Goal: Task Accomplishment & Management: Complete application form

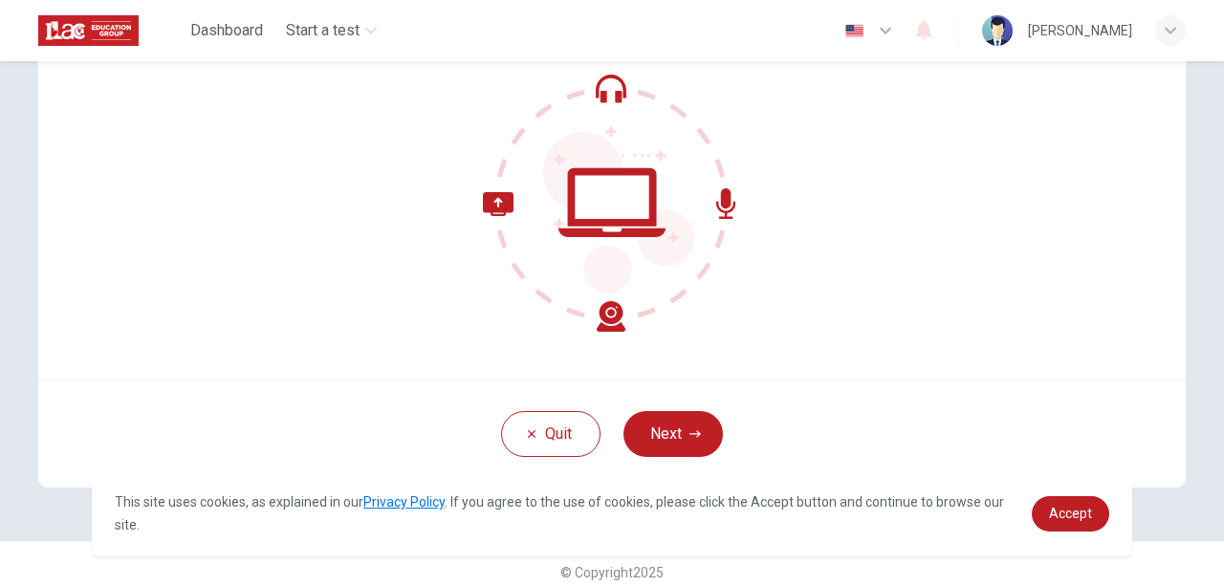
scroll to position [210, 0]
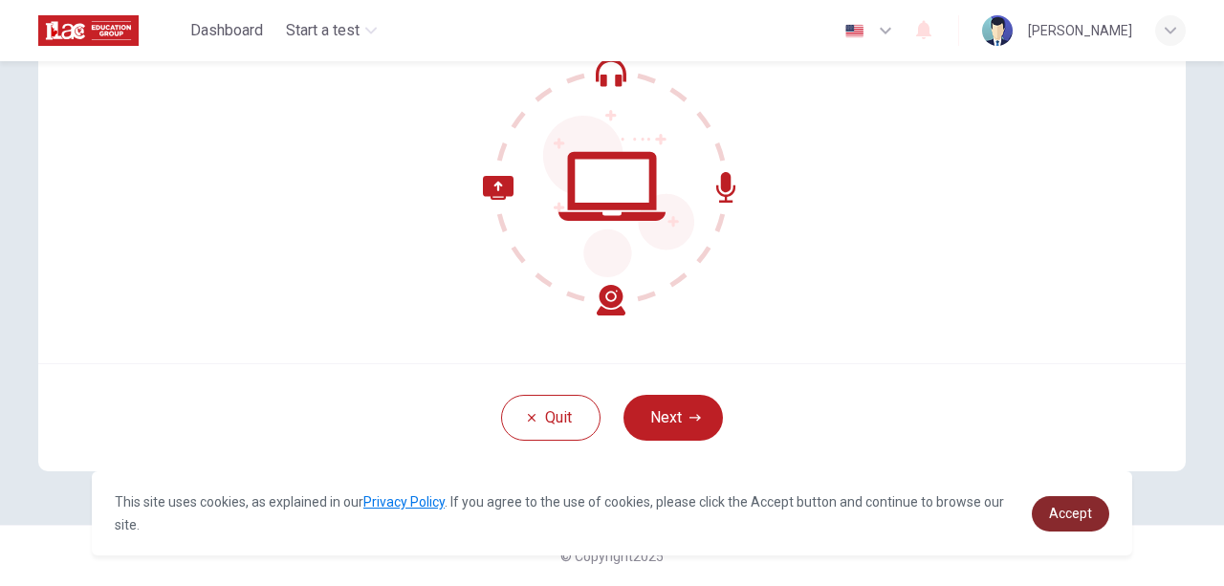
click at [1087, 515] on span "Accept" at bounding box center [1070, 513] width 43 height 15
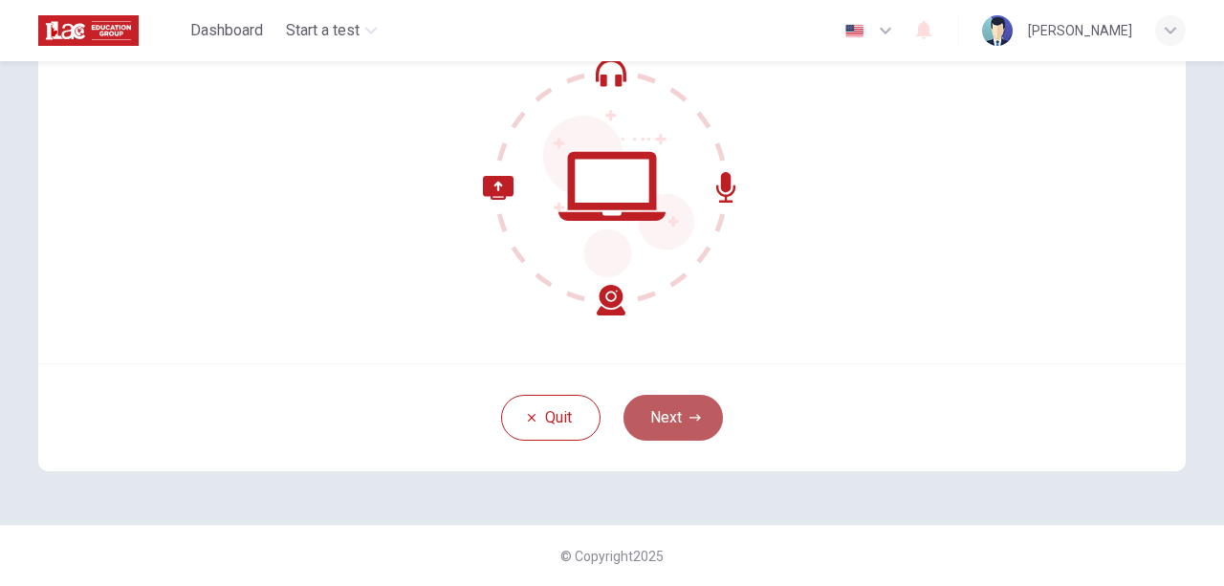
click at [701, 425] on button "Next" at bounding box center [672, 418] width 99 height 46
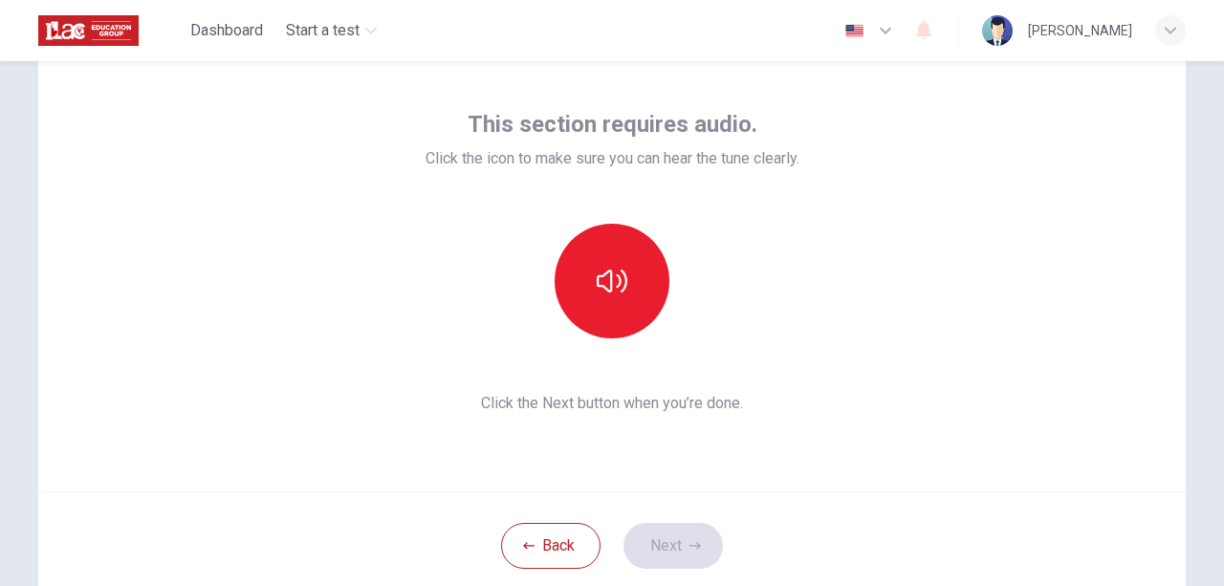
scroll to position [81, 0]
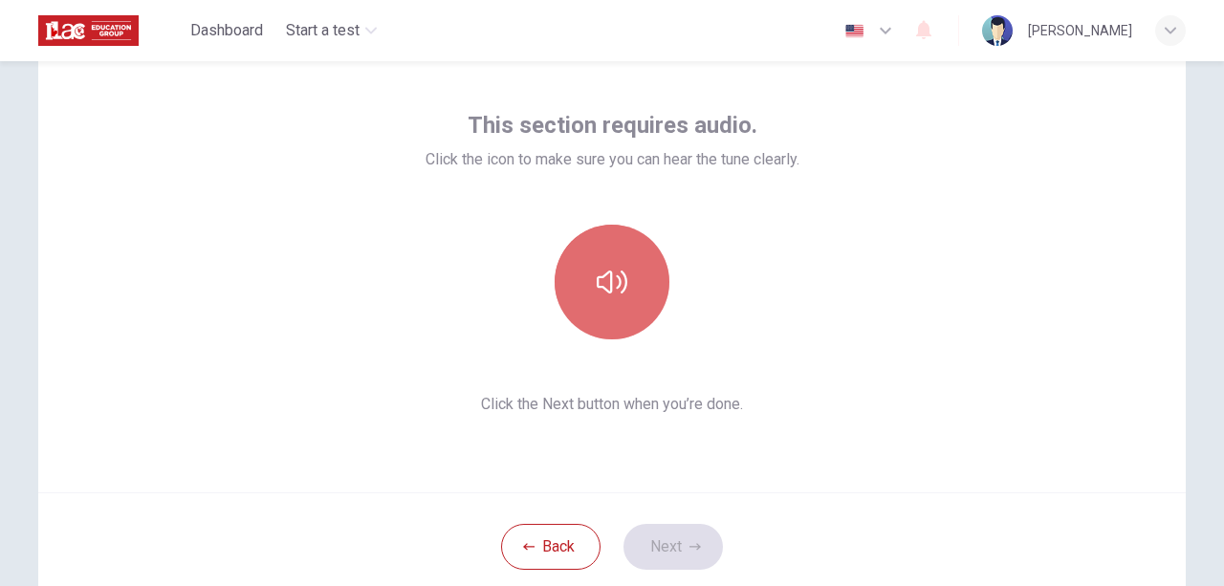
click at [637, 305] on button "button" at bounding box center [612, 282] width 115 height 115
click at [600, 276] on icon "button" at bounding box center [612, 282] width 31 height 23
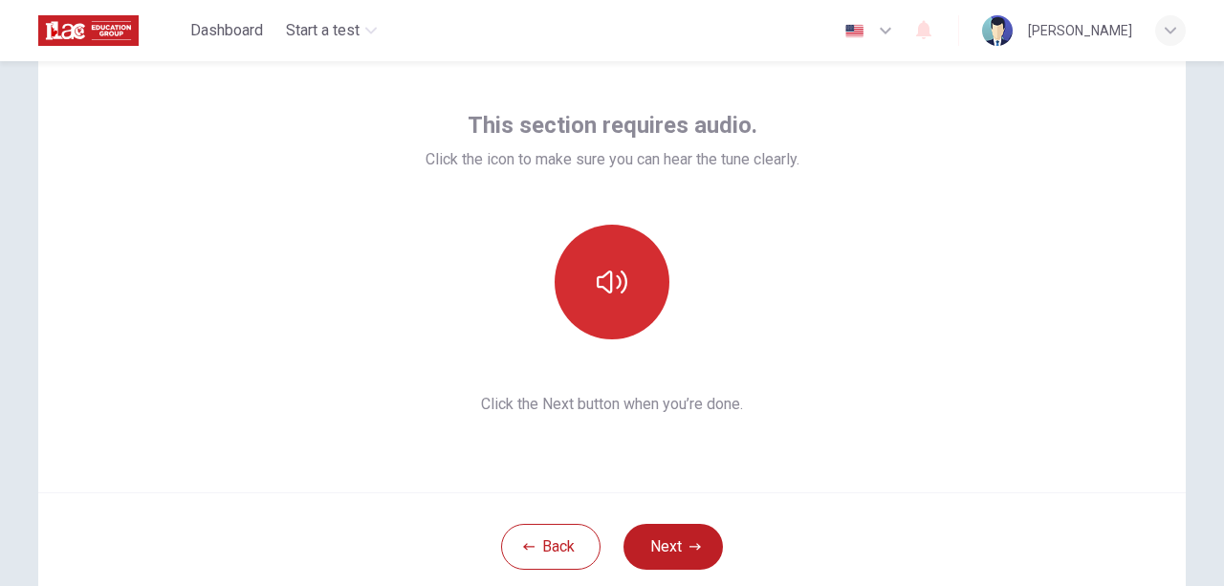
click at [786, 475] on div "This section requires audio. Click the icon to make sure you can hear the tune …" at bounding box center [611, 262] width 1147 height 459
click at [626, 313] on button "button" at bounding box center [612, 282] width 115 height 115
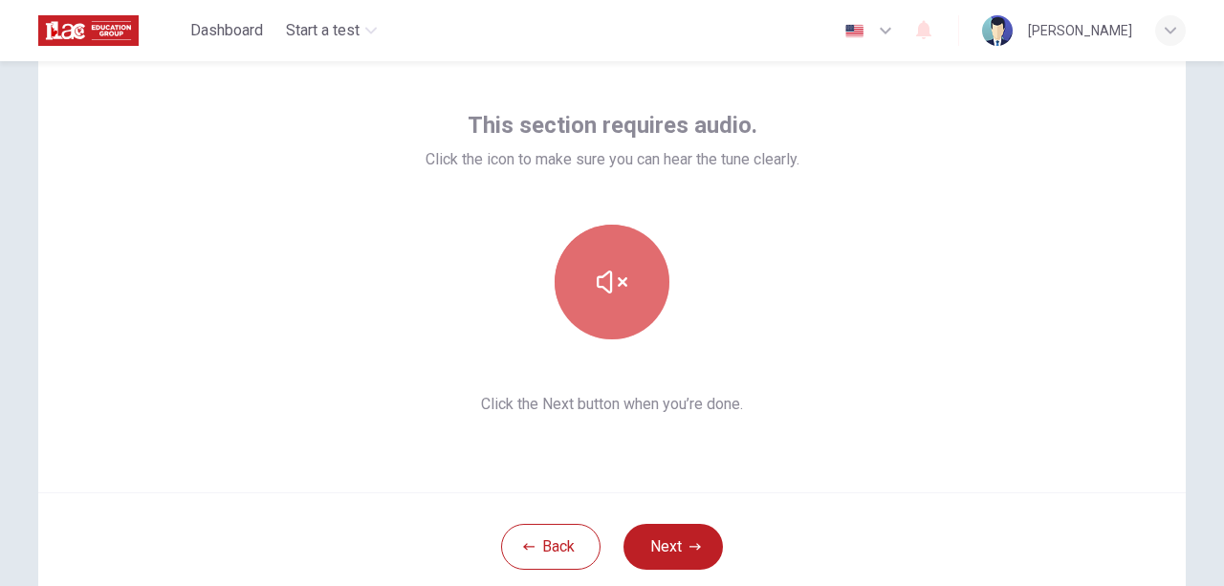
click at [626, 313] on button "button" at bounding box center [612, 282] width 115 height 115
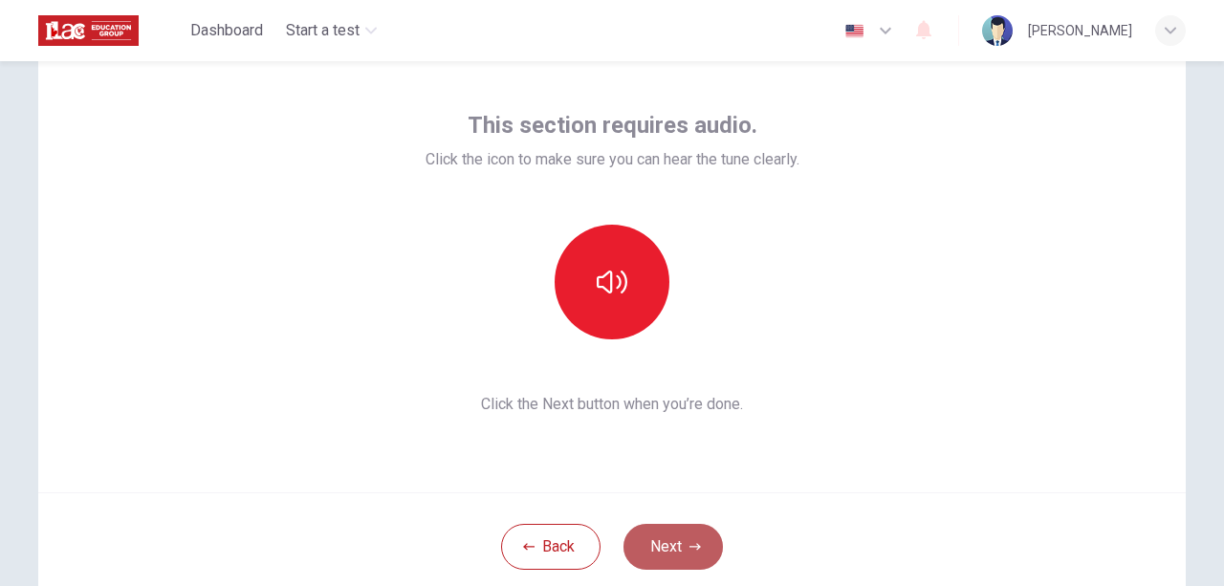
click at [686, 524] on button "Next" at bounding box center [672, 547] width 99 height 46
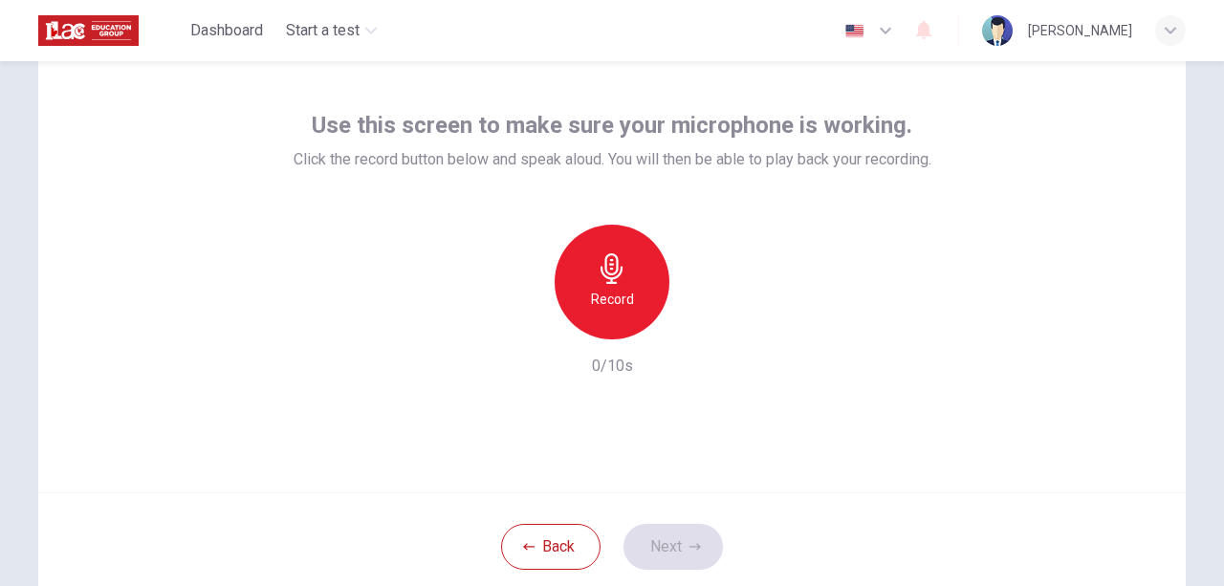
click at [897, 30] on icon "button" at bounding box center [885, 30] width 23 height 23
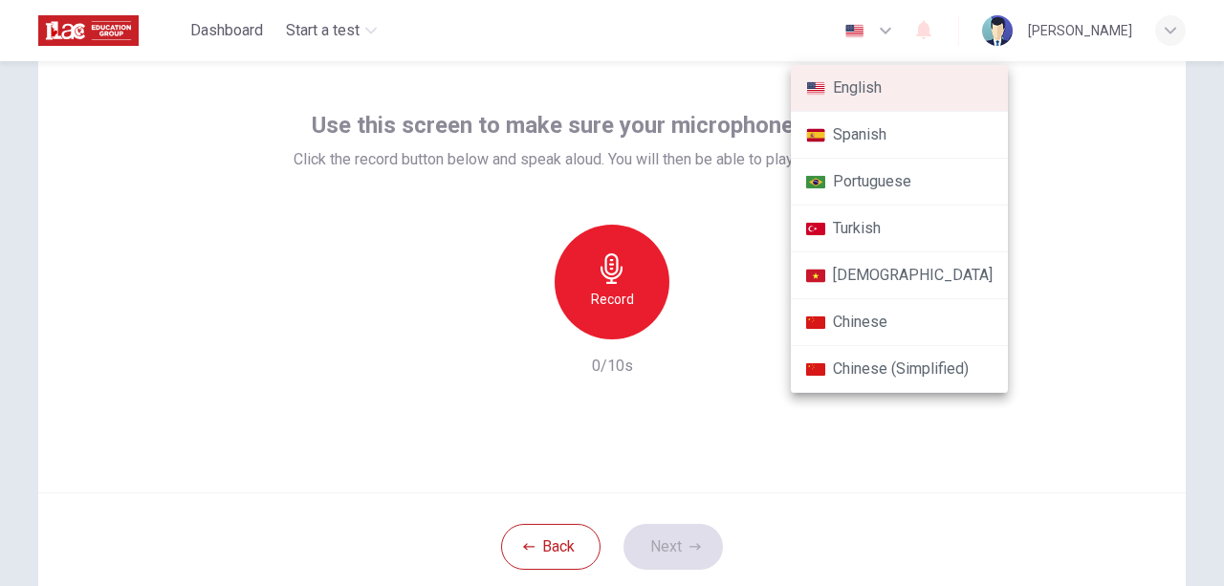
click at [1048, 157] on div at bounding box center [612, 293] width 1224 height 586
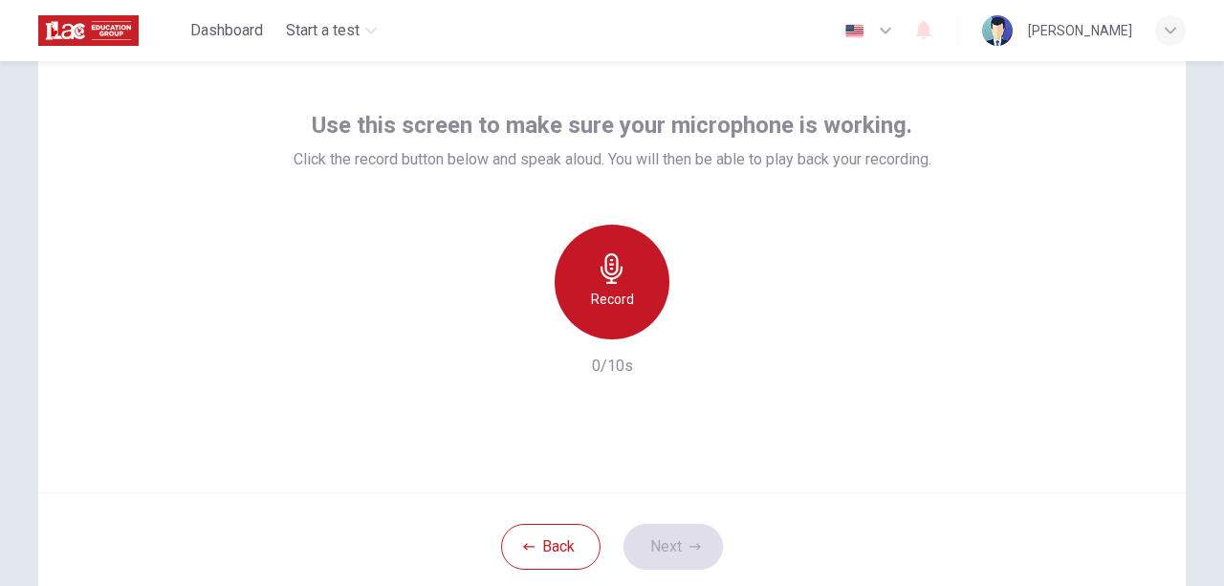
click at [625, 270] on div "Record" at bounding box center [612, 282] width 115 height 115
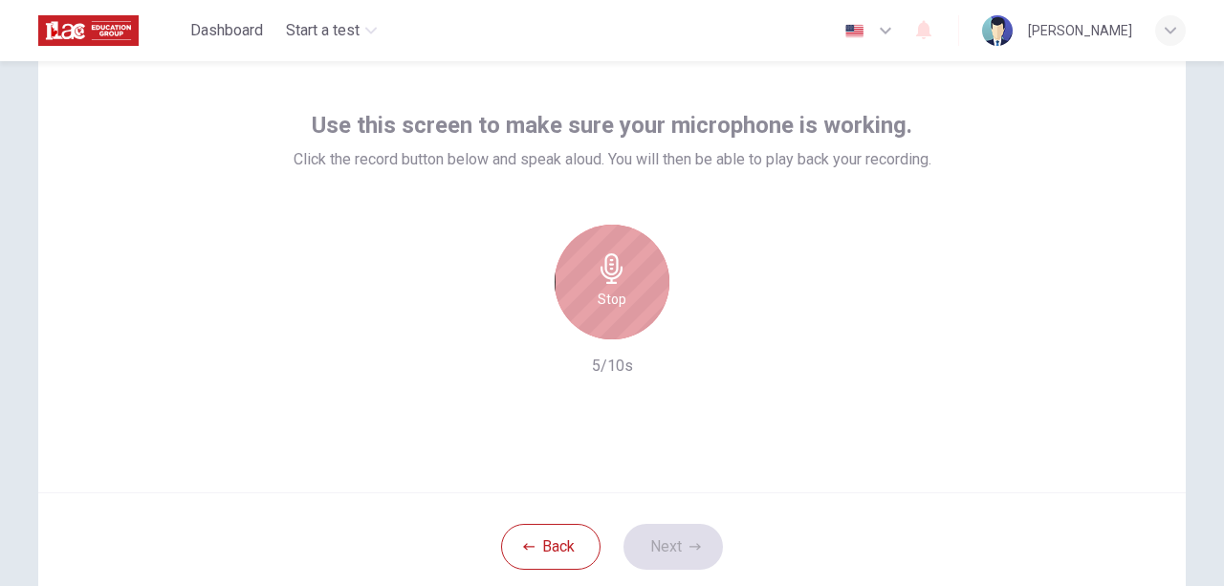
click at [614, 301] on h6 "Stop" at bounding box center [612, 299] width 29 height 23
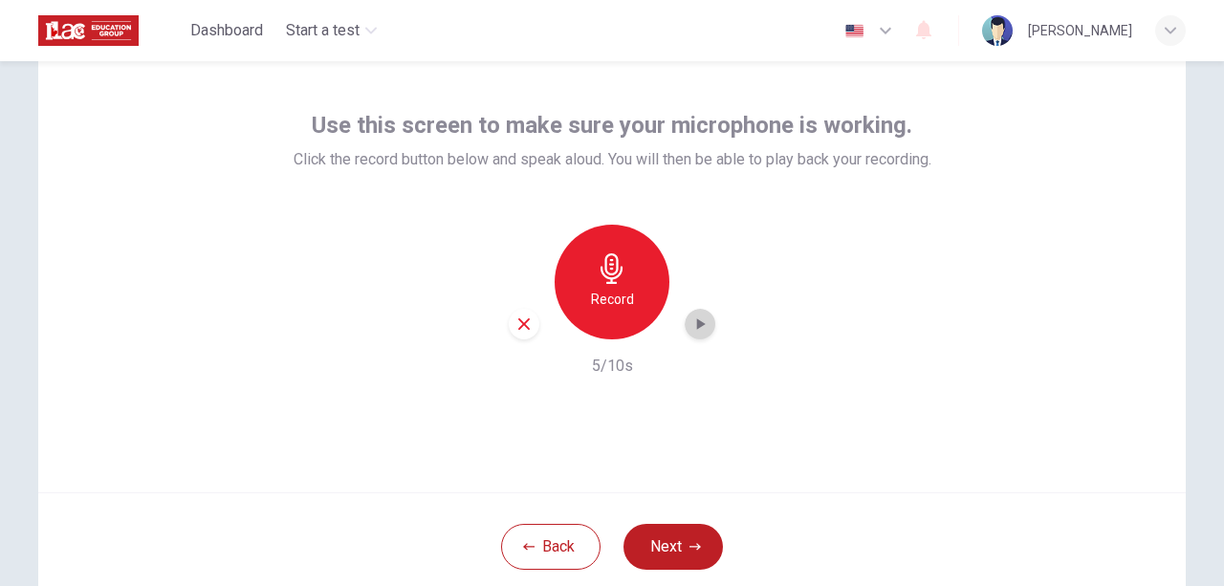
click at [690, 325] on icon "button" at bounding box center [699, 324] width 19 height 19
click at [694, 330] on icon "button" at bounding box center [699, 324] width 19 height 19
click at [690, 317] on icon "button" at bounding box center [699, 324] width 19 height 19
click at [931, 35] on icon "button" at bounding box center [923, 30] width 15 height 19
click at [884, 192] on div at bounding box center [612, 293] width 1224 height 586
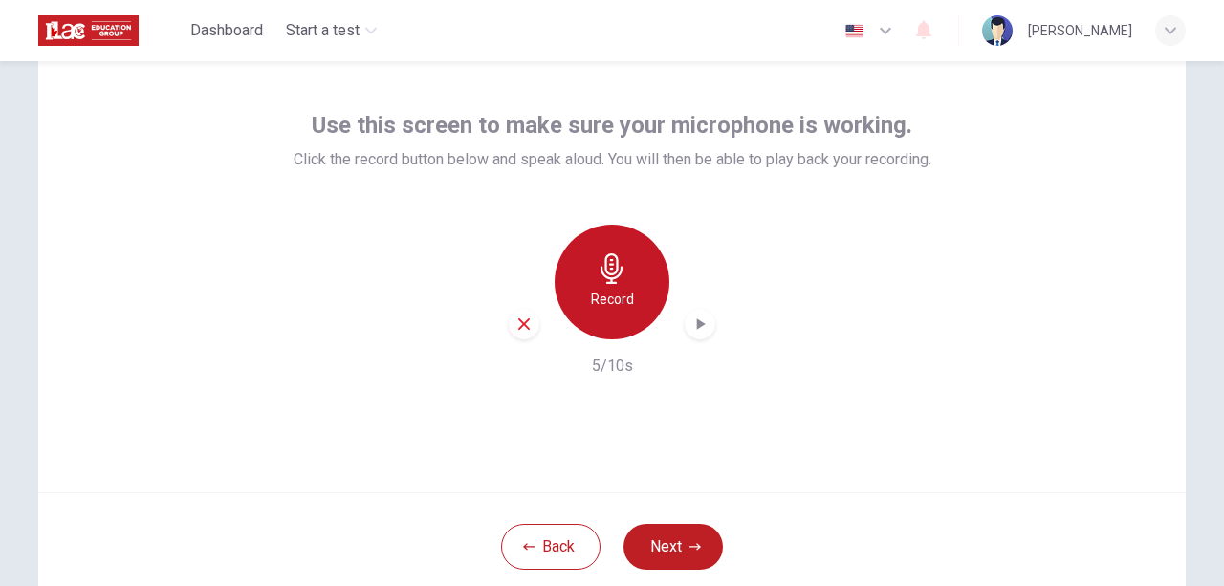
click at [608, 286] on div "Record" at bounding box center [612, 282] width 115 height 115
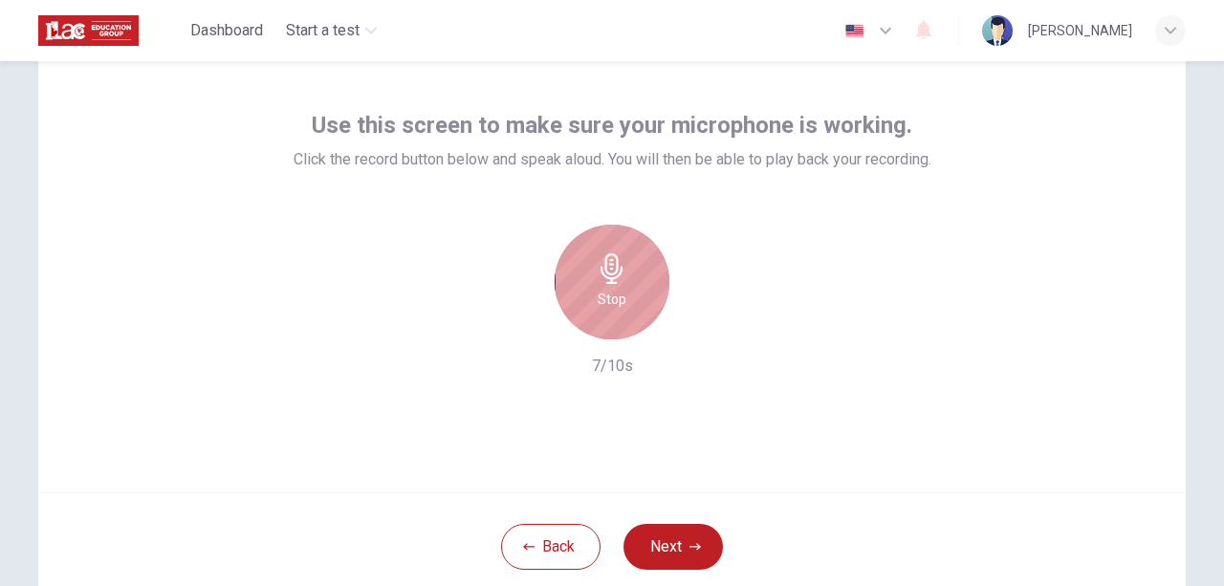
click at [596, 287] on div "Stop" at bounding box center [612, 282] width 115 height 115
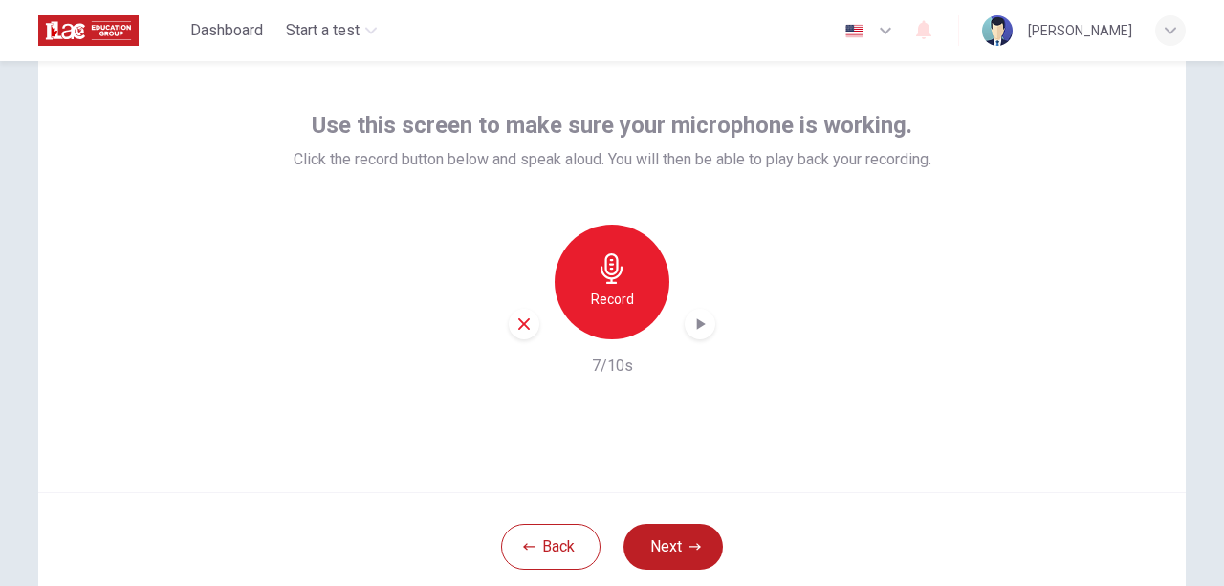
click at [697, 325] on icon "button" at bounding box center [701, 323] width 9 height 11
click at [819, 427] on div "Use this screen to make sure your microphone is working. Click the record butto…" at bounding box center [611, 262] width 1147 height 459
click at [663, 543] on button "Next" at bounding box center [672, 547] width 99 height 46
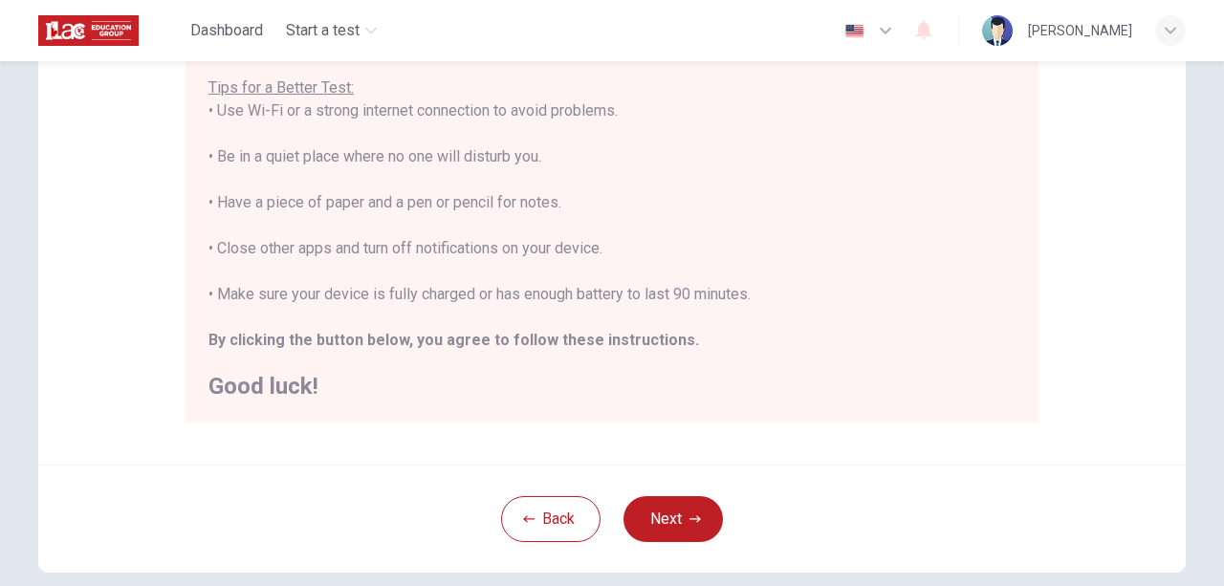
scroll to position [377, 0]
click at [668, 521] on button "Next" at bounding box center [672, 518] width 99 height 46
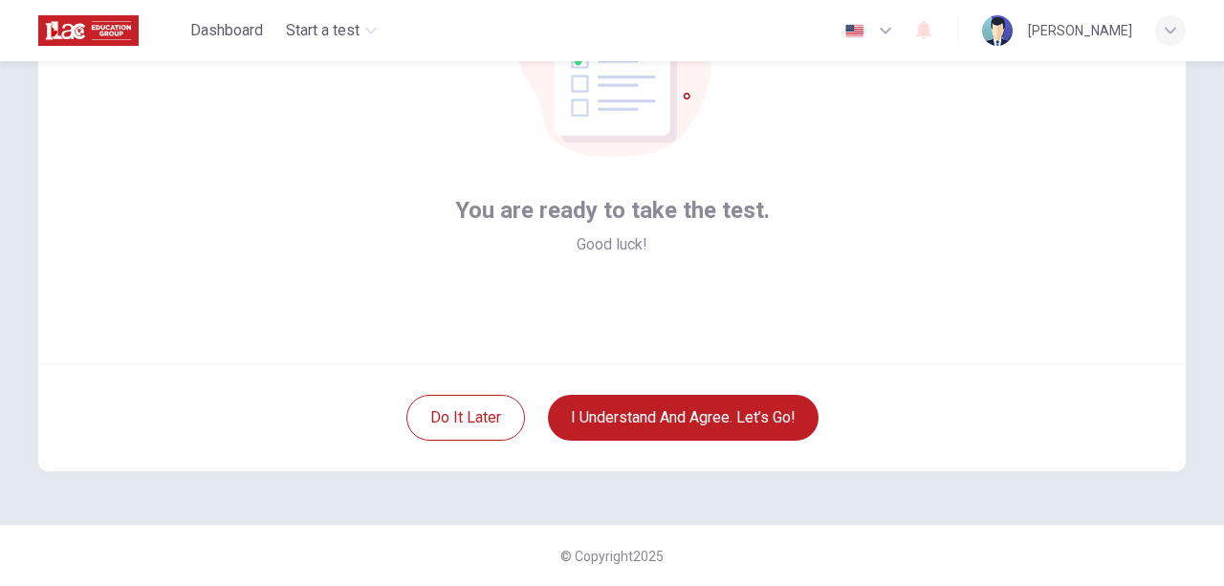
scroll to position [74, 0]
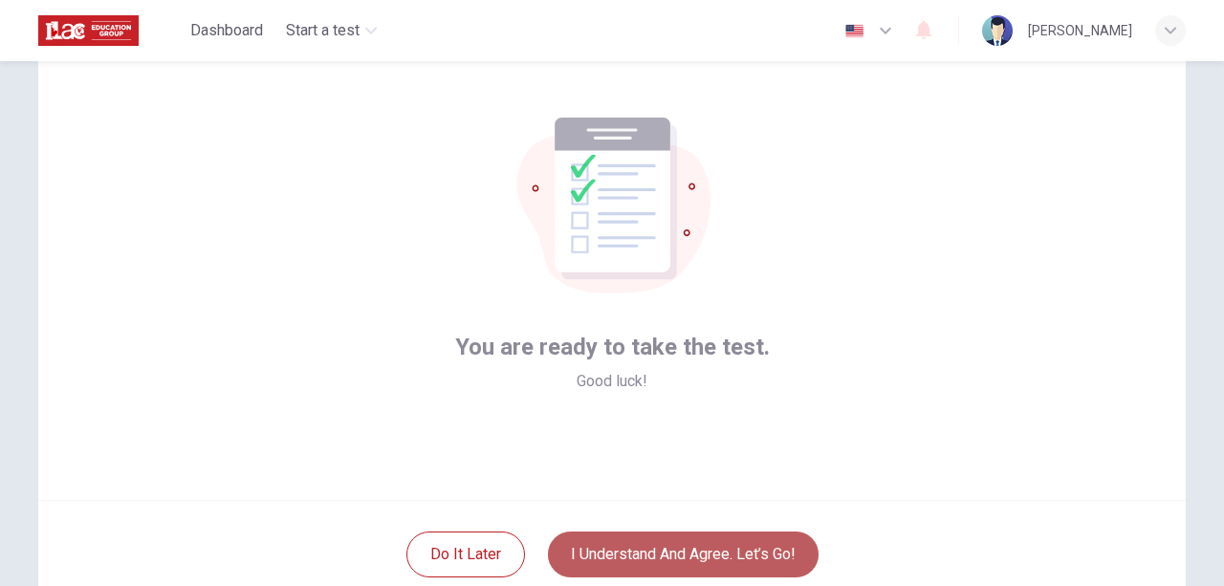
click at [659, 543] on button "I understand and agree. Let’s go!" at bounding box center [683, 555] width 271 height 46
click at [674, 556] on button "I understand and agree. Let’s go!" at bounding box center [683, 555] width 271 height 46
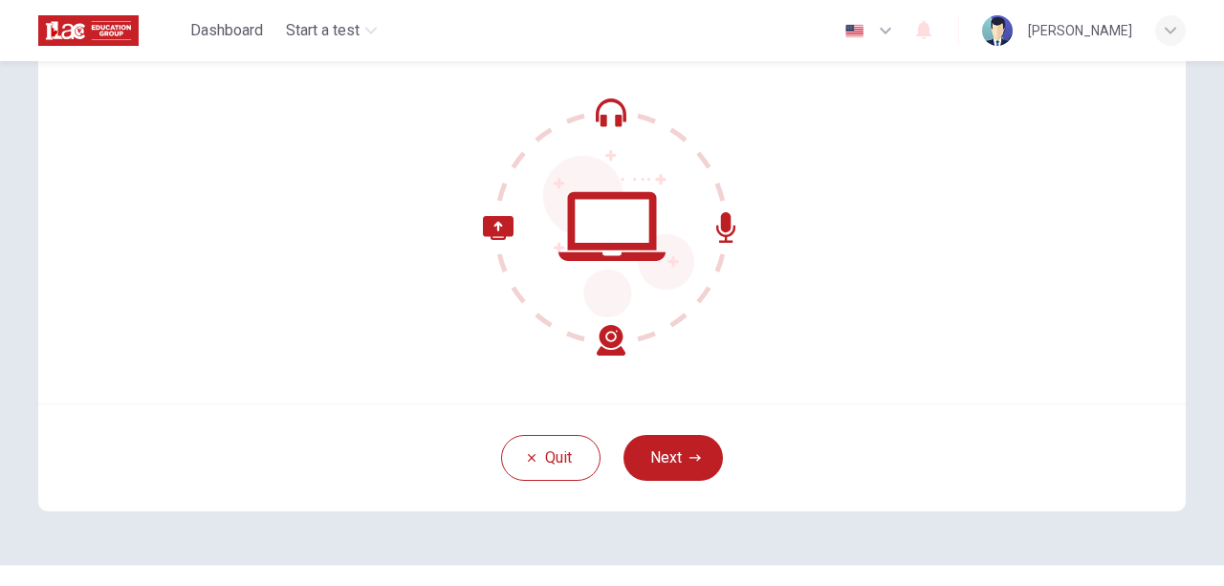
scroll to position [210, 0]
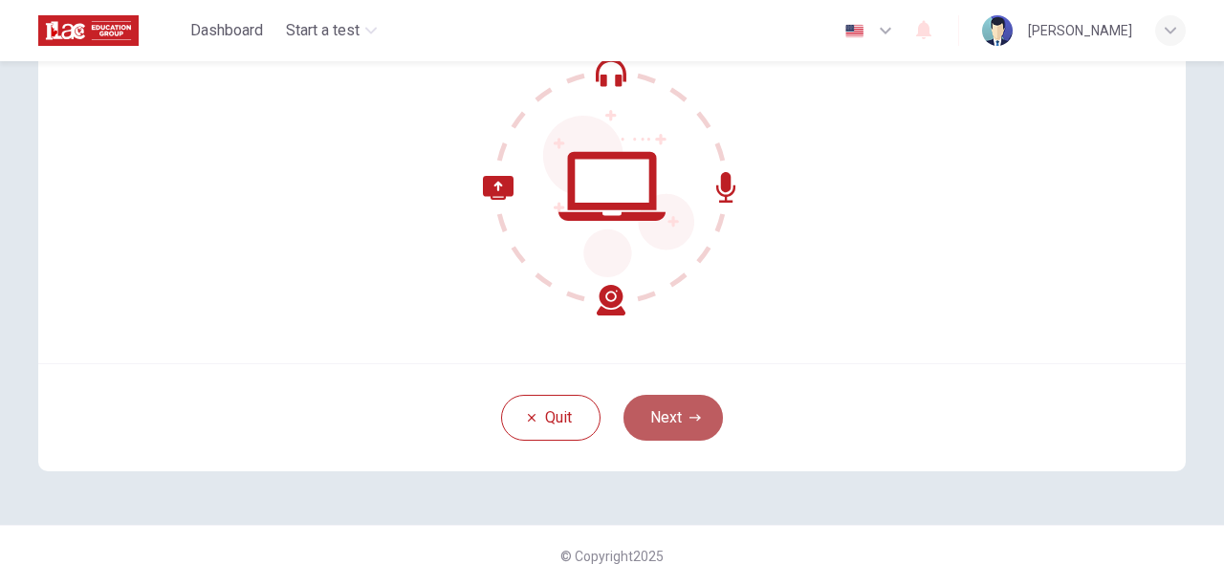
click at [651, 415] on button "Next" at bounding box center [672, 418] width 99 height 46
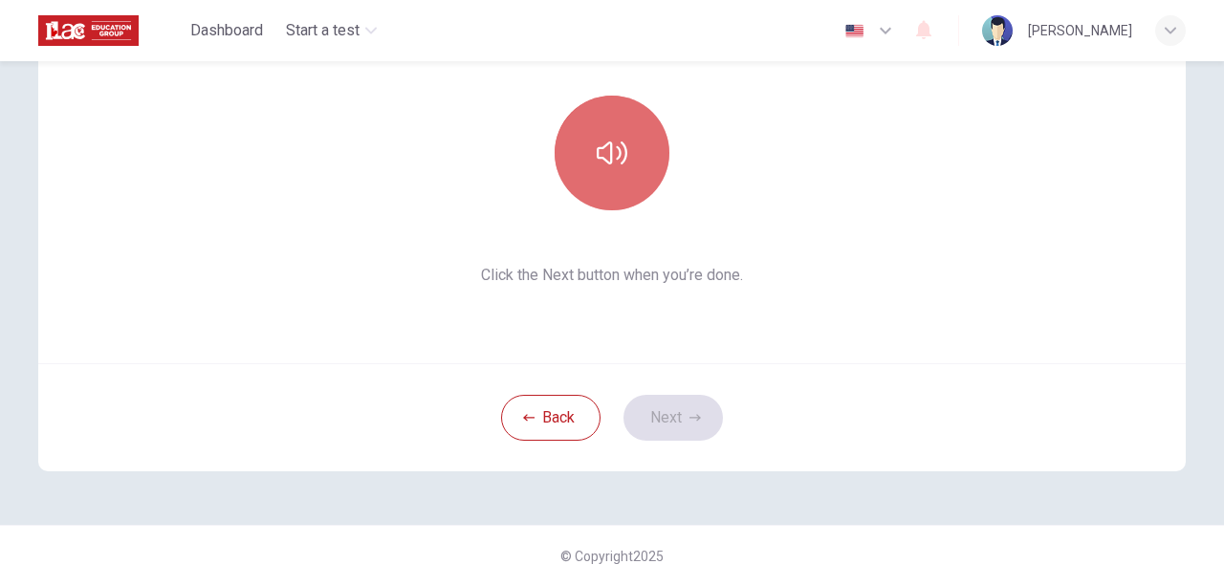
click at [609, 162] on icon "button" at bounding box center [612, 153] width 31 height 31
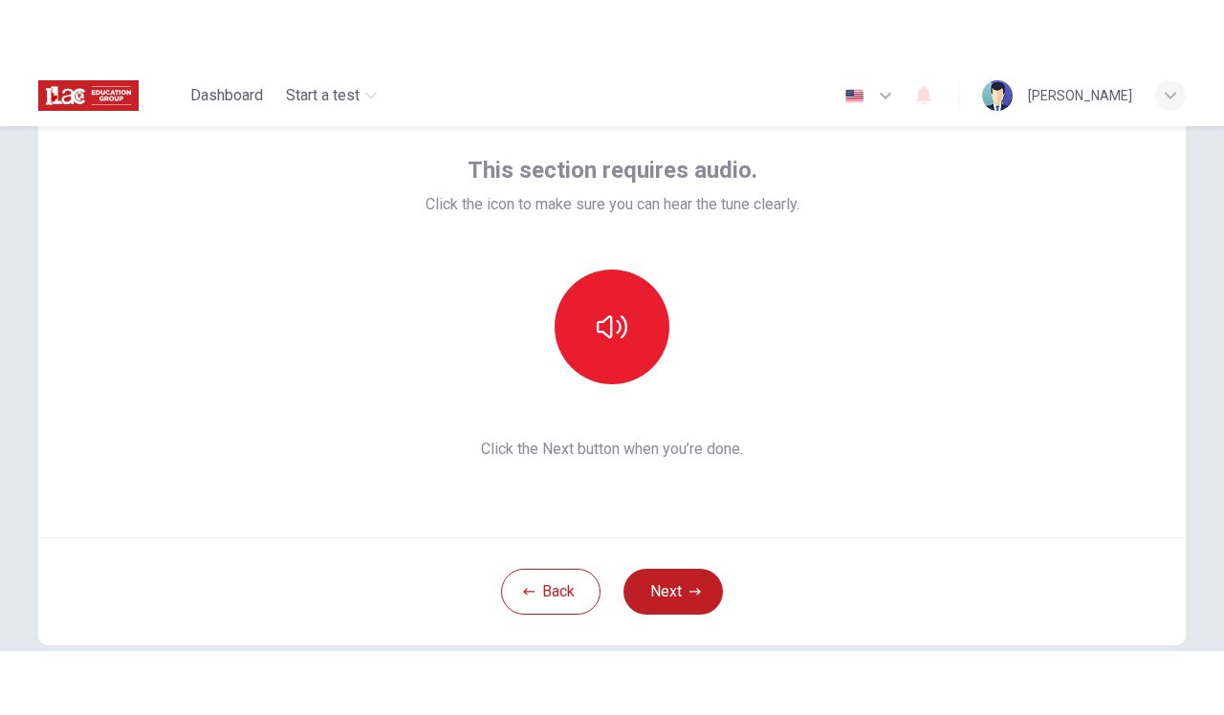
scroll to position [86, 0]
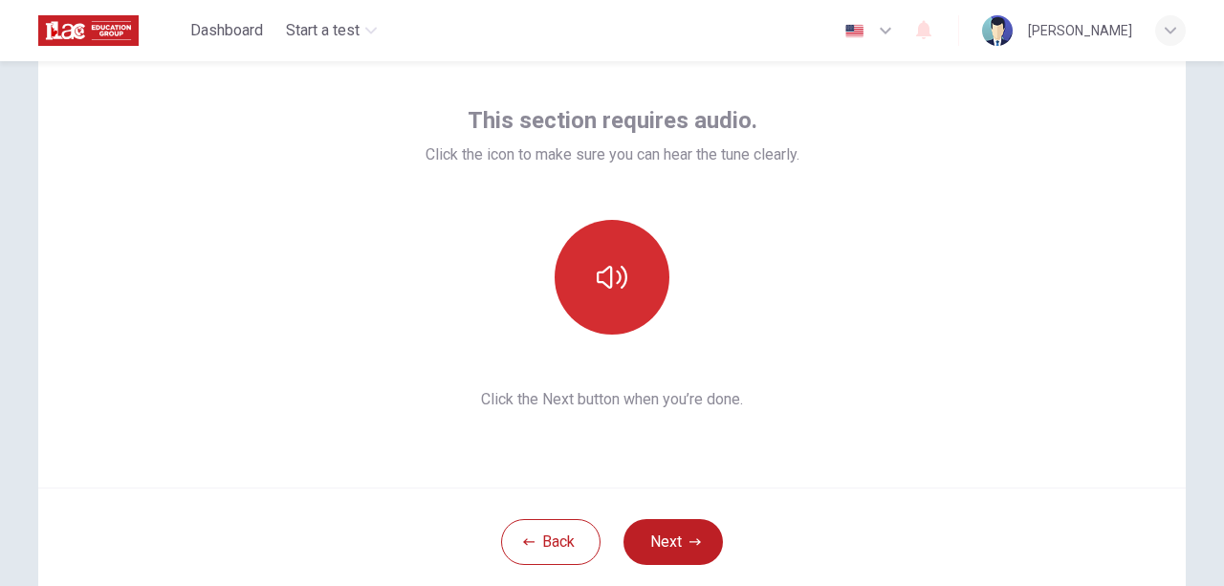
click at [622, 329] on button "button" at bounding box center [612, 277] width 115 height 115
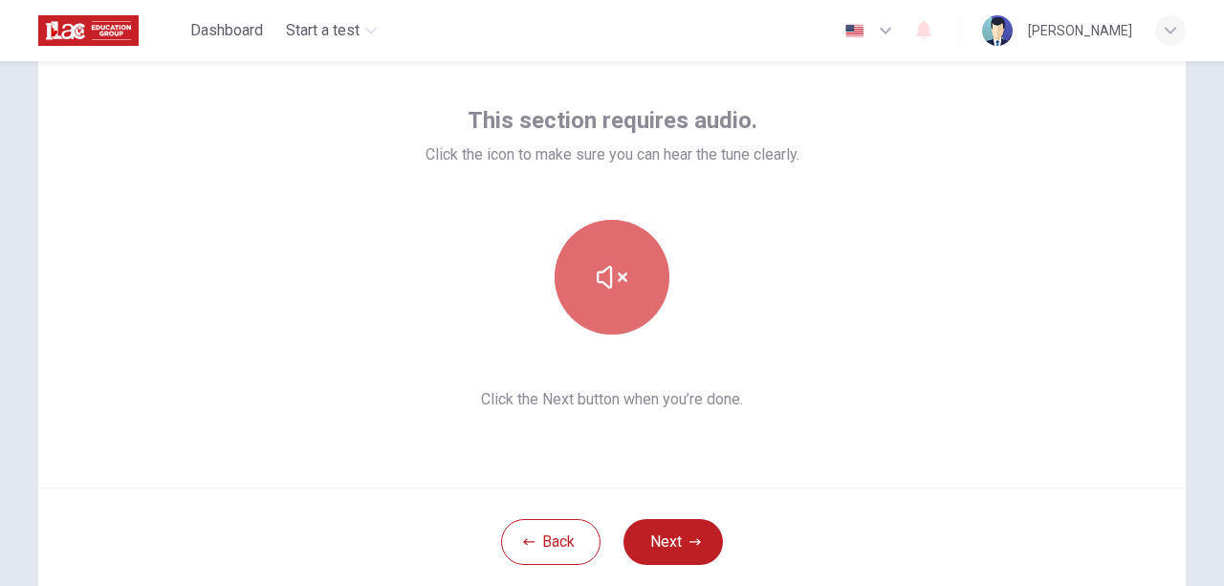
click at [622, 329] on button "button" at bounding box center [612, 277] width 115 height 115
click at [620, 284] on icon "button" at bounding box center [612, 277] width 31 height 23
click at [620, 284] on icon "button" at bounding box center [612, 277] width 31 height 31
click at [620, 284] on icon "button" at bounding box center [612, 277] width 31 height 23
click at [620, 284] on icon "button" at bounding box center [612, 277] width 31 height 31
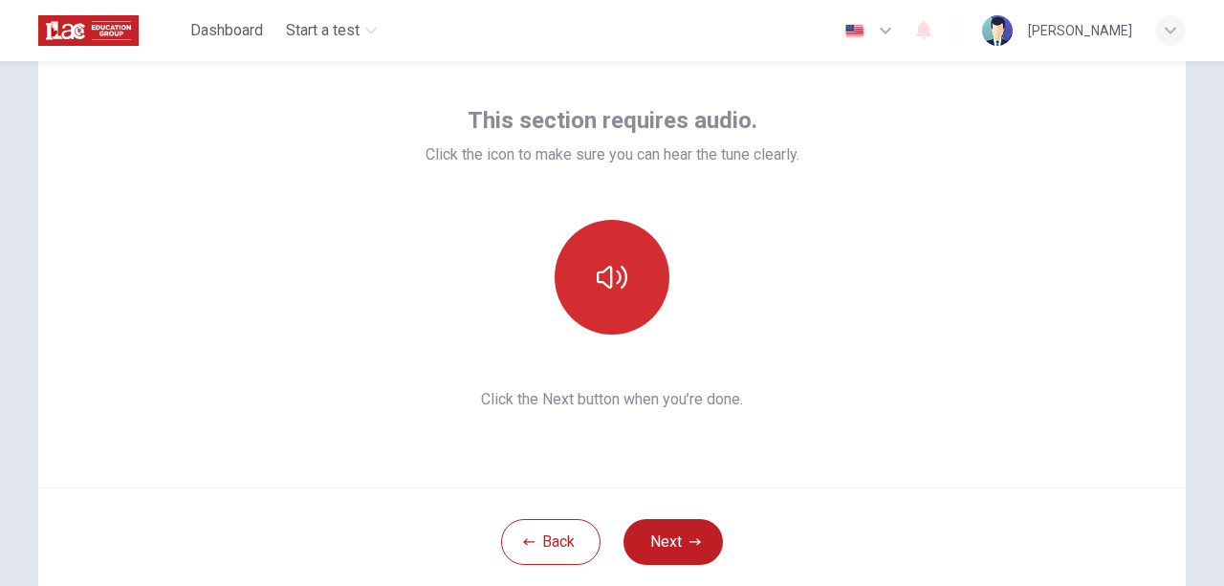
click at [555, 220] on button "button" at bounding box center [612, 277] width 115 height 115
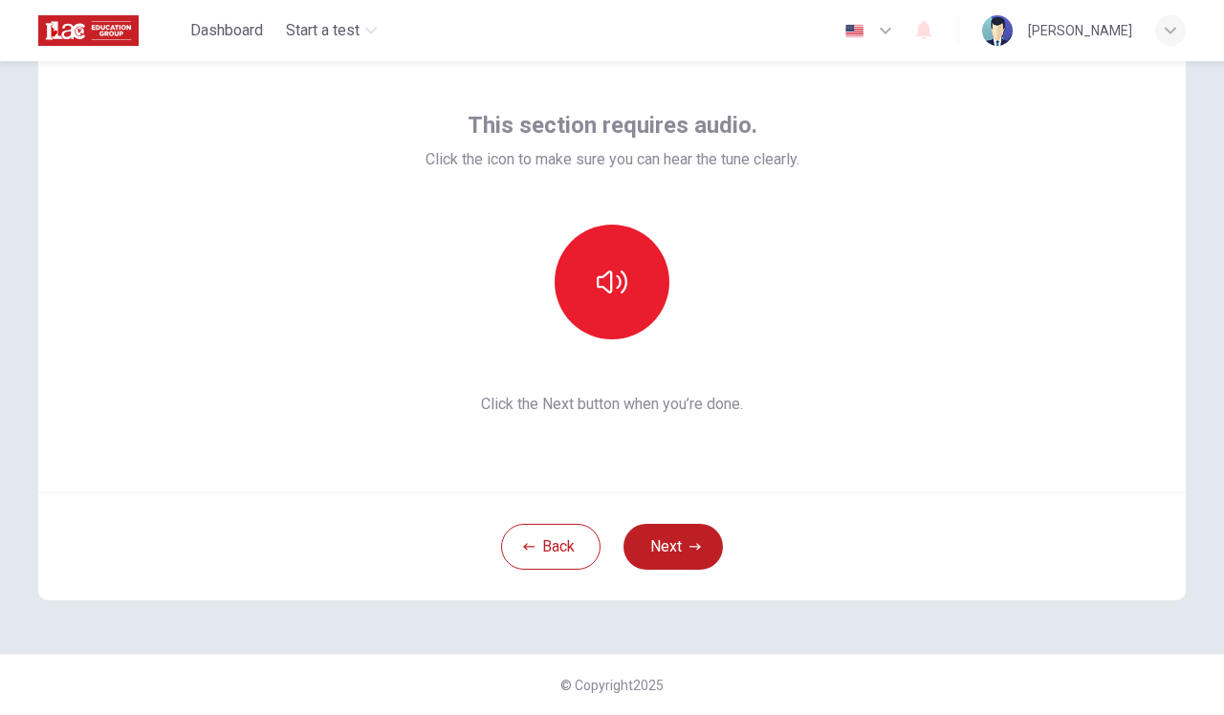
scroll to position [81, 0]
click at [667, 553] on button "Next" at bounding box center [672, 547] width 99 height 46
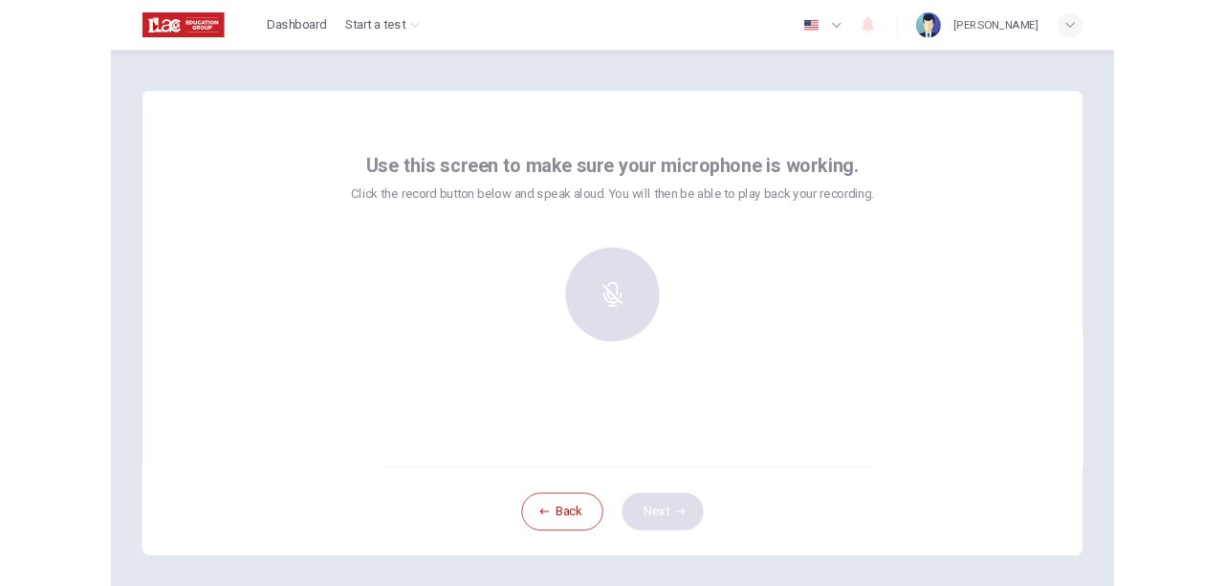
scroll to position [4, 0]
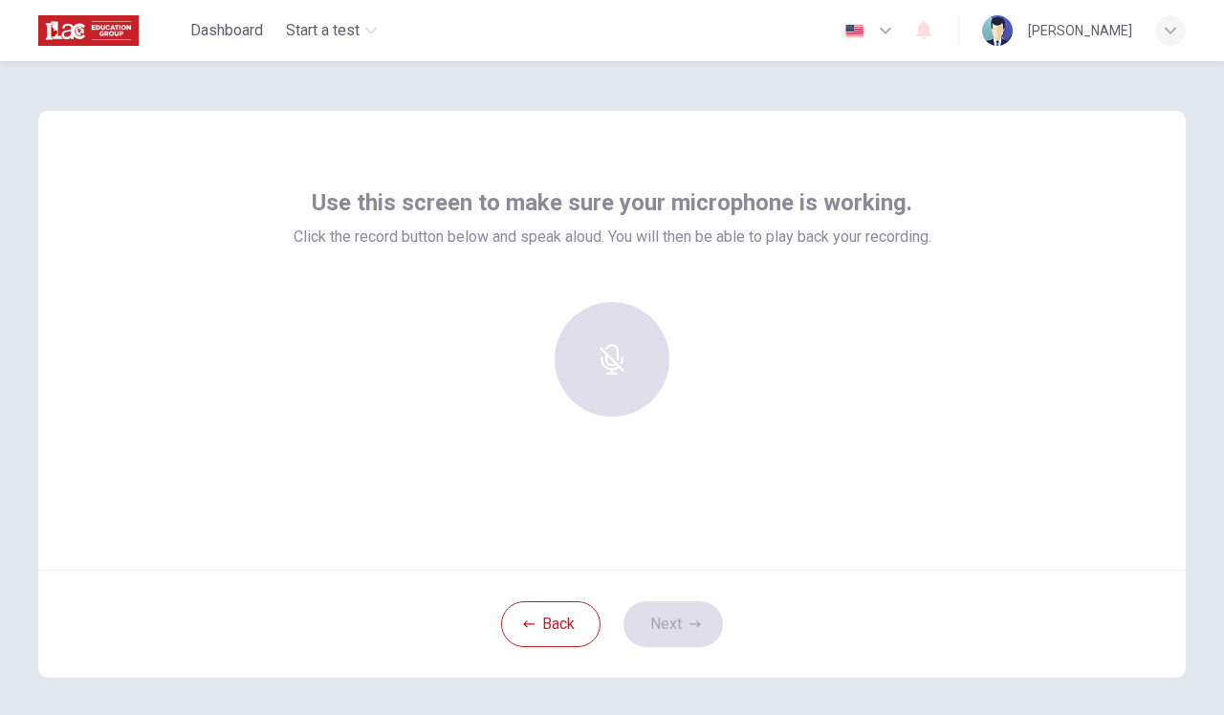
click at [603, 373] on div at bounding box center [612, 359] width 207 height 115
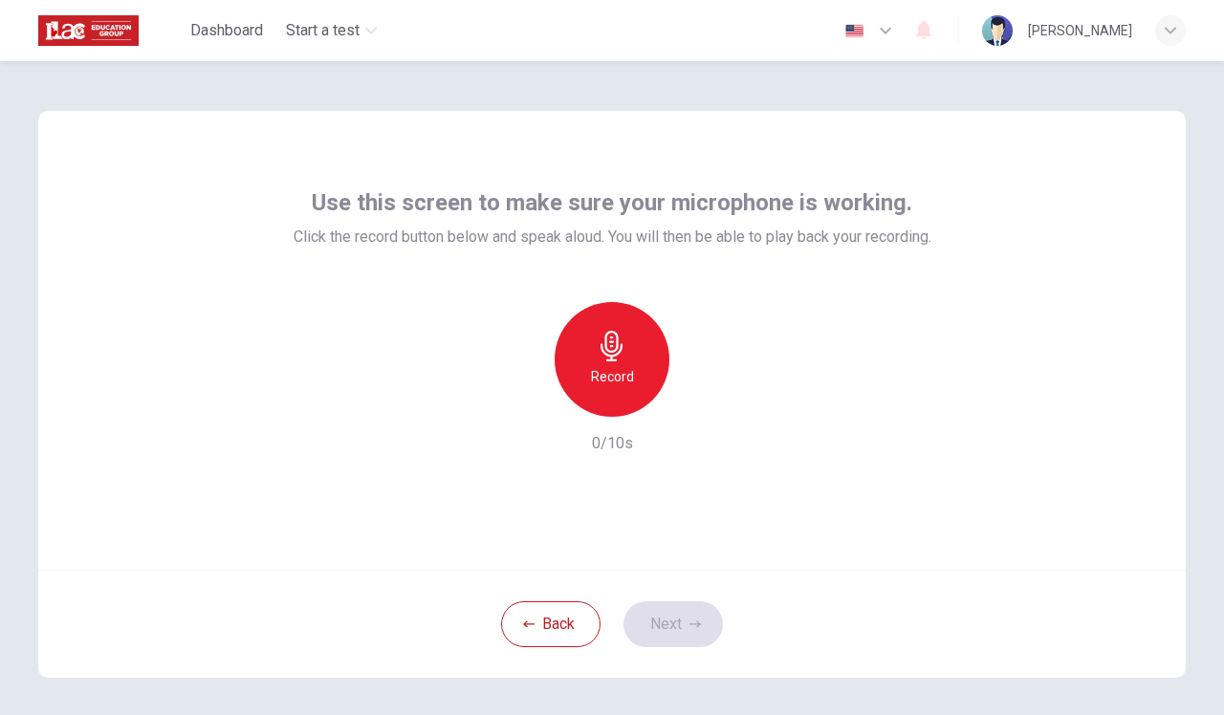
click at [603, 359] on icon "button" at bounding box center [611, 346] width 22 height 31
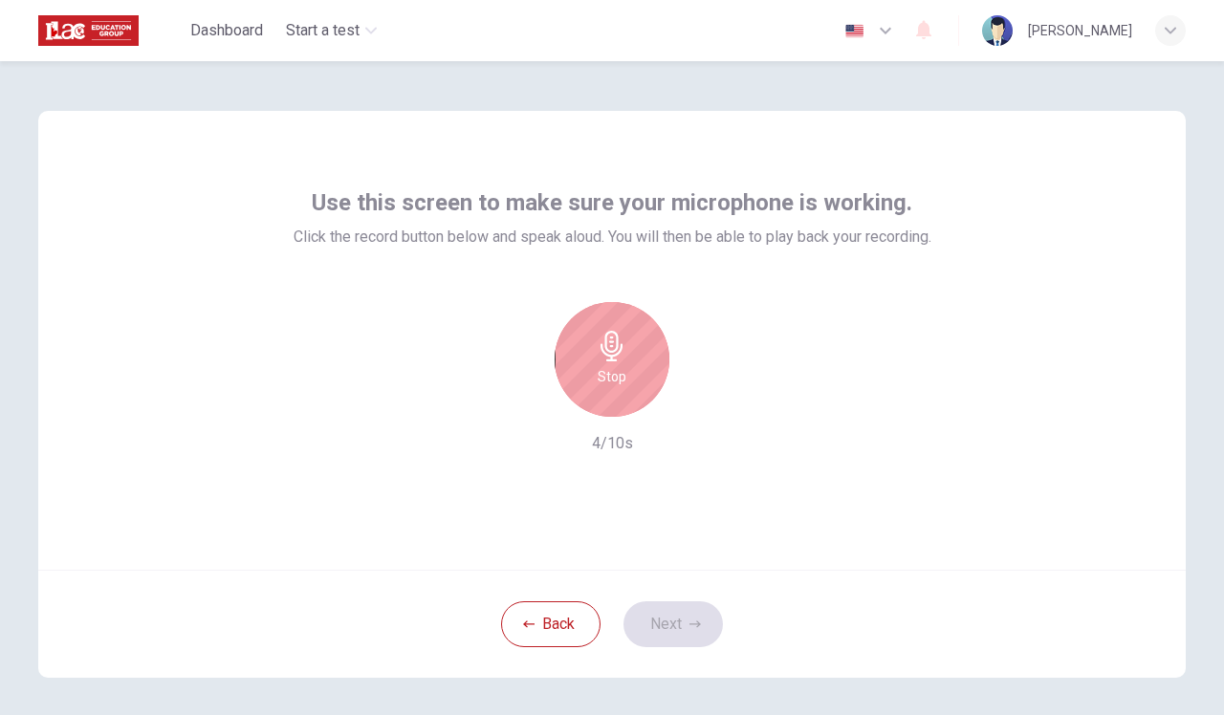
click at [604, 373] on h6 "Stop" at bounding box center [612, 376] width 29 height 23
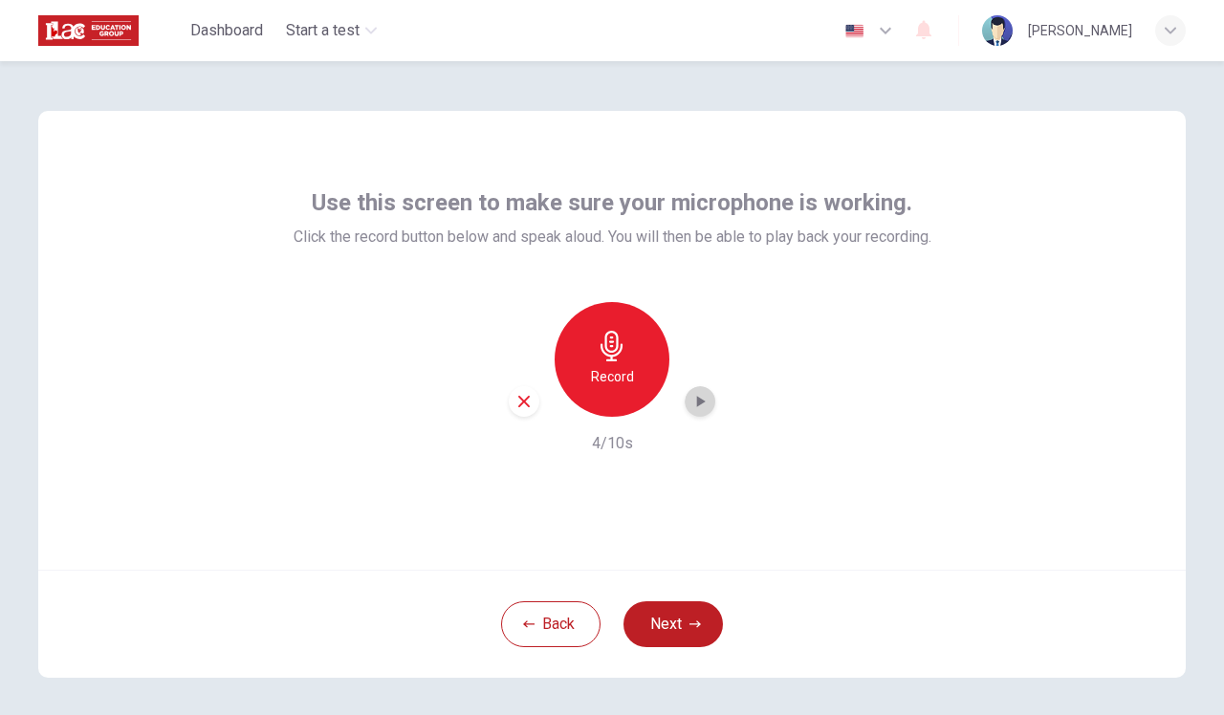
click at [694, 411] on div "button" at bounding box center [700, 401] width 31 height 31
click at [645, 585] on button "Next" at bounding box center [672, 624] width 99 height 46
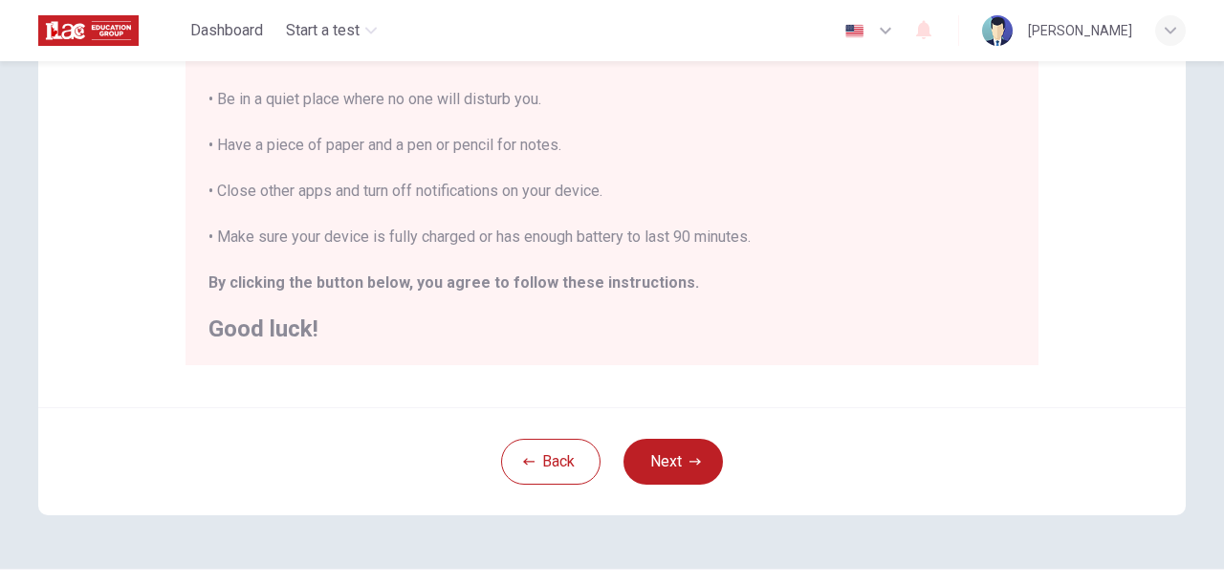
scroll to position [477, 0]
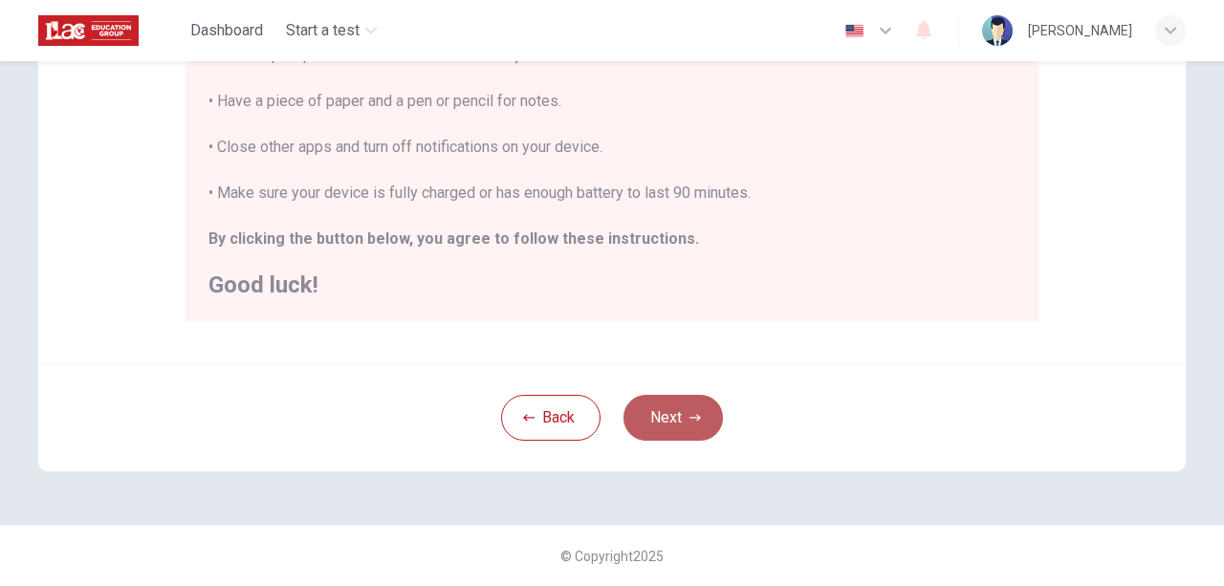
click at [672, 418] on button "Next" at bounding box center [672, 418] width 99 height 46
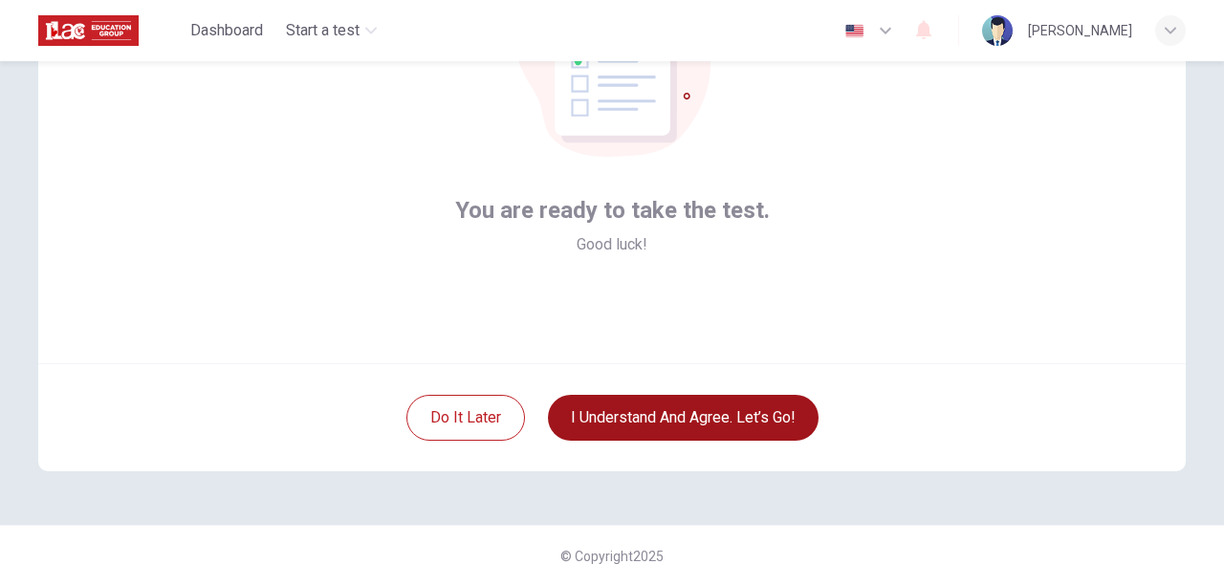
scroll to position [210, 0]
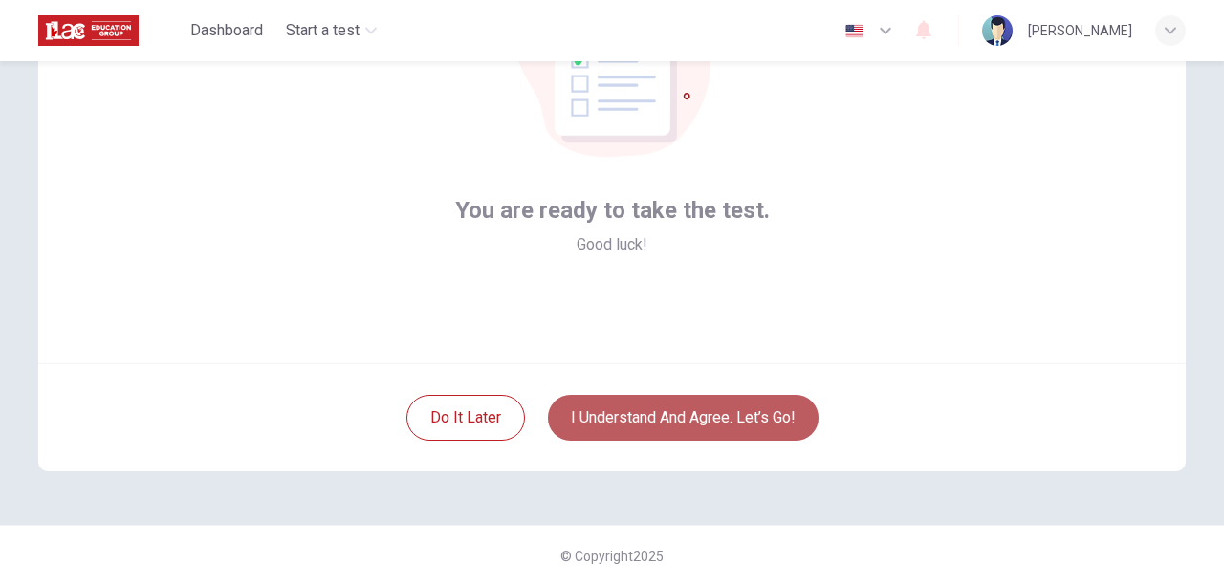
click at [672, 418] on button "I understand and agree. Let’s go!" at bounding box center [683, 418] width 271 height 46
click at [681, 403] on button "I understand and agree. Let’s go!" at bounding box center [683, 418] width 271 height 46
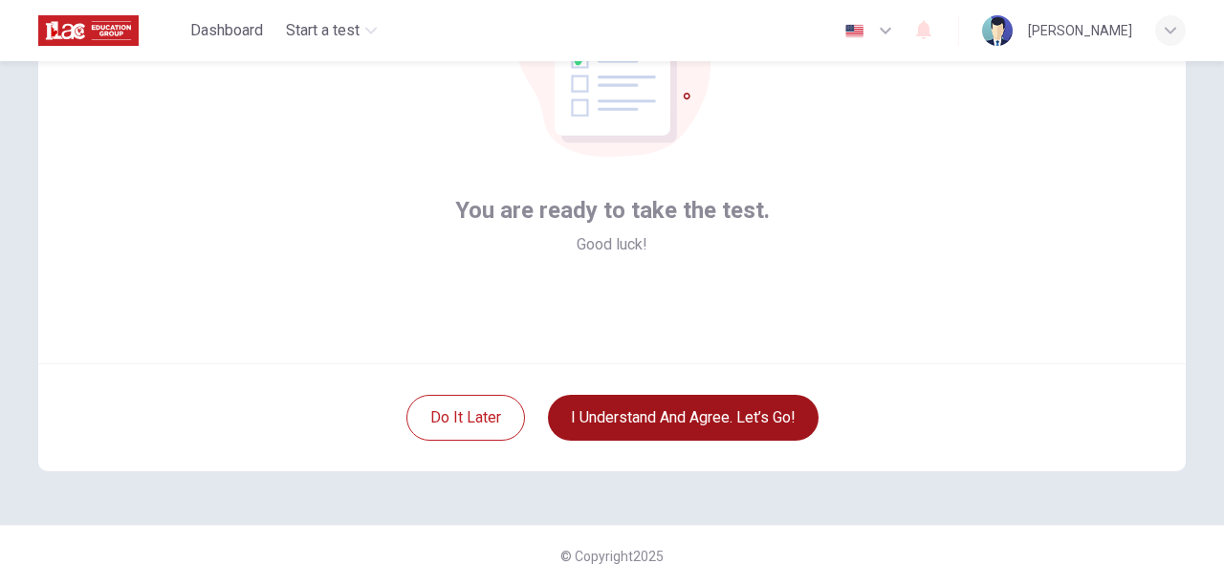
click at [681, 403] on button "I understand and agree. Let’s go!" at bounding box center [683, 418] width 271 height 46
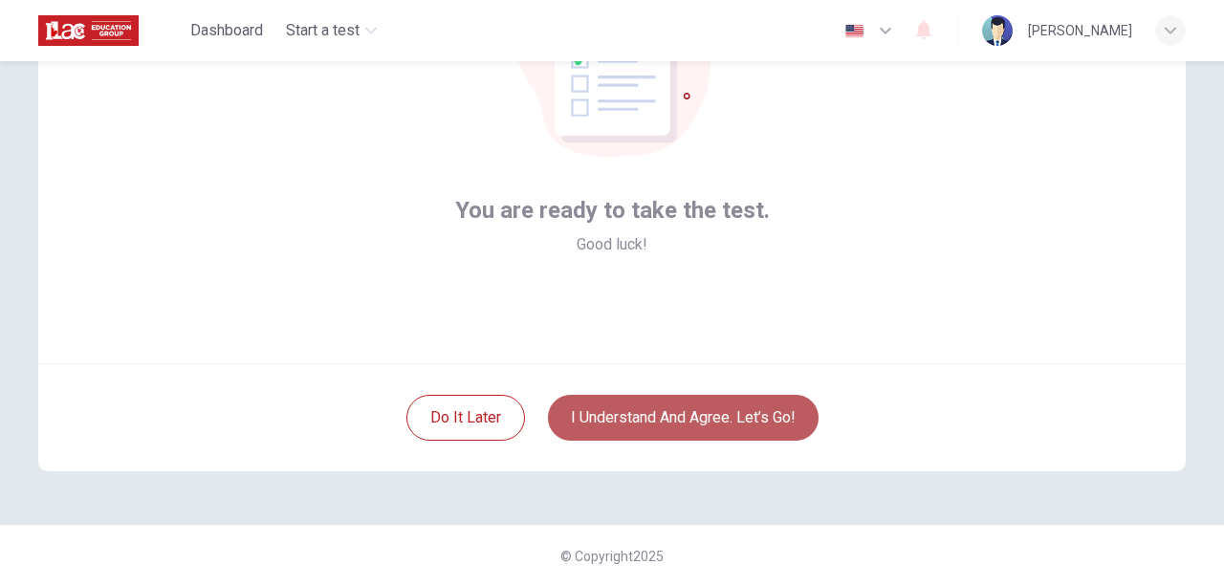
click at [681, 403] on button "I understand and agree. Let’s go!" at bounding box center [683, 418] width 271 height 46
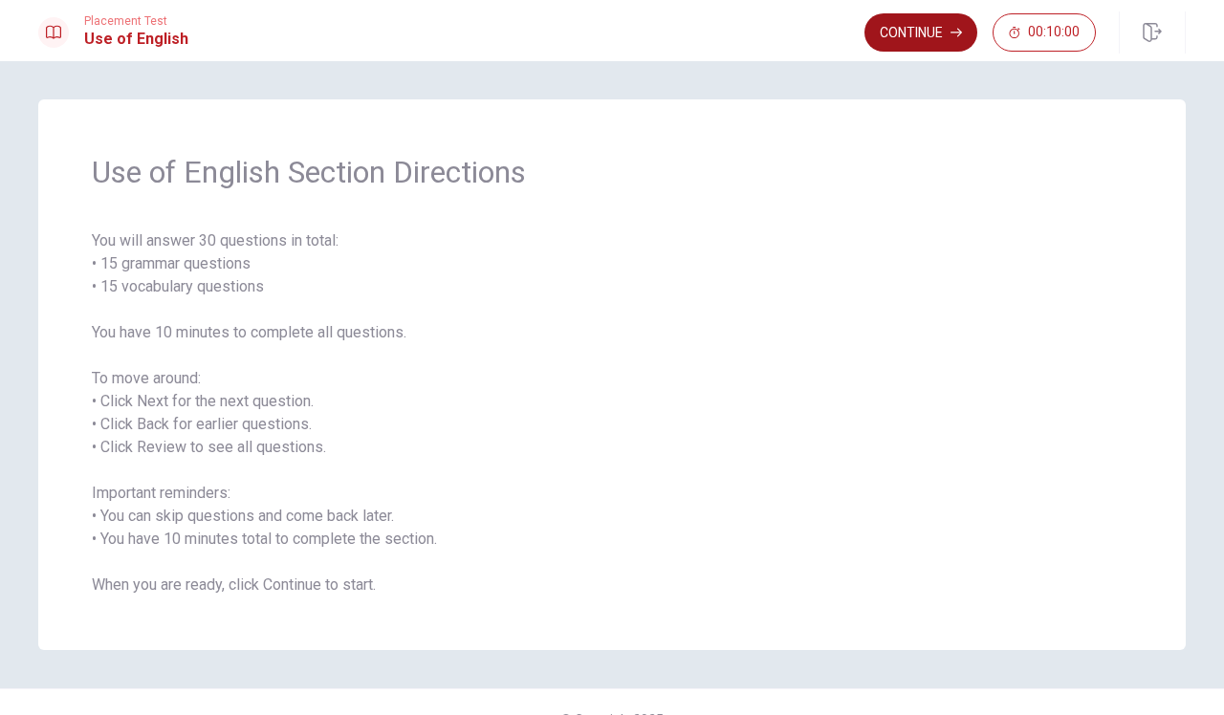
click at [926, 44] on button "Continue" at bounding box center [920, 32] width 113 height 38
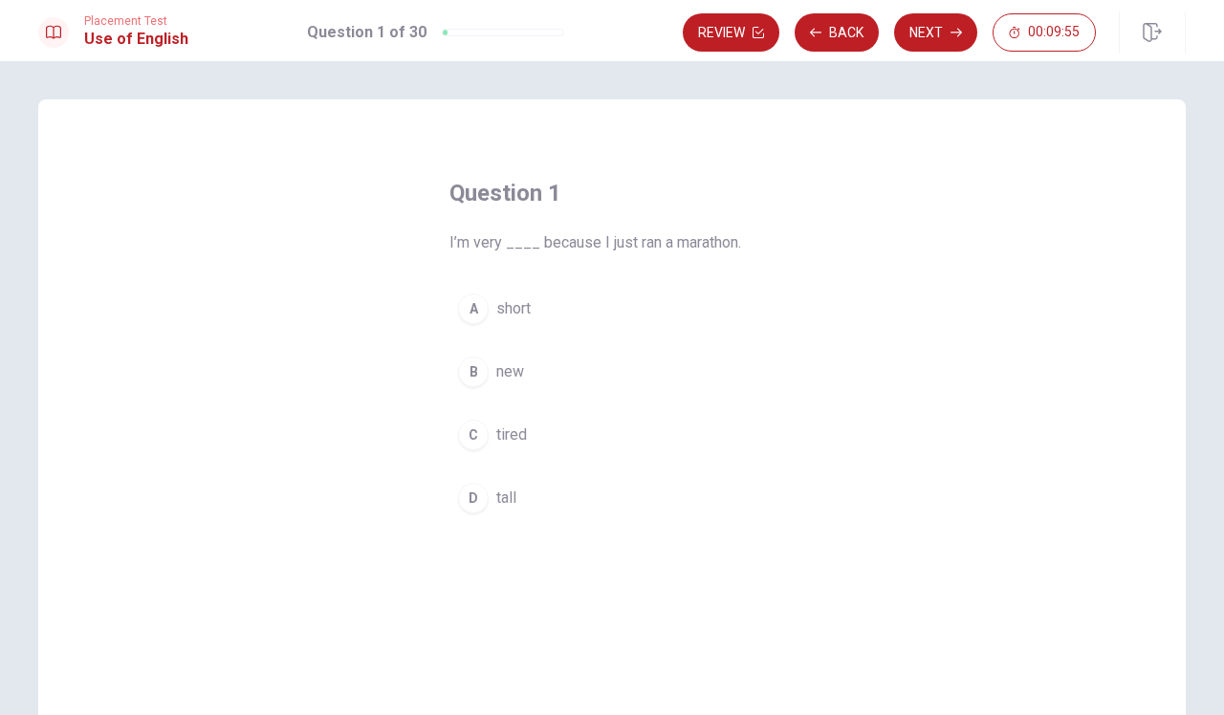
click at [474, 437] on div "C" at bounding box center [473, 435] width 31 height 31
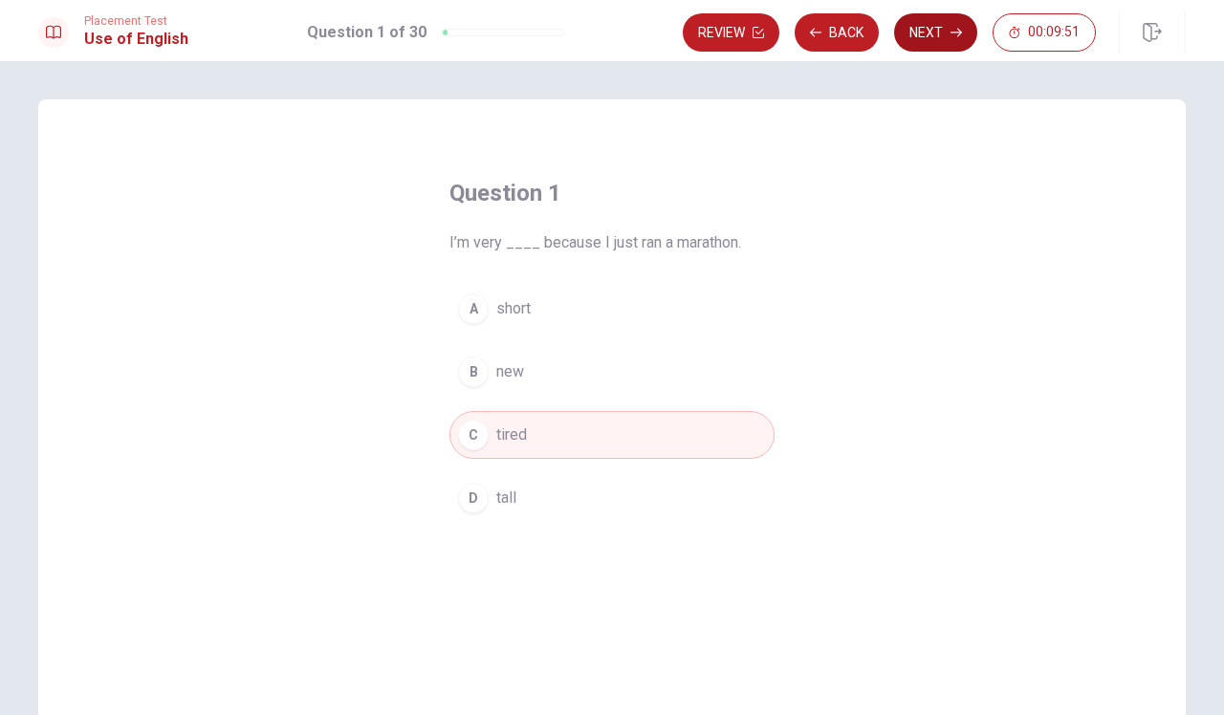
click at [947, 23] on button "Next" at bounding box center [935, 32] width 83 height 38
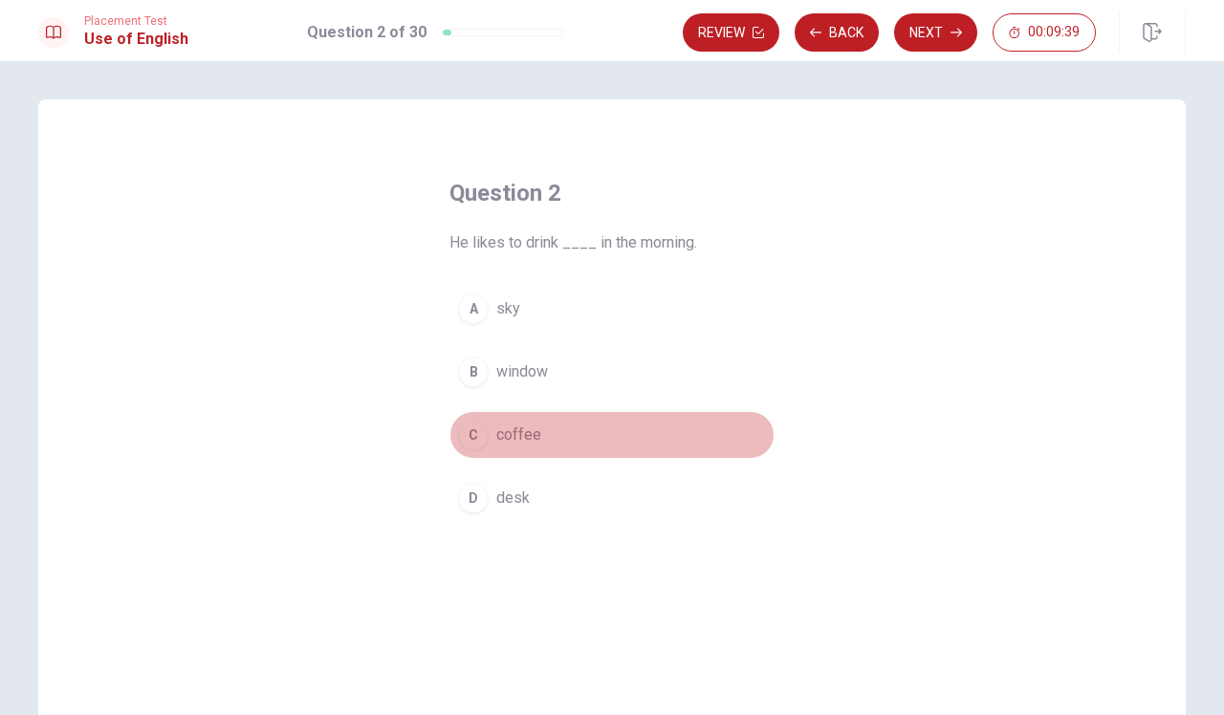
click at [460, 419] on button "C coffee" at bounding box center [611, 435] width 325 height 48
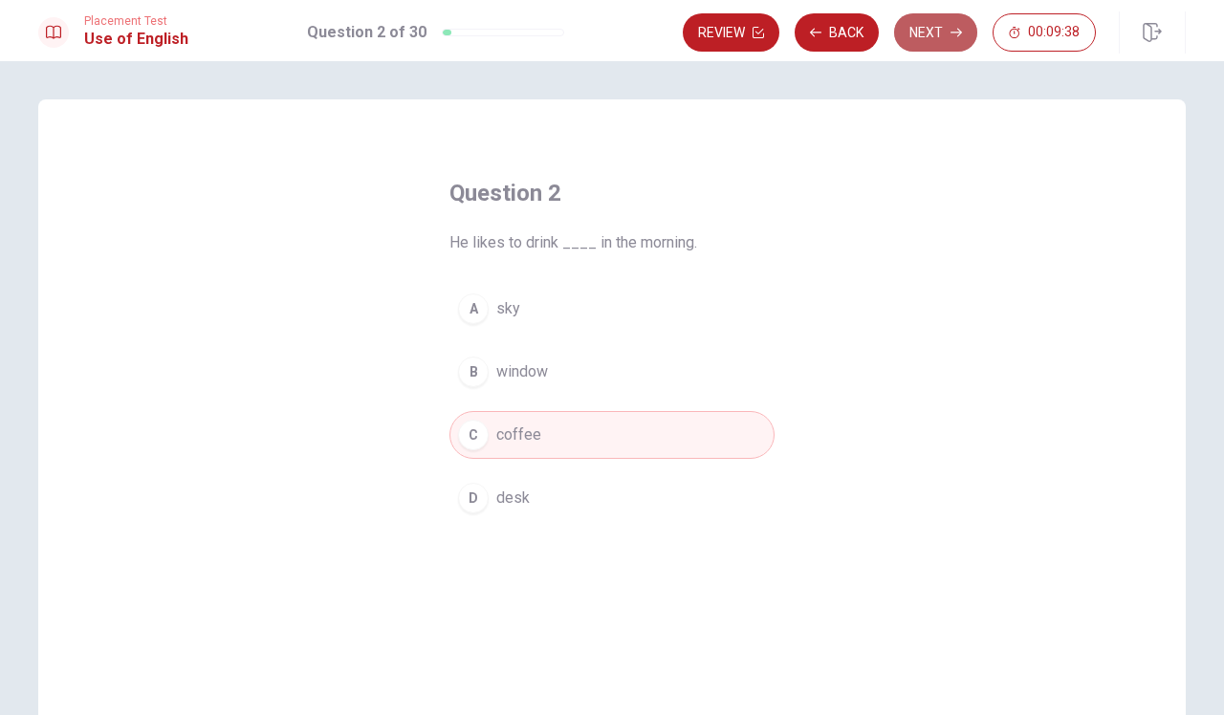
click at [941, 28] on button "Next" at bounding box center [935, 32] width 83 height 38
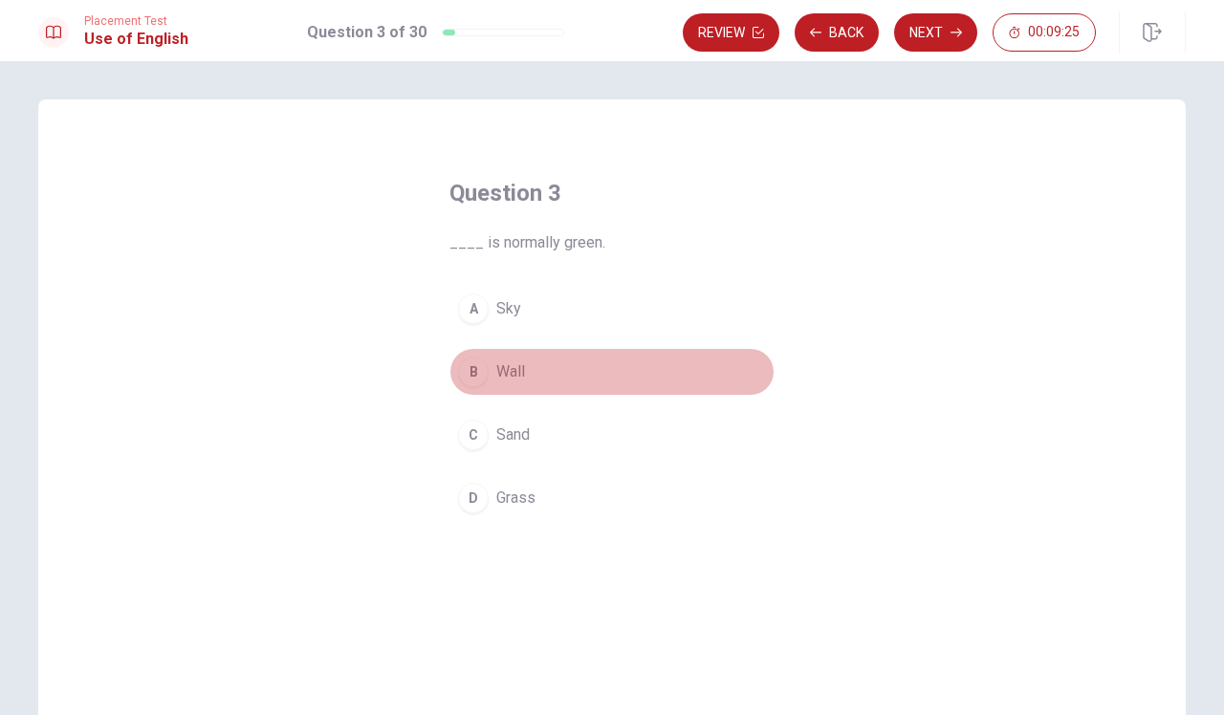
click at [473, 375] on div "B" at bounding box center [473, 372] width 31 height 31
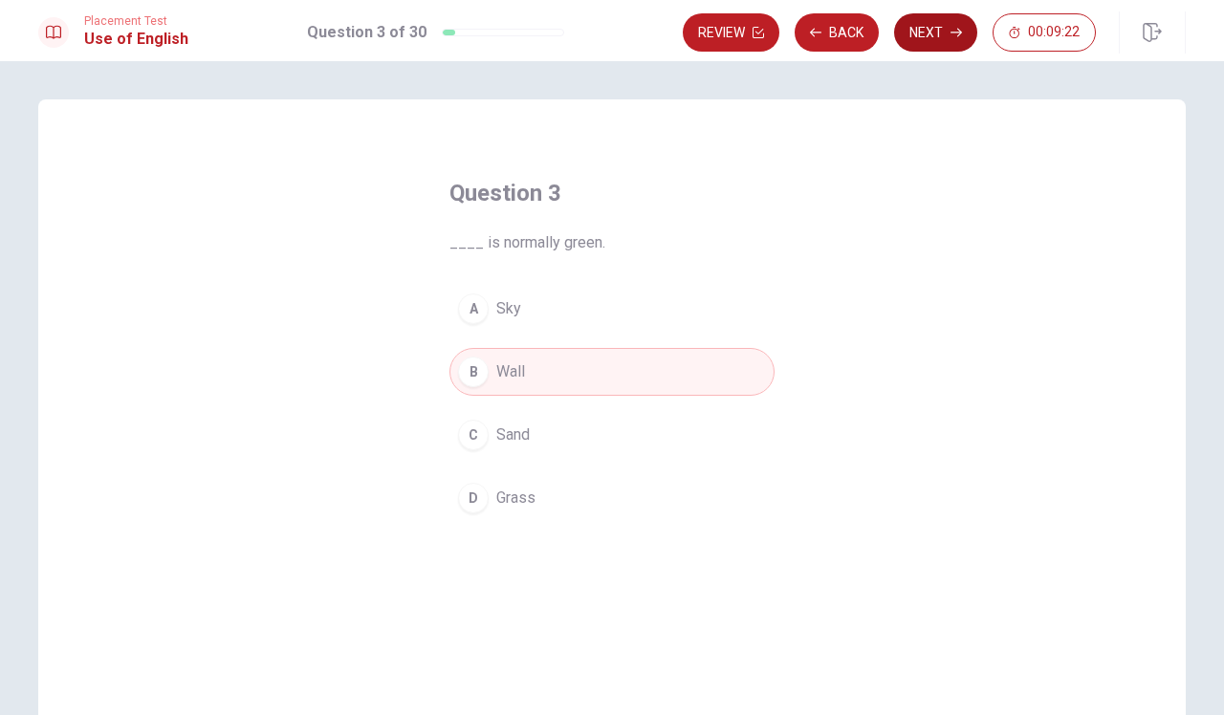
click at [932, 28] on button "Next" at bounding box center [935, 32] width 83 height 38
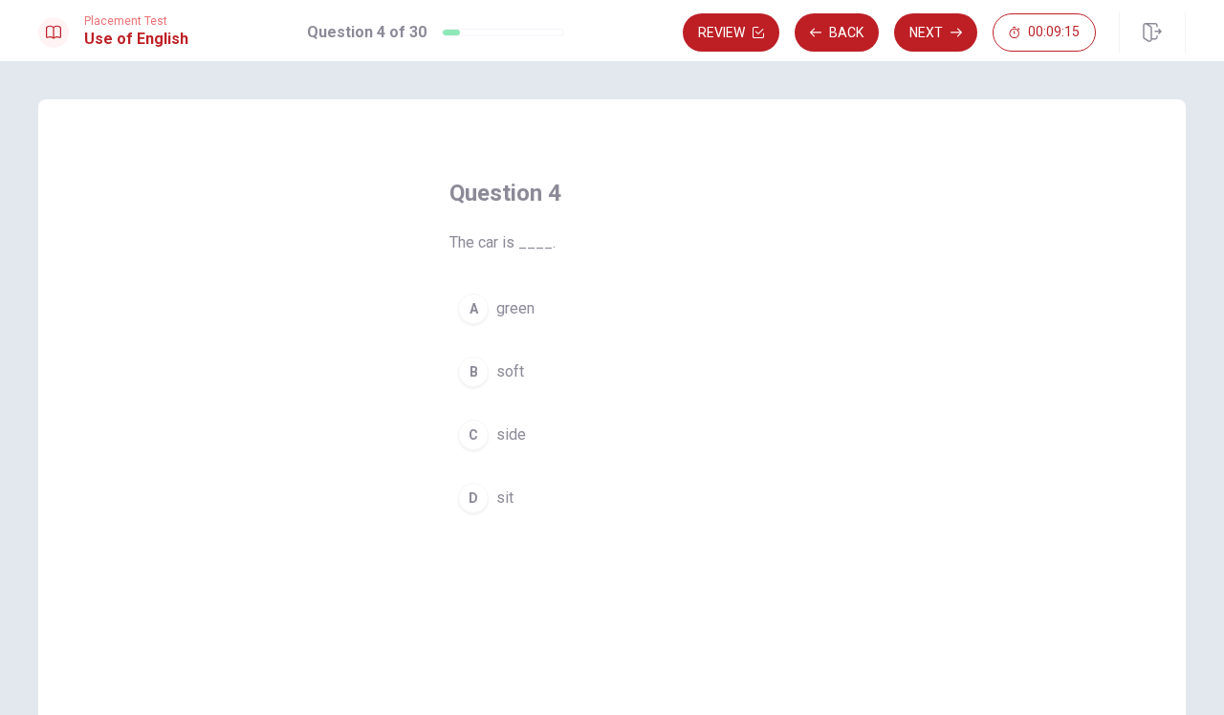
click at [463, 299] on div "A" at bounding box center [473, 309] width 31 height 31
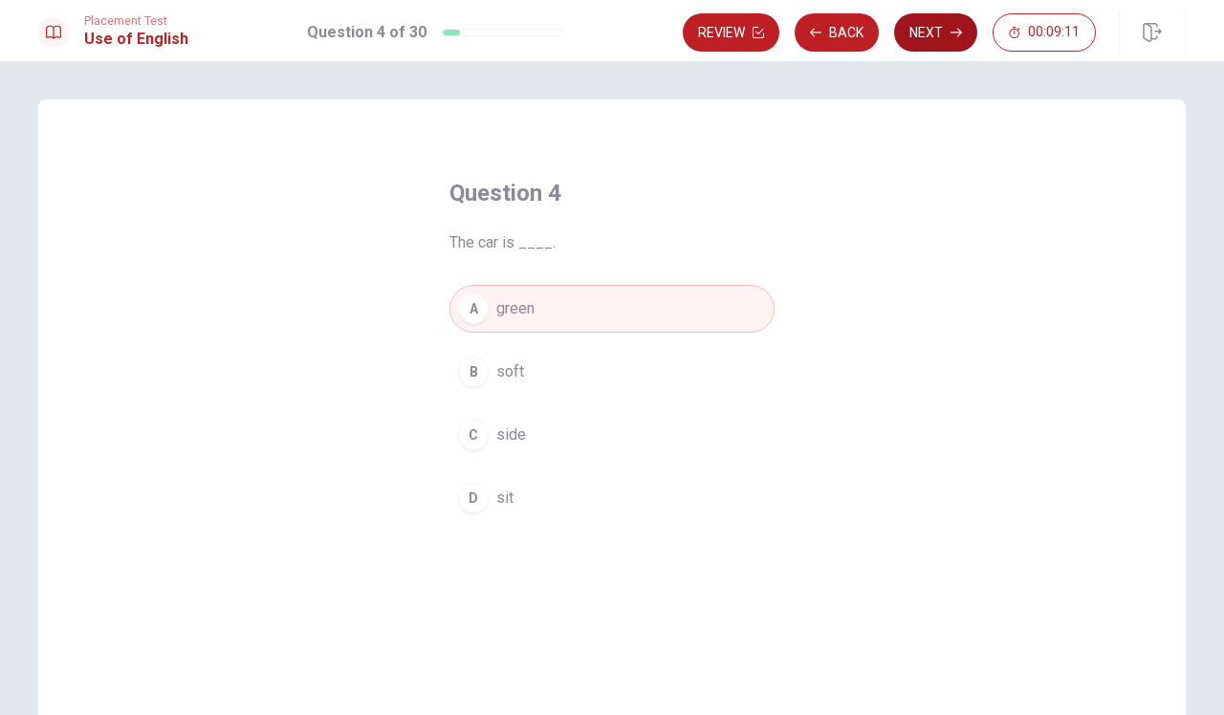
click at [920, 39] on button "Next" at bounding box center [935, 32] width 83 height 38
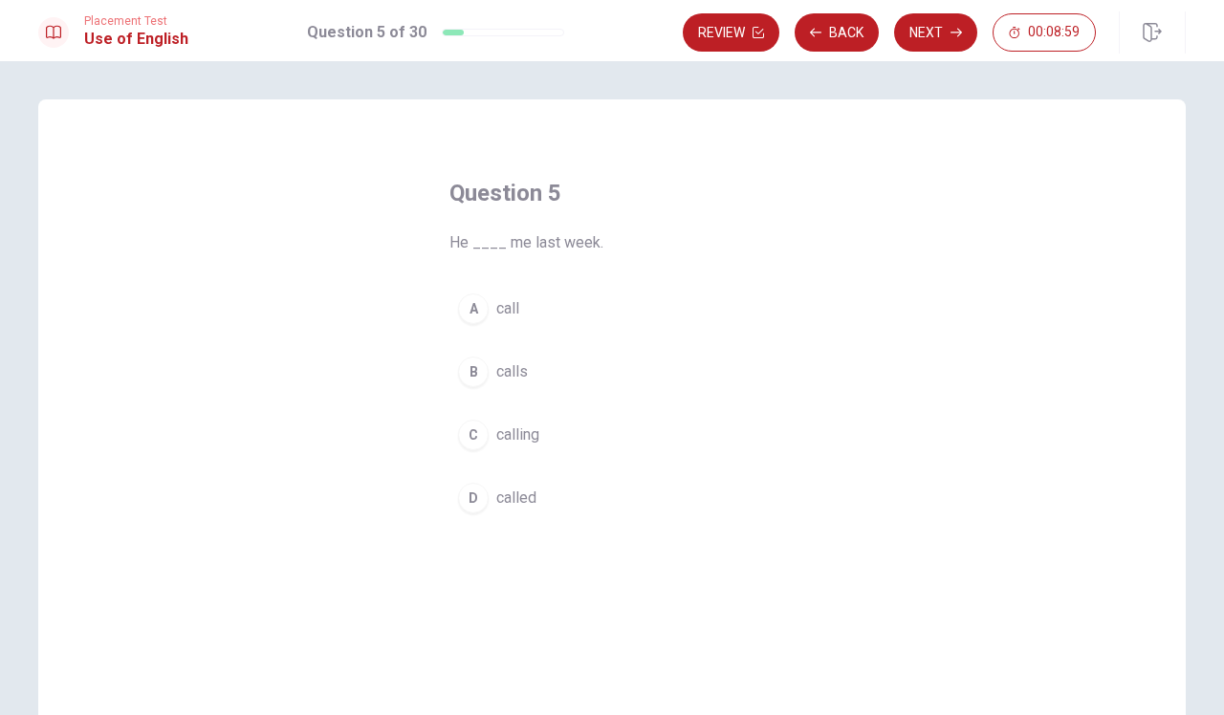
click at [487, 300] on button "A call" at bounding box center [611, 309] width 325 height 48
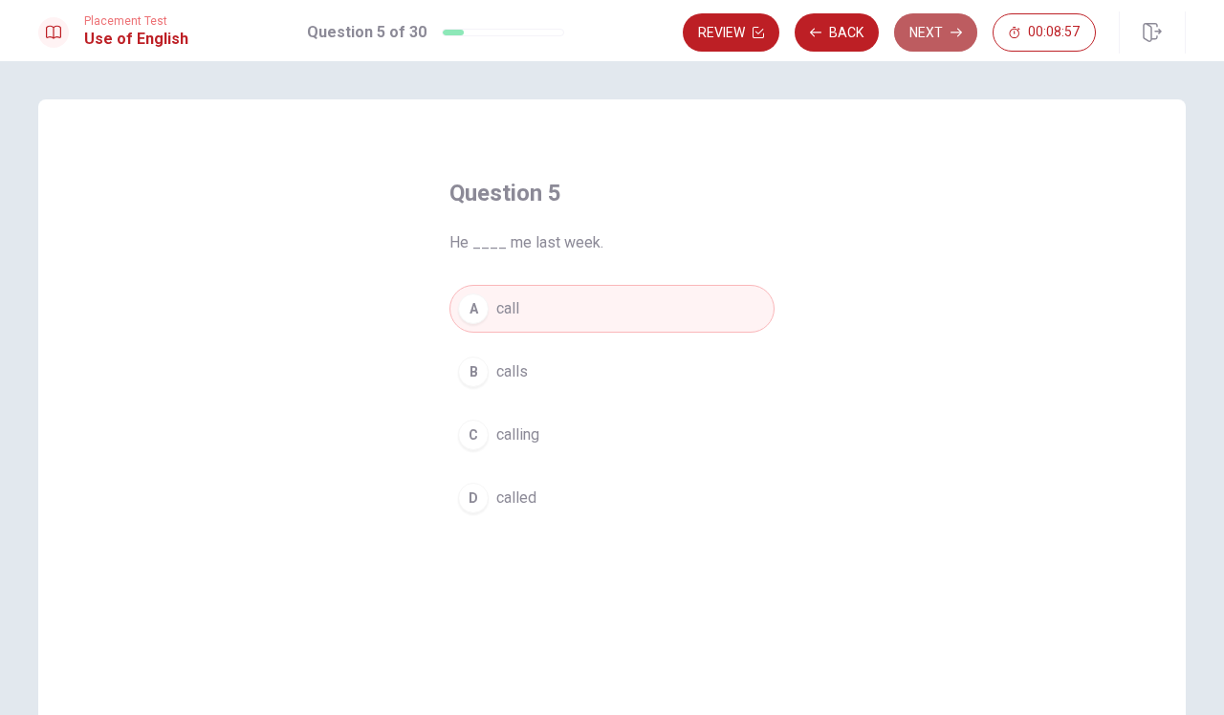
click at [947, 35] on button "Next" at bounding box center [935, 32] width 83 height 38
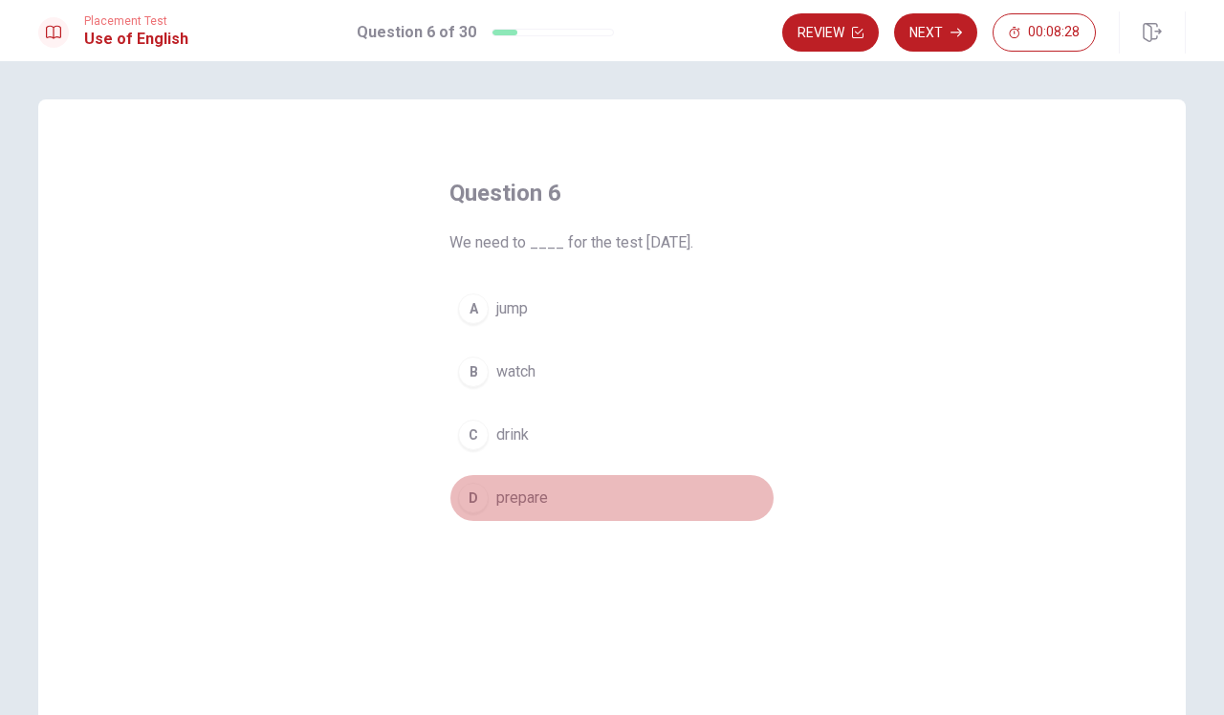
click at [507, 485] on button "D prepare" at bounding box center [611, 498] width 325 height 48
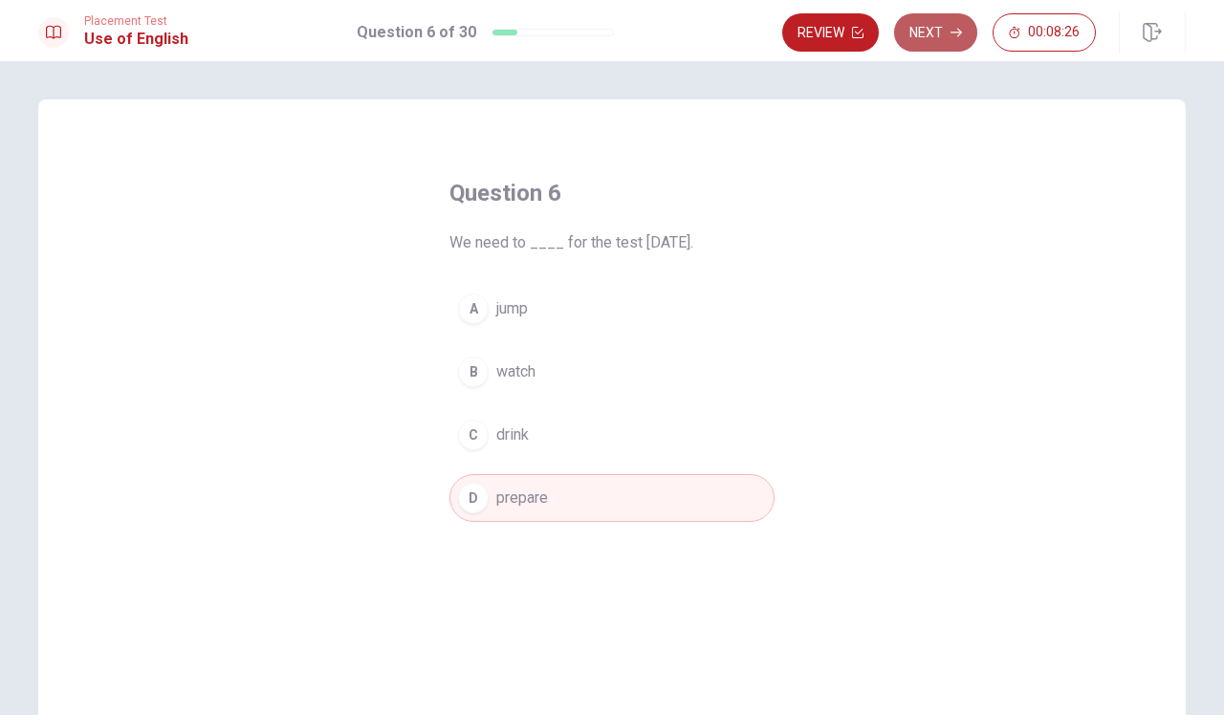
click at [933, 39] on button "Next" at bounding box center [935, 32] width 83 height 38
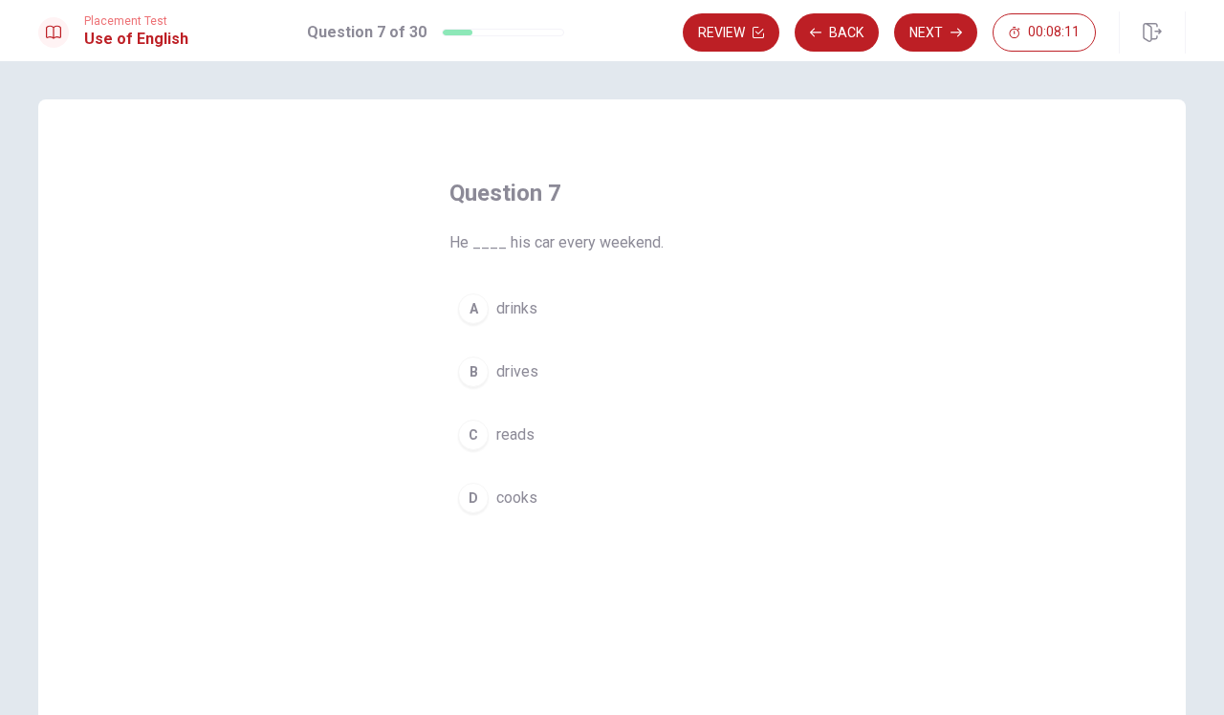
click at [487, 372] on button "B drives" at bounding box center [611, 372] width 325 height 48
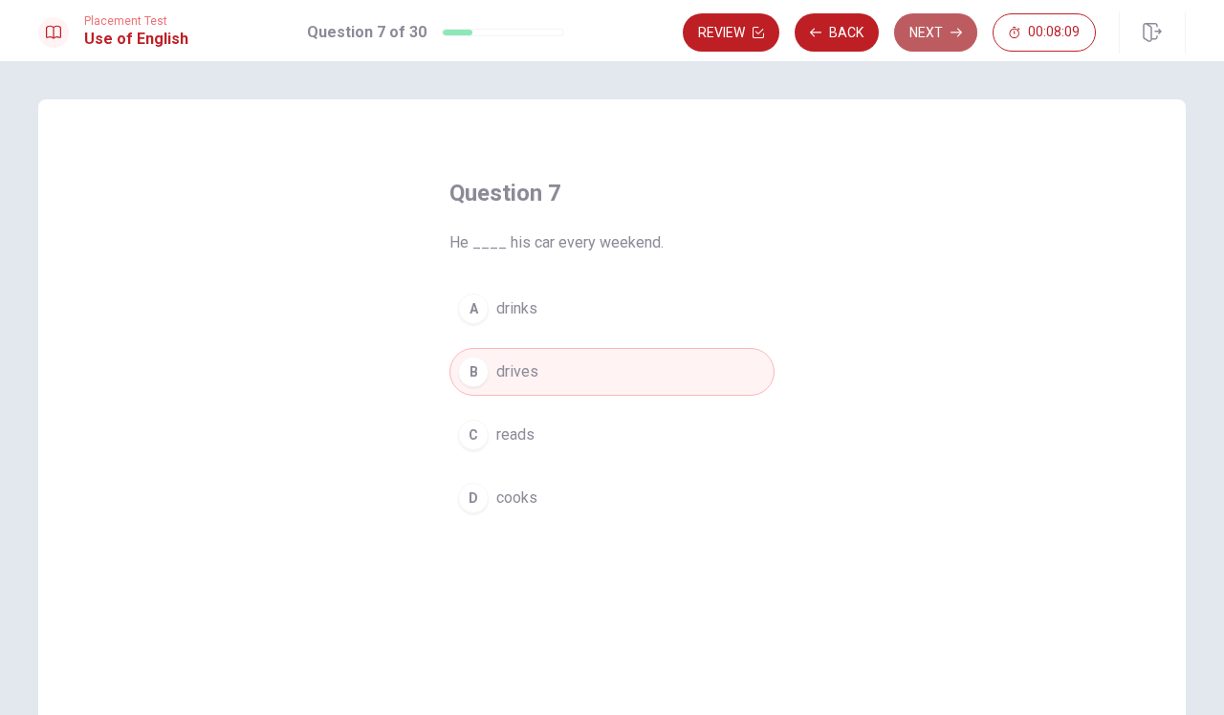
click at [934, 36] on button "Next" at bounding box center [935, 32] width 83 height 38
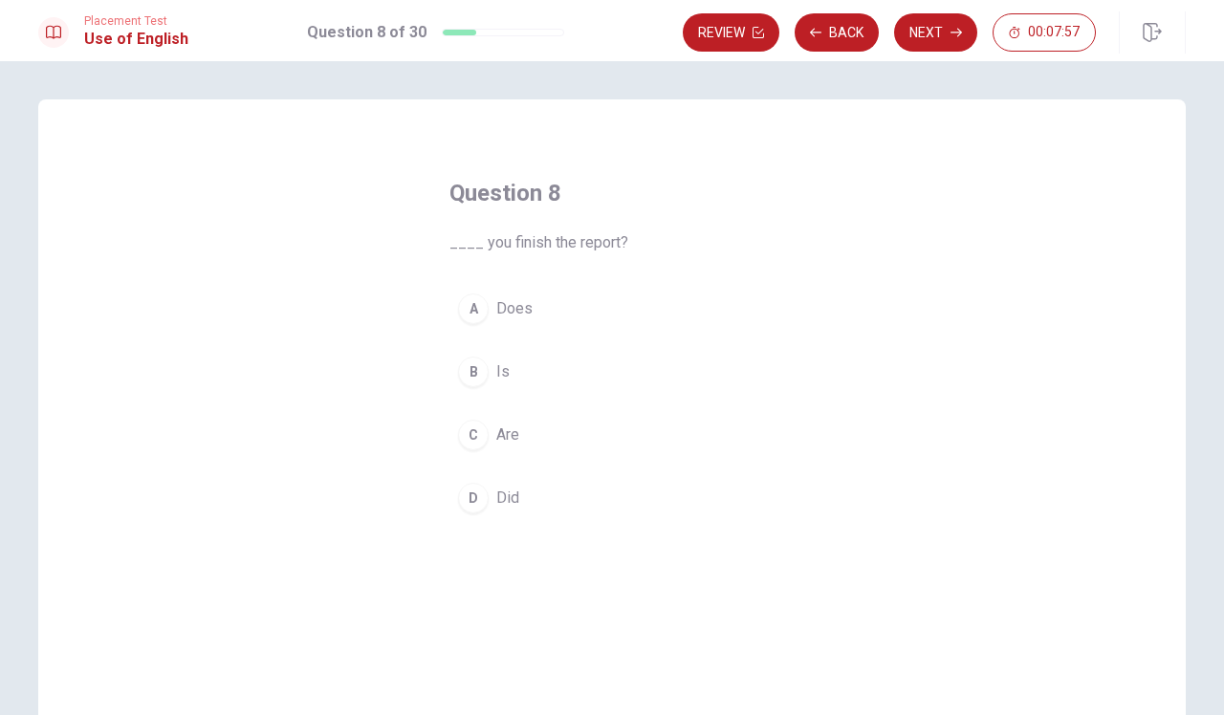
click at [468, 434] on div "C" at bounding box center [473, 435] width 31 height 31
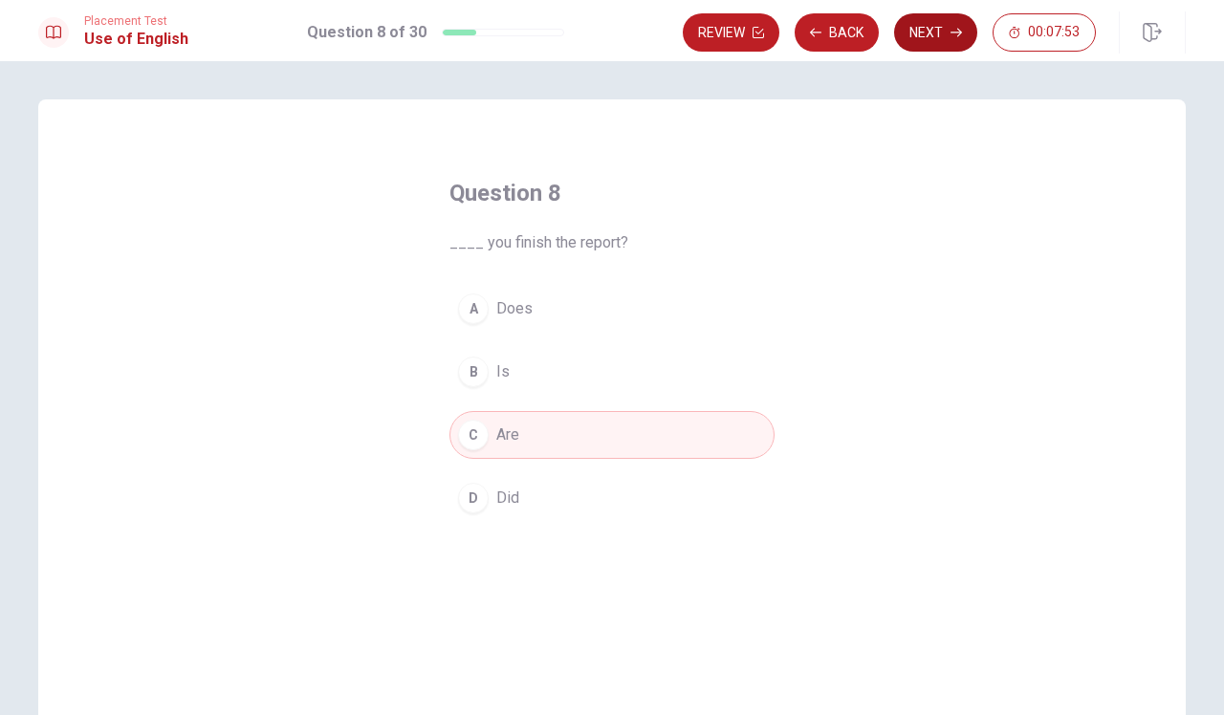
click at [954, 33] on icon "button" at bounding box center [955, 32] width 11 height 11
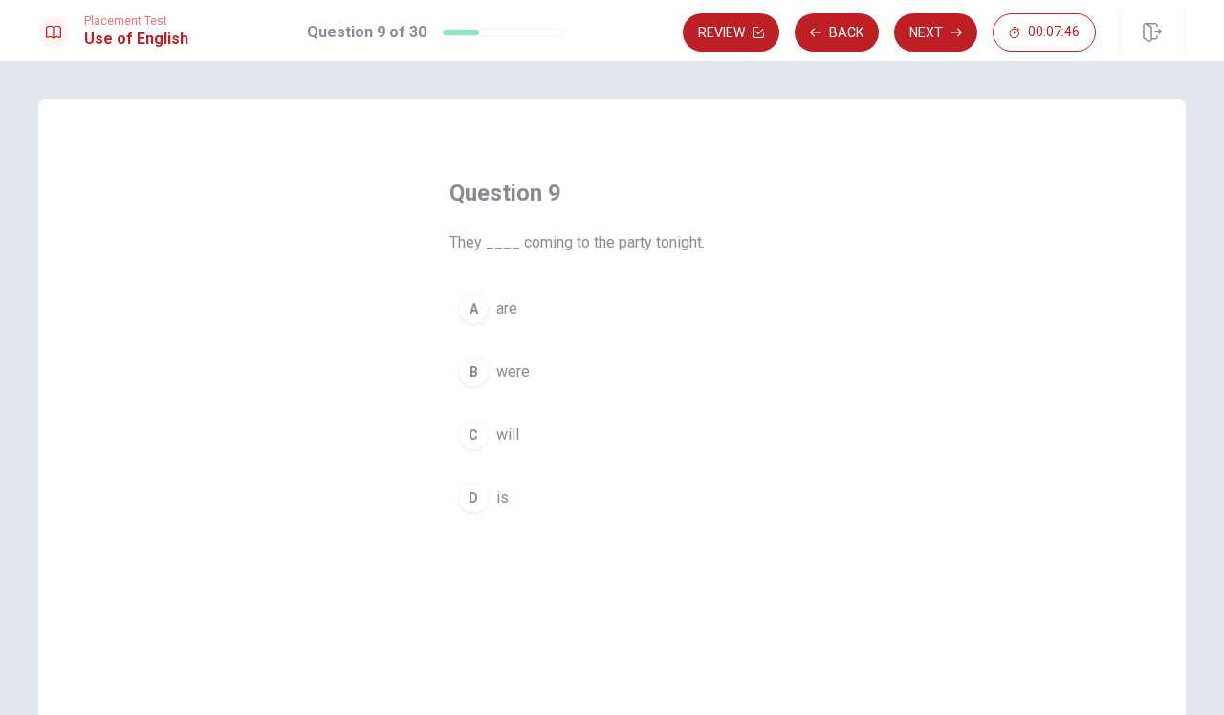
click at [498, 308] on span "are" at bounding box center [506, 308] width 21 height 23
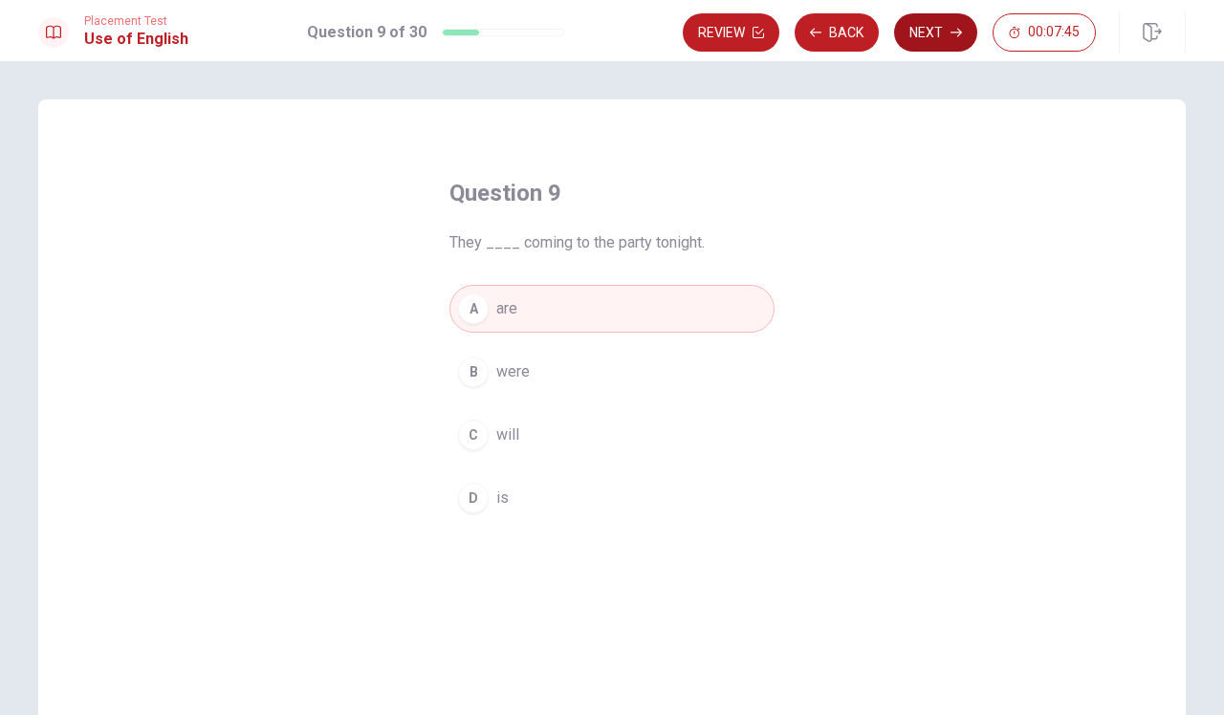
click at [951, 33] on icon "button" at bounding box center [955, 33] width 11 height 9
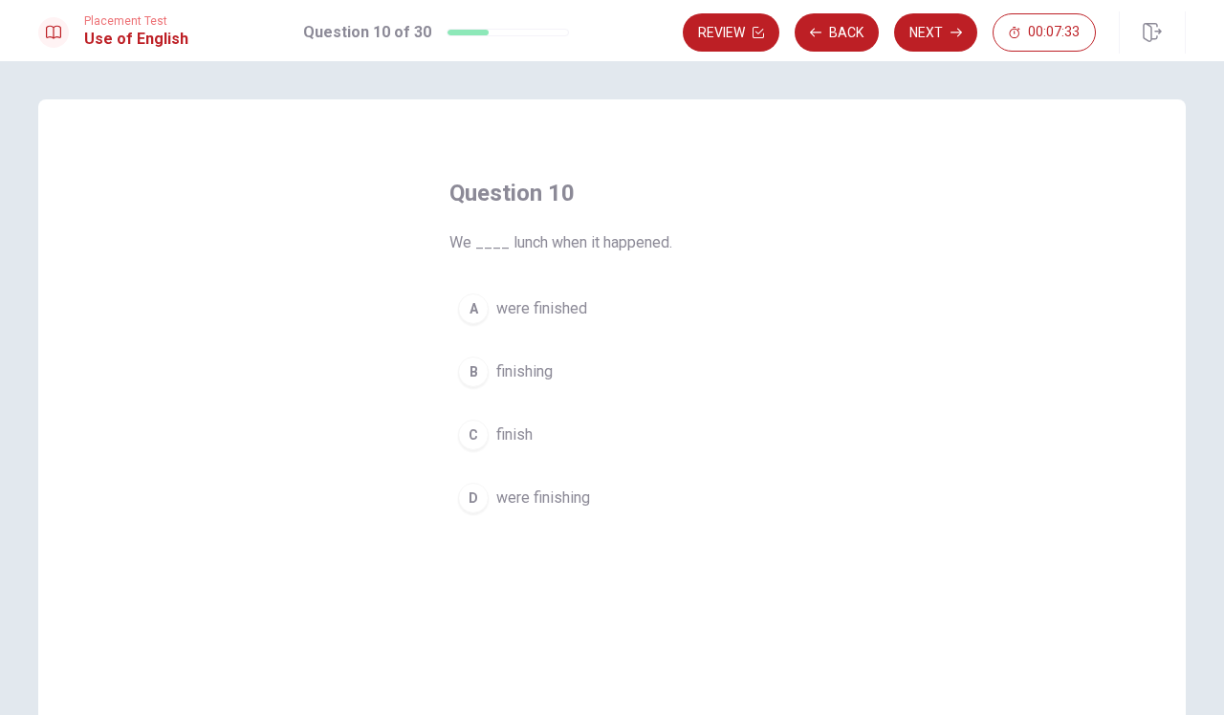
click at [521, 435] on span "finish" at bounding box center [514, 435] width 36 height 23
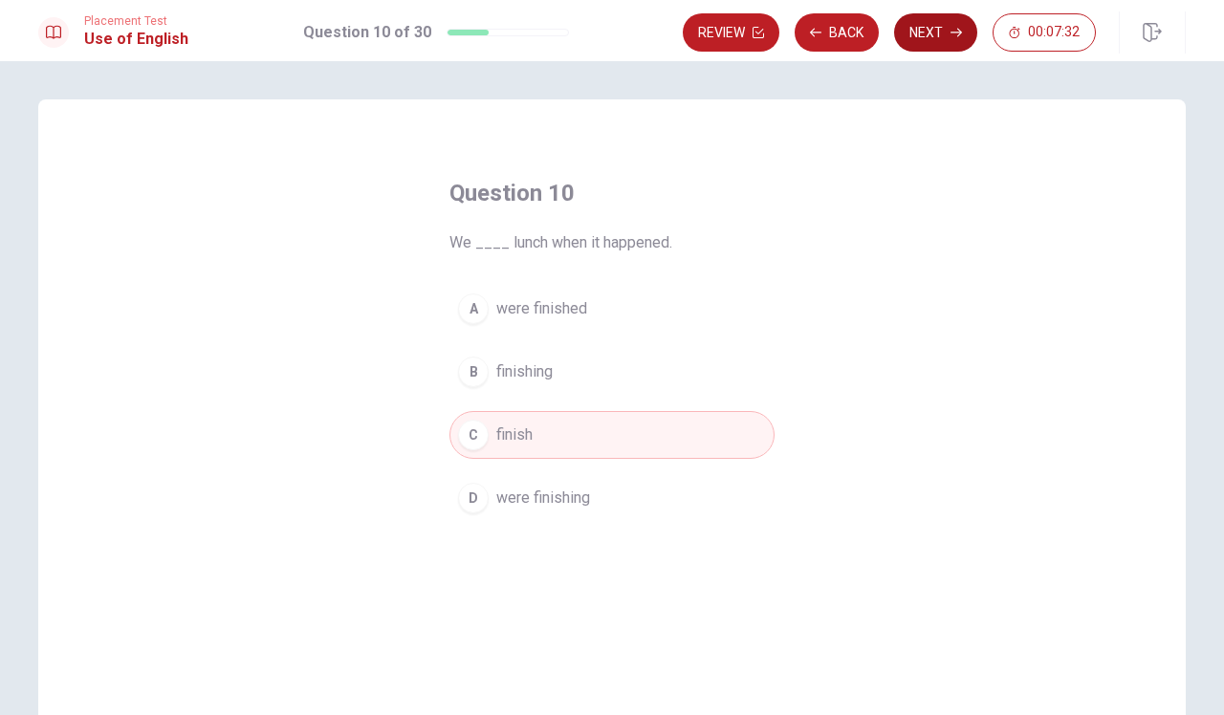
click at [933, 37] on button "Next" at bounding box center [935, 32] width 83 height 38
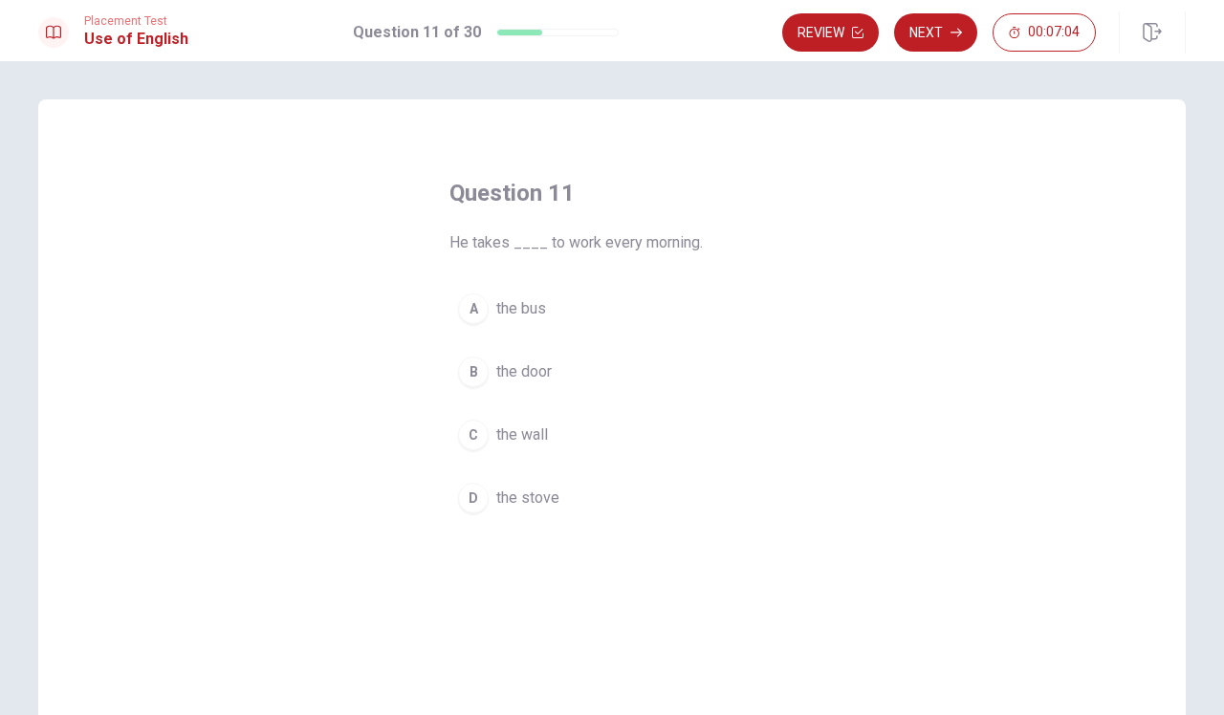
click at [510, 312] on span "the bus" at bounding box center [521, 308] width 50 height 23
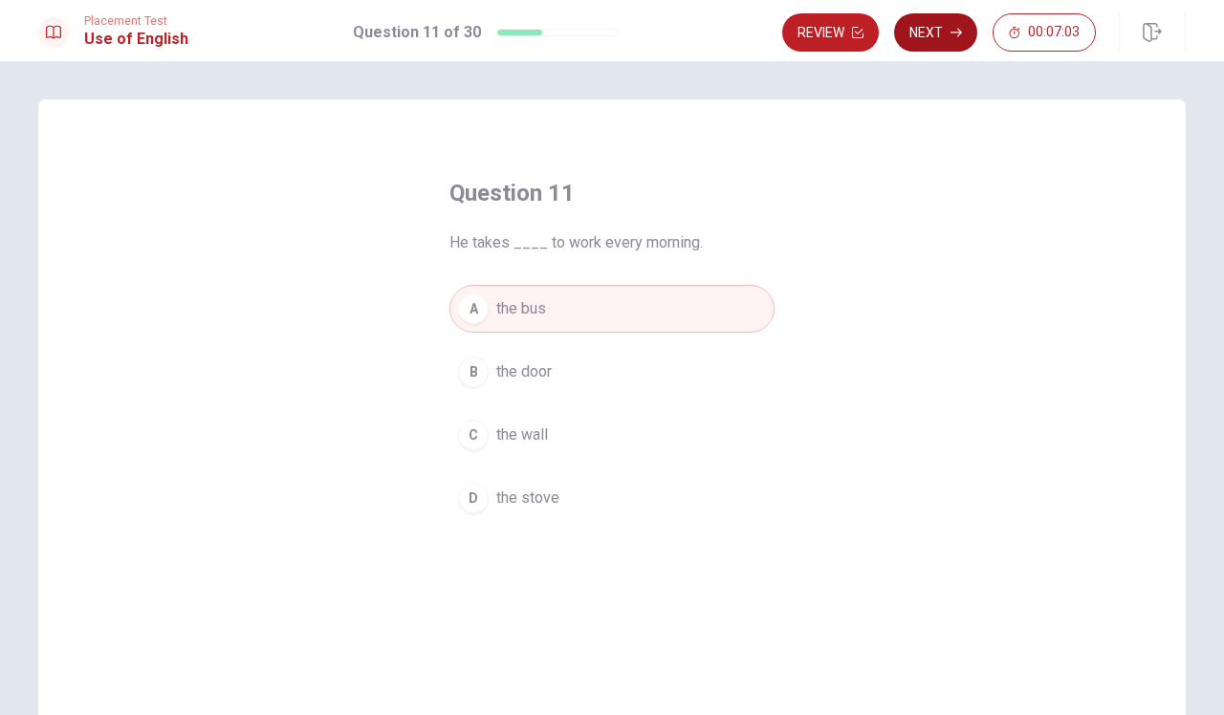
click at [955, 33] on icon "button" at bounding box center [955, 33] width 11 height 9
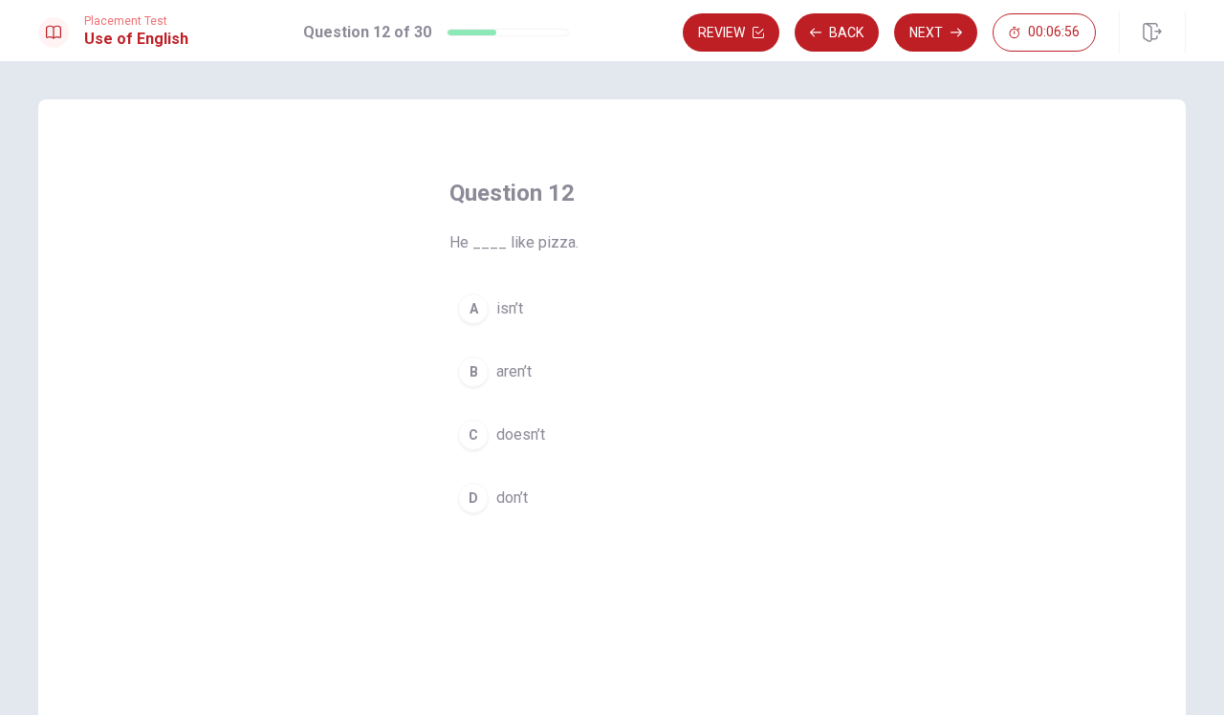
click at [537, 435] on span "doesn’t" at bounding box center [520, 435] width 49 height 23
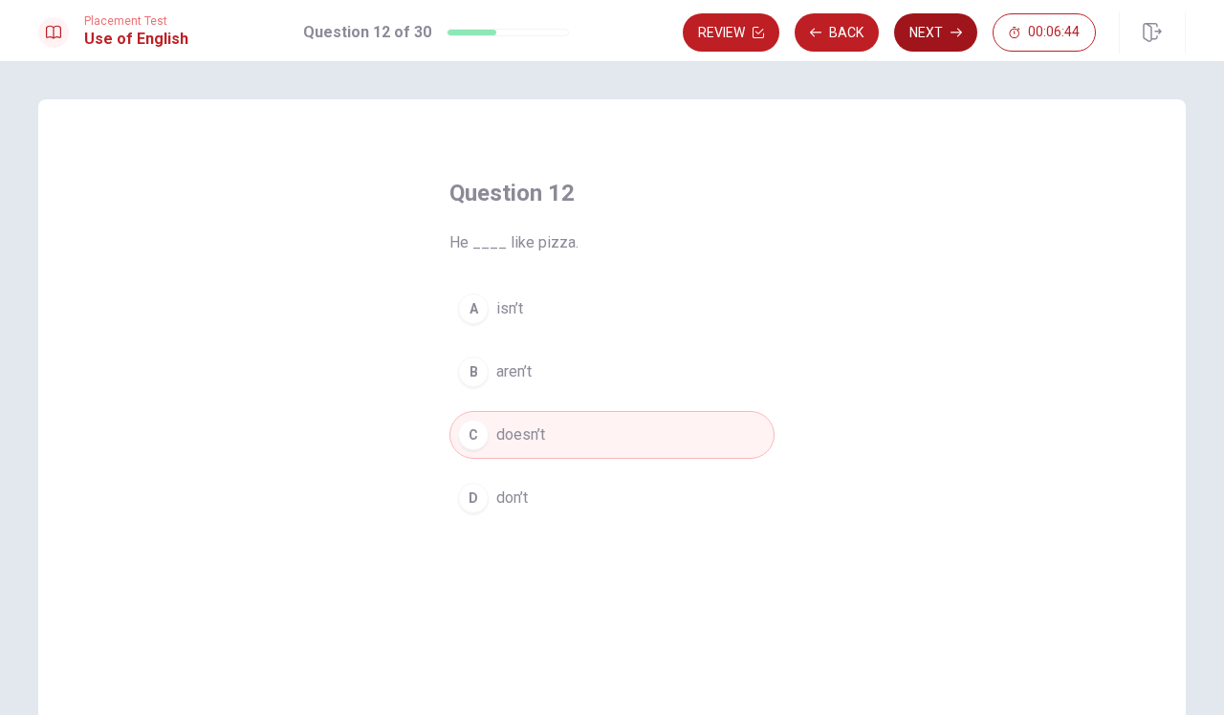
click at [928, 45] on button "Next" at bounding box center [935, 32] width 83 height 38
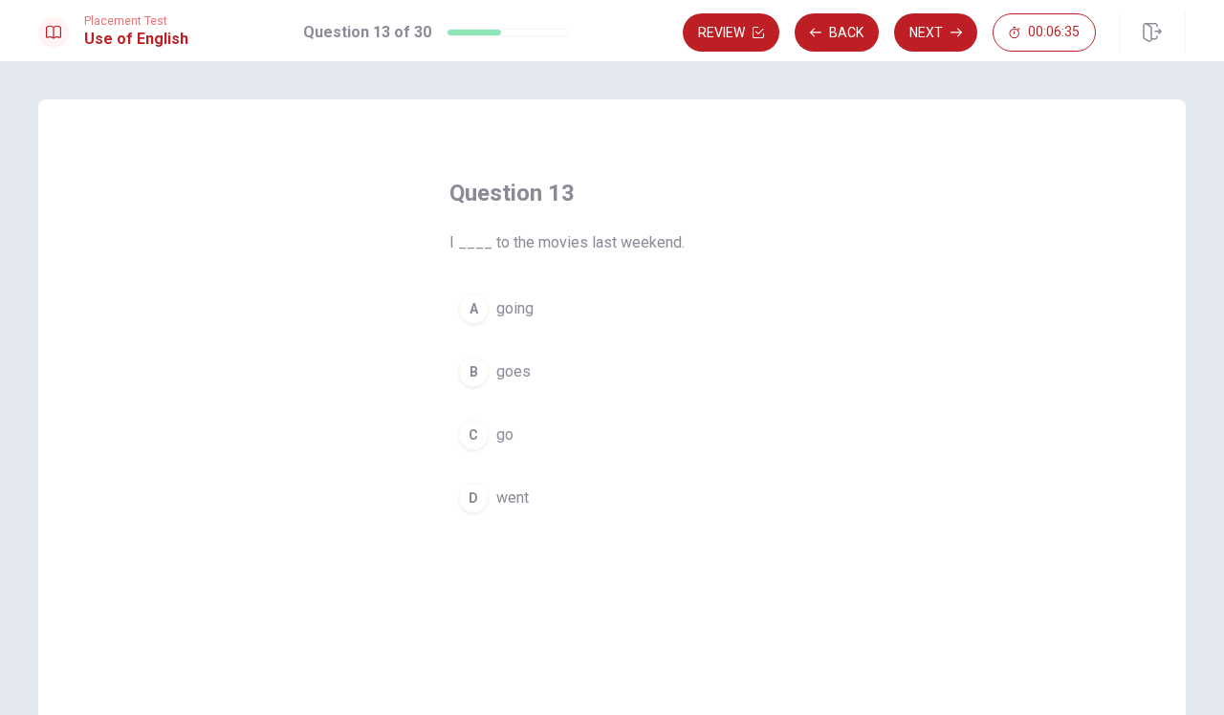
click at [548, 507] on button "D went" at bounding box center [611, 498] width 325 height 48
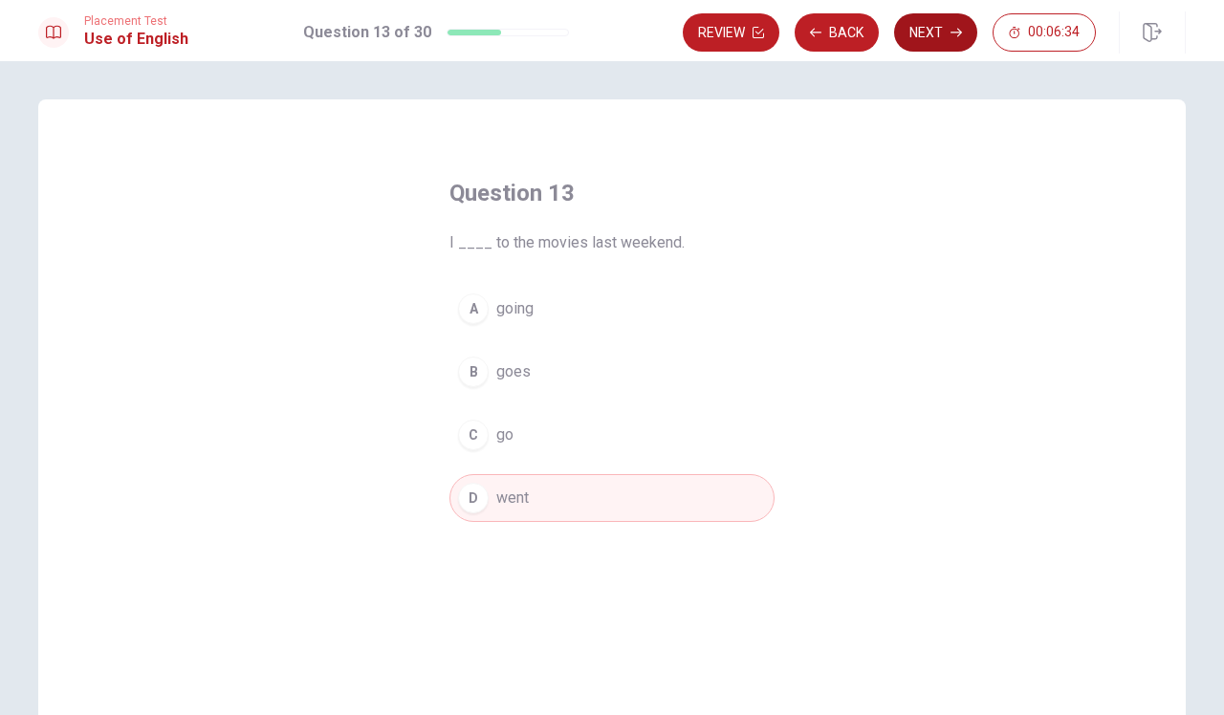
click at [954, 33] on icon "button" at bounding box center [955, 33] width 11 height 9
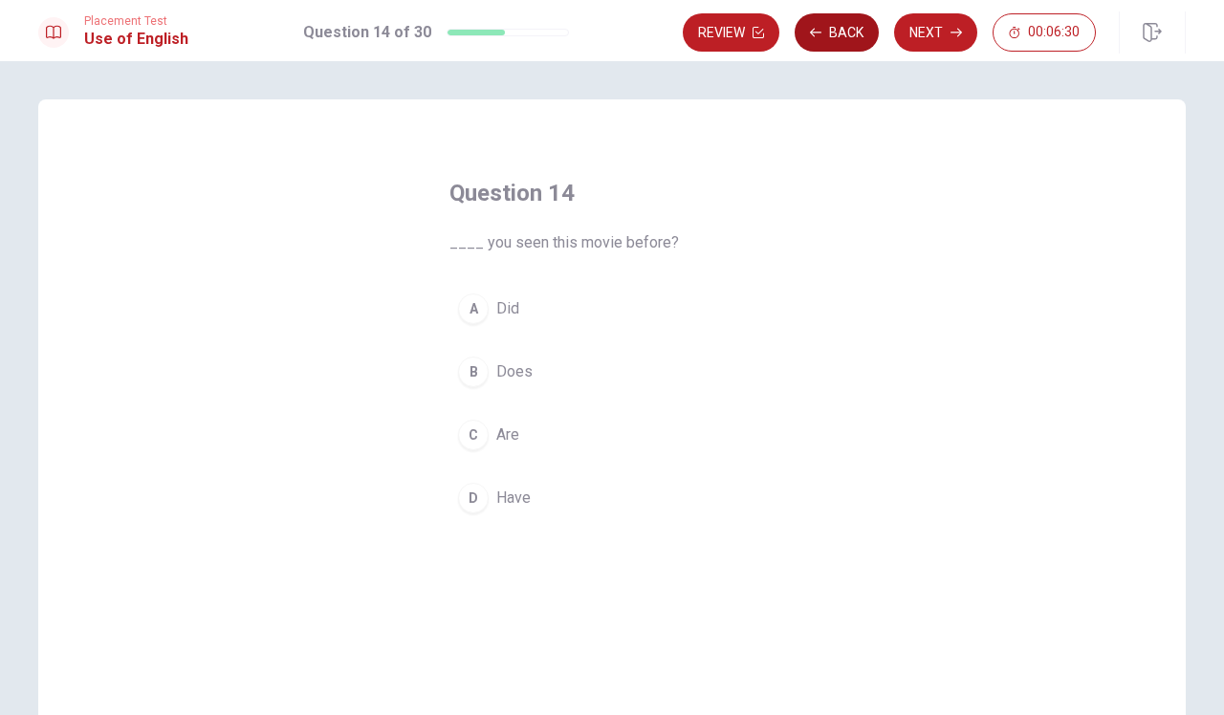
click at [820, 33] on icon "button" at bounding box center [815, 32] width 11 height 9
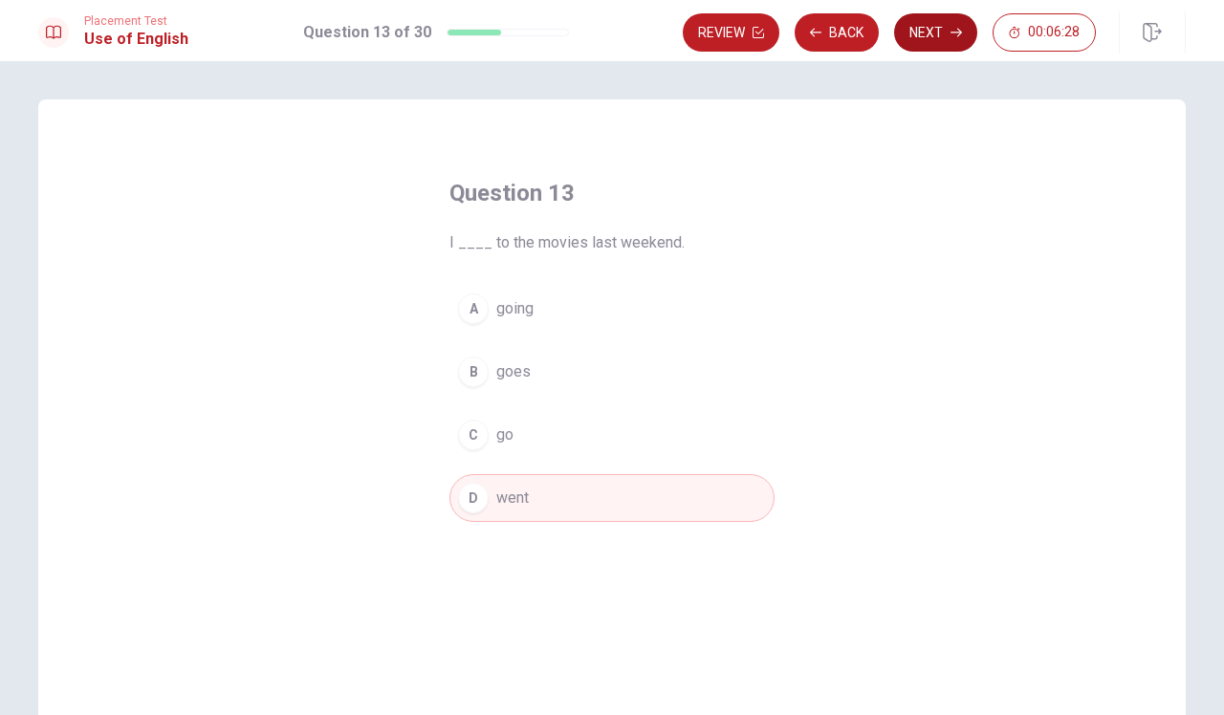
click at [951, 33] on icon "button" at bounding box center [955, 33] width 11 height 9
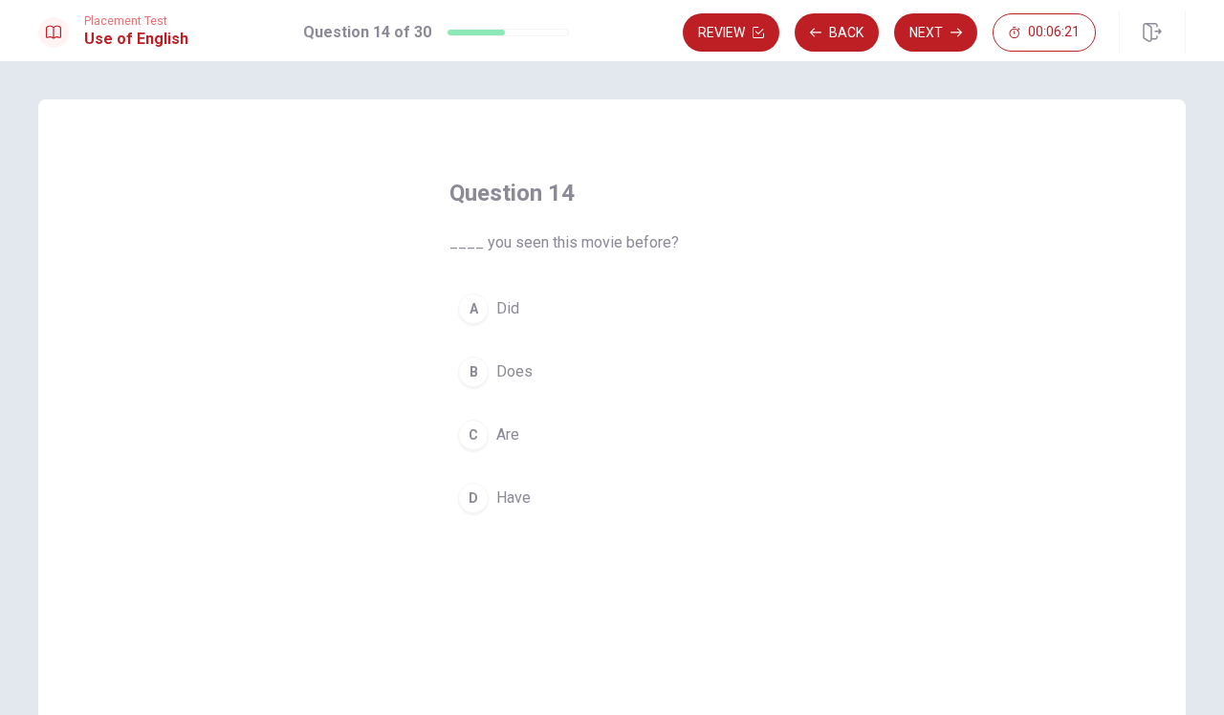
click at [554, 506] on button "D Have" at bounding box center [611, 498] width 325 height 48
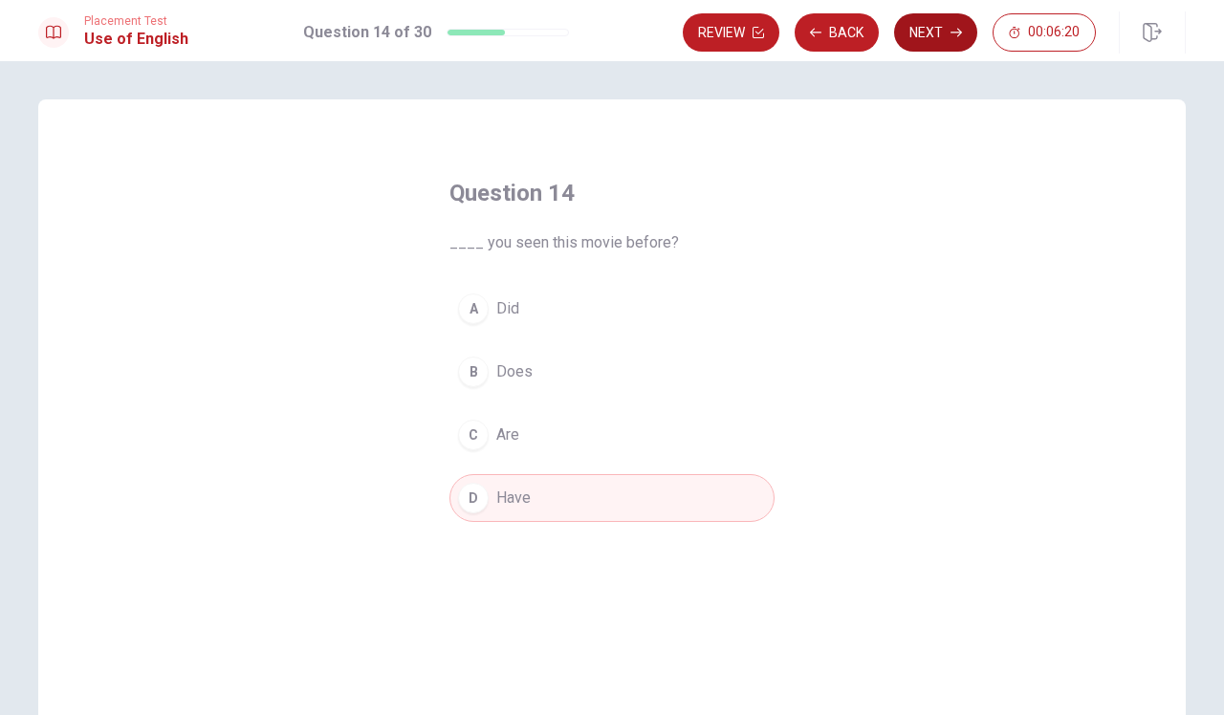
click at [953, 33] on icon "button" at bounding box center [955, 33] width 11 height 9
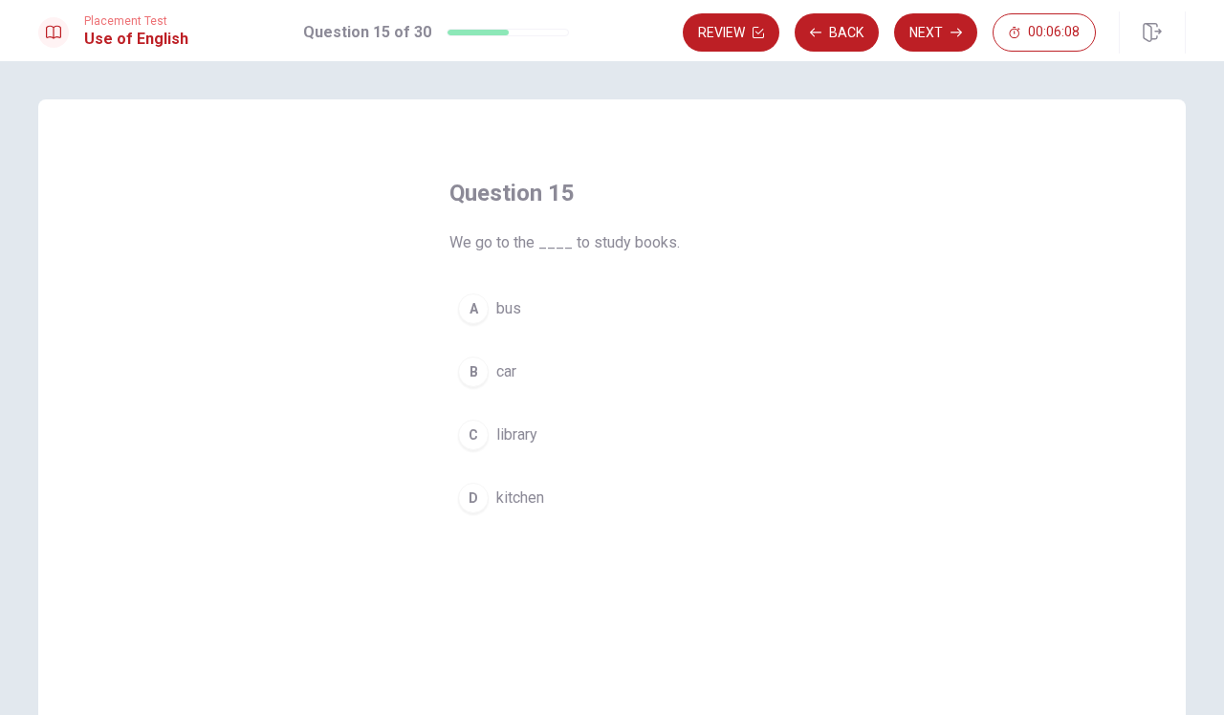
click at [568, 444] on button "C library" at bounding box center [611, 435] width 325 height 48
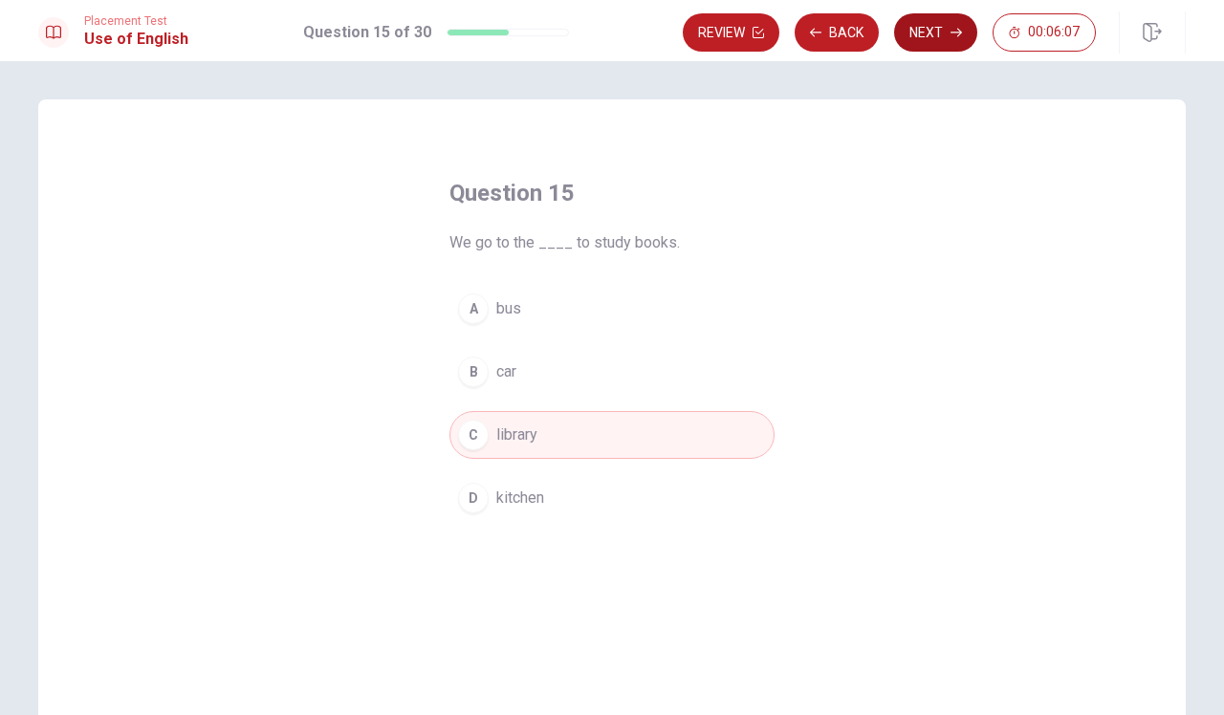
click at [955, 33] on icon "button" at bounding box center [955, 33] width 11 height 9
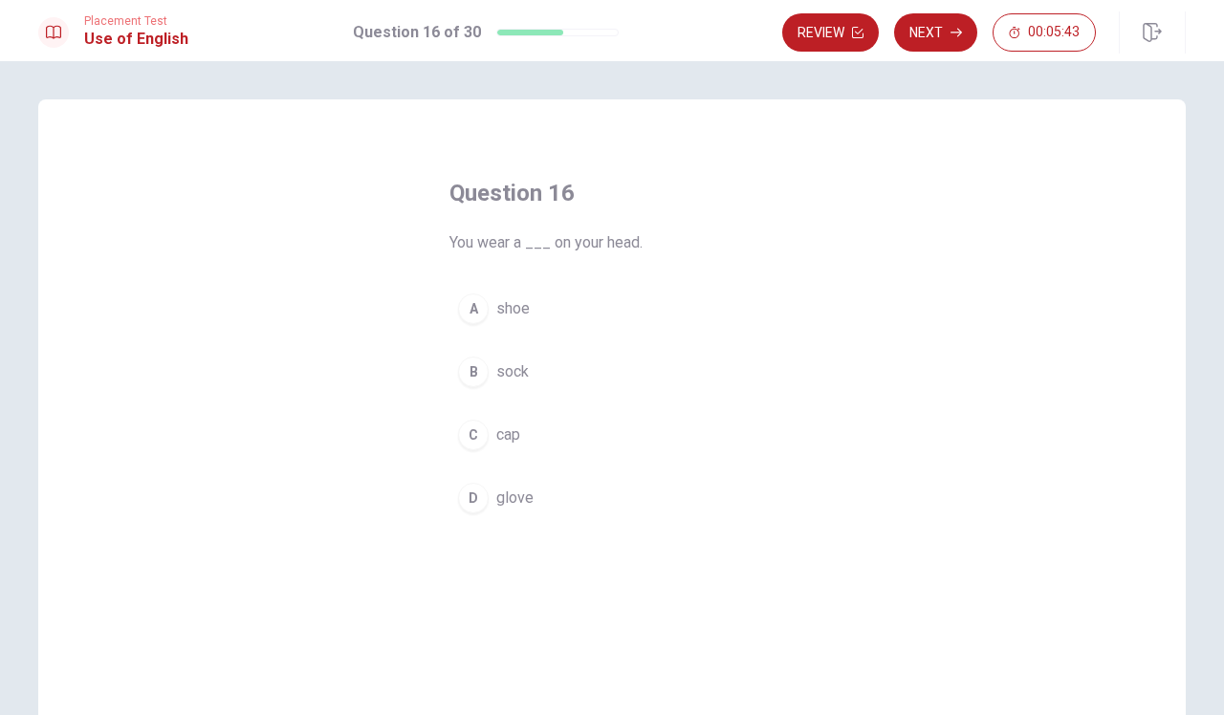
click at [549, 444] on button "C cap" at bounding box center [611, 435] width 325 height 48
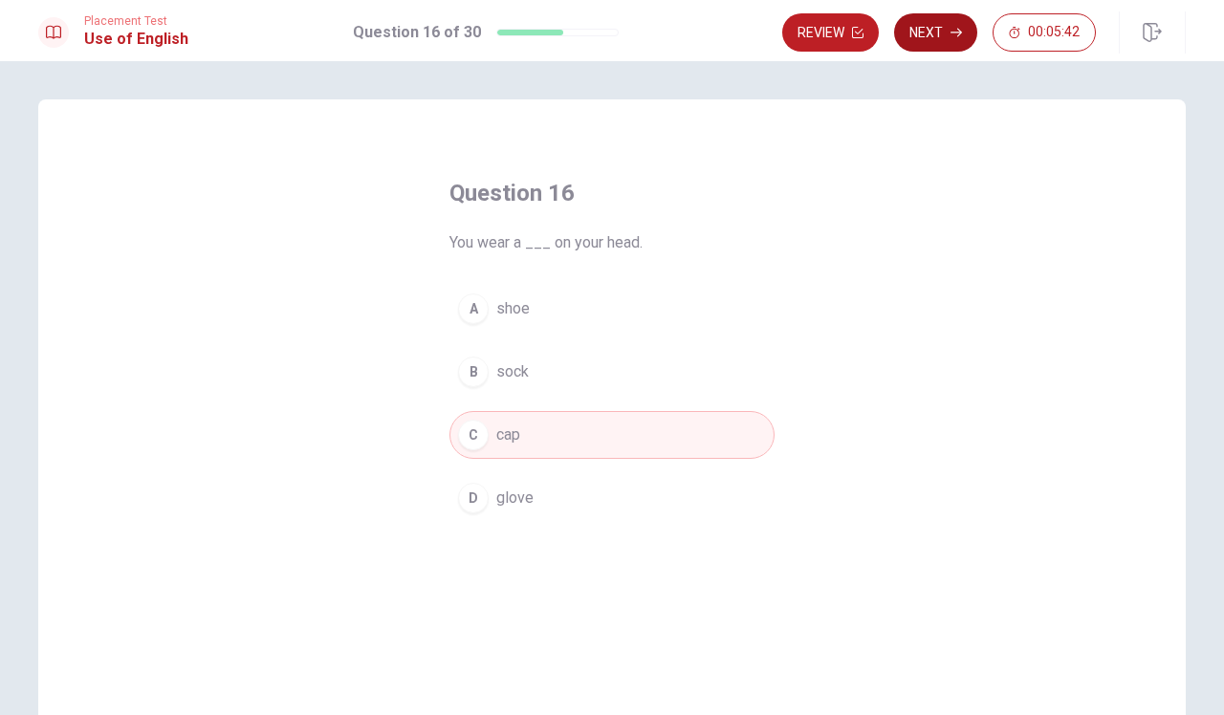
click at [955, 33] on icon "button" at bounding box center [955, 33] width 11 height 9
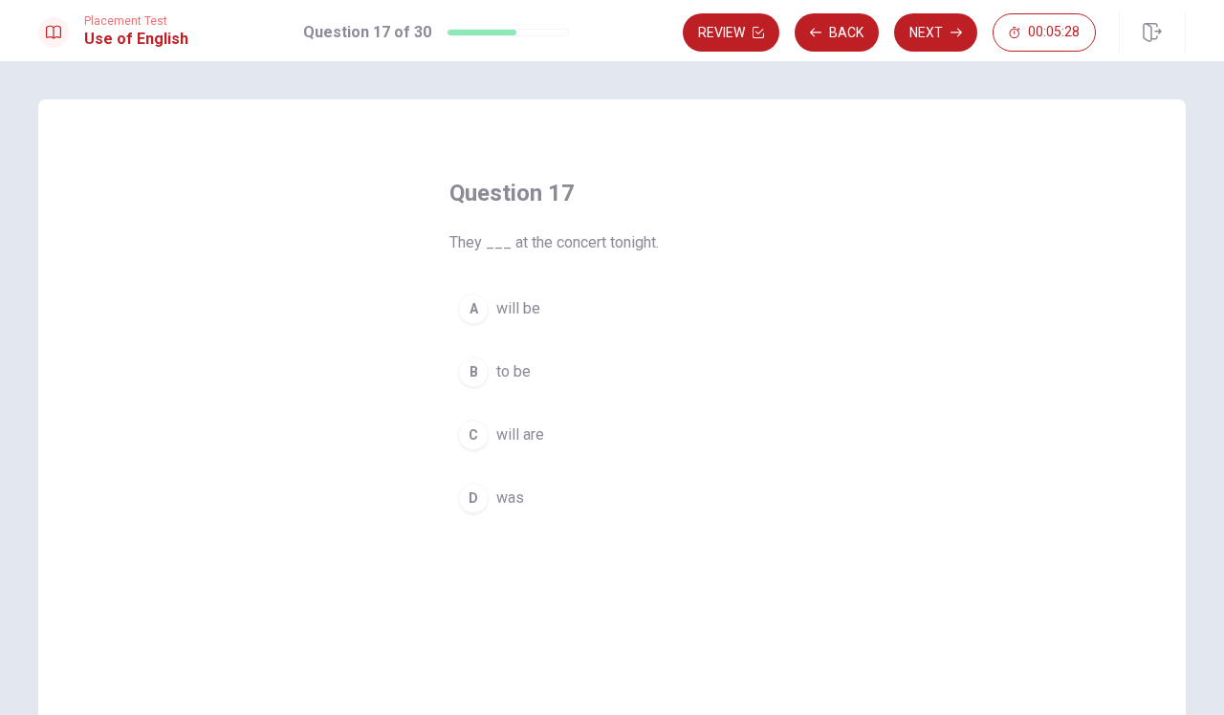
click at [555, 306] on button "A will be" at bounding box center [611, 309] width 325 height 48
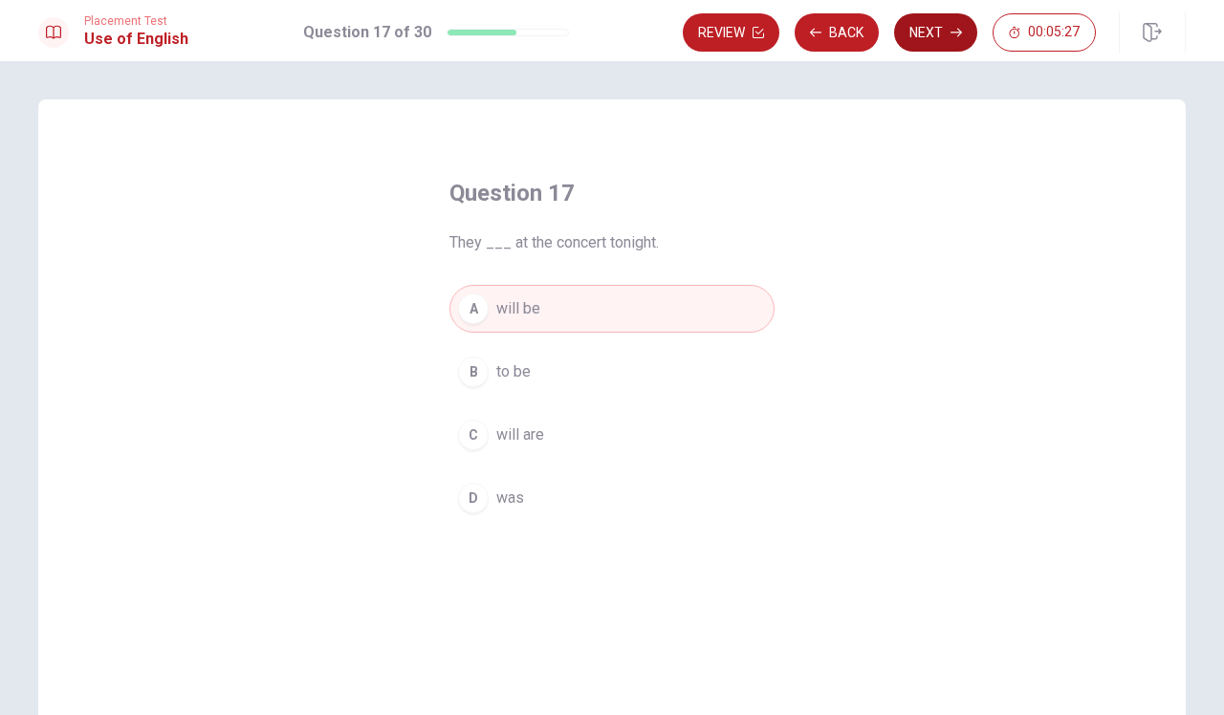
click at [929, 46] on button "Next" at bounding box center [935, 32] width 83 height 38
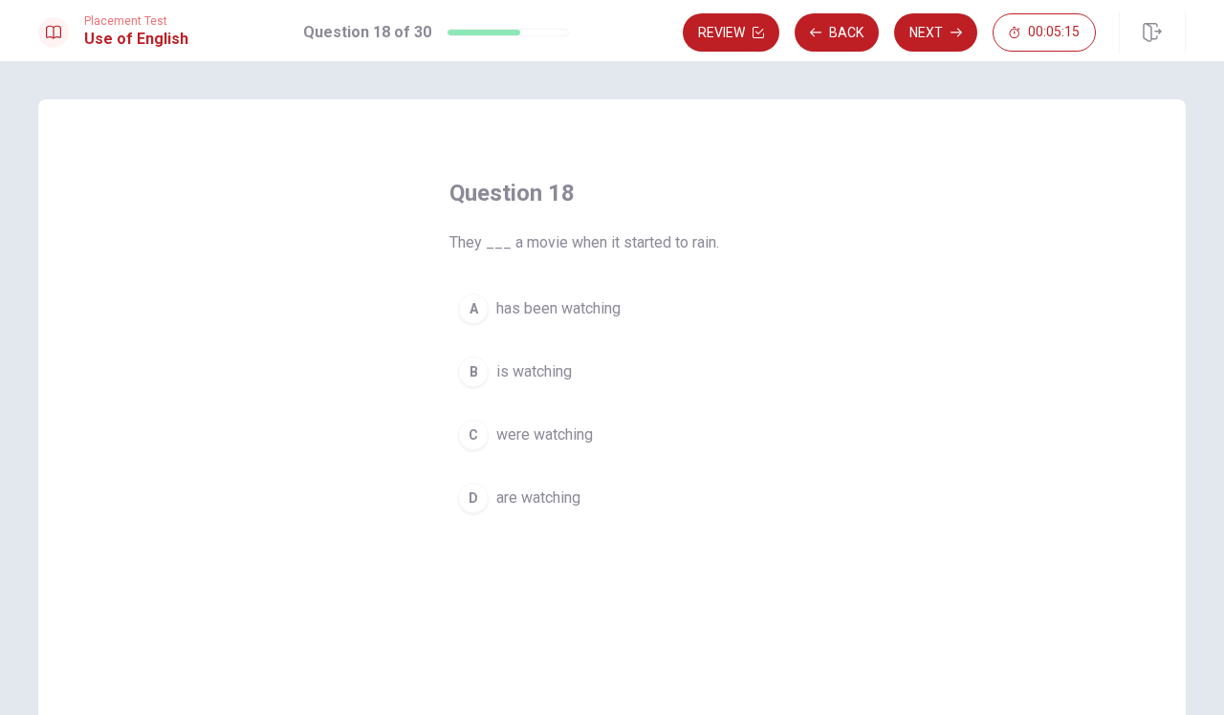
click at [560, 503] on span "are watching" at bounding box center [538, 498] width 84 height 23
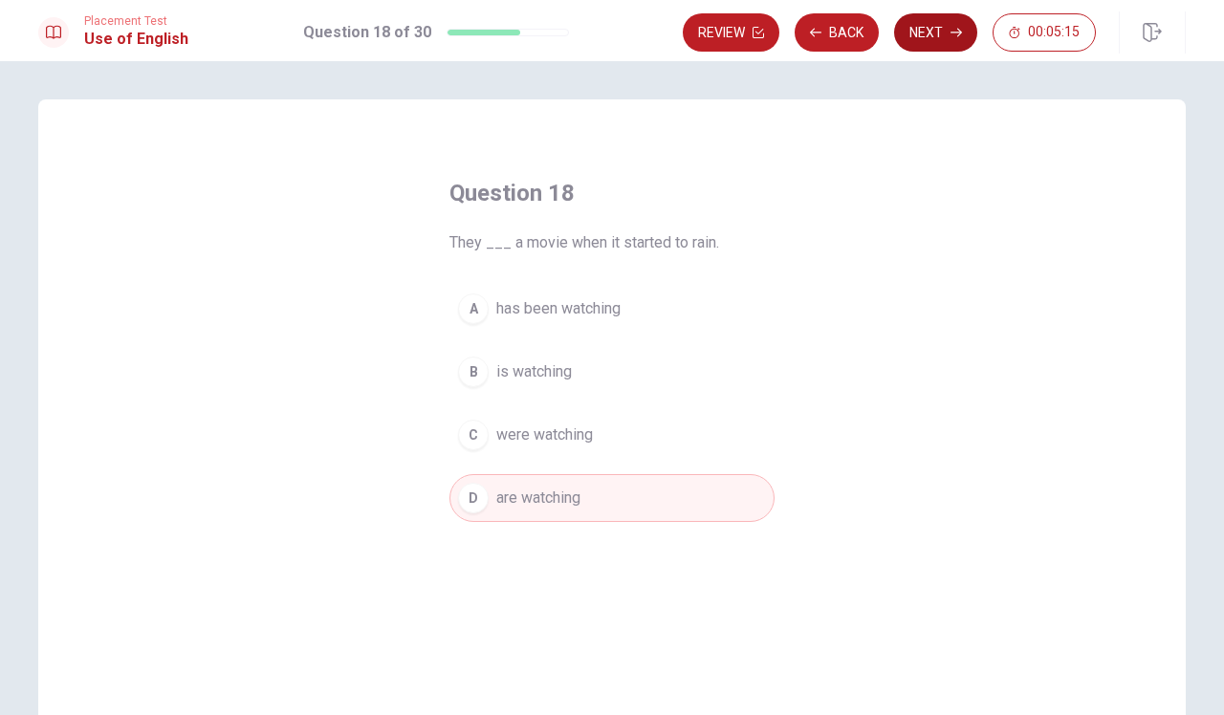
click at [955, 33] on icon "button" at bounding box center [955, 33] width 11 height 9
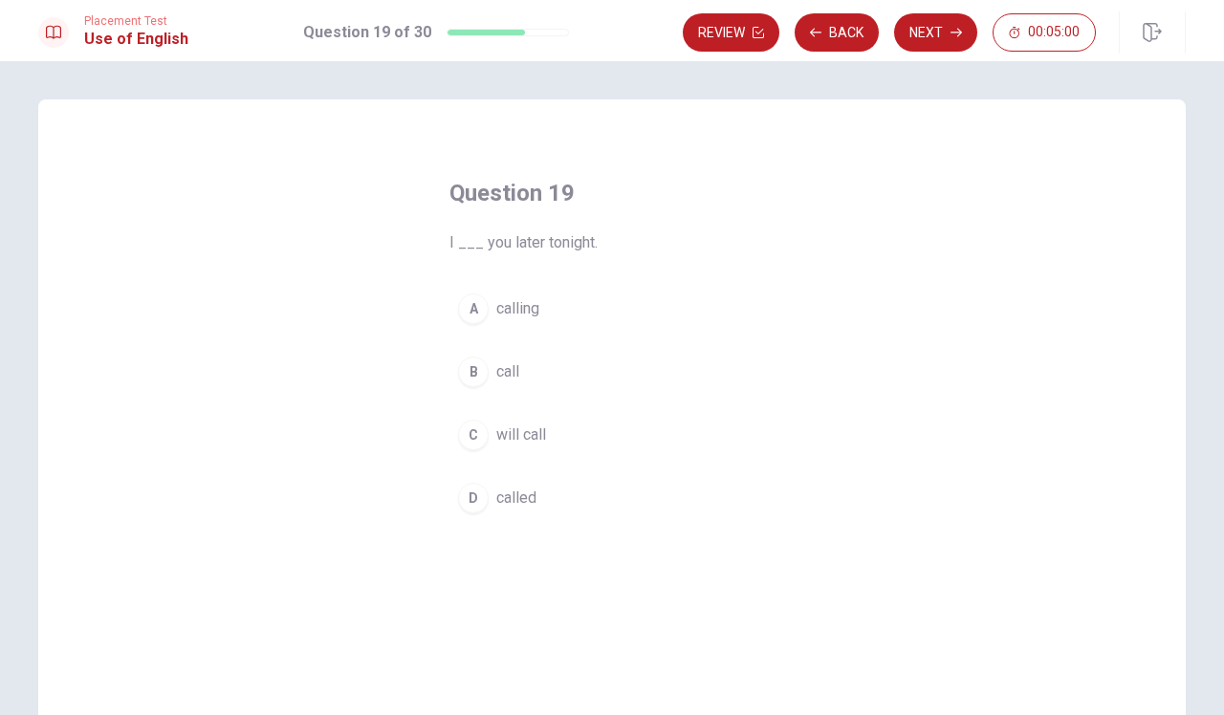
click at [540, 434] on span "will call" at bounding box center [521, 435] width 50 height 23
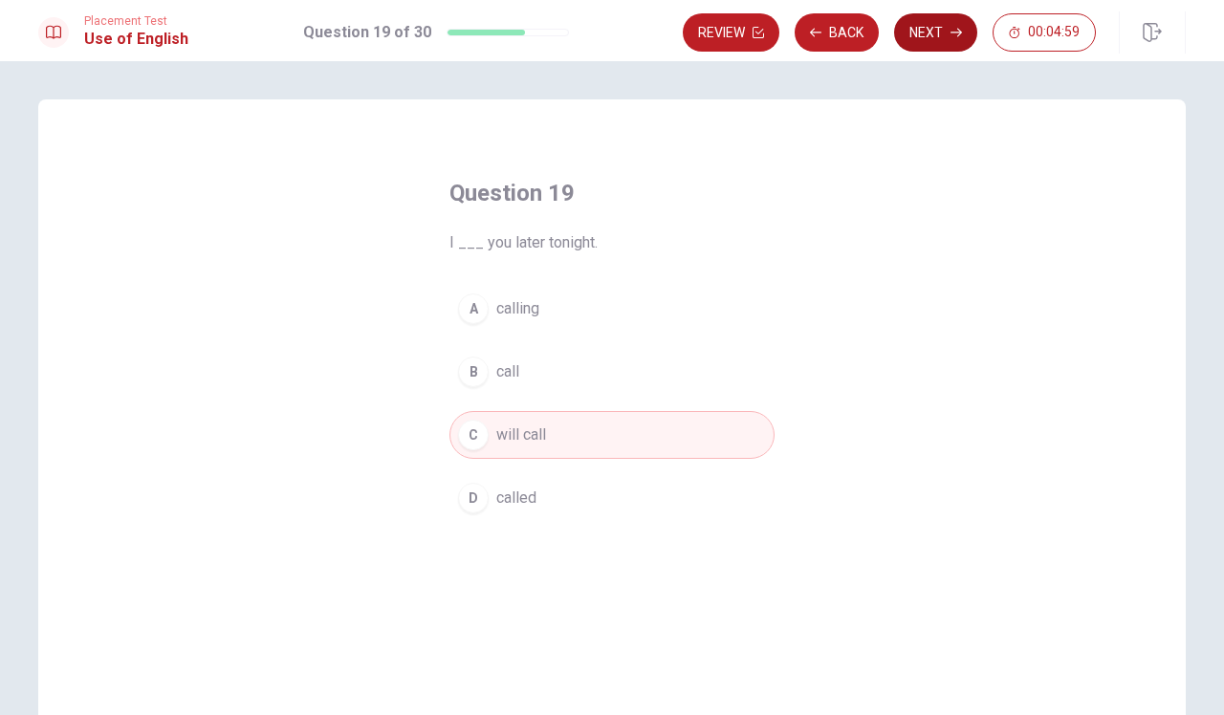
click at [950, 33] on icon "button" at bounding box center [955, 32] width 11 height 11
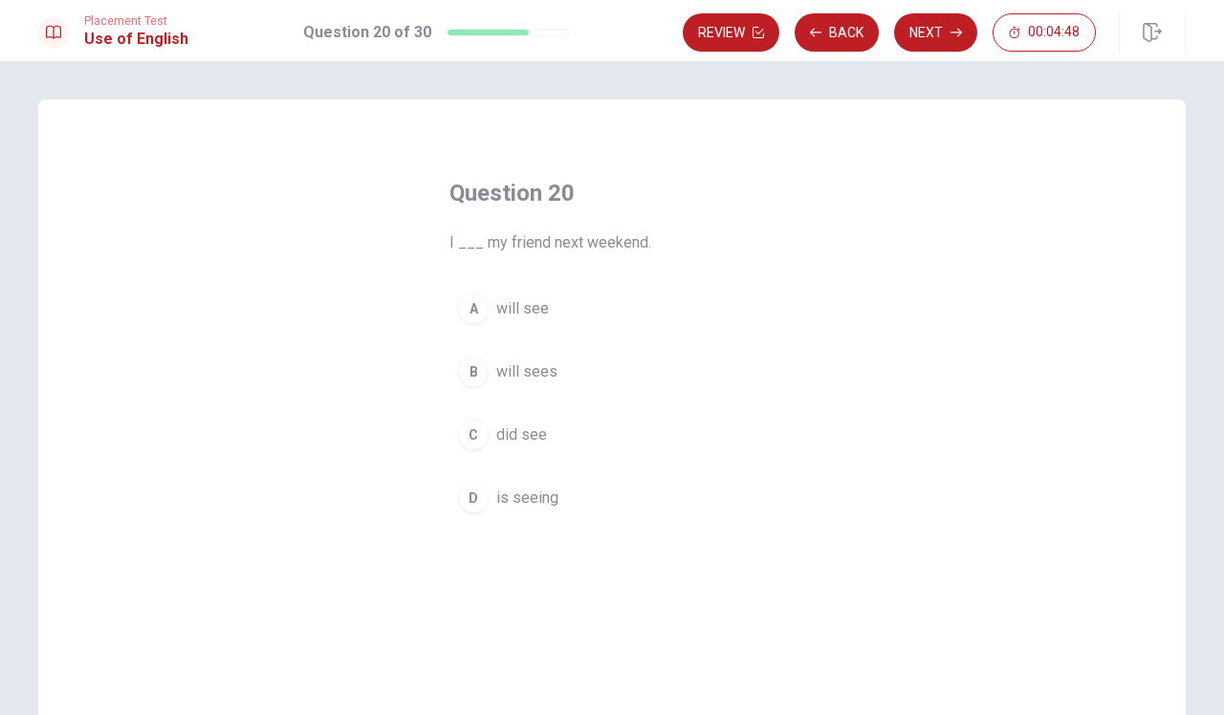
click at [579, 381] on button "B will sees" at bounding box center [611, 372] width 325 height 48
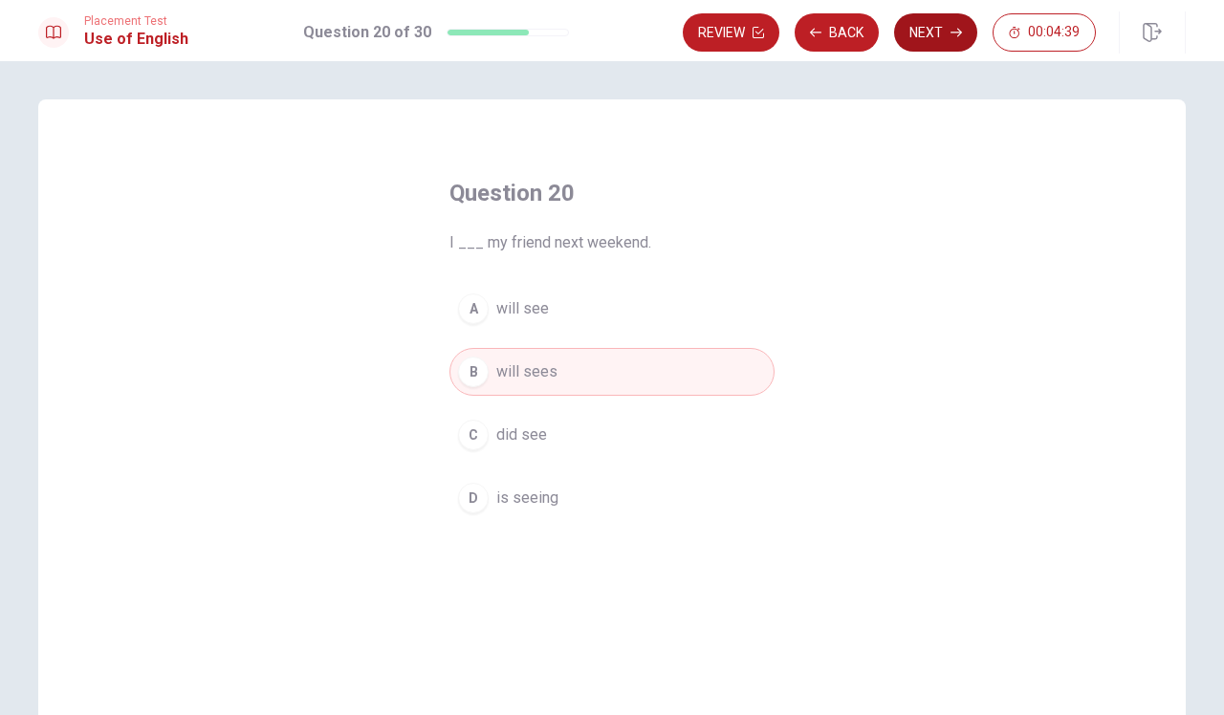
click at [955, 33] on icon "button" at bounding box center [955, 33] width 11 height 9
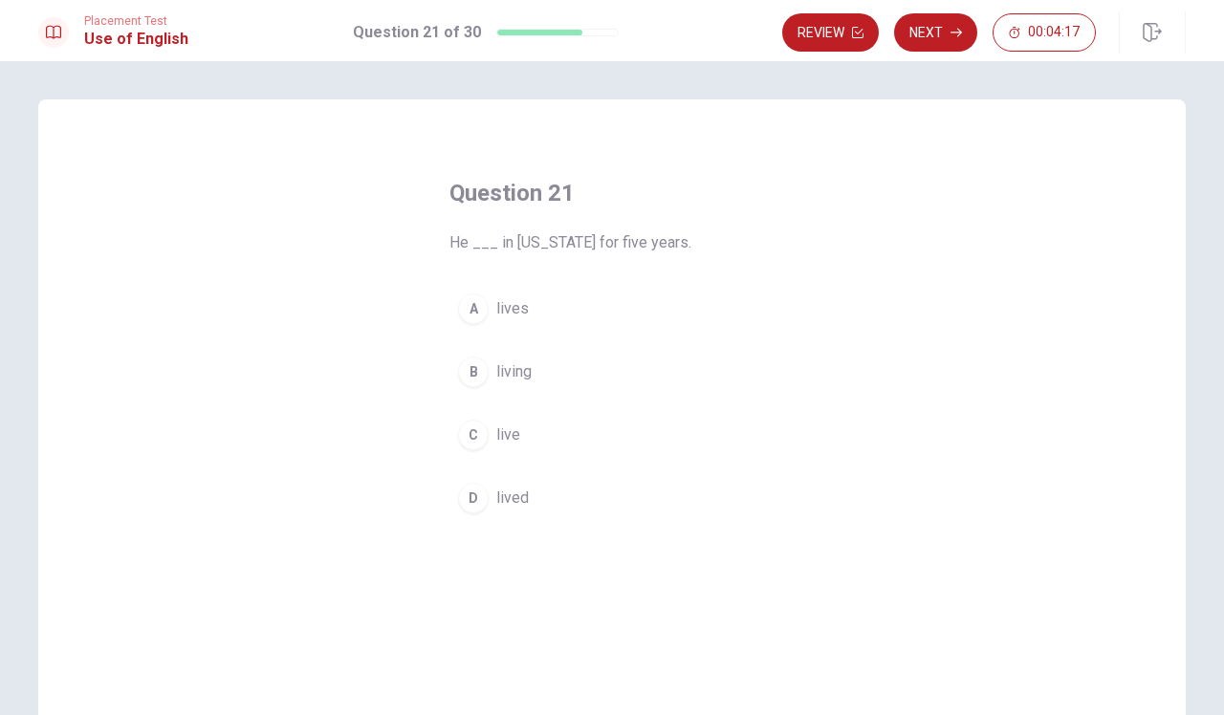
click at [567, 440] on button "C live" at bounding box center [611, 435] width 325 height 48
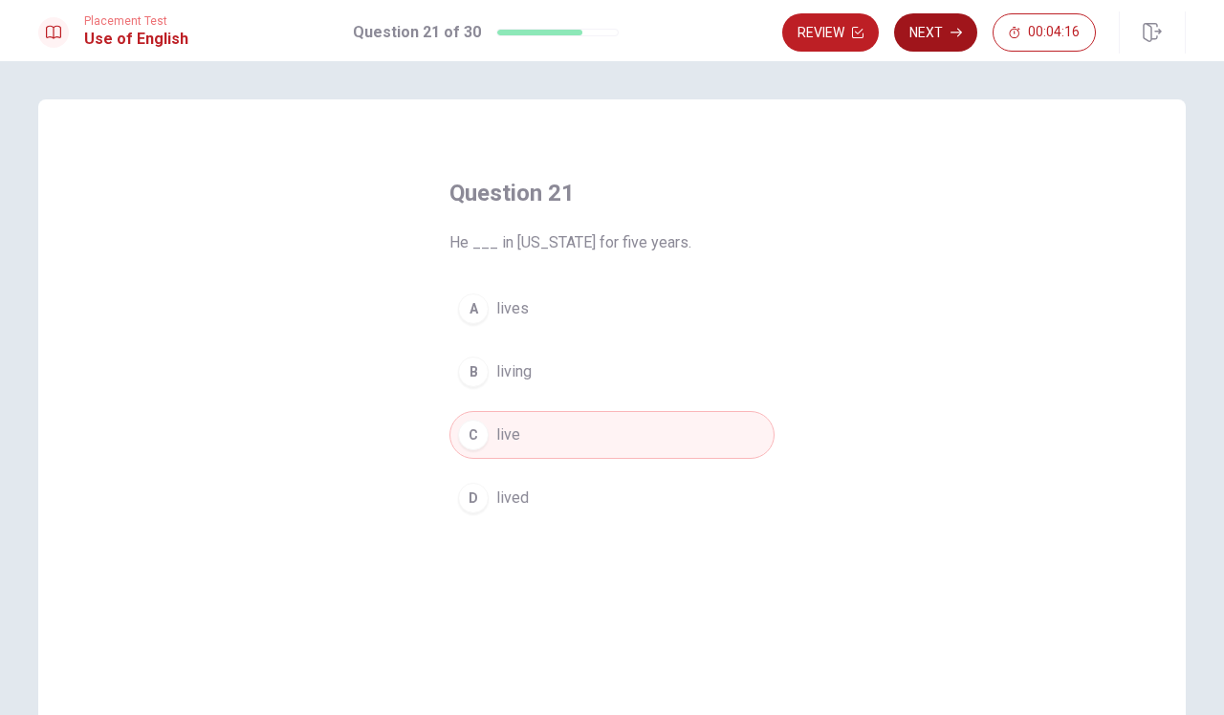
click at [955, 33] on icon "button" at bounding box center [955, 33] width 11 height 9
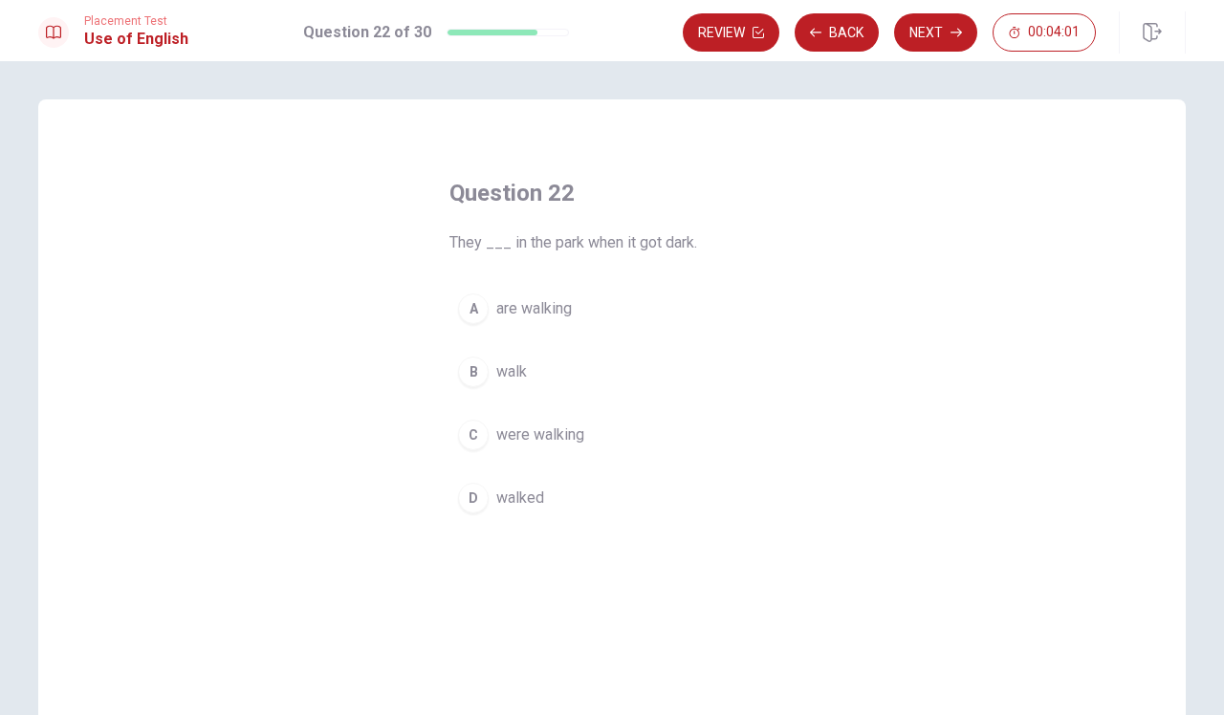
click at [619, 324] on button "A are walking" at bounding box center [611, 309] width 325 height 48
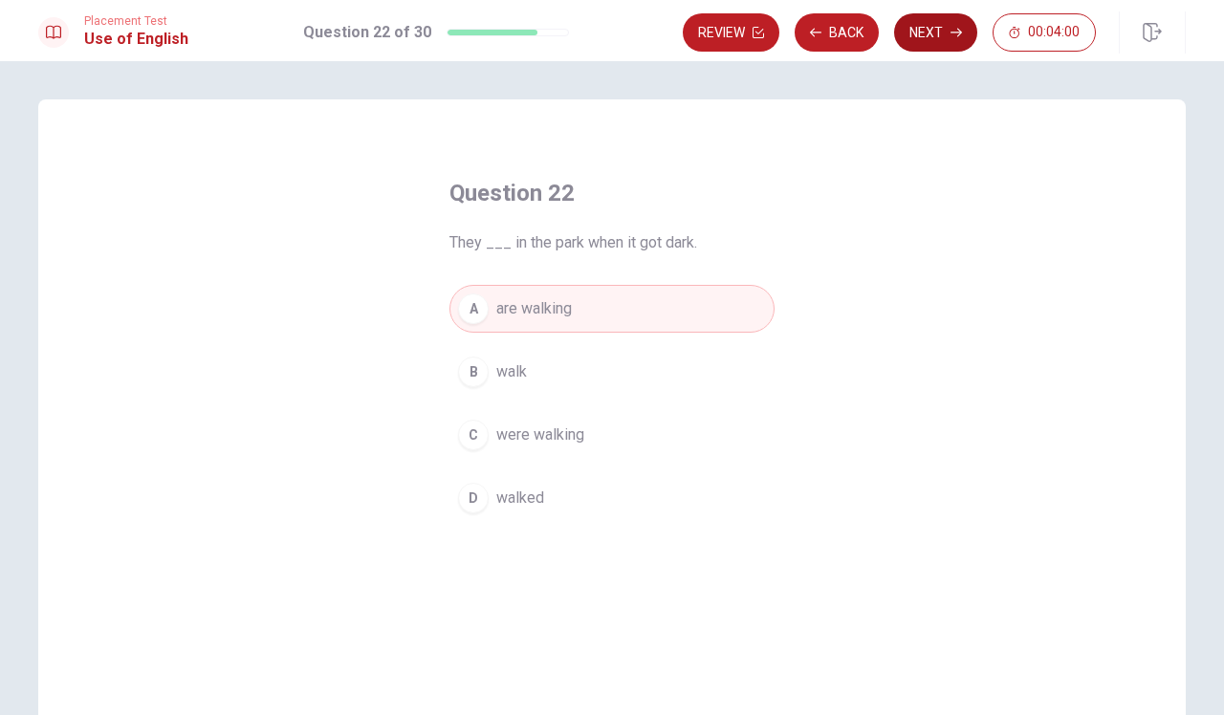
click at [925, 37] on button "Next" at bounding box center [935, 32] width 83 height 38
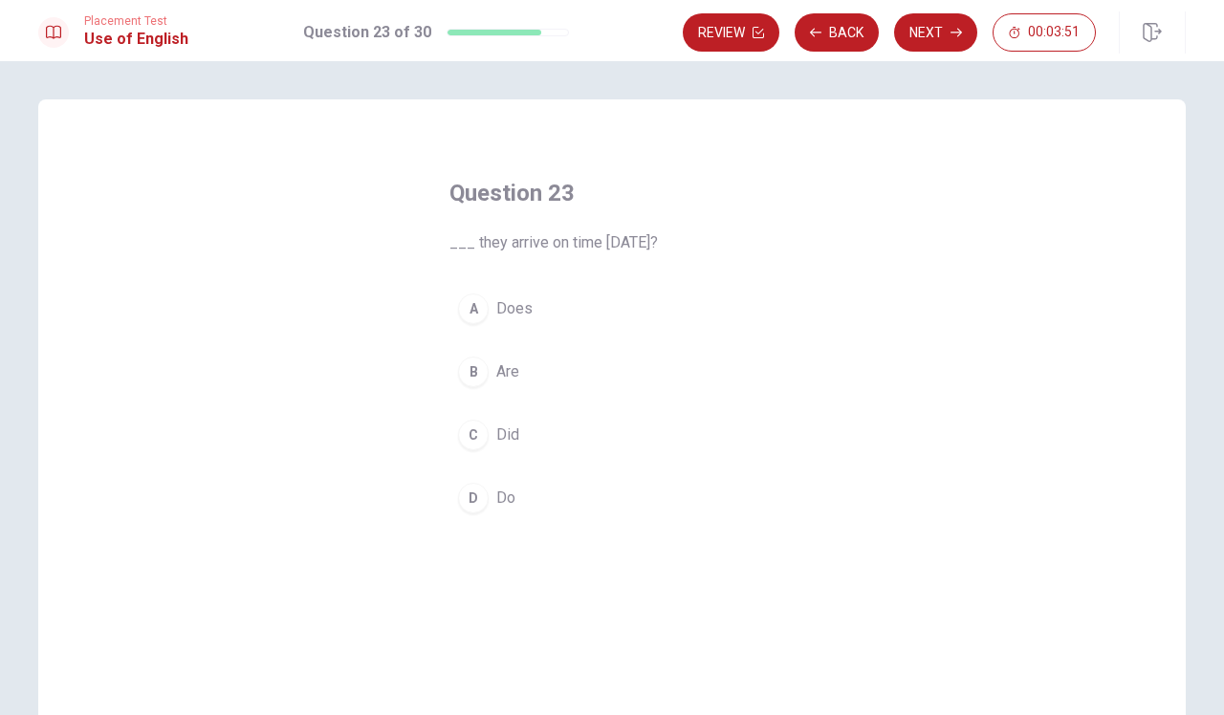
click at [630, 380] on button "B Are" at bounding box center [611, 372] width 325 height 48
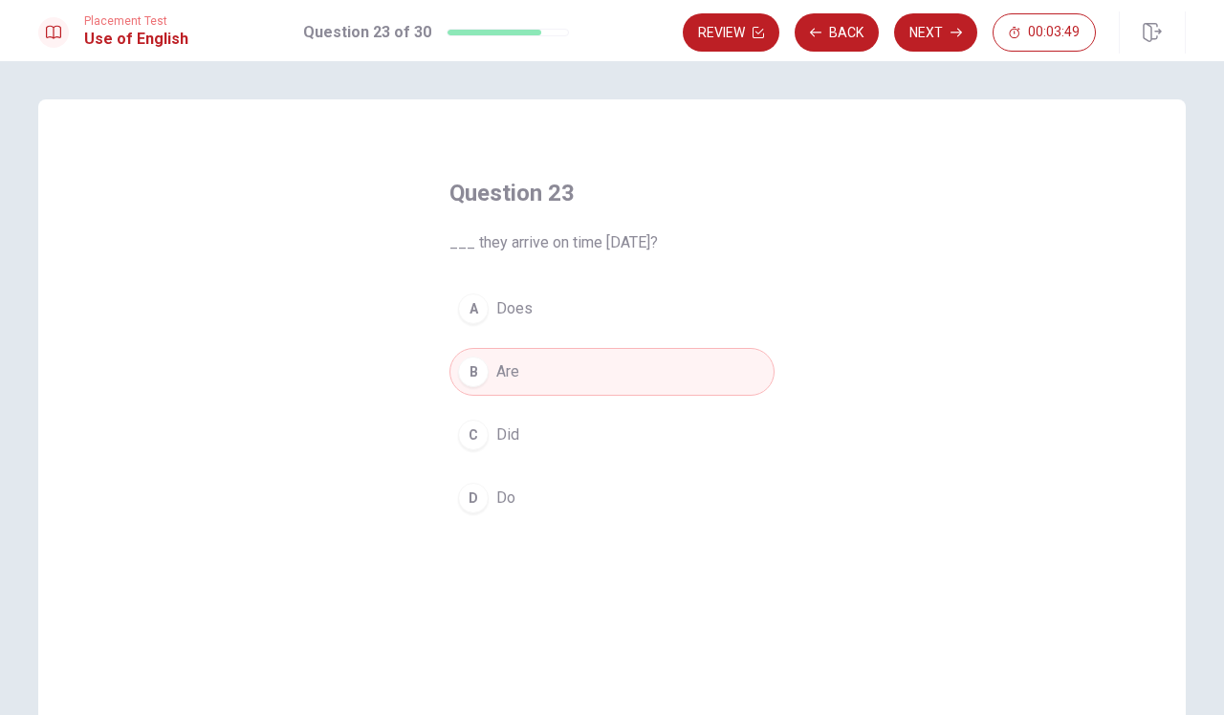
click at [644, 451] on button "C Did" at bounding box center [611, 435] width 325 height 48
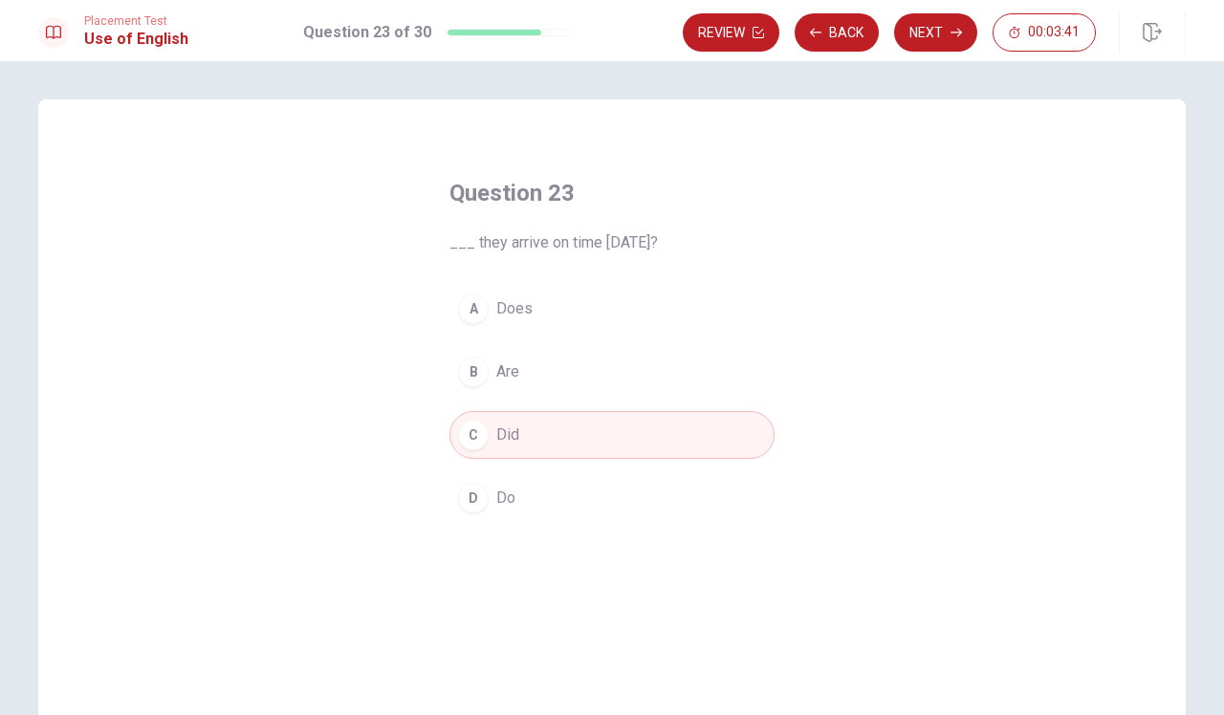
click at [739, 316] on button "A Does" at bounding box center [611, 309] width 325 height 48
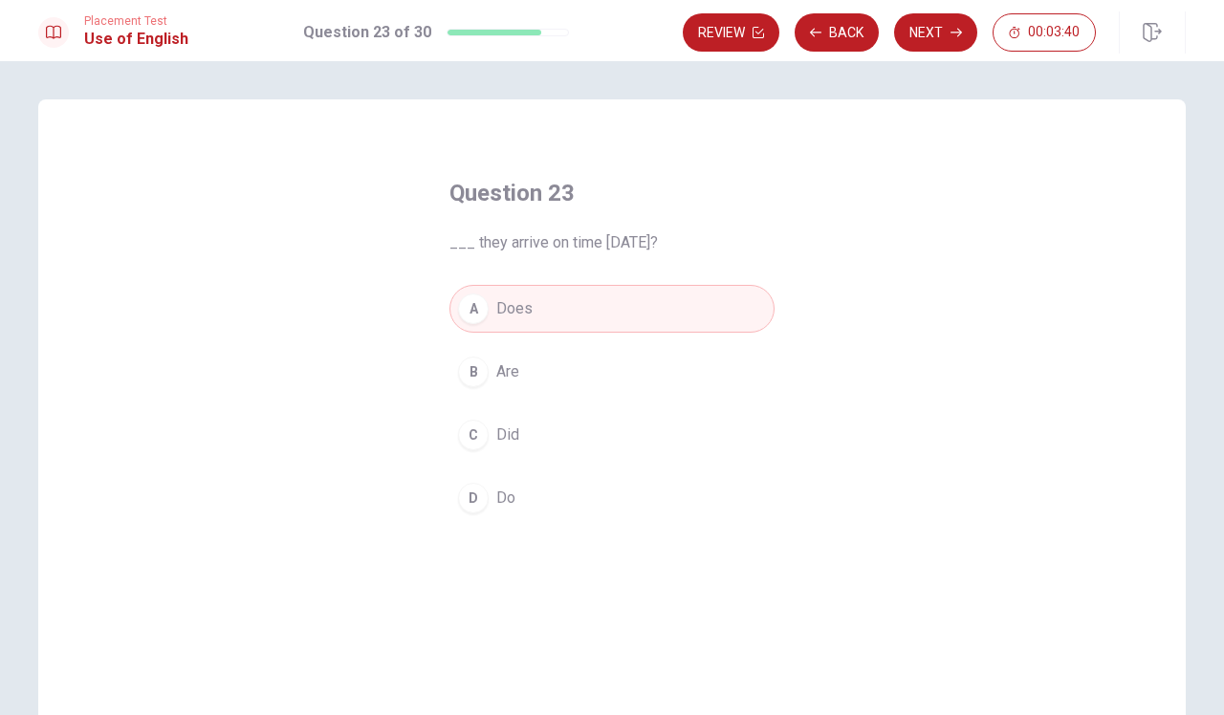
click at [724, 430] on button "C Did" at bounding box center [611, 435] width 325 height 48
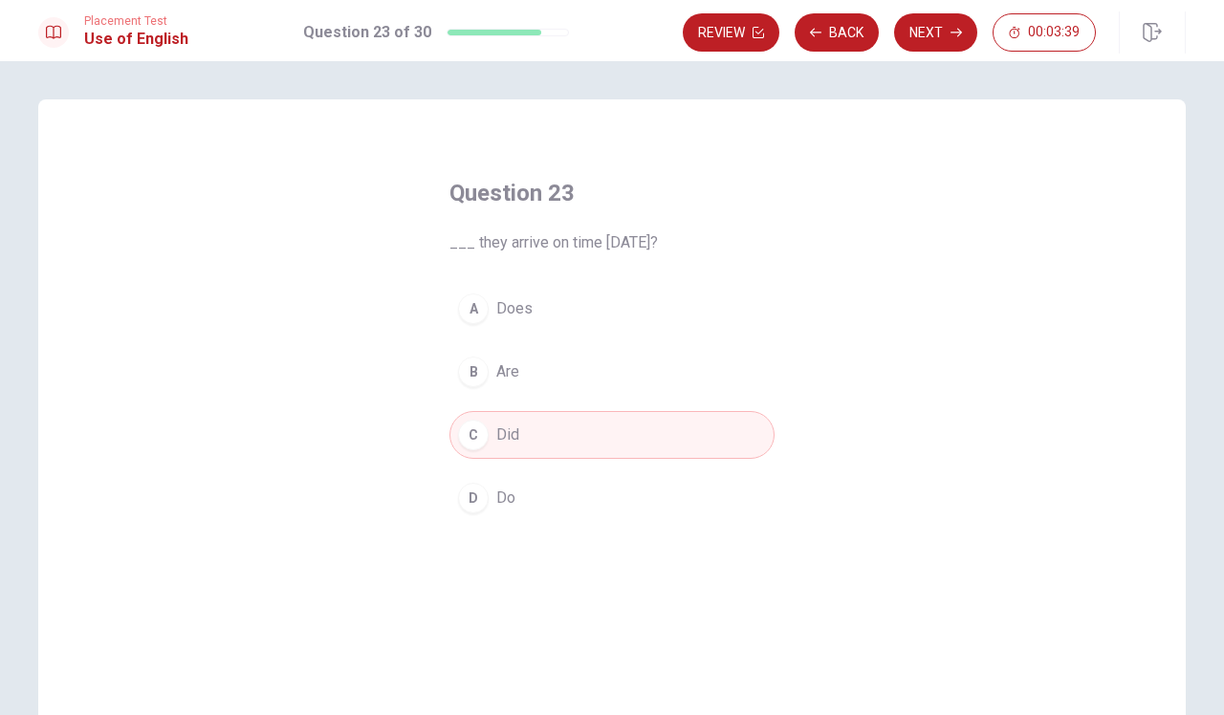
click at [711, 310] on button "A Does" at bounding box center [611, 309] width 325 height 48
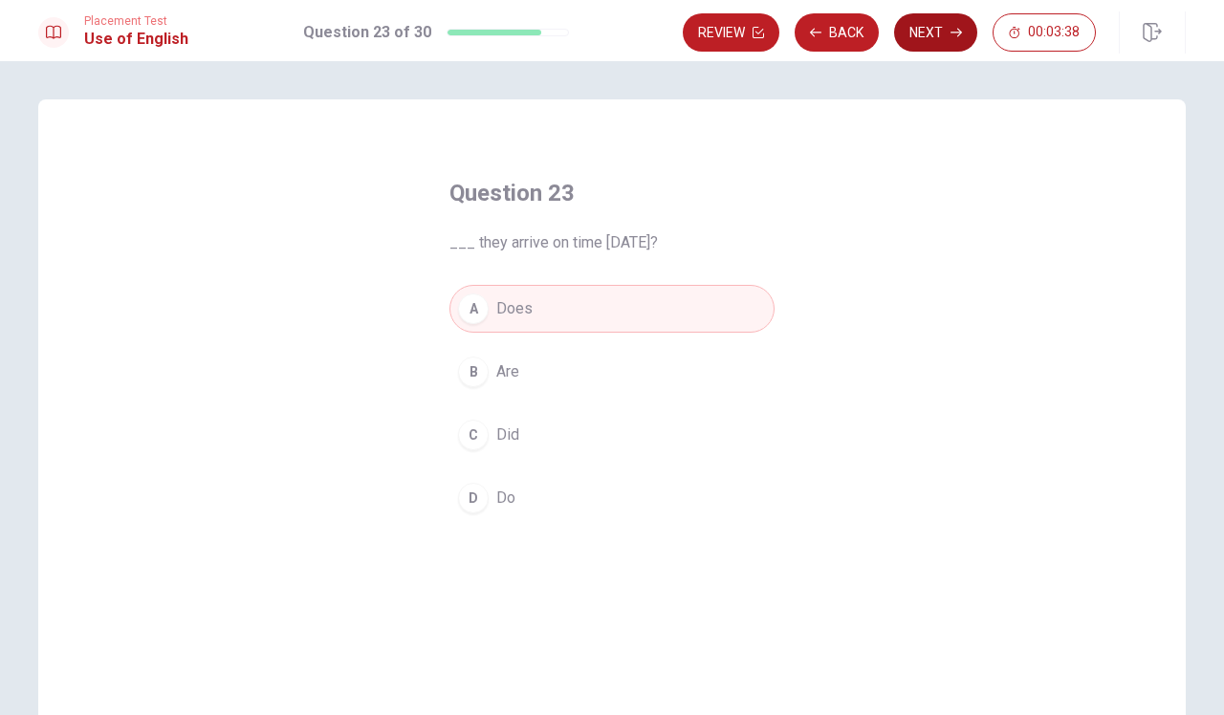
click at [928, 34] on button "Next" at bounding box center [935, 32] width 83 height 38
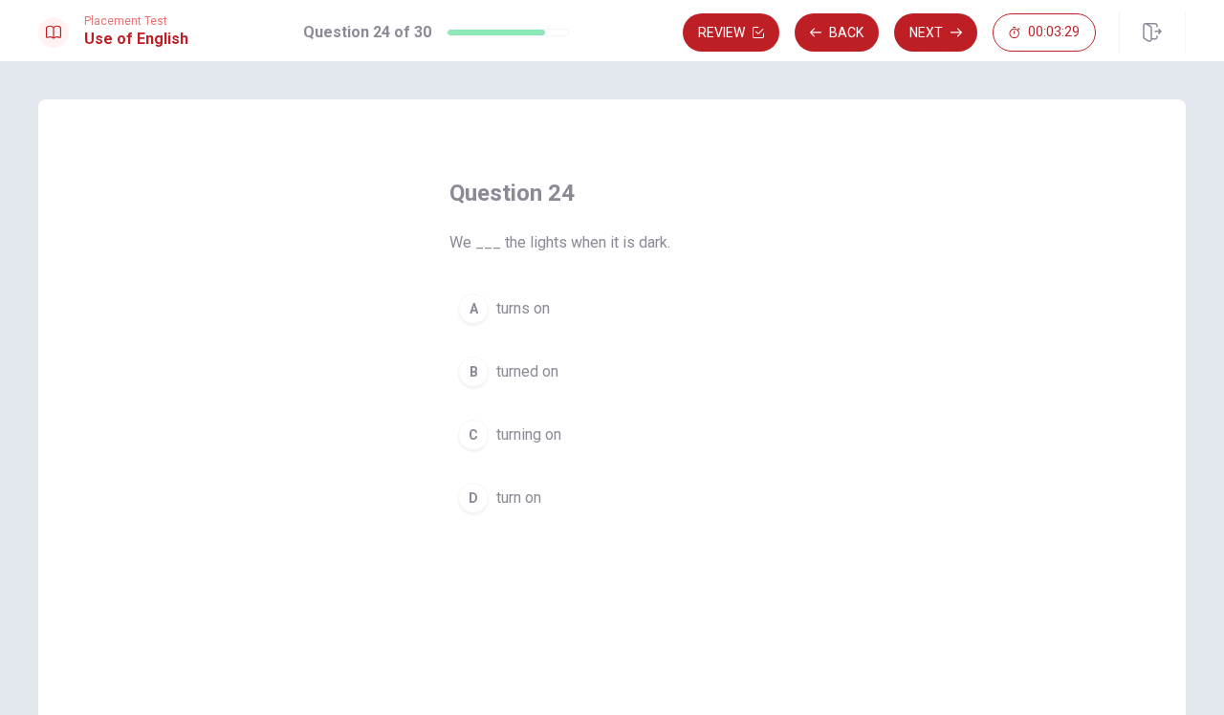
click at [992, 521] on div "Question 24 We ___ the lights when it is dark. A turns on B turned on C turning…" at bounding box center [611, 431] width 1147 height 664
click at [605, 504] on button "D turn on" at bounding box center [611, 498] width 325 height 48
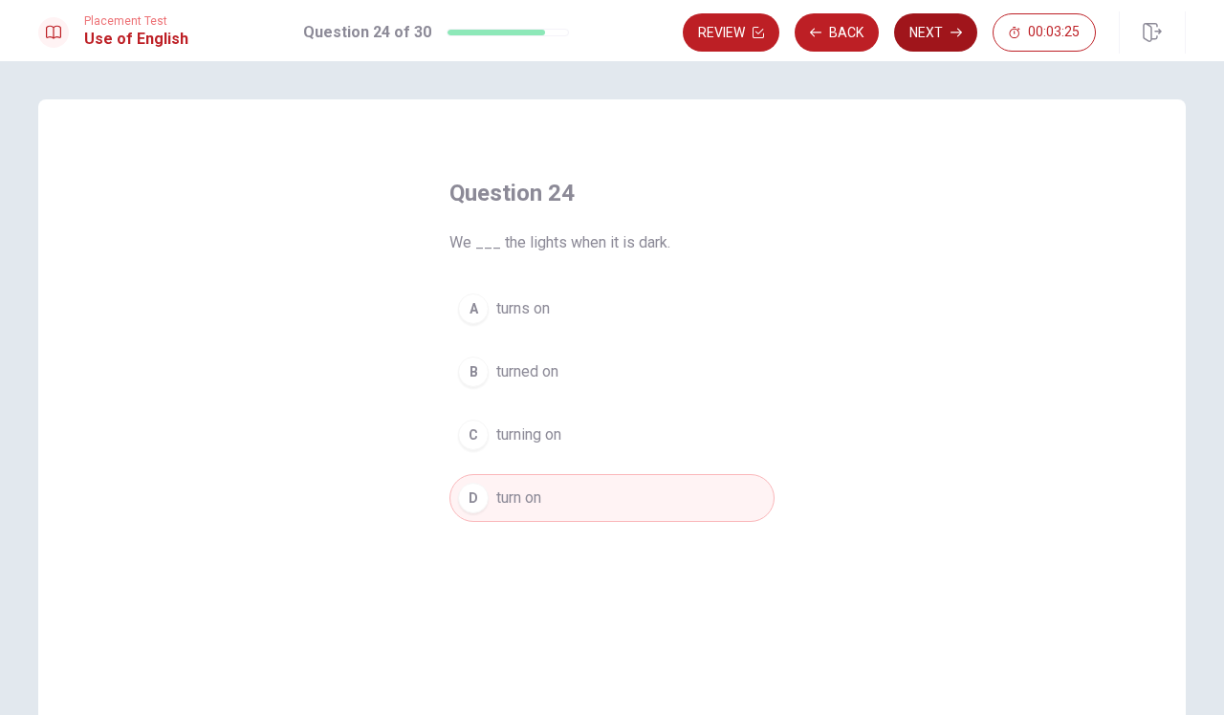
click at [955, 33] on icon "button" at bounding box center [955, 33] width 11 height 9
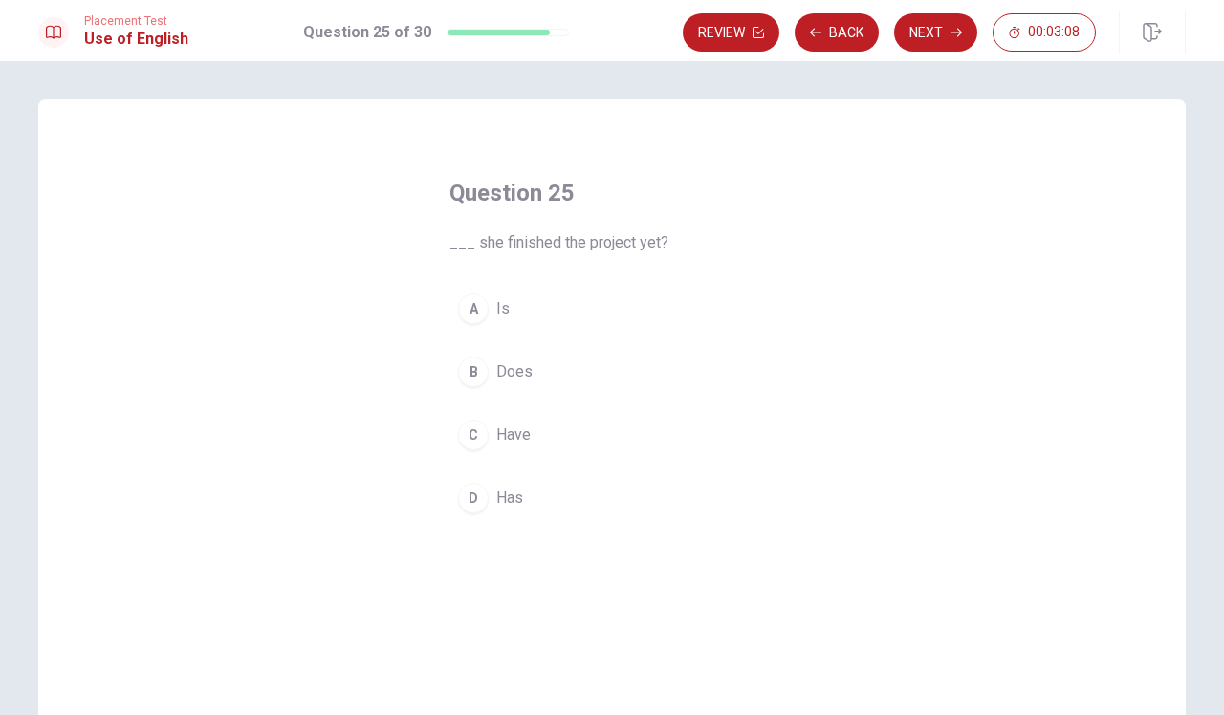
click at [1018, 404] on div "Question 25 ___ she finished the project yet? A Is B Does C Have D Has" at bounding box center [611, 431] width 1147 height 664
click at [1012, 390] on div "Question 25 ___ she finished the project yet? A Is B Does C Have D Has" at bounding box center [611, 431] width 1147 height 664
click at [587, 371] on button "B Does" at bounding box center [611, 372] width 325 height 48
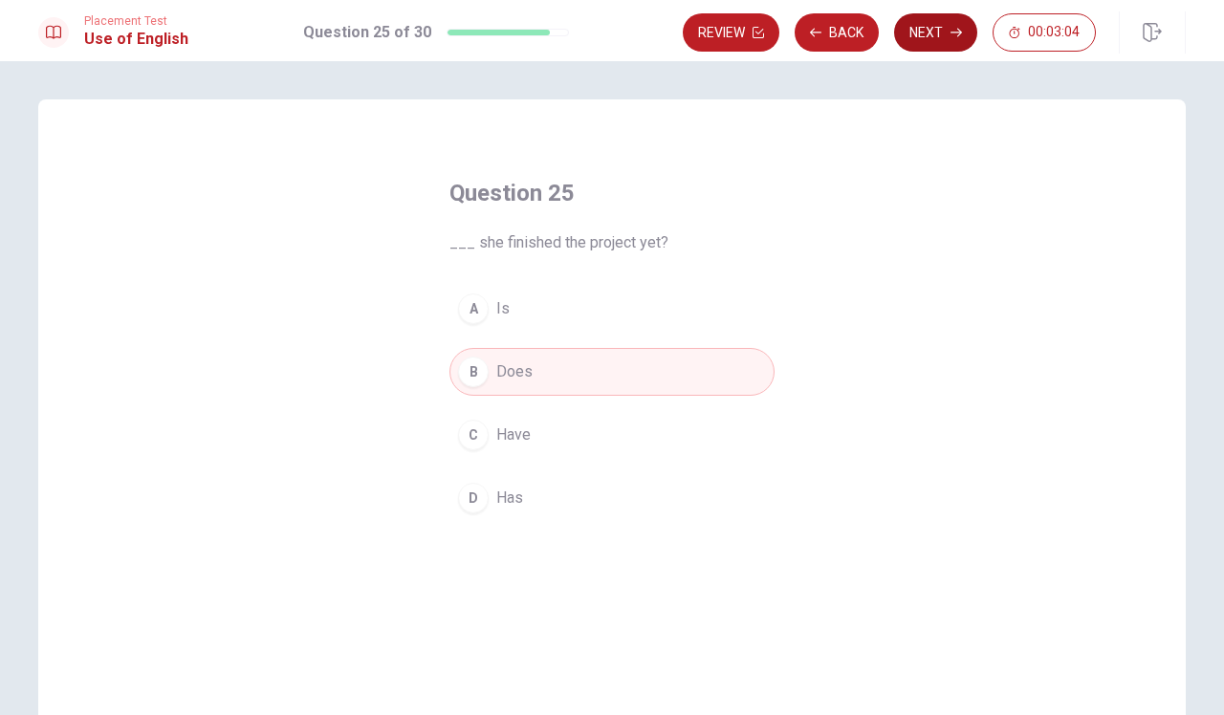
click at [951, 33] on icon "button" at bounding box center [955, 32] width 11 height 11
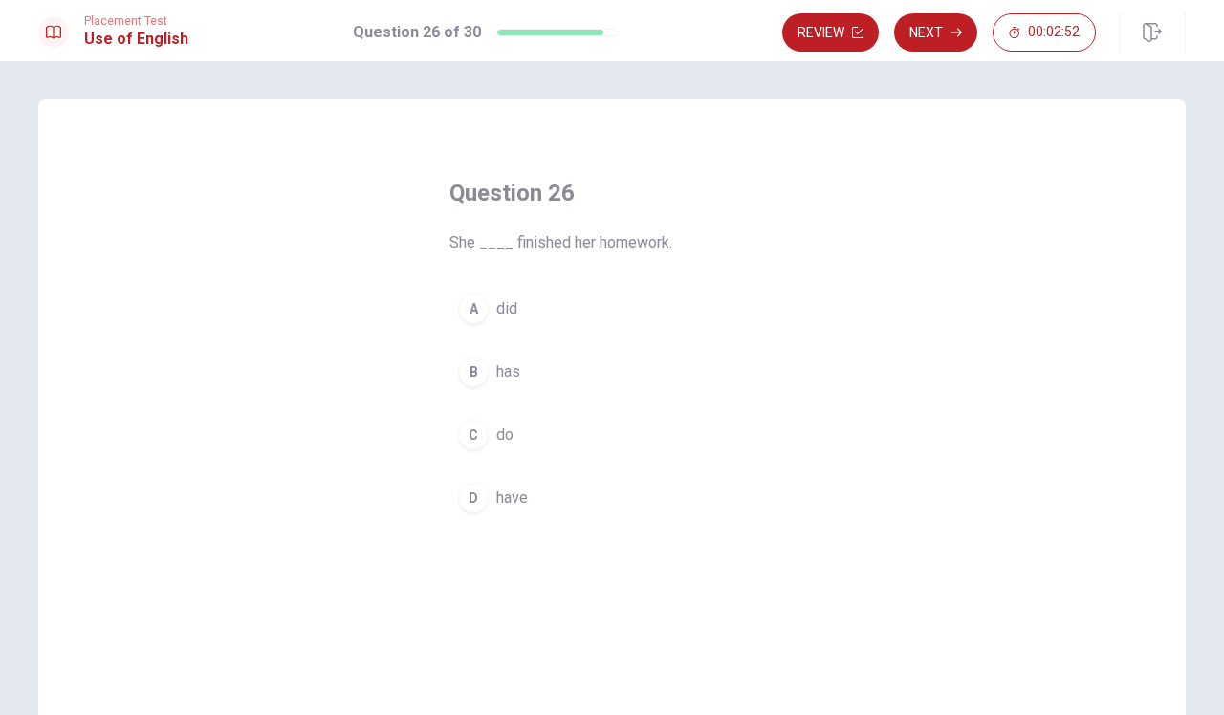
click at [734, 362] on button "B has" at bounding box center [611, 372] width 325 height 48
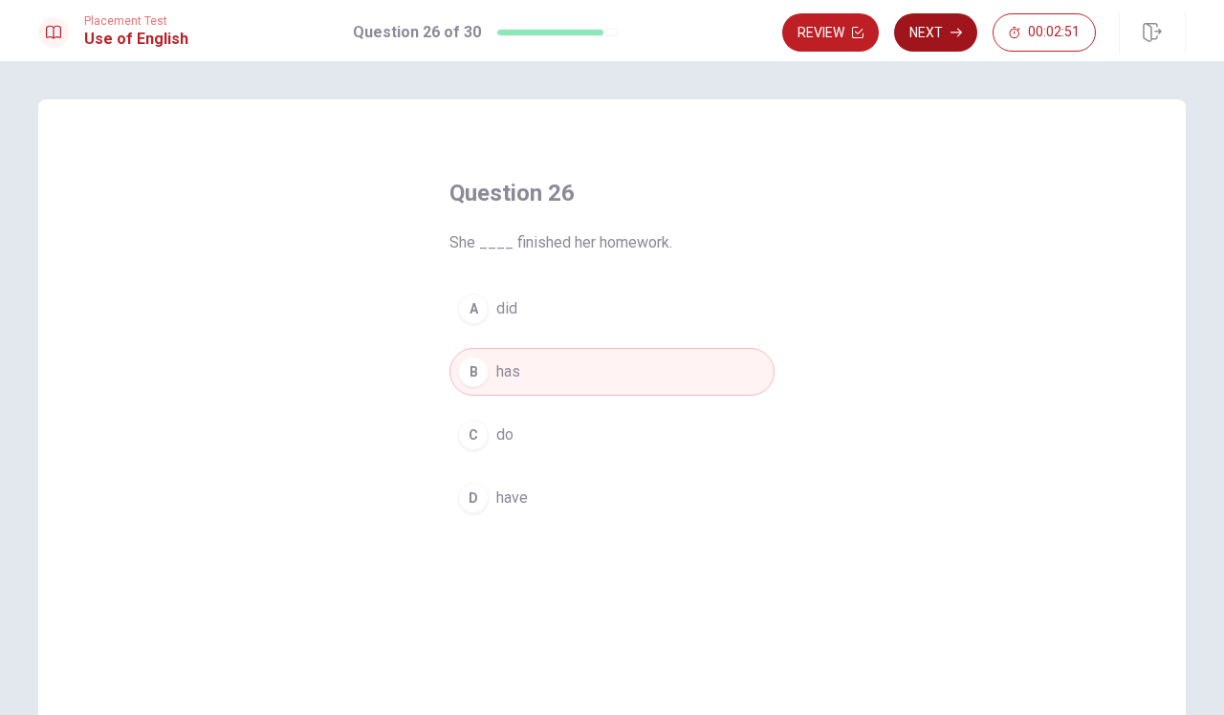
click at [951, 33] on icon "button" at bounding box center [955, 33] width 11 height 9
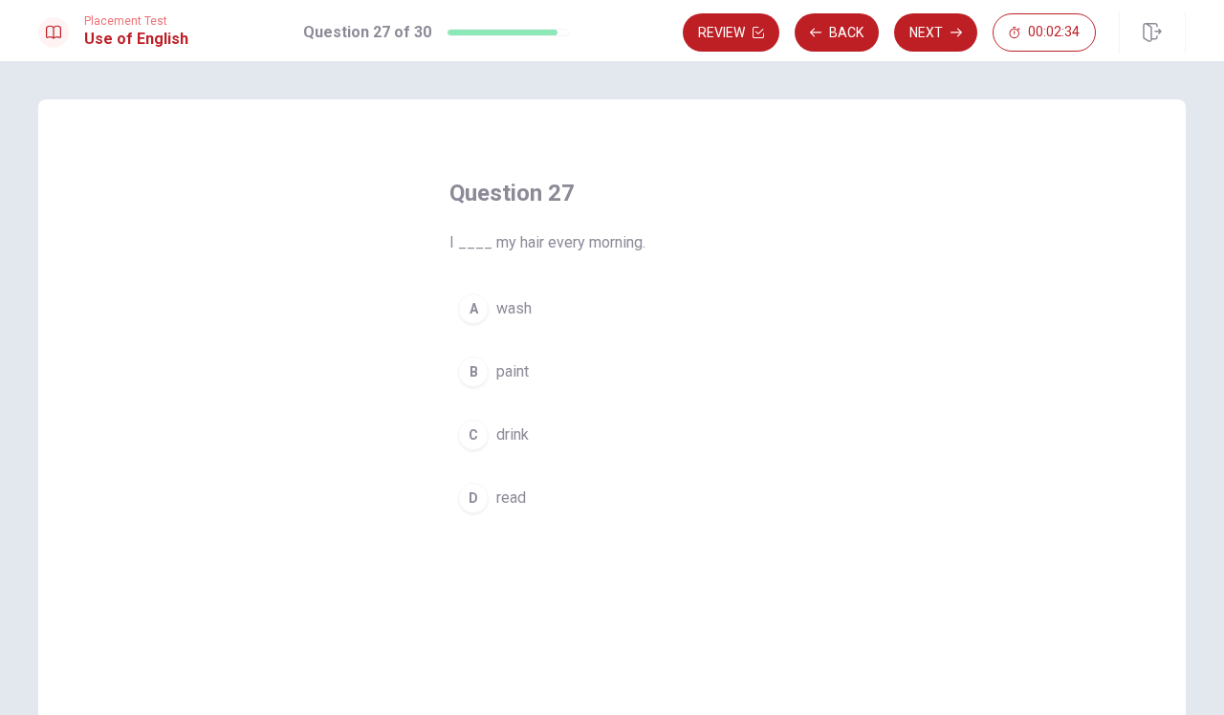
click at [714, 291] on button "A wash" at bounding box center [611, 309] width 325 height 48
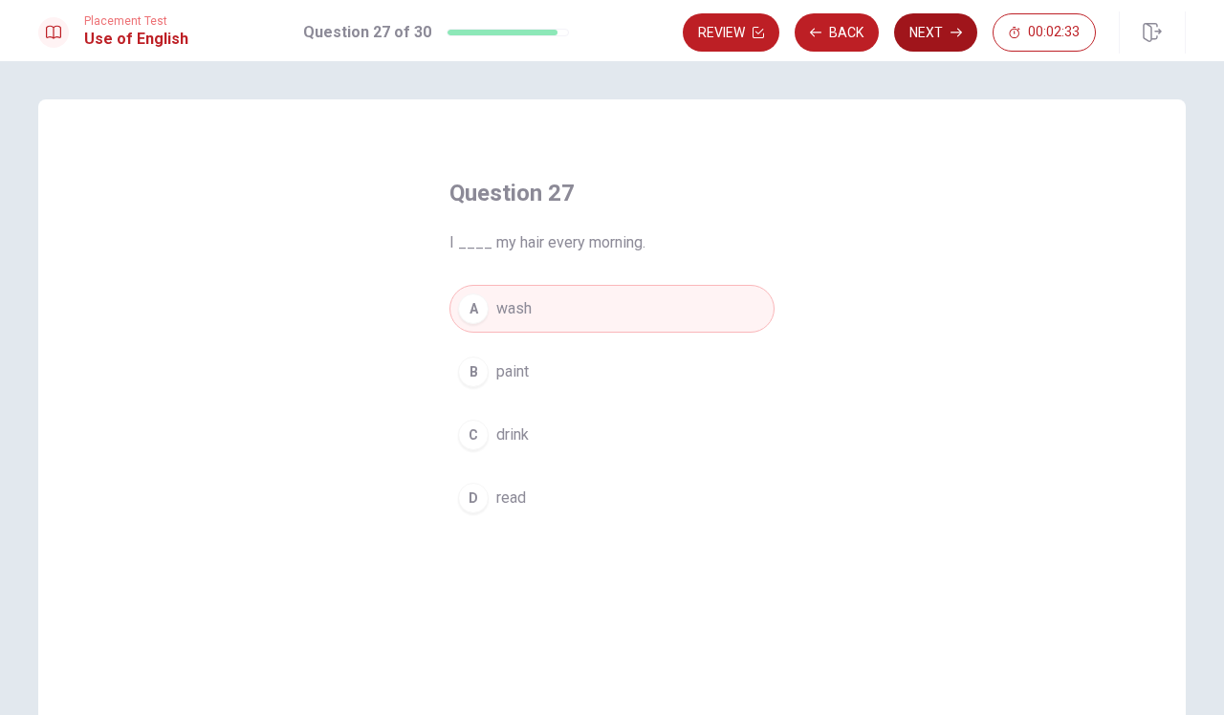
click at [954, 33] on icon "button" at bounding box center [955, 33] width 11 height 9
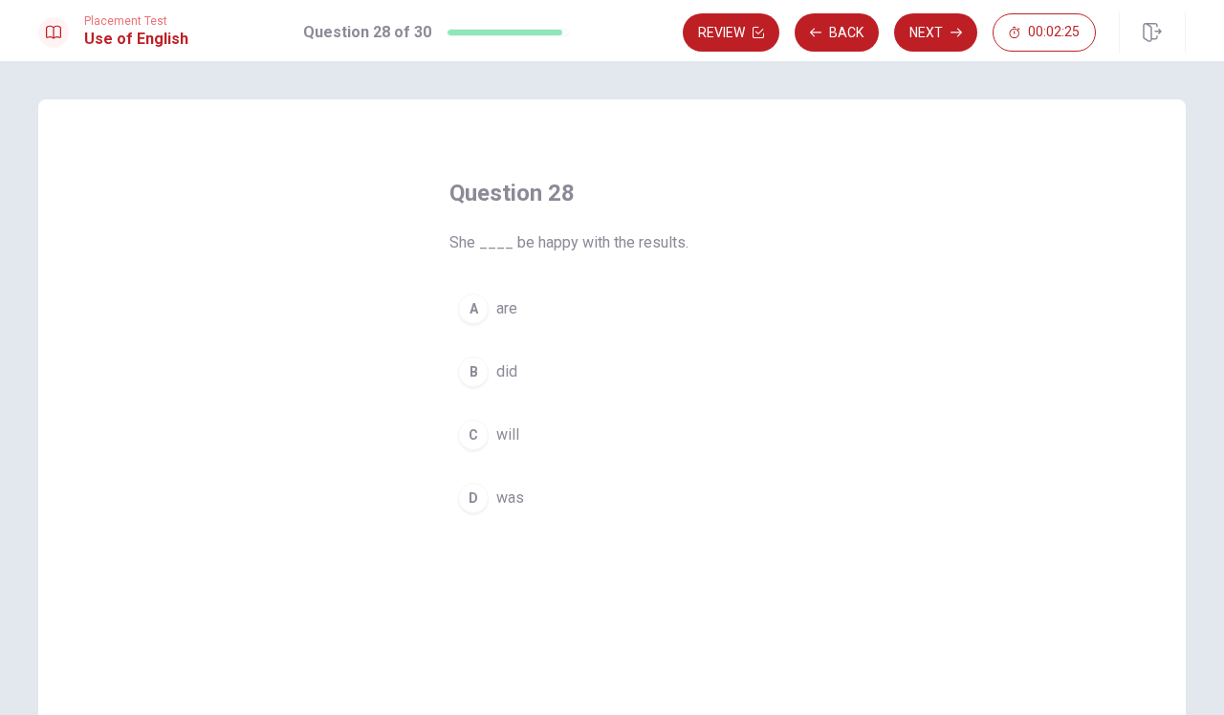
click at [966, 433] on div "Question 28 She ____ be happy with the results. A are B did C will D was" at bounding box center [611, 431] width 1147 height 664
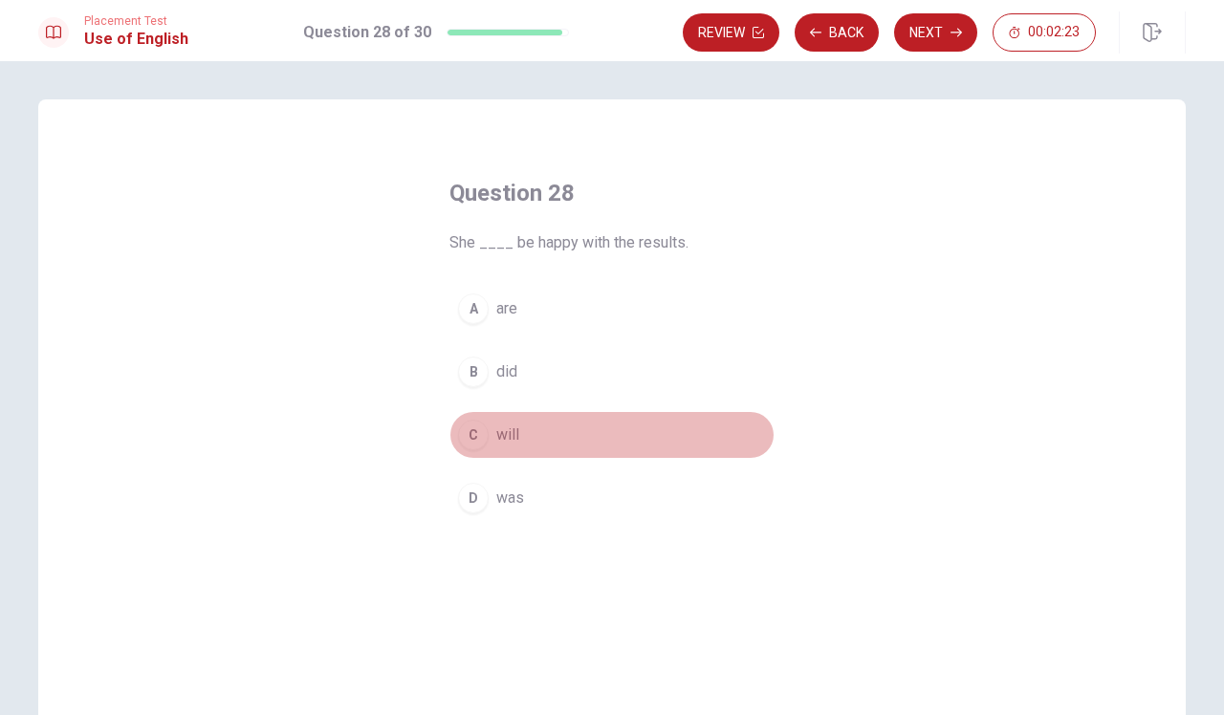
click at [580, 430] on button "C will" at bounding box center [611, 435] width 325 height 48
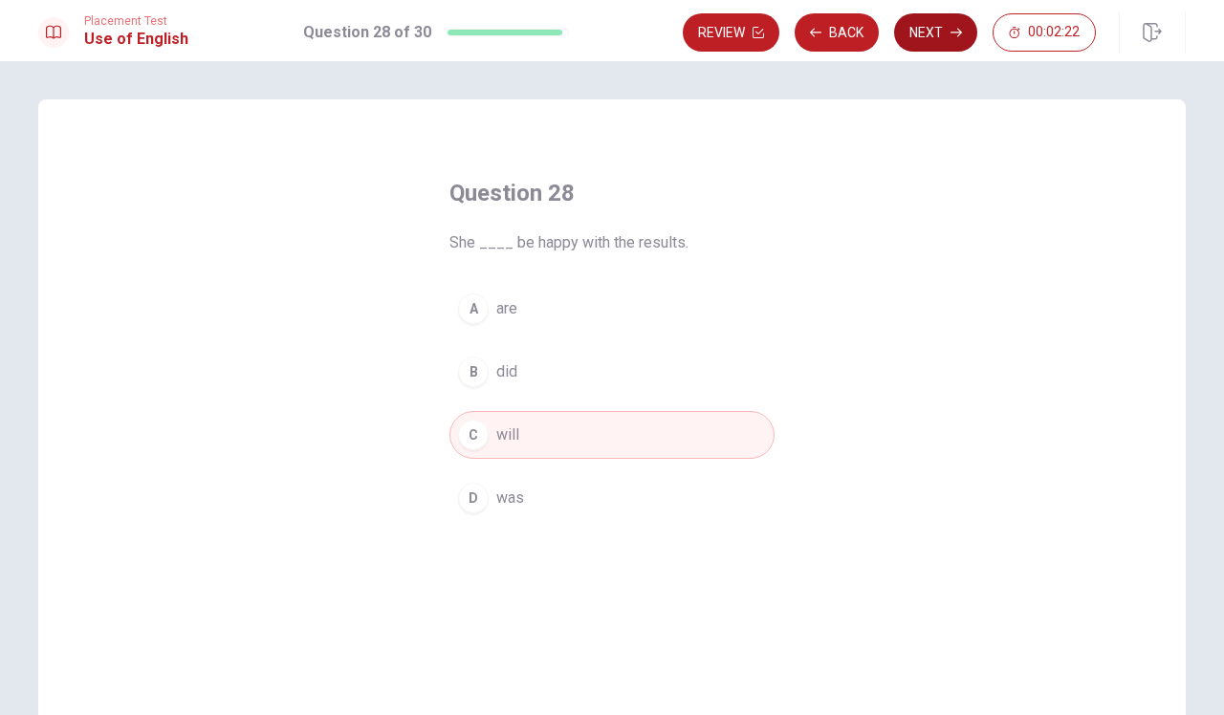
click at [926, 38] on button "Next" at bounding box center [935, 32] width 83 height 38
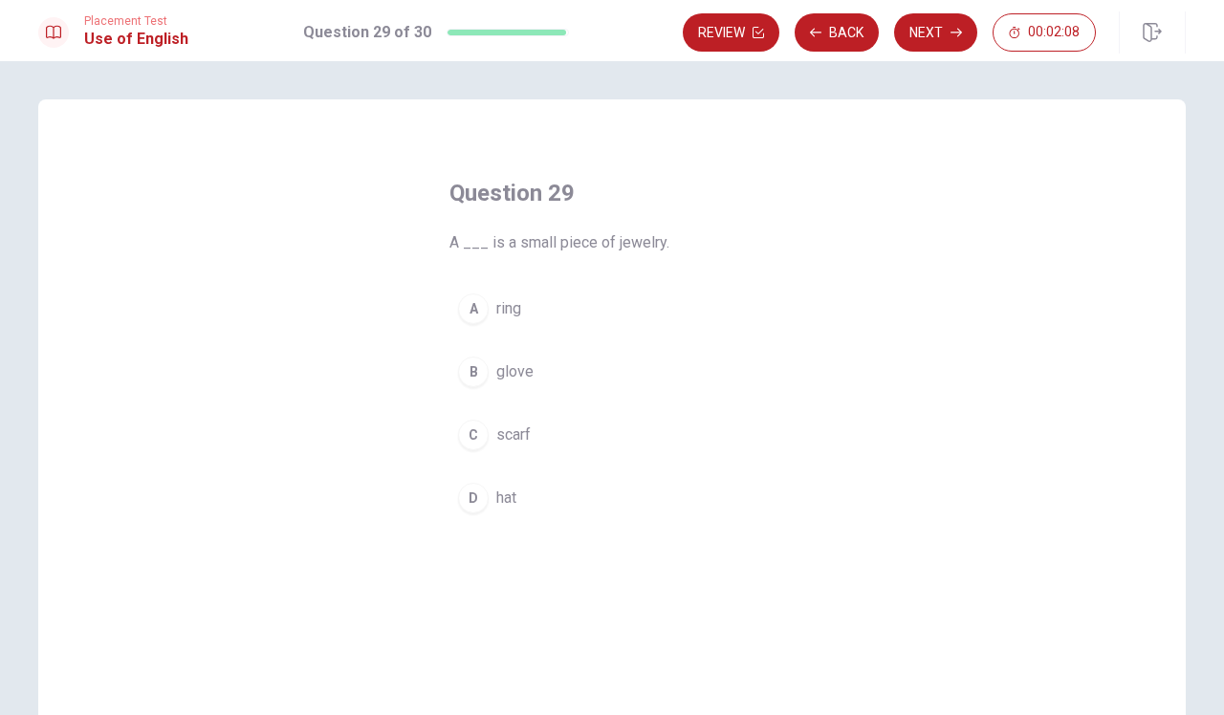
click at [665, 315] on button "A ring" at bounding box center [611, 309] width 325 height 48
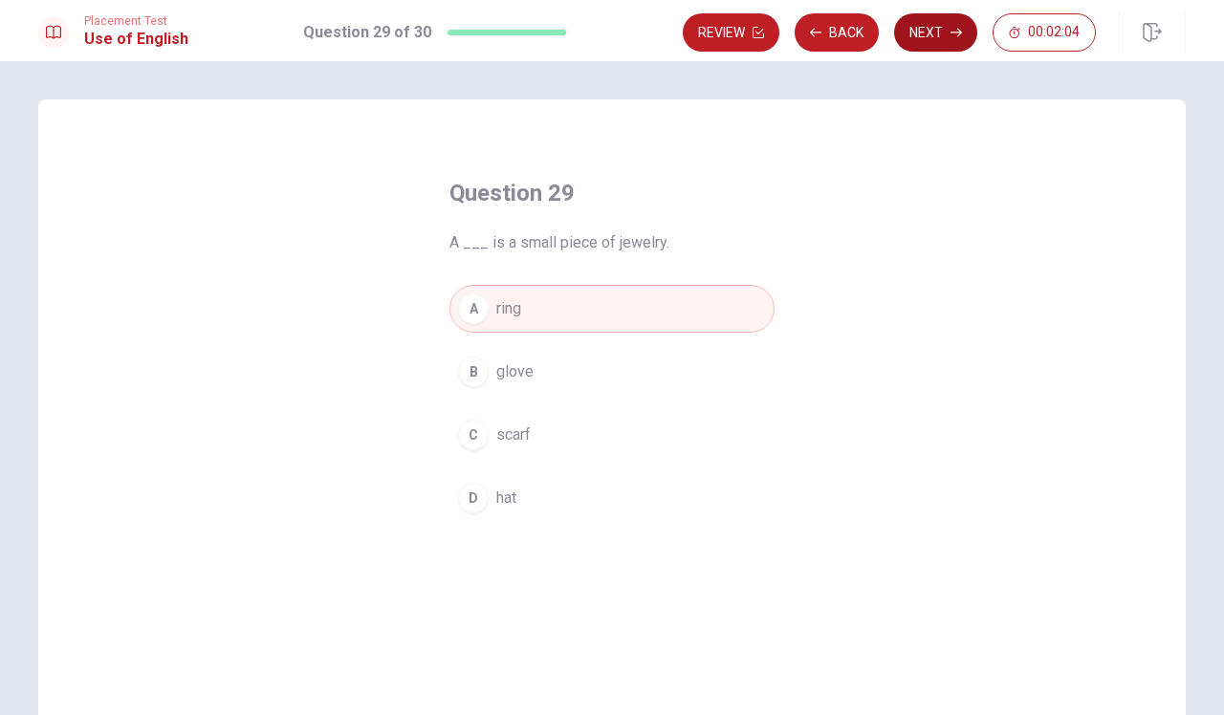
click at [955, 33] on icon "button" at bounding box center [955, 33] width 11 height 9
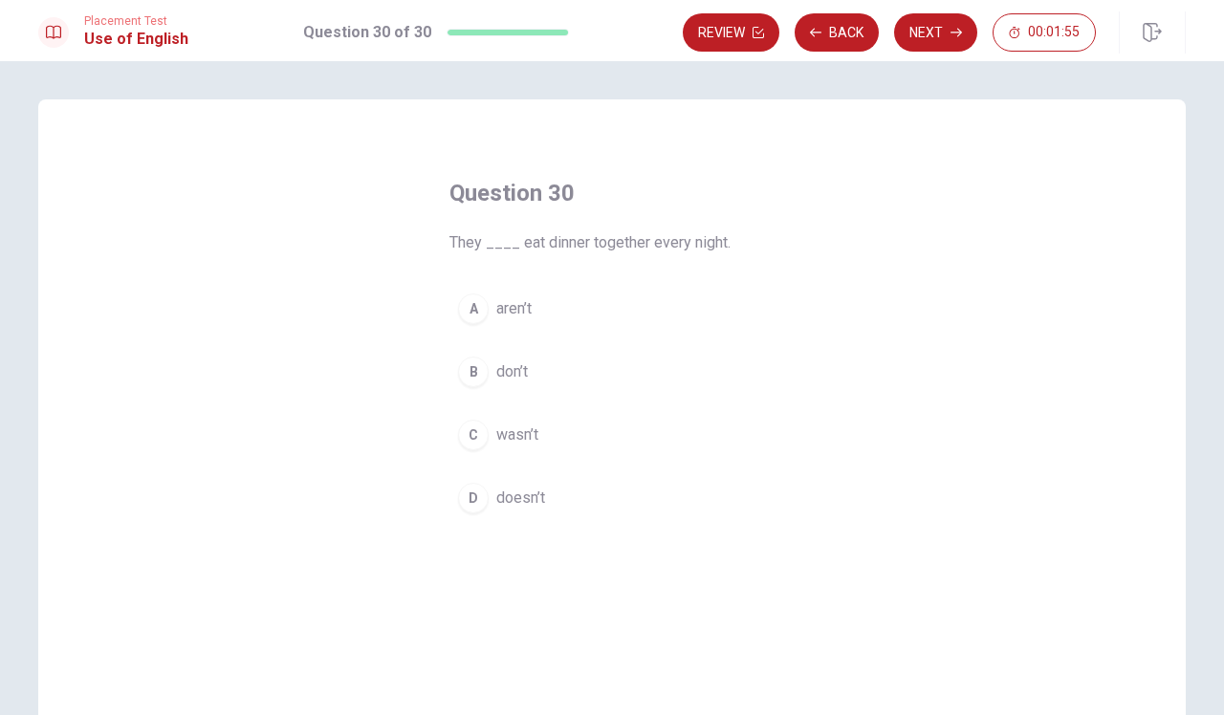
click at [886, 304] on div "Question 30 They ____ eat dinner together every night. A aren’t B don’t C wasn’…" at bounding box center [611, 431] width 1147 height 664
click at [634, 297] on button "A aren’t" at bounding box center [611, 309] width 325 height 48
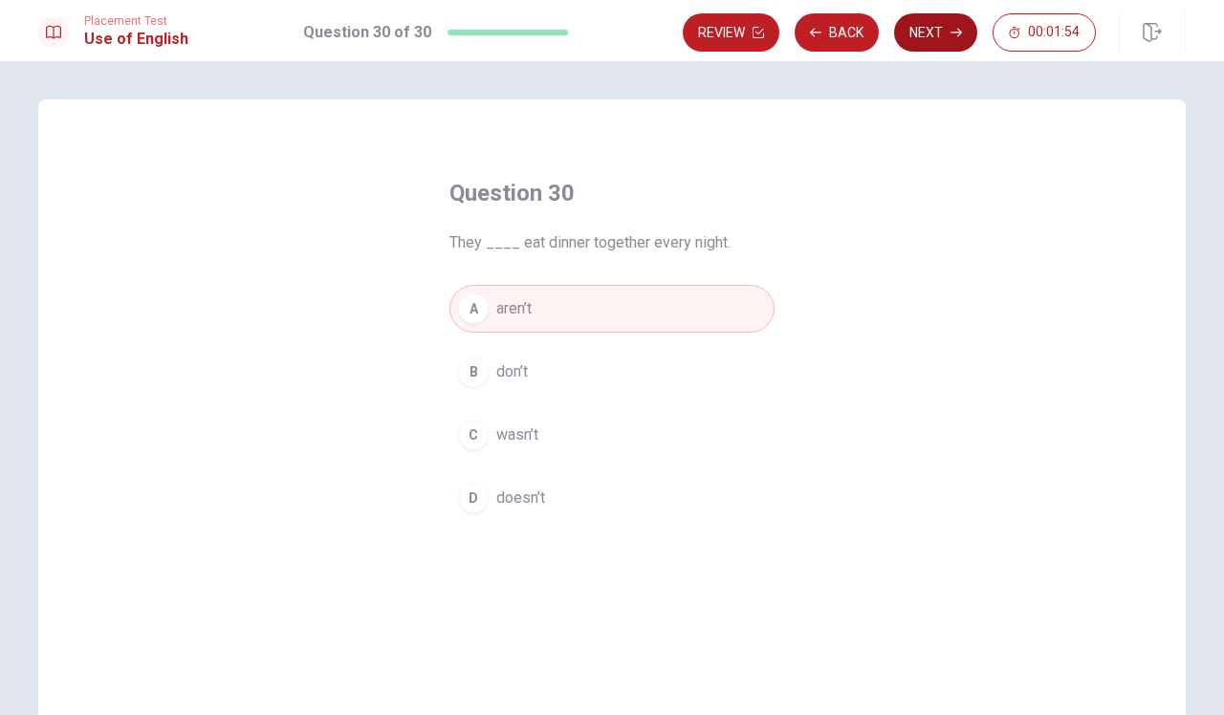
click at [951, 33] on icon "button" at bounding box center [955, 33] width 11 height 9
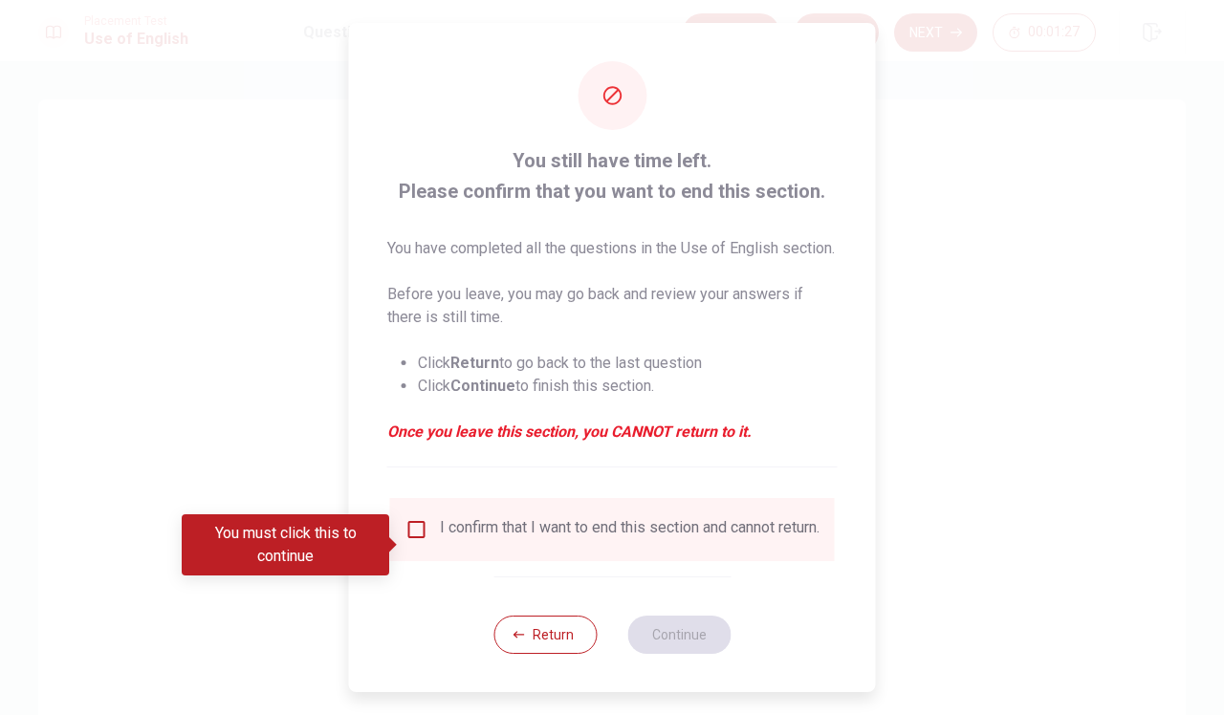
click at [445, 539] on div "I confirm that I want to end this section and cannot return." at bounding box center [630, 529] width 380 height 23
click at [421, 541] on input "You must click this to continue" at bounding box center [416, 529] width 23 height 23
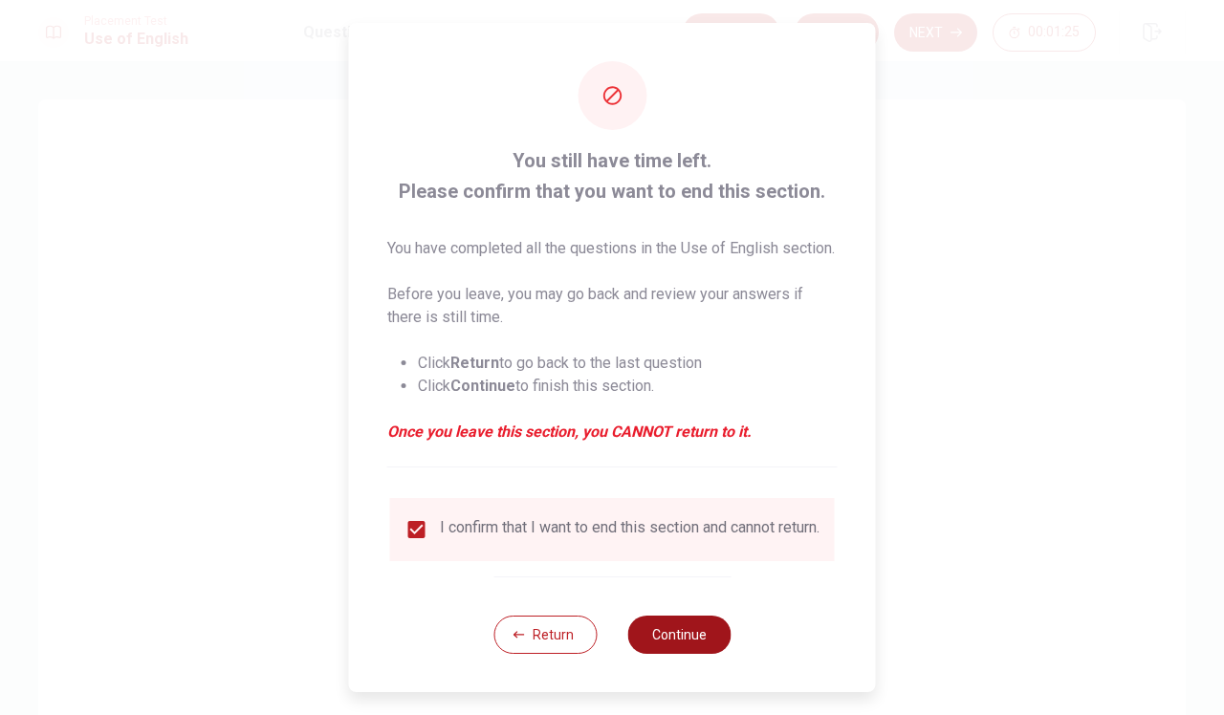
click at [688, 585] on button "Continue" at bounding box center [678, 635] width 103 height 38
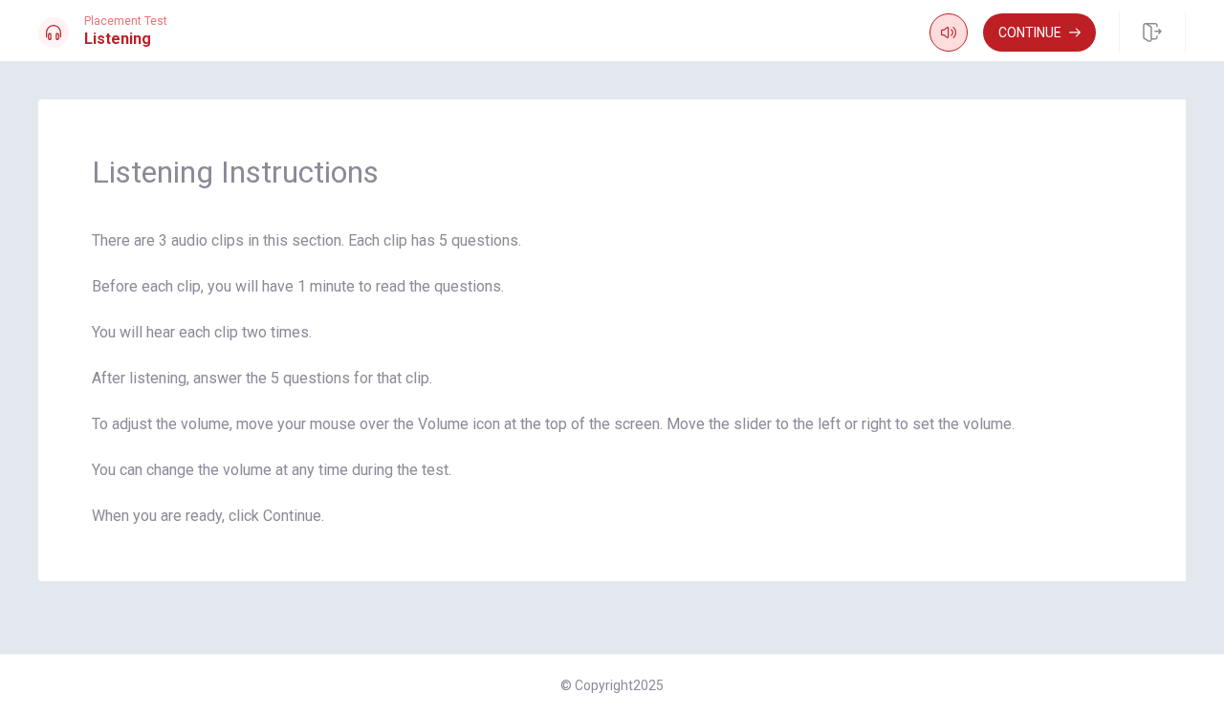
click at [947, 33] on icon "button" at bounding box center [948, 32] width 15 height 11
click at [1074, 33] on icon "button" at bounding box center [1074, 33] width 11 height 9
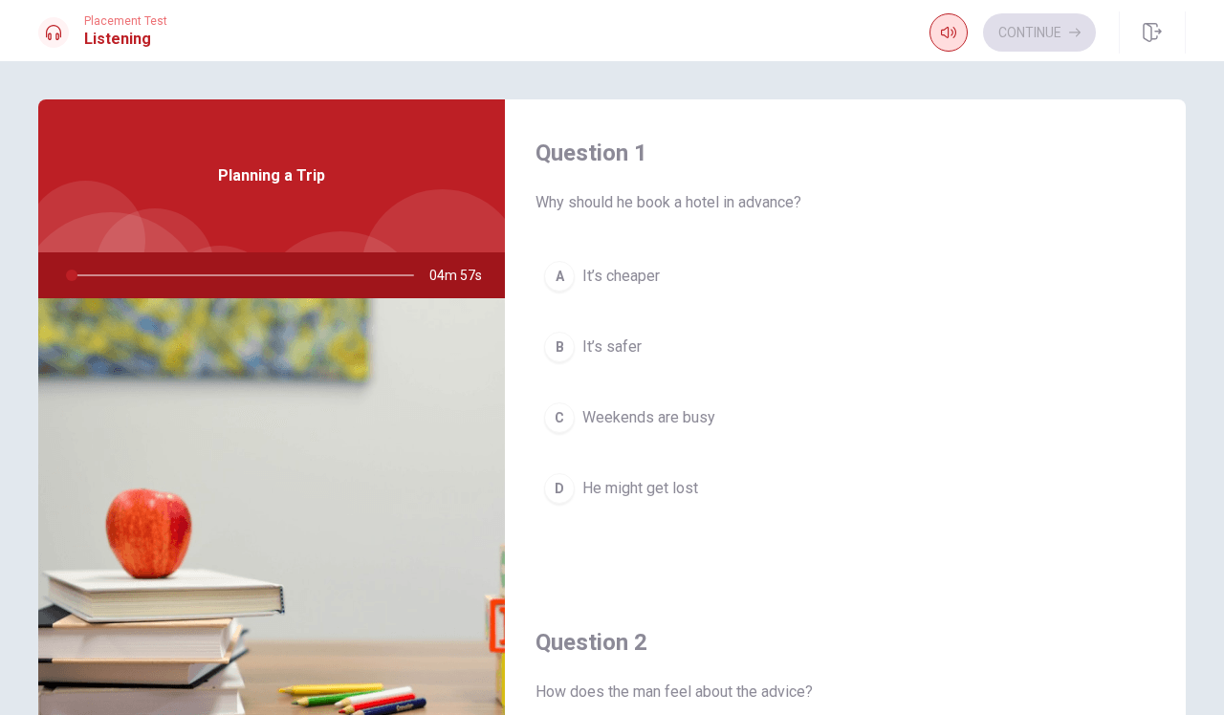
click at [947, 35] on icon "button" at bounding box center [948, 32] width 15 height 11
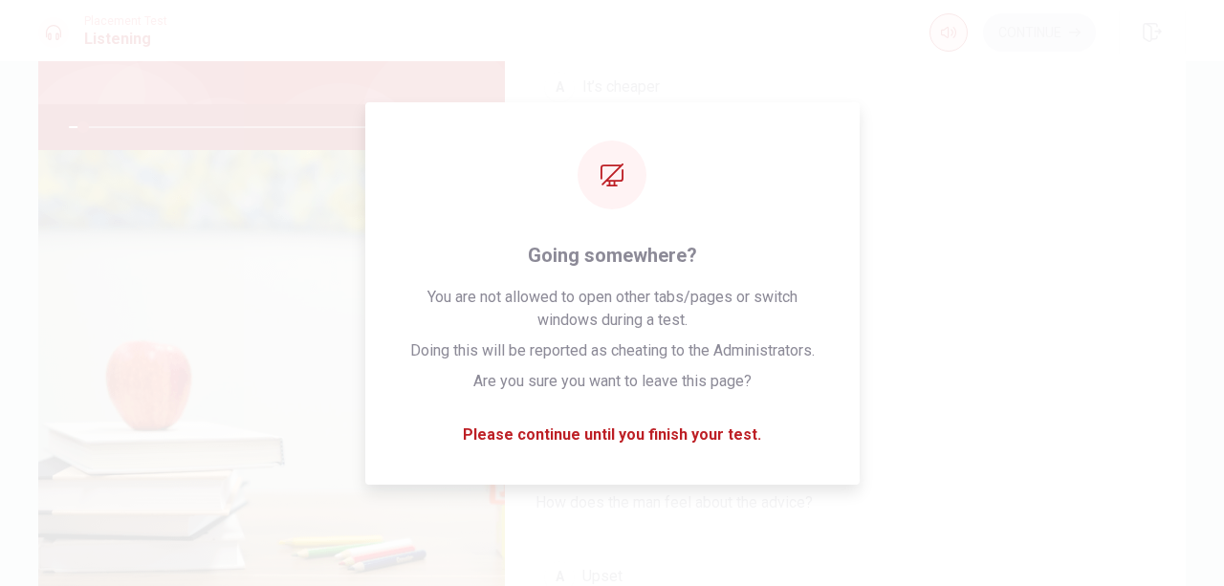
scroll to position [42, 0]
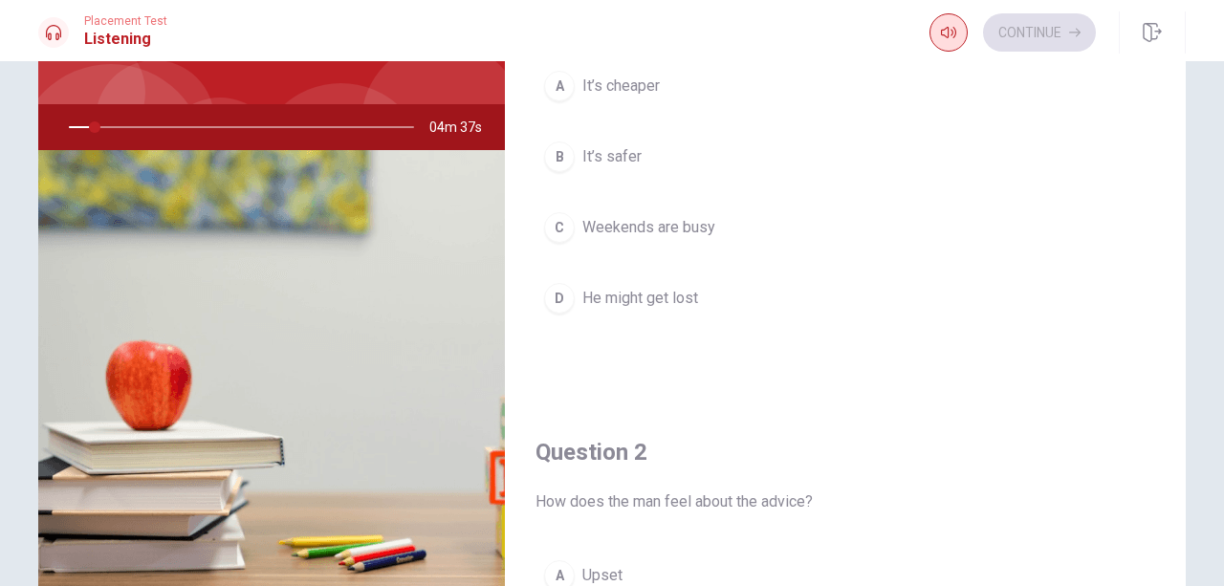
click at [947, 37] on icon "button" at bounding box center [948, 32] width 15 height 11
click at [945, 35] on icon "button" at bounding box center [948, 32] width 15 height 15
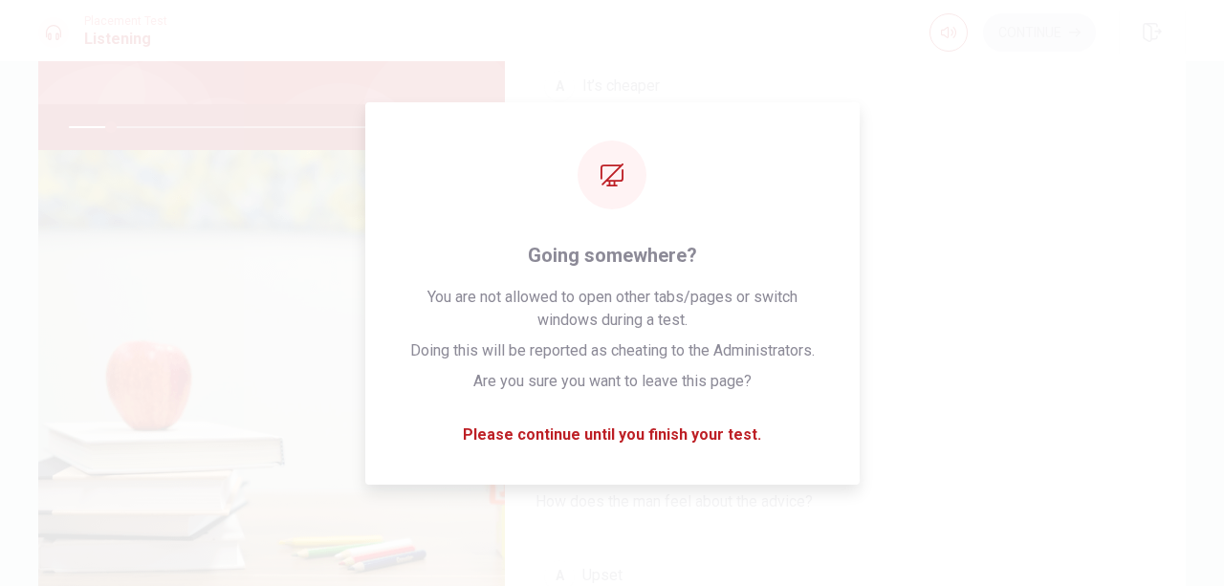
click at [1061, 498] on span "How does the man feel about the advice?" at bounding box center [845, 501] width 620 height 23
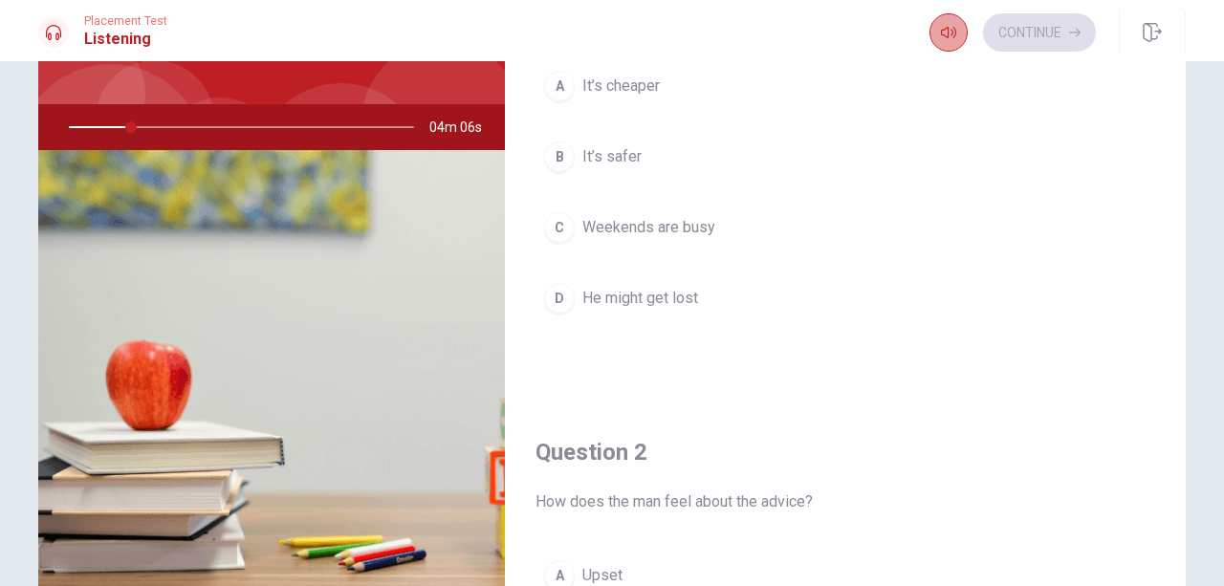
click at [936, 25] on button "button" at bounding box center [948, 32] width 38 height 38
type input "20"
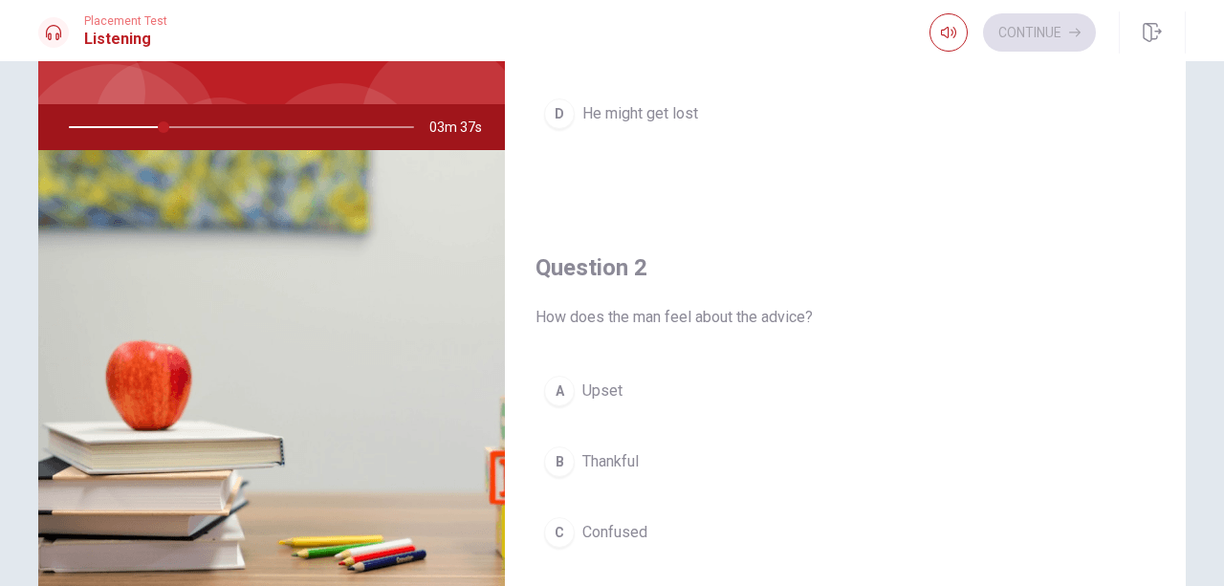
scroll to position [0, 0]
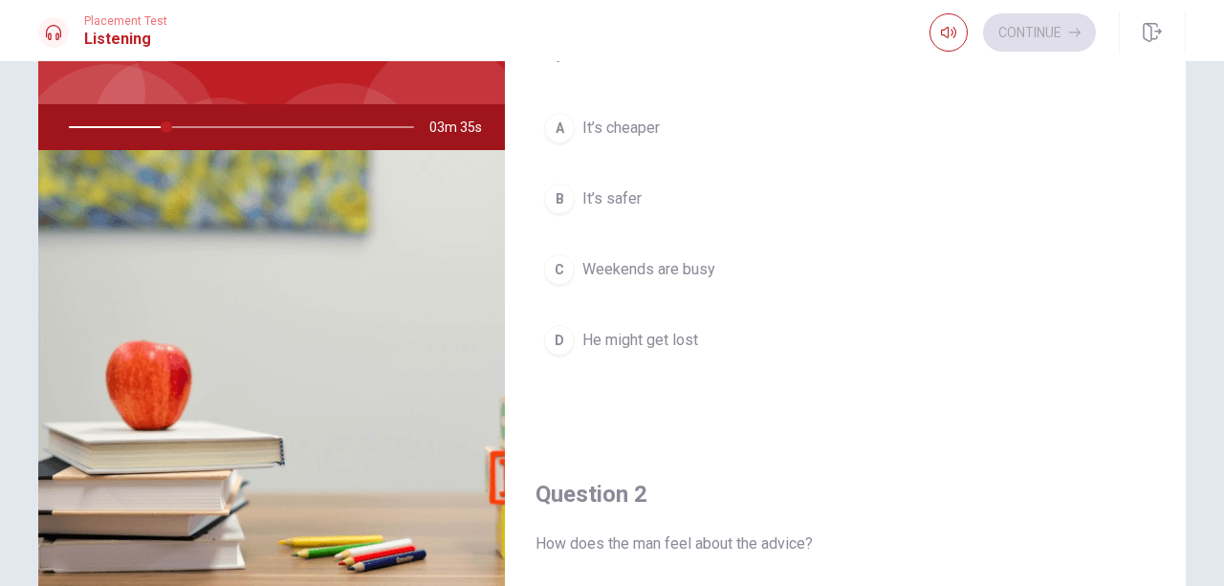
drag, startPoint x: 157, startPoint y: 123, endPoint x: 60, endPoint y: 125, distance: 96.6
click at [58, 125] on div at bounding box center [237, 127] width 383 height 46
click at [76, 125] on div at bounding box center [237, 127] width 383 height 46
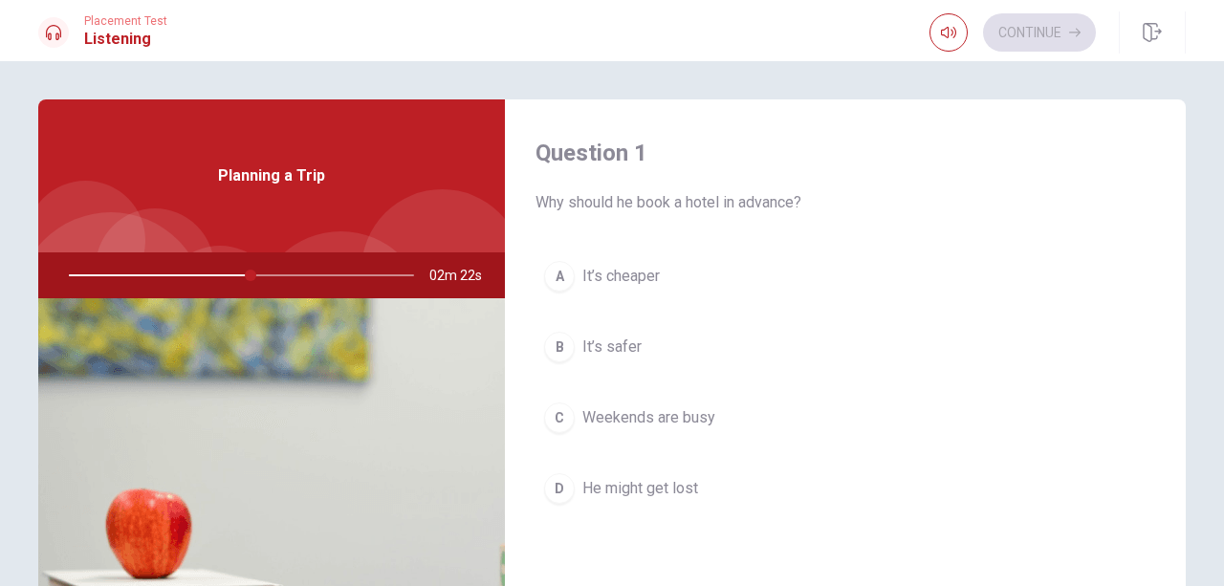
scroll to position [89, 0]
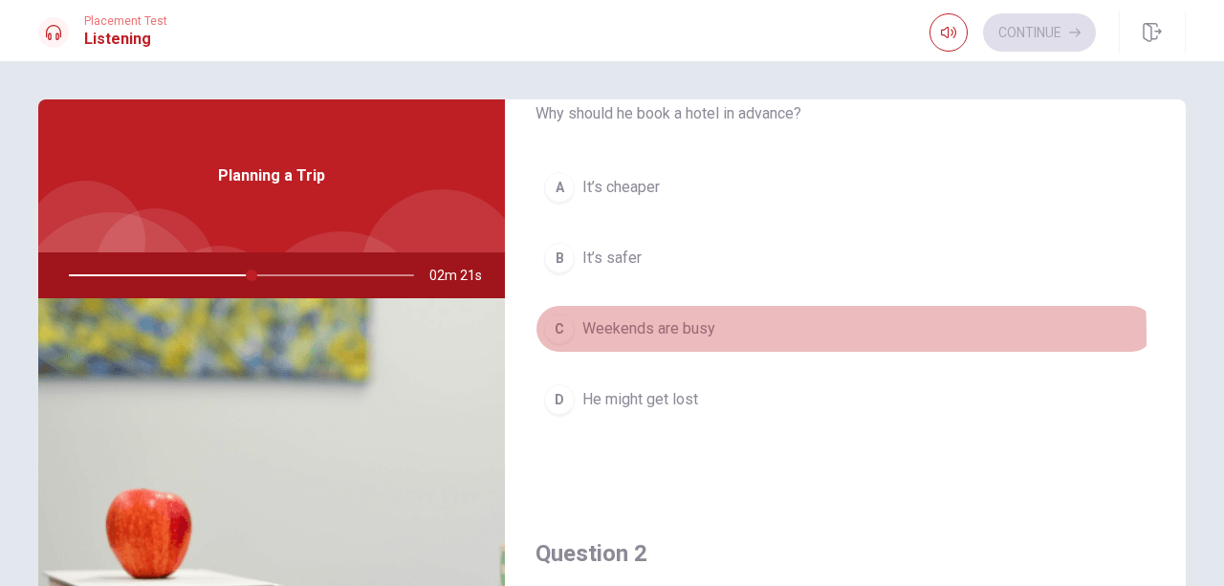
click at [631, 336] on span "Weekends are busy" at bounding box center [648, 328] width 133 height 23
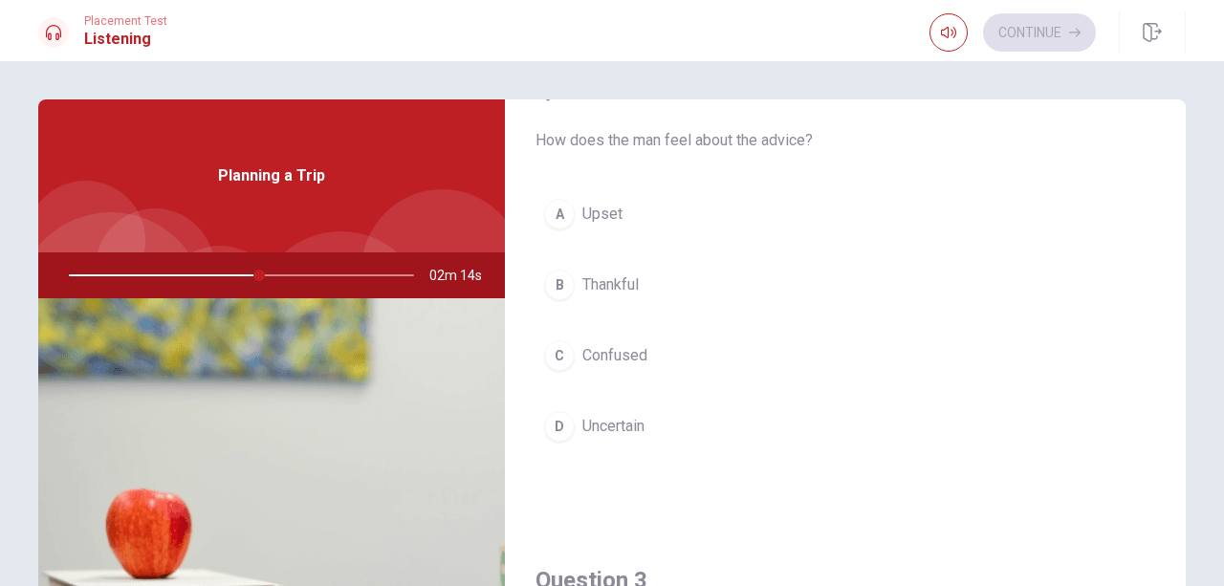
scroll to position [553, 0]
click at [611, 225] on button "A Upset" at bounding box center [845, 213] width 620 height 48
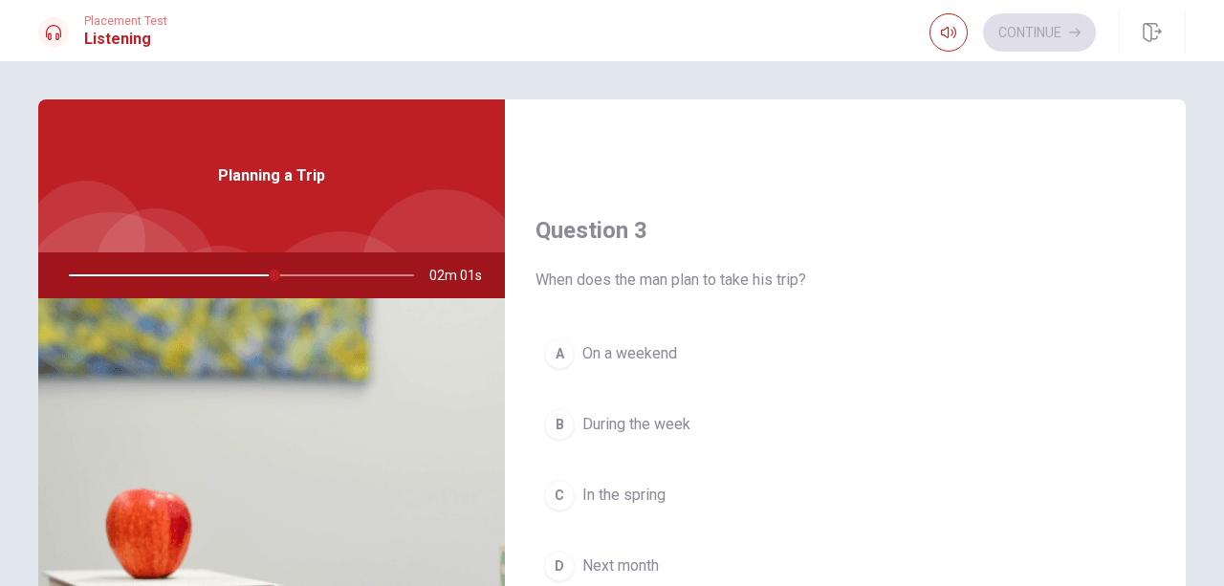
scroll to position [989, 0]
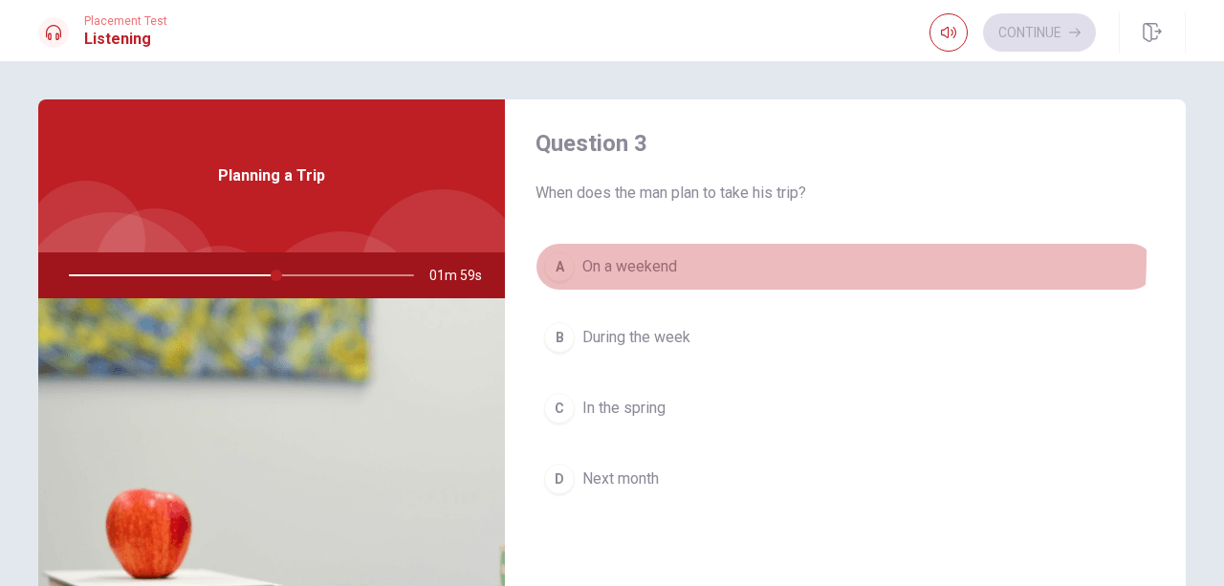
click at [660, 255] on span "On a weekend" at bounding box center [629, 266] width 95 height 23
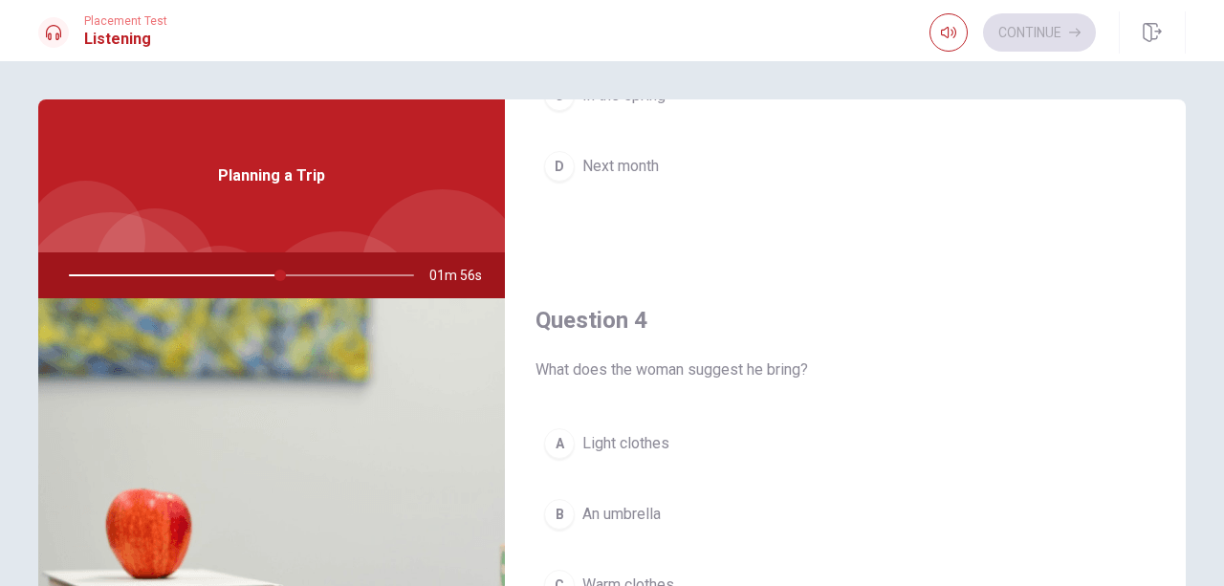
scroll to position [1444, 0]
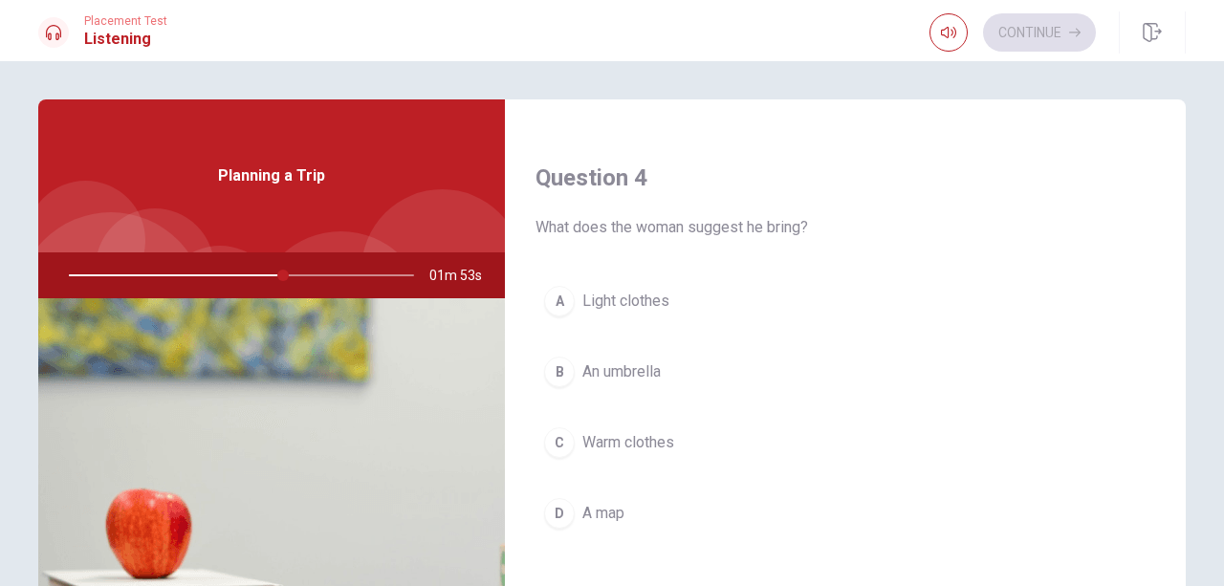
click at [673, 311] on button "A Light clothes" at bounding box center [845, 301] width 620 height 48
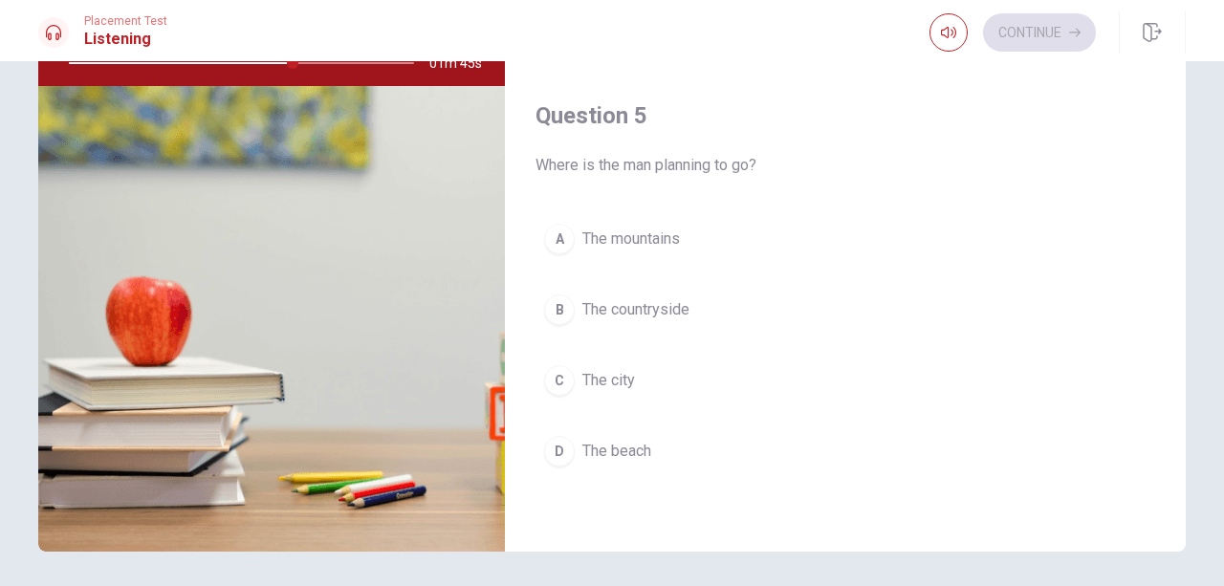
scroll to position [185, 0]
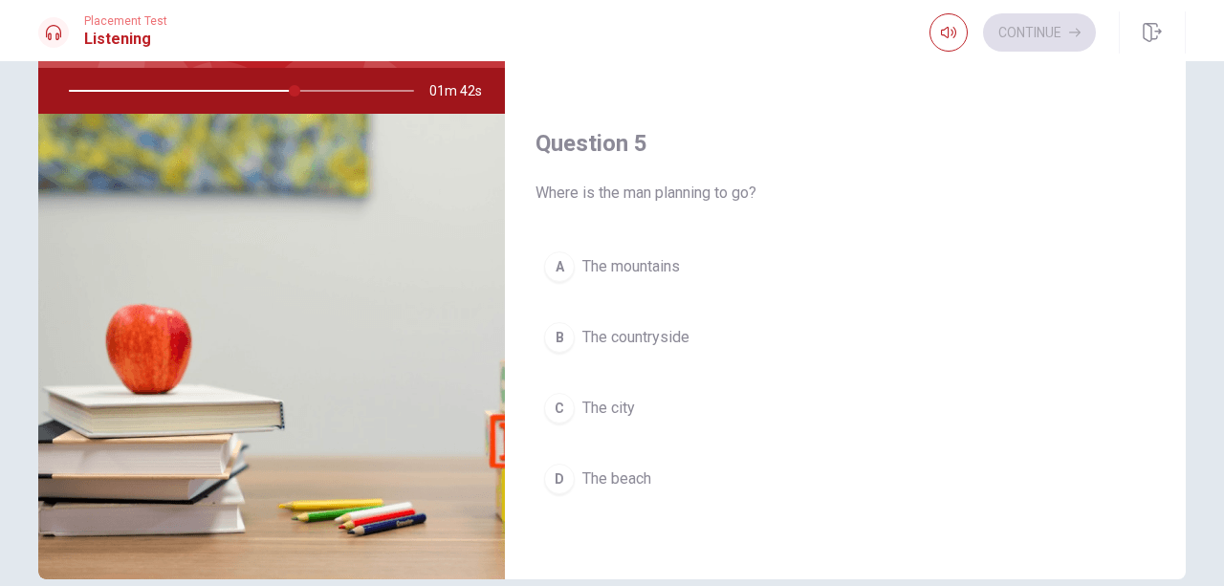
click at [643, 453] on div "A The mountains B The countryside C The city D The beach" at bounding box center [845, 392] width 620 height 298
click at [642, 465] on button "D The beach" at bounding box center [845, 479] width 620 height 48
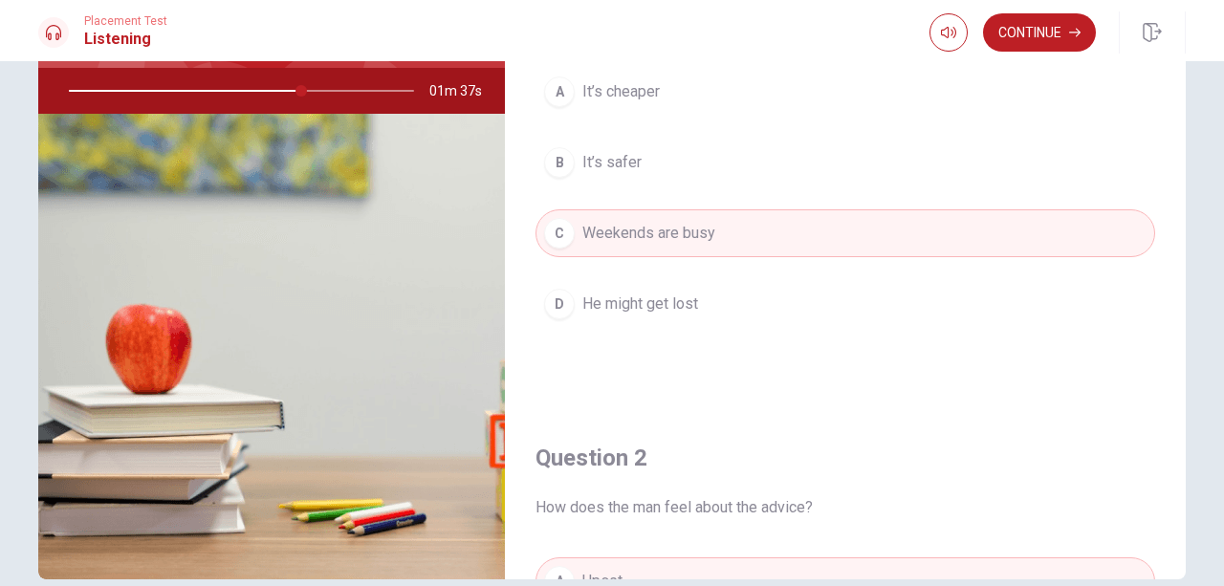
scroll to position [0, 0]
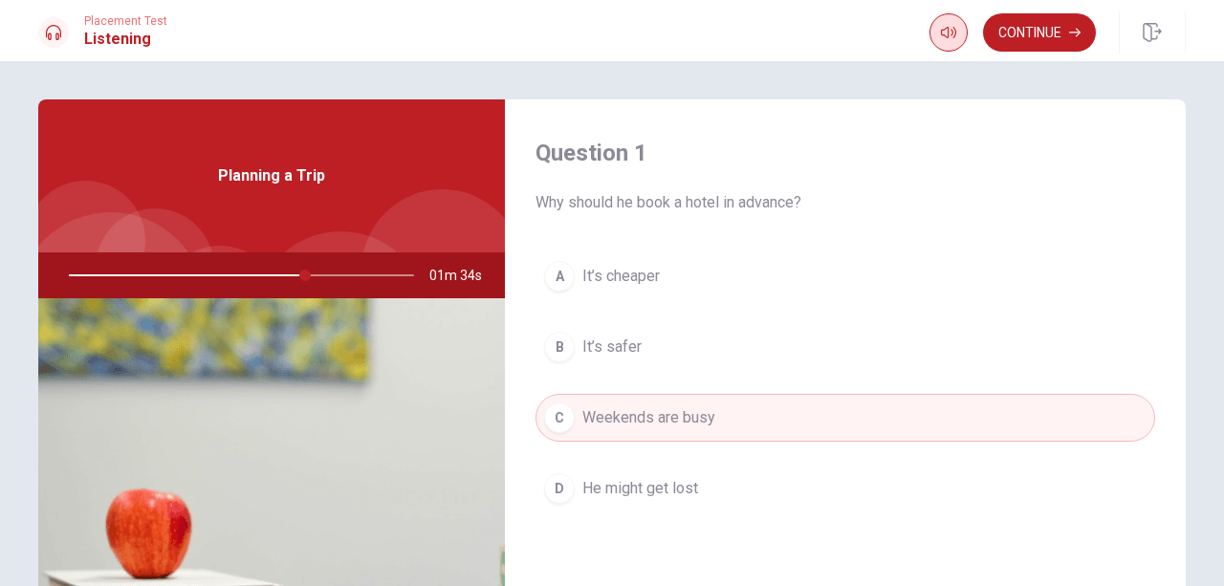
click at [943, 35] on icon "button" at bounding box center [948, 32] width 15 height 11
click at [915, 119] on div "Question 1 Why should he book a hotel in advance? A It’s cheaper B It’s safer C…" at bounding box center [845, 344] width 681 height 490
click at [1040, 34] on button "Continue" at bounding box center [1039, 32] width 113 height 38
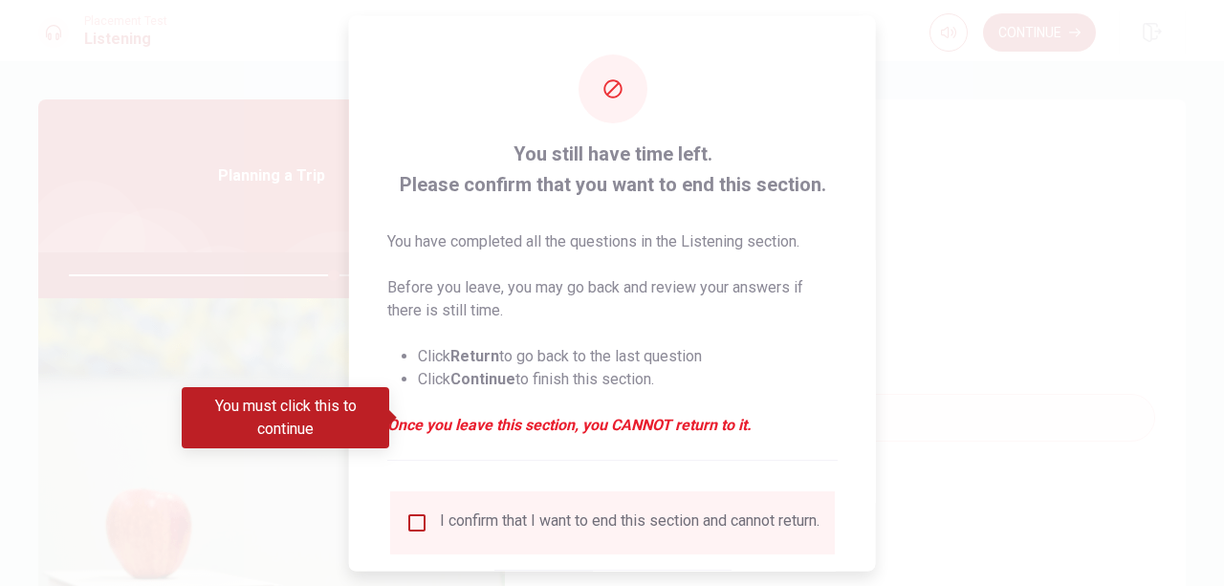
scroll to position [111, 0]
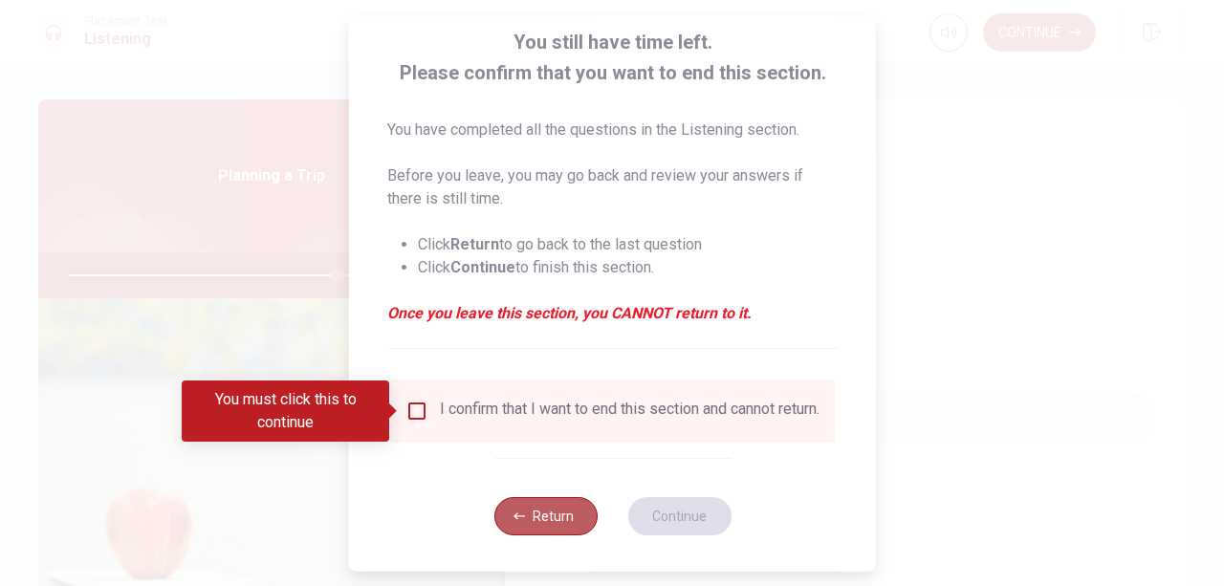
click at [557, 529] on button "Return" at bounding box center [544, 516] width 103 height 38
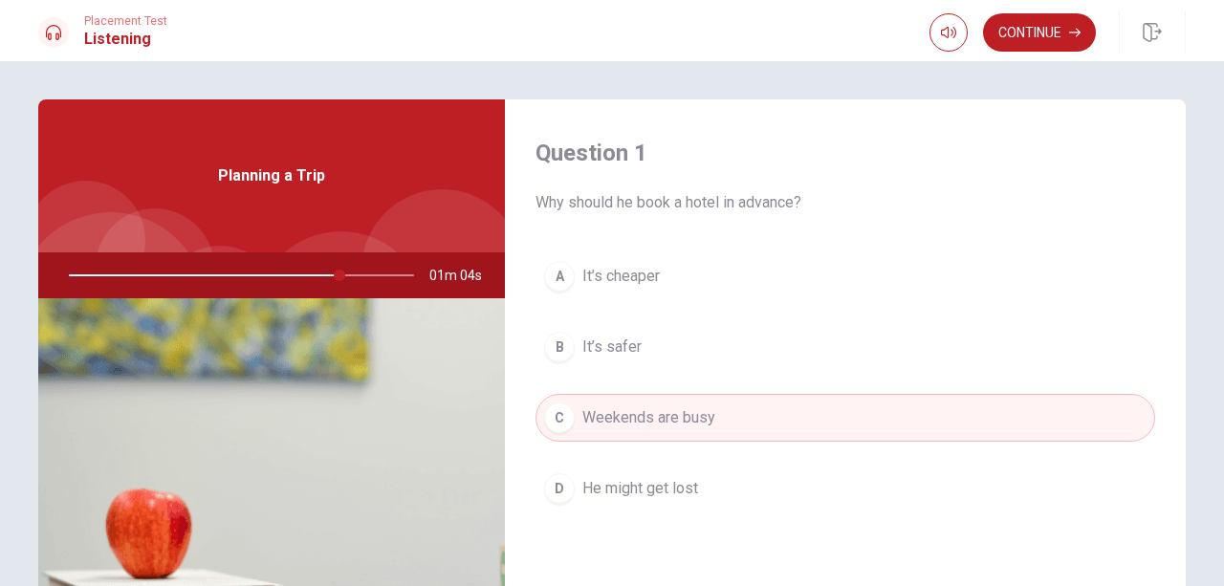
click at [155, 274] on div at bounding box center [237, 275] width 383 height 46
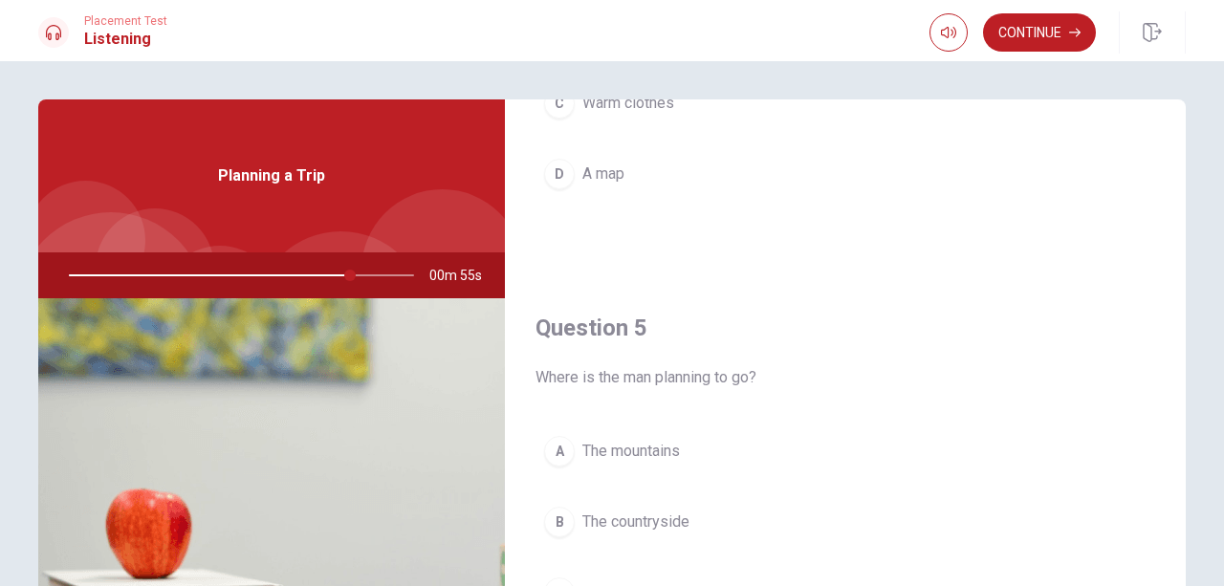
scroll to position [277, 0]
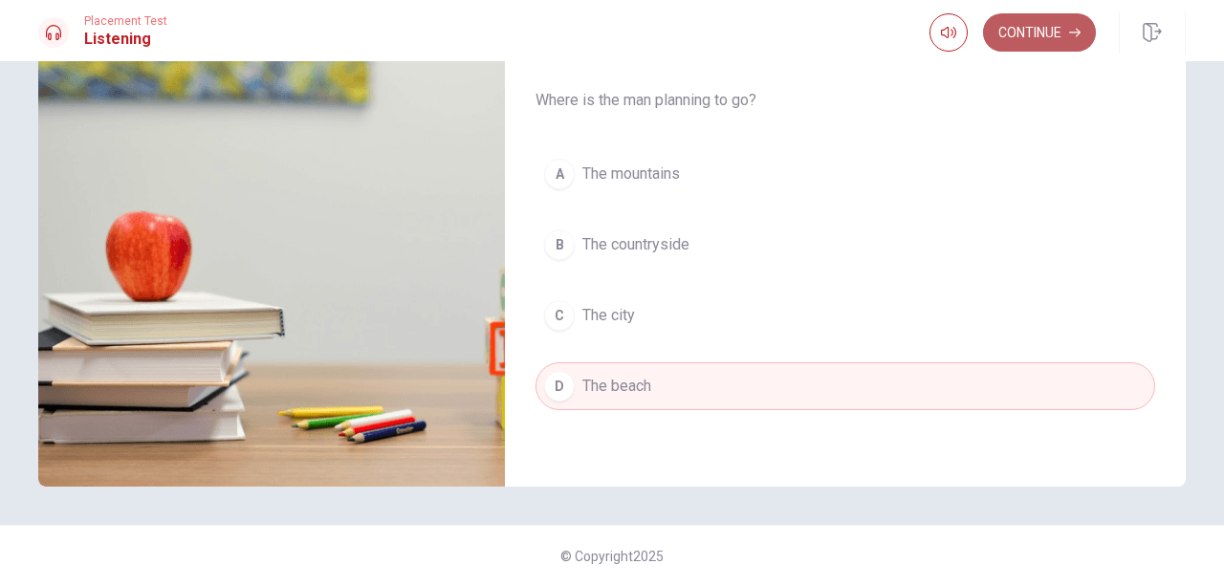
click at [1039, 26] on button "Continue" at bounding box center [1039, 32] width 113 height 38
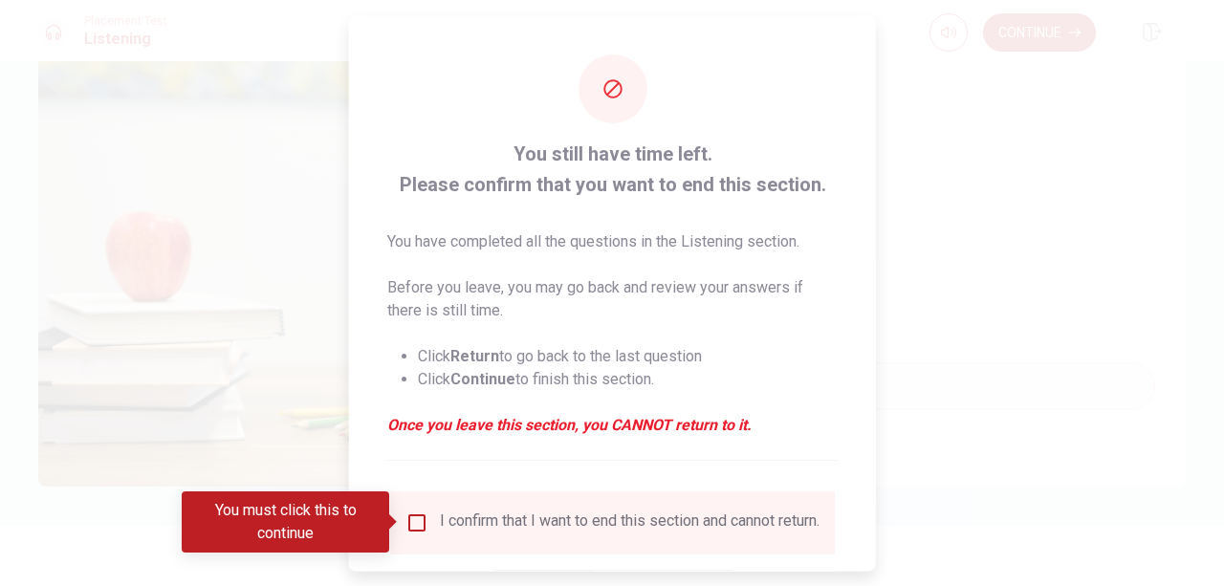
click at [409, 526] on input "You must click this to continue" at bounding box center [416, 522] width 23 height 23
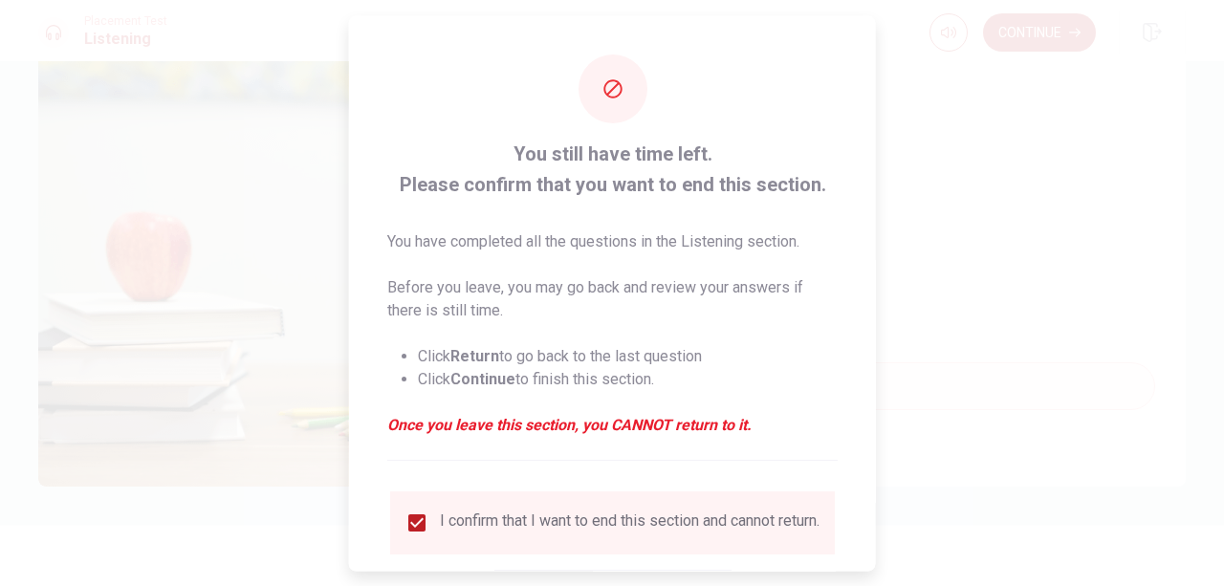
scroll to position [127, 0]
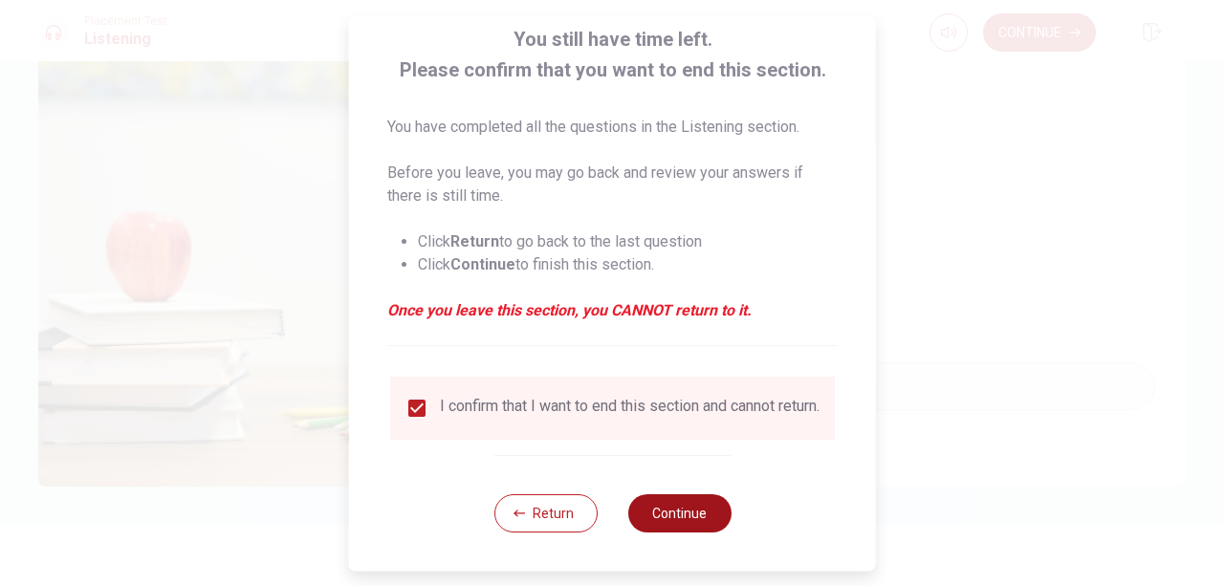
click at [685, 517] on button "Continue" at bounding box center [678, 513] width 103 height 38
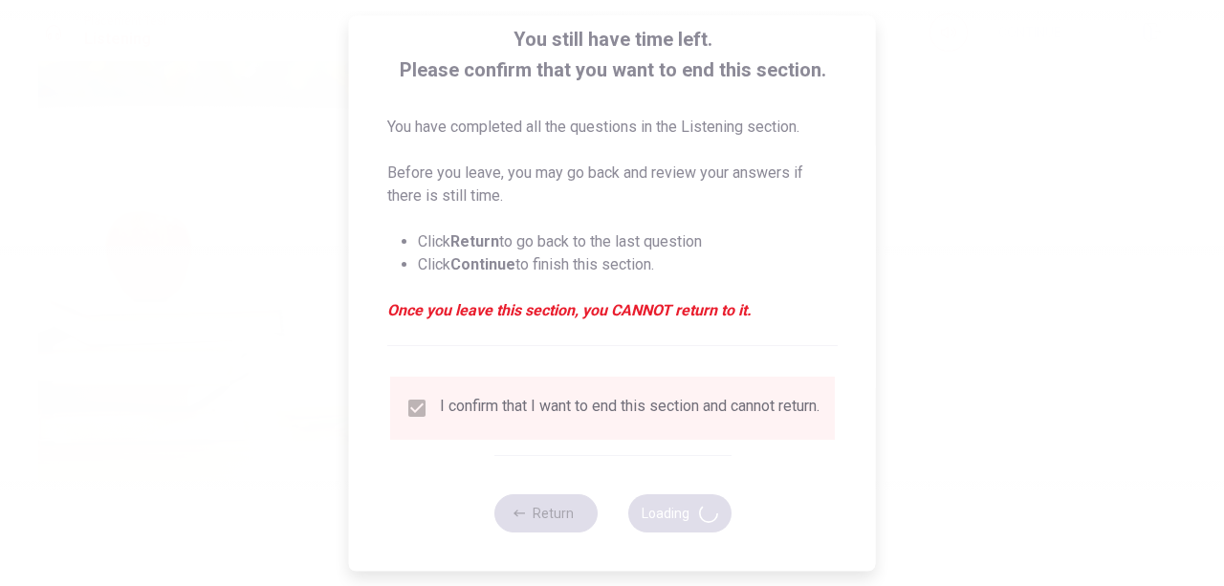
type input "87"
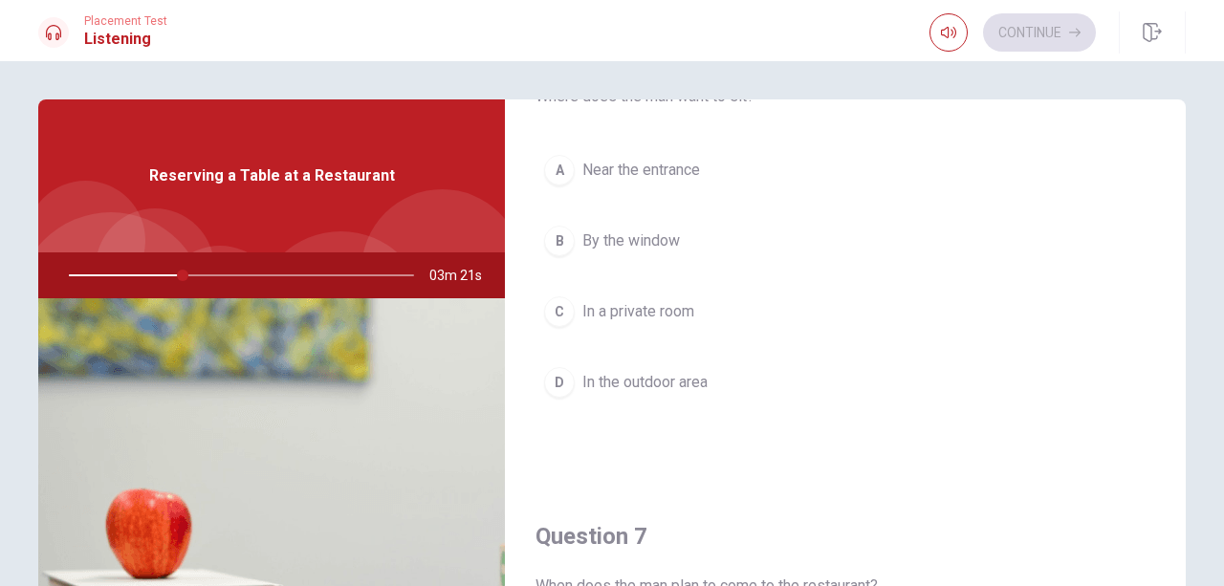
scroll to position [105, 0]
click at [642, 235] on span "By the window" at bounding box center [631, 241] width 98 height 23
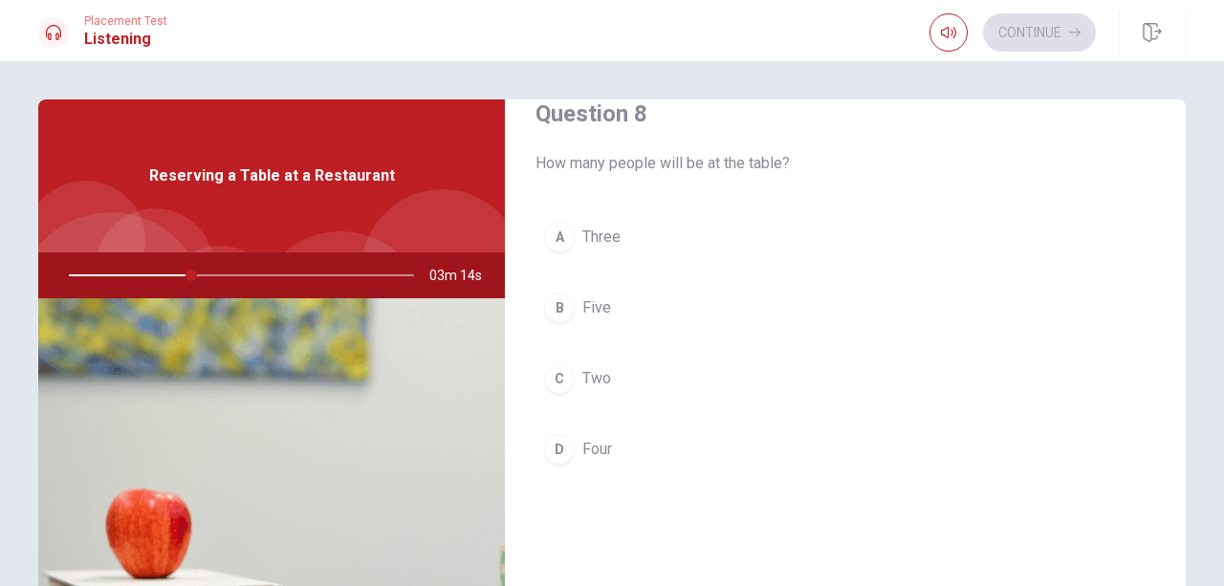
scroll to position [1019, 0]
click at [629, 448] on button "D Four" at bounding box center [845, 449] width 620 height 48
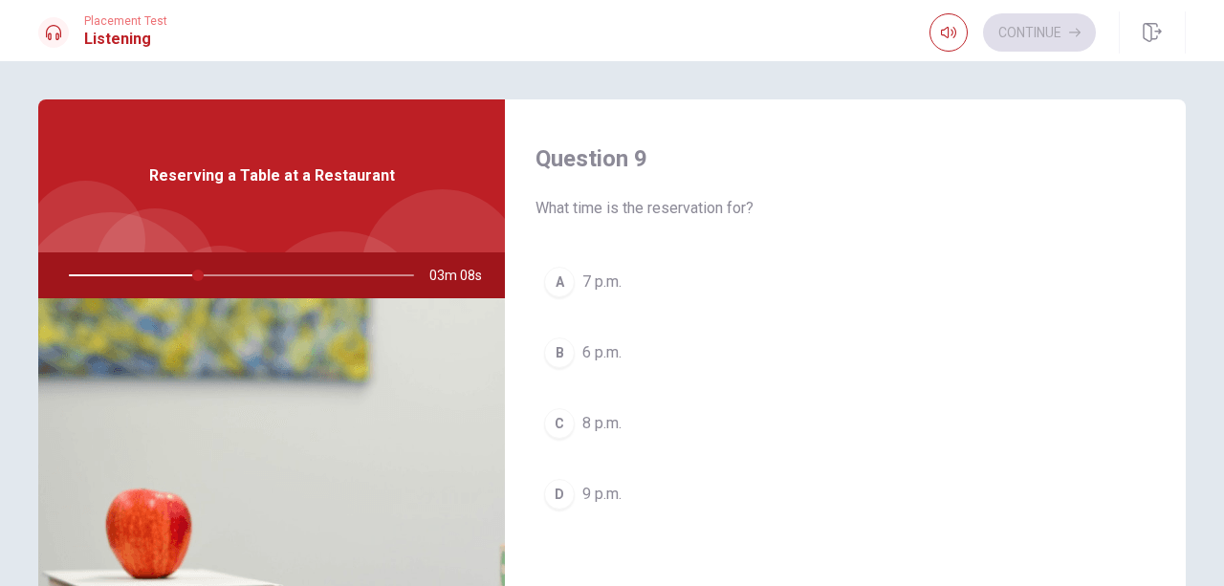
scroll to position [1509, 0]
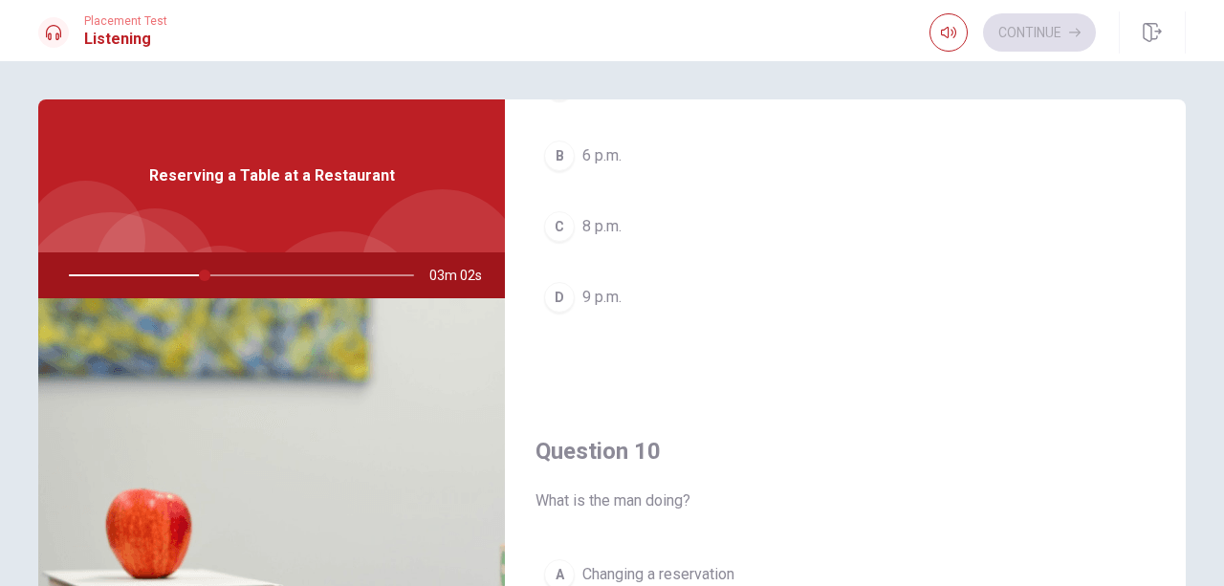
click at [624, 481] on div "Question 10 What is the man doing?" at bounding box center [845, 474] width 620 height 76
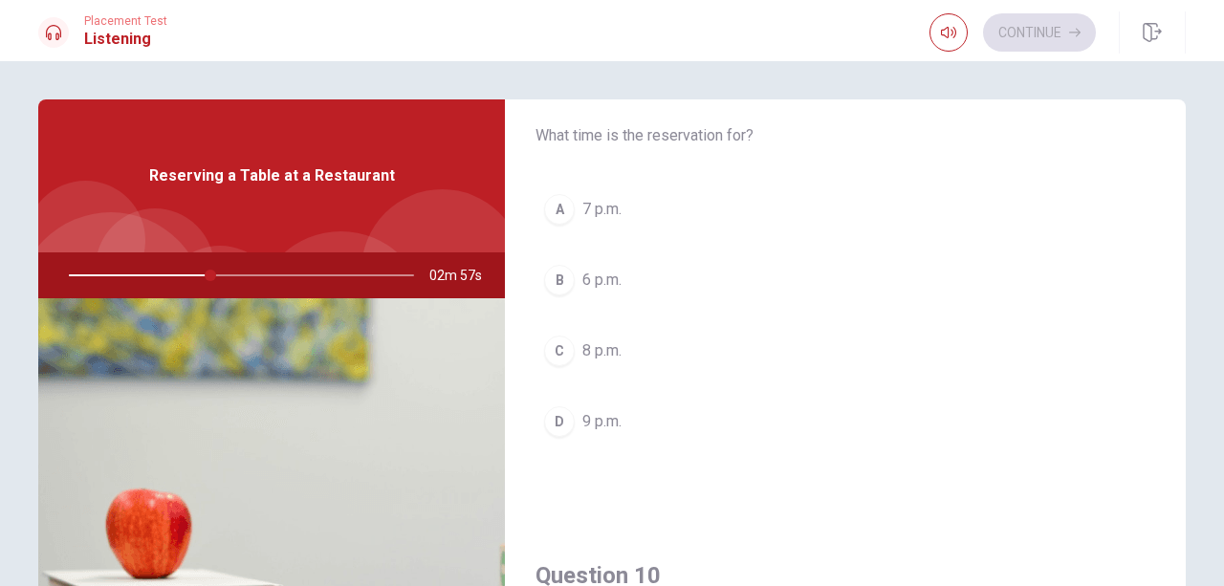
scroll to position [1502, 0]
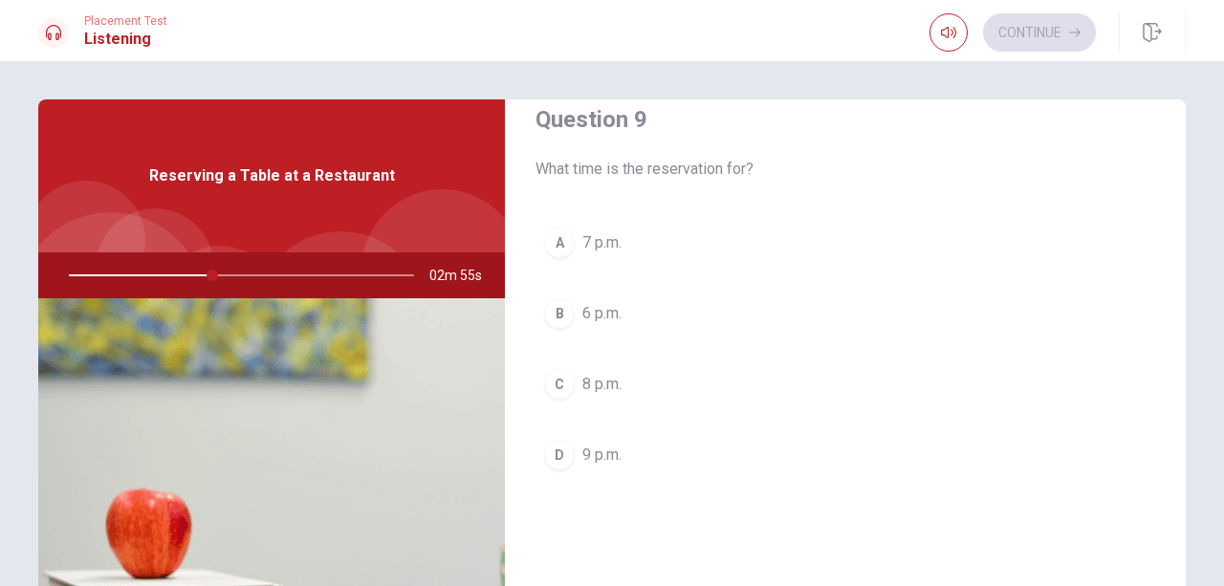
click at [610, 245] on span "7 p.m." at bounding box center [601, 242] width 39 height 23
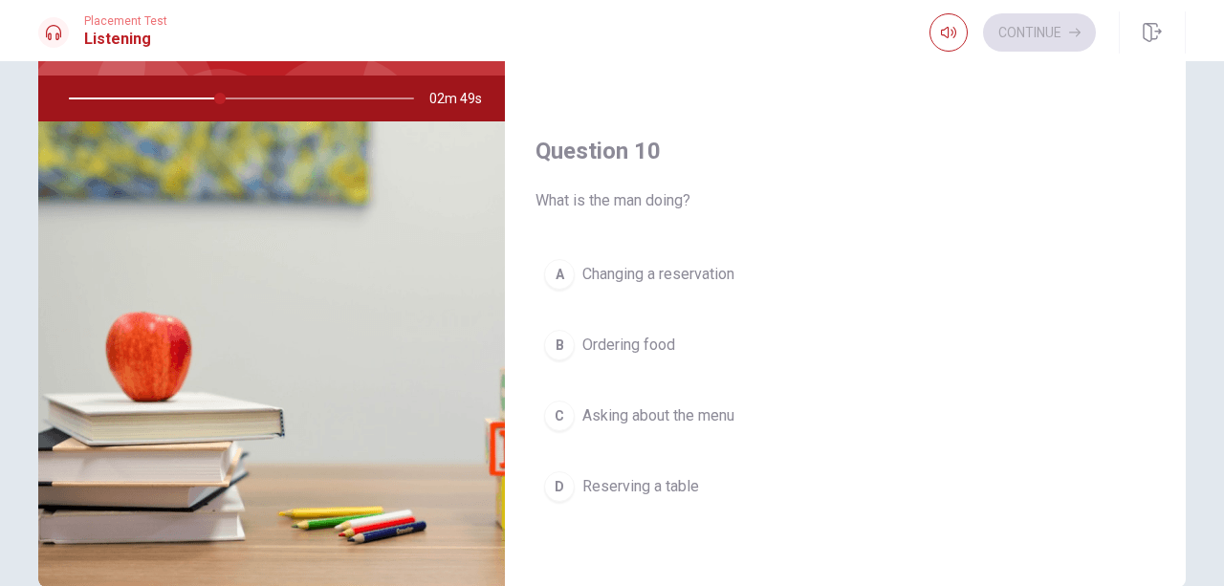
scroll to position [178, 0]
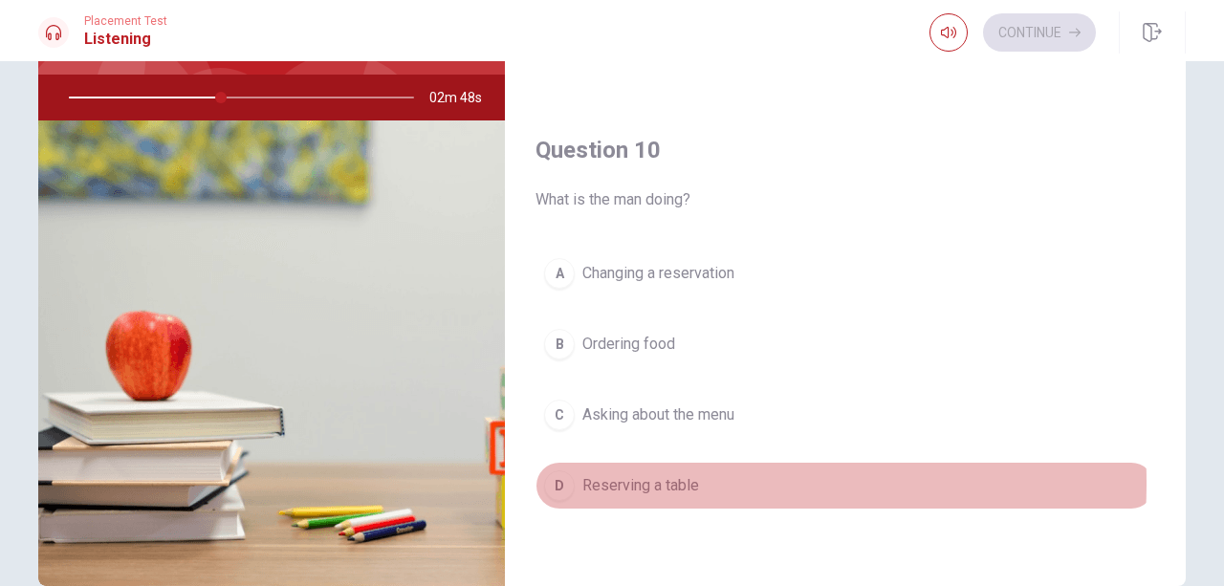
click at [622, 483] on span "Reserving a table" at bounding box center [640, 485] width 117 height 23
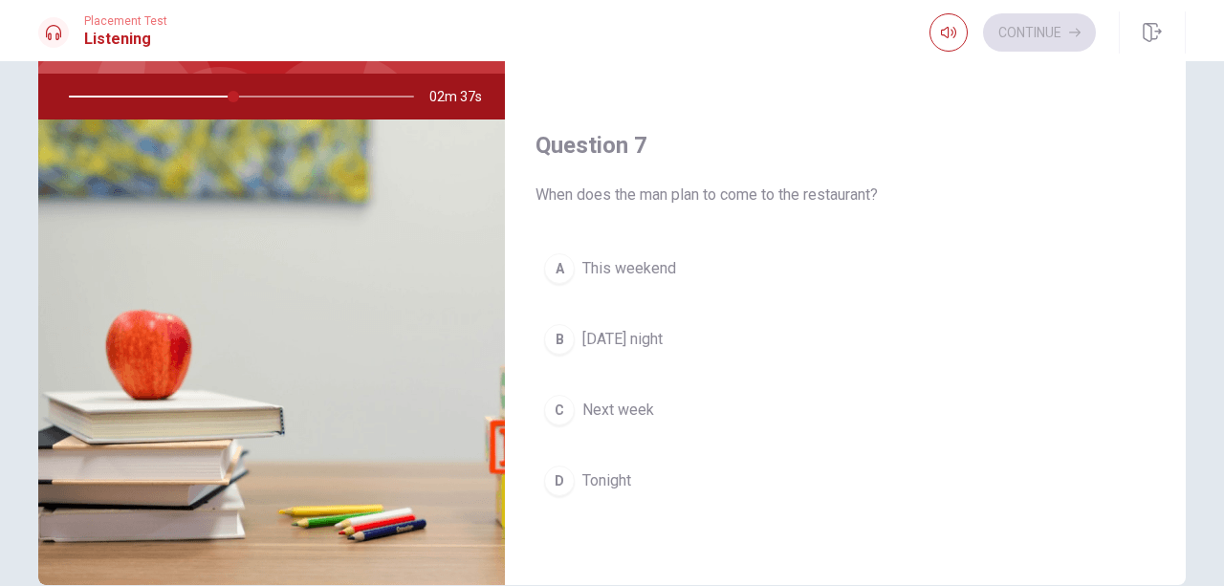
scroll to position [318, 0]
click at [651, 278] on span "This weekend" at bounding box center [629, 268] width 94 height 23
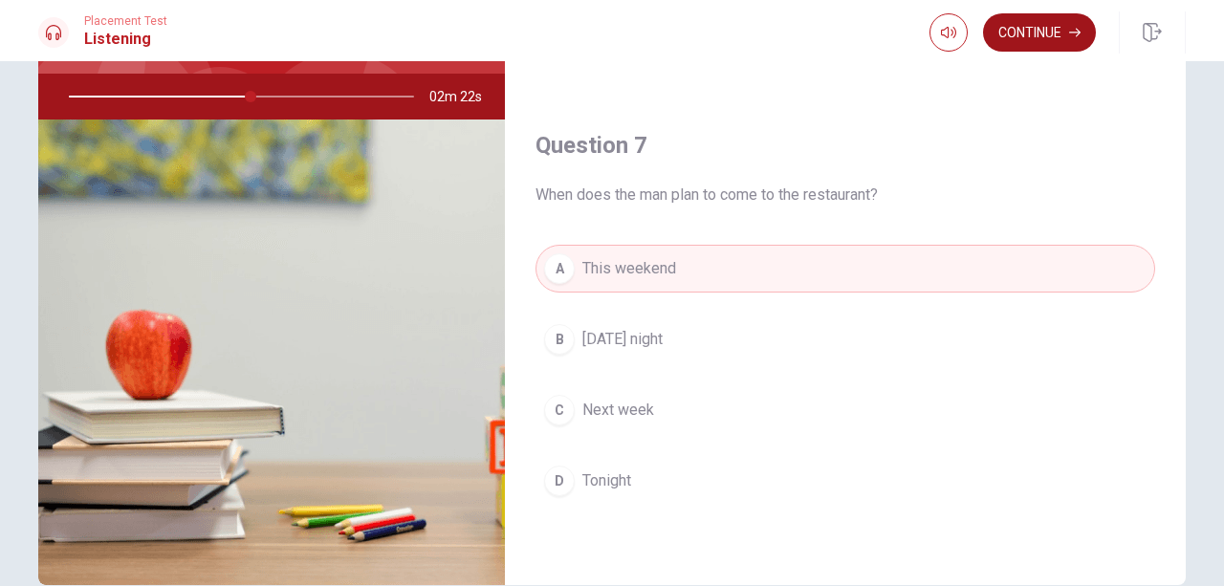
click at [1021, 23] on button "Continue" at bounding box center [1039, 32] width 113 height 38
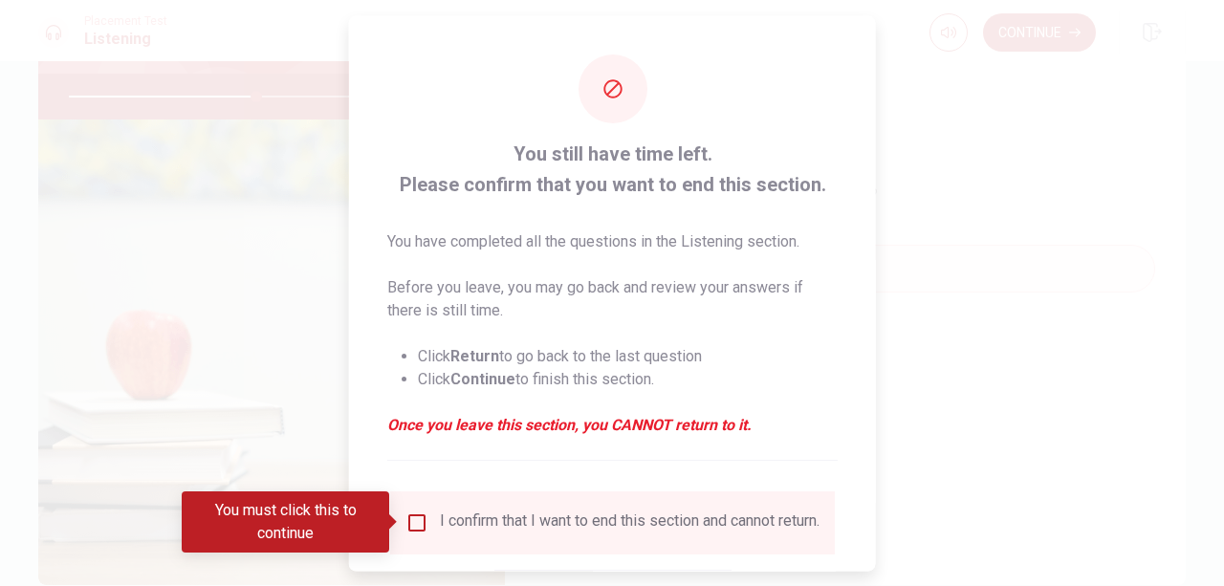
click at [412, 519] on input "You must click this to continue" at bounding box center [416, 522] width 23 height 23
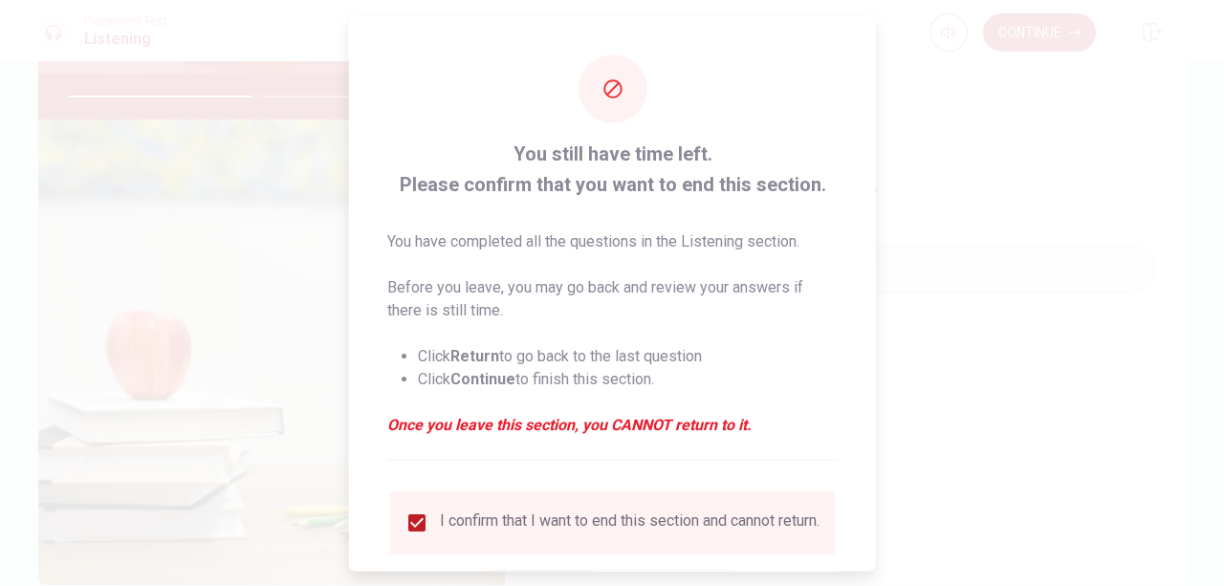
scroll to position [127, 0]
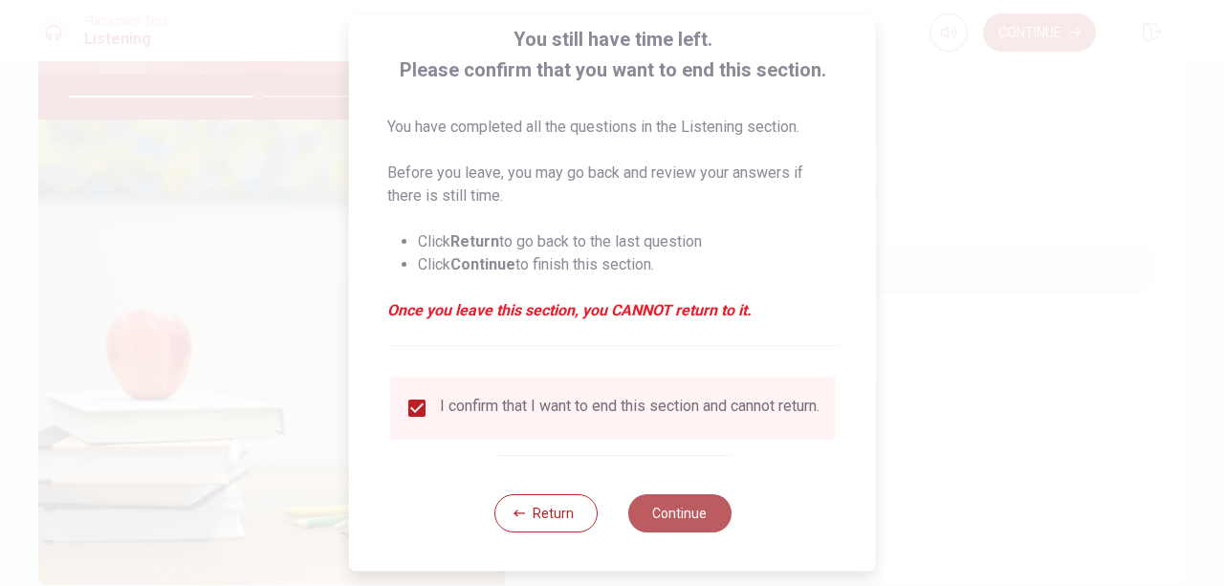
click at [669, 505] on button "Continue" at bounding box center [678, 513] width 103 height 38
type input "55"
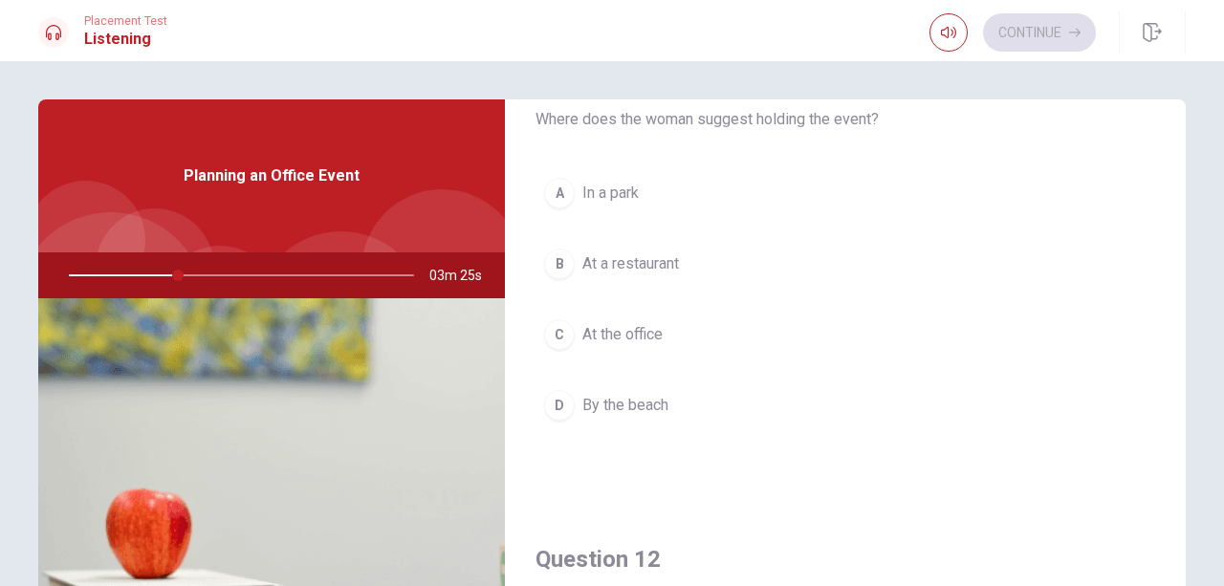
scroll to position [82, 0]
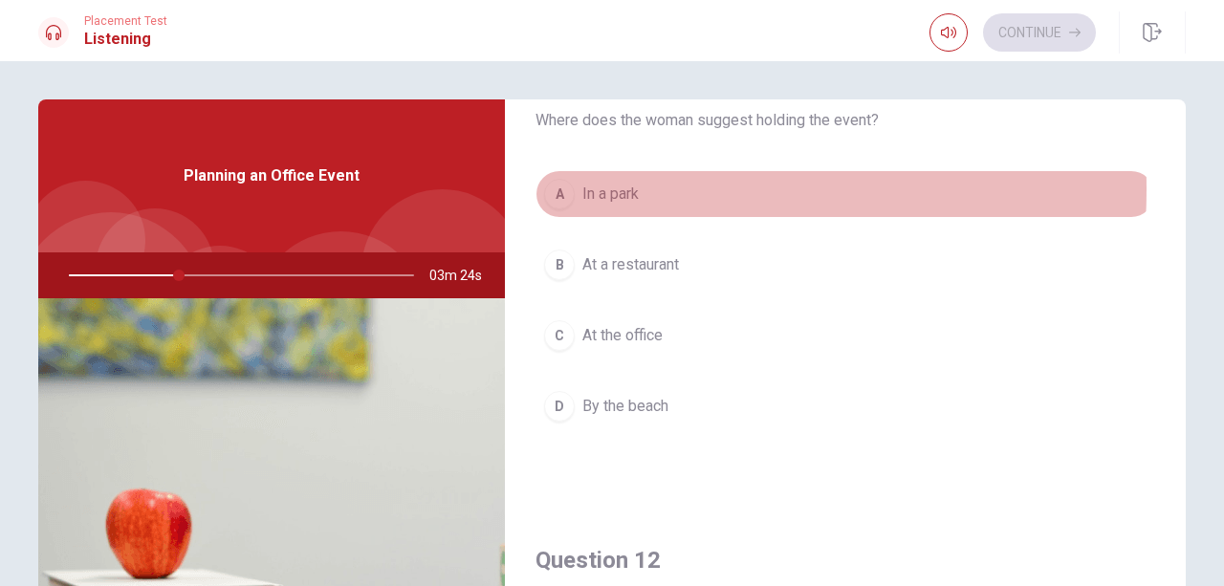
click at [588, 189] on span "In a park" at bounding box center [610, 194] width 56 height 23
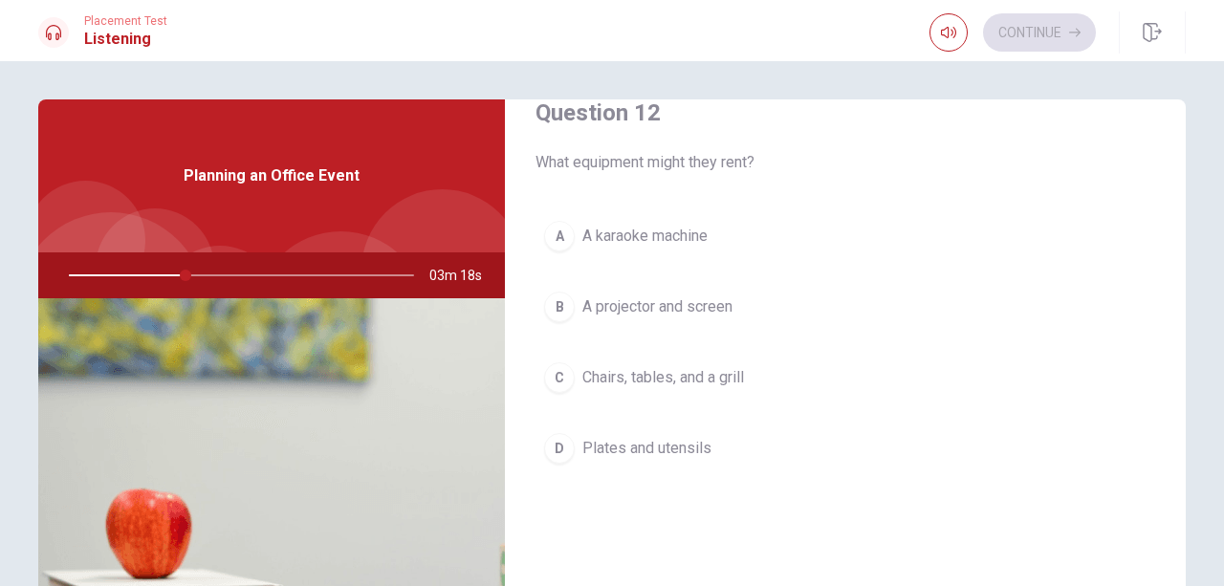
scroll to position [531, 0]
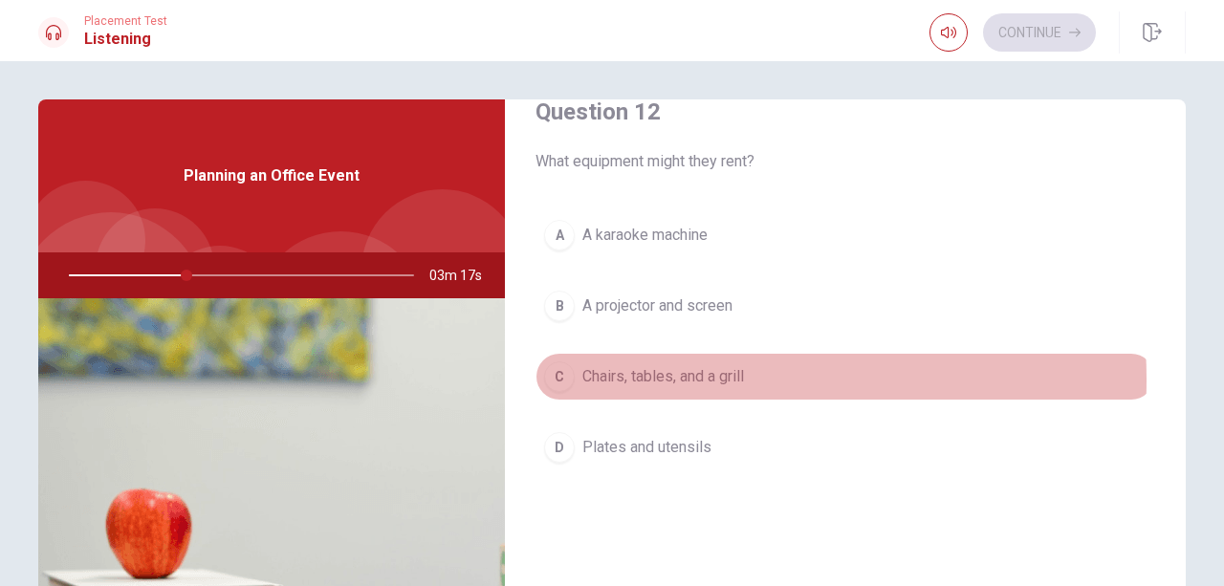
click at [660, 380] on span "Chairs, tables, and a grill" at bounding box center [663, 376] width 162 height 23
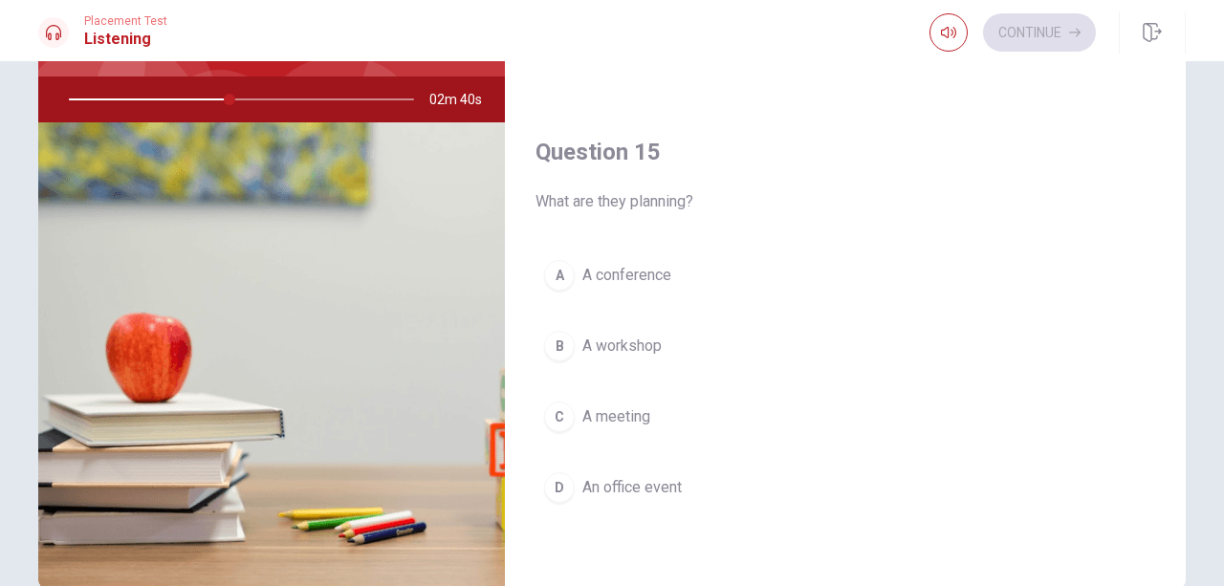
scroll to position [192, 0]
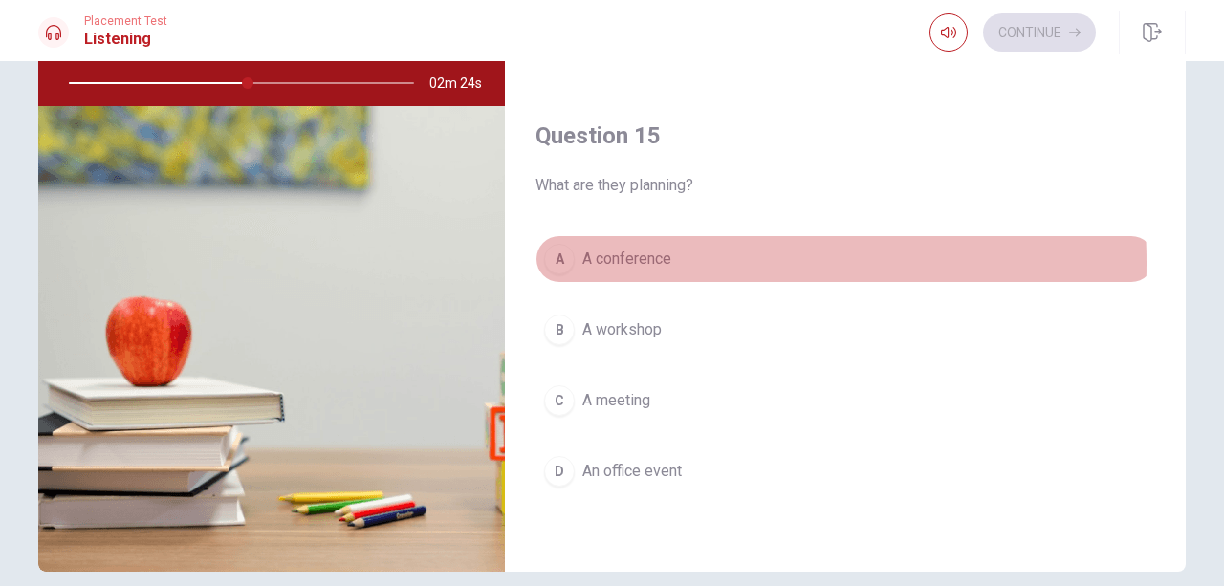
click at [634, 263] on span "A conference" at bounding box center [626, 259] width 89 height 23
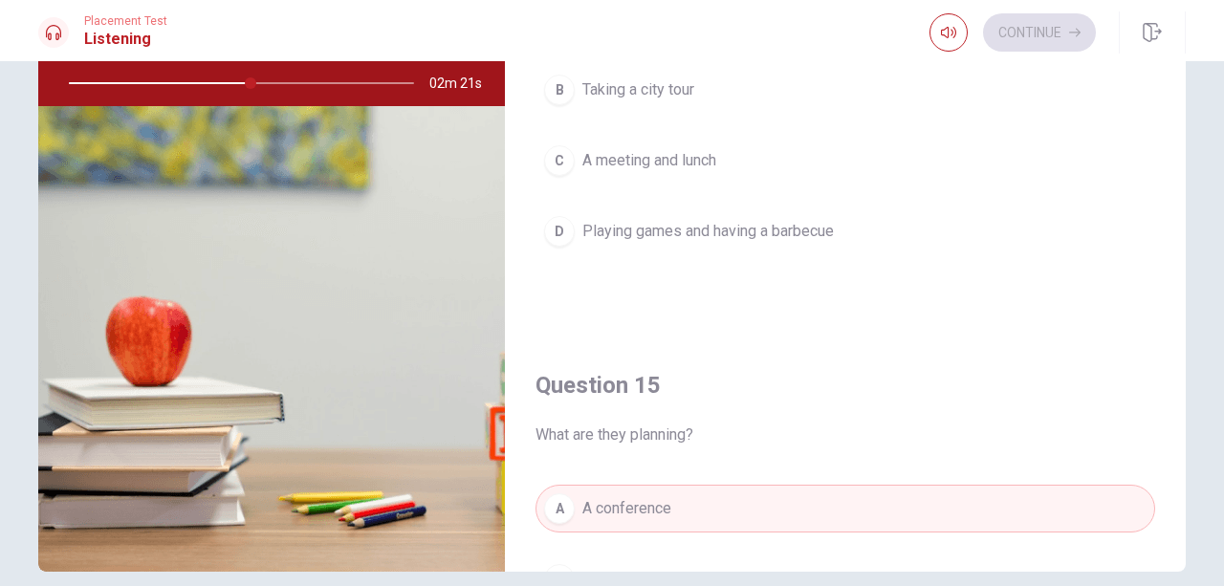
scroll to position [1301, 0]
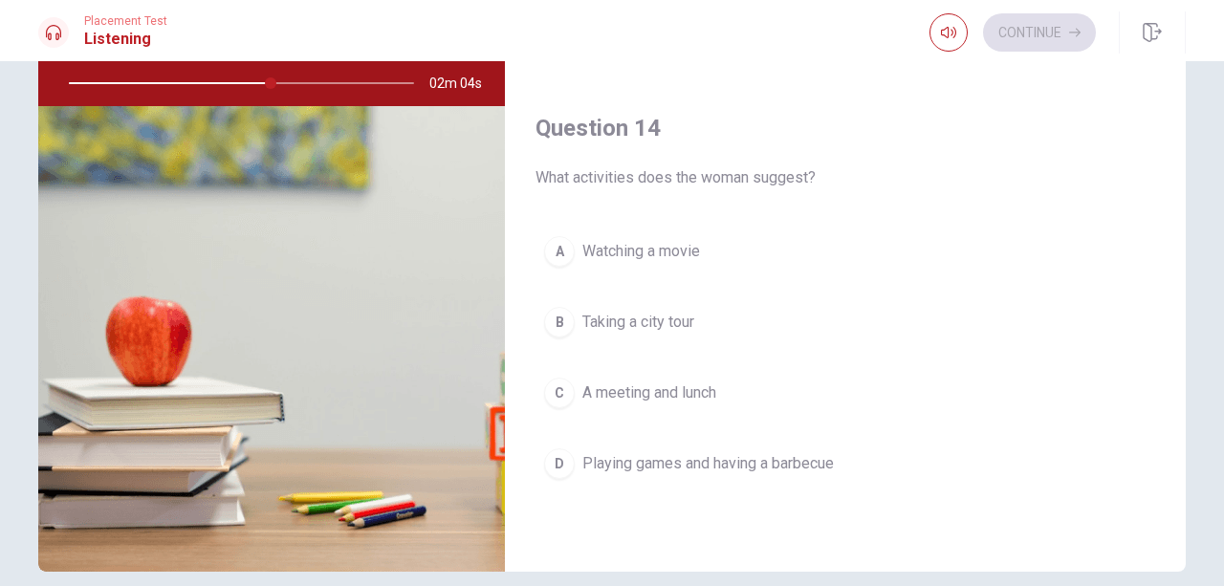
click at [624, 390] on span "A meeting and lunch" at bounding box center [649, 392] width 134 height 23
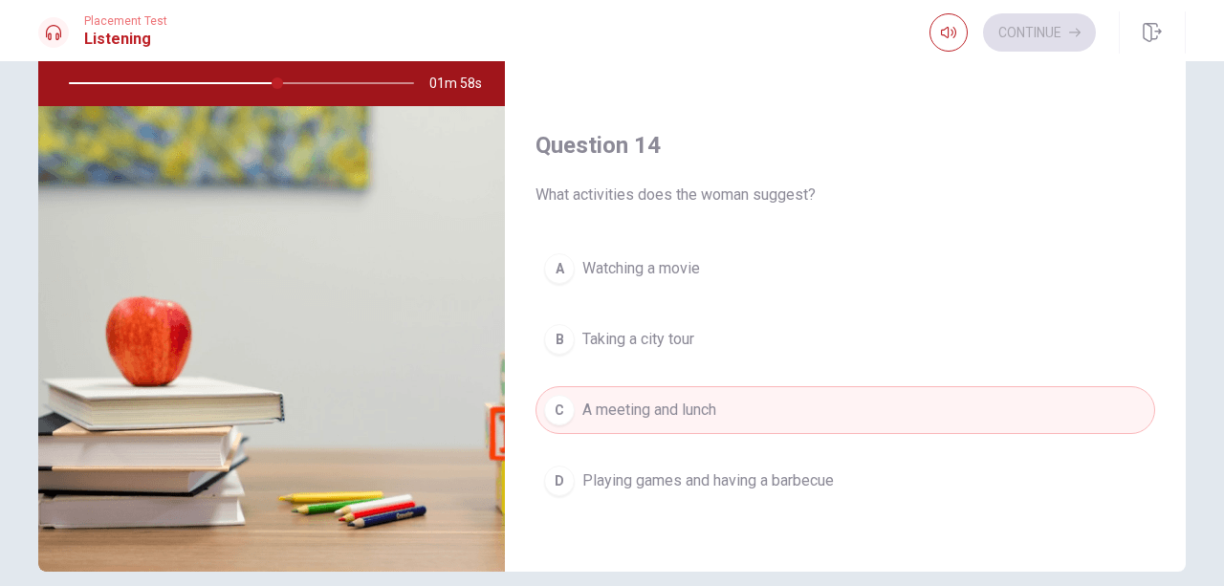
scroll to position [1284, 0]
click at [662, 476] on span "Playing games and having a barbecue" at bounding box center [707, 480] width 251 height 23
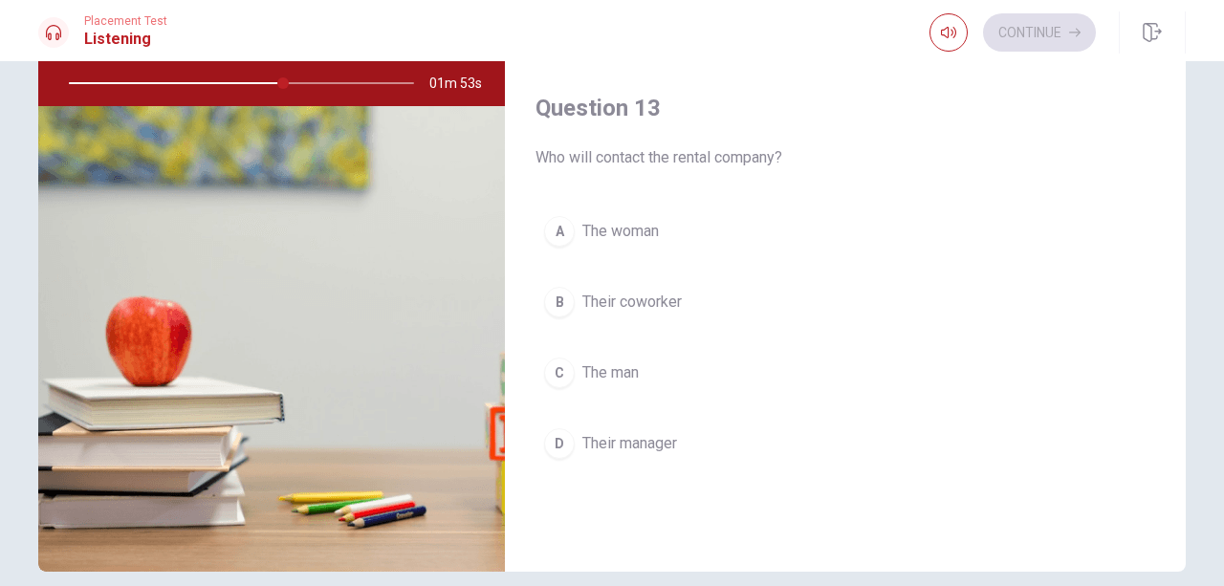
scroll to position [831, 0]
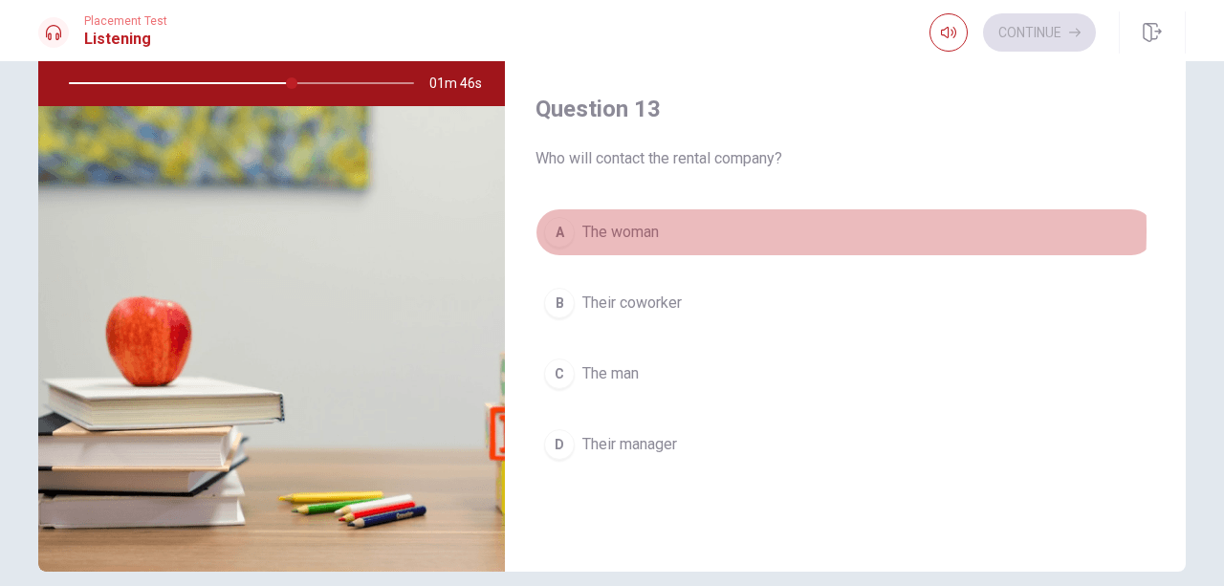
click at [612, 229] on span "The woman" at bounding box center [620, 232] width 76 height 23
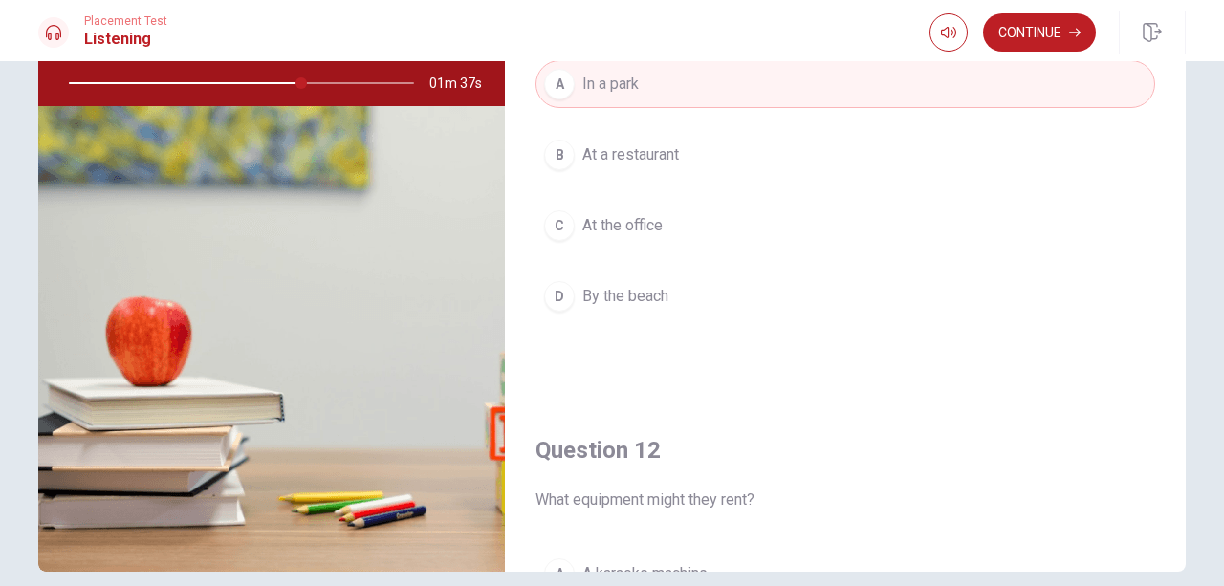
scroll to position [0, 0]
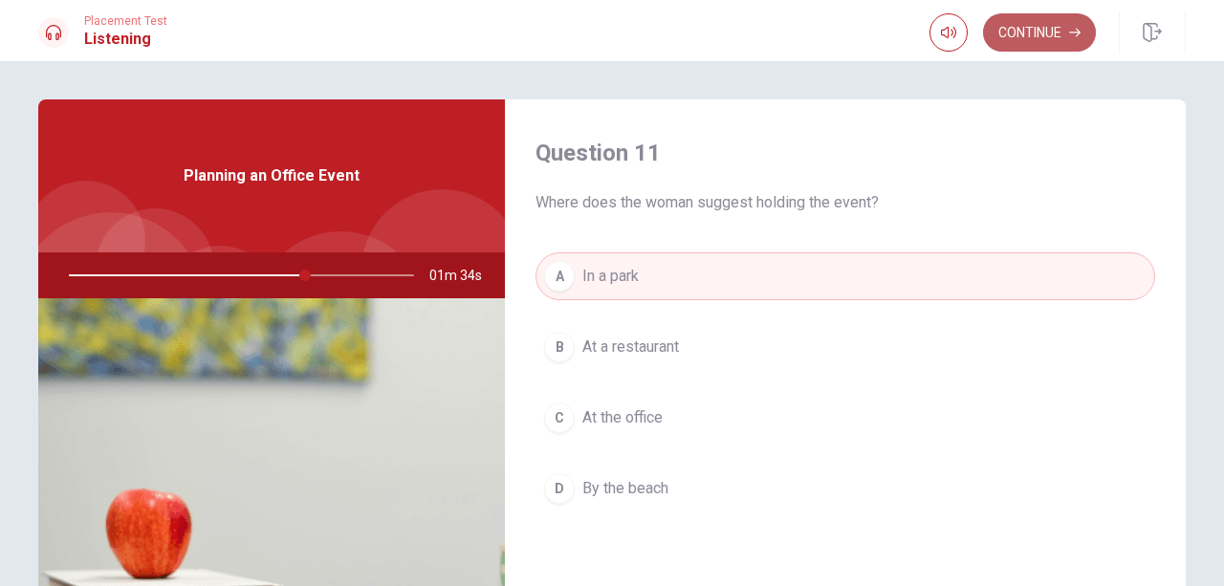
click at [1041, 35] on button "Continue" at bounding box center [1039, 32] width 113 height 38
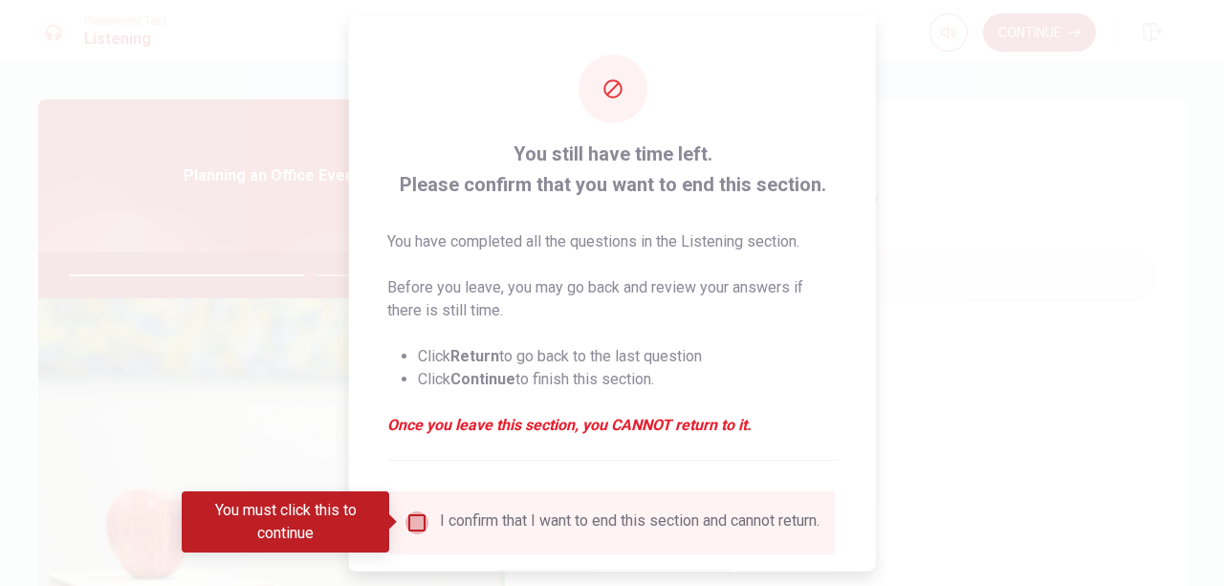
click at [406, 519] on input "You must click this to continue" at bounding box center [416, 522] width 23 height 23
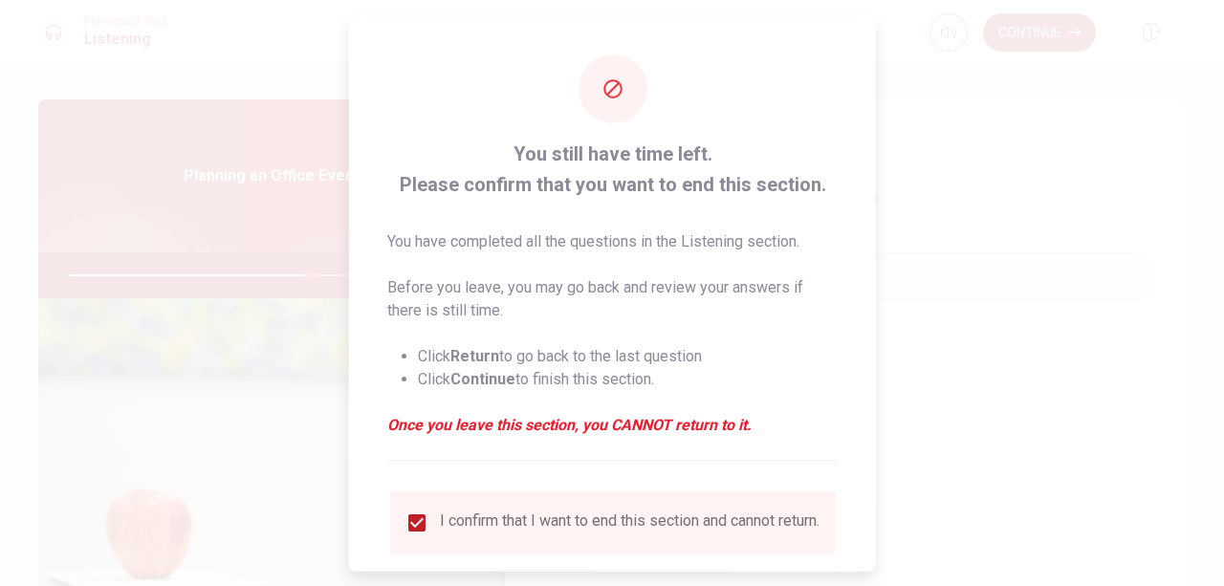
scroll to position [127, 0]
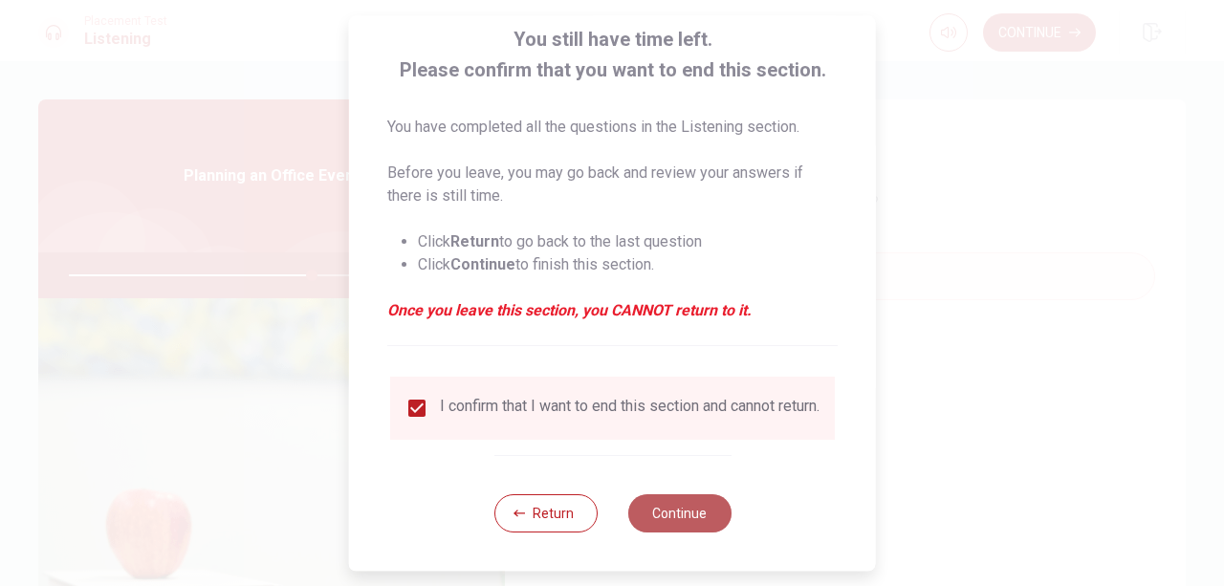
click at [685, 518] on button "Continue" at bounding box center [678, 513] width 103 height 38
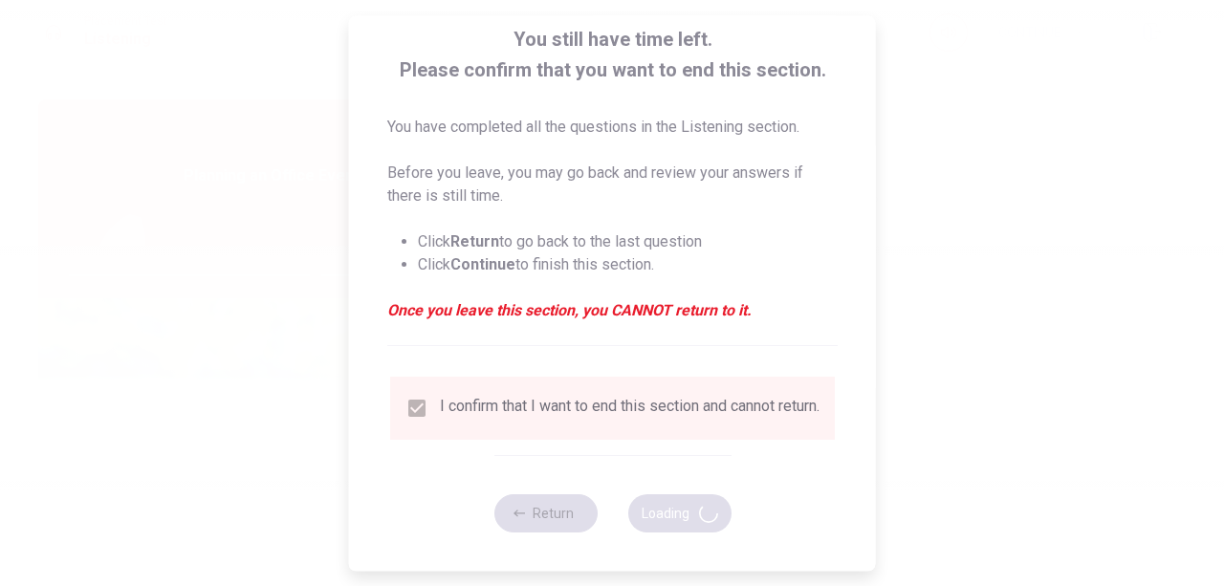
type input "72"
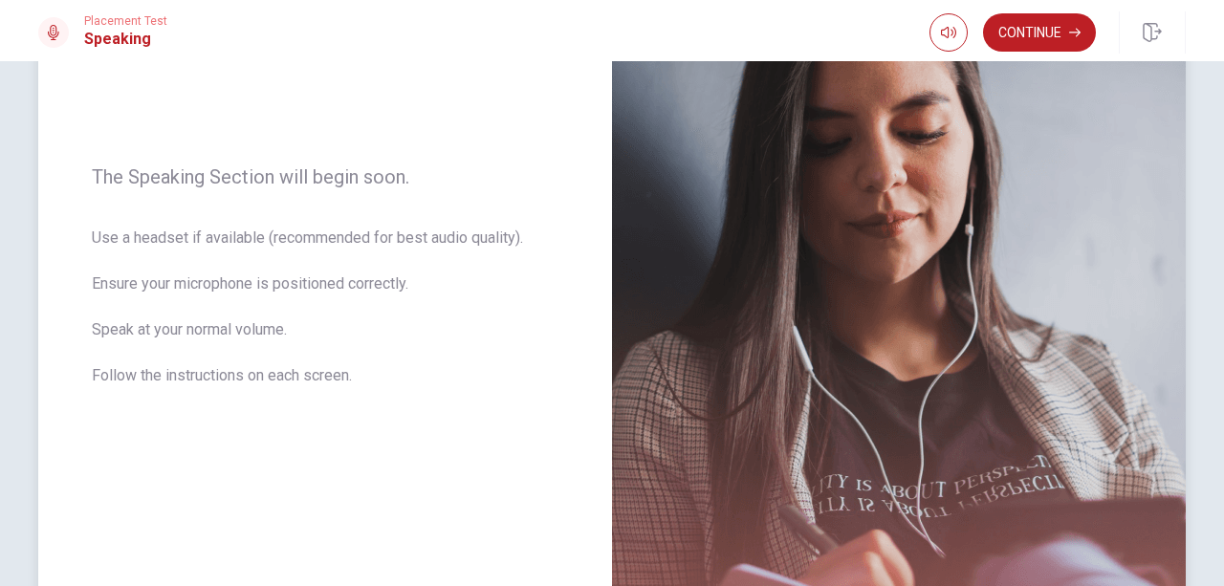
scroll to position [13, 0]
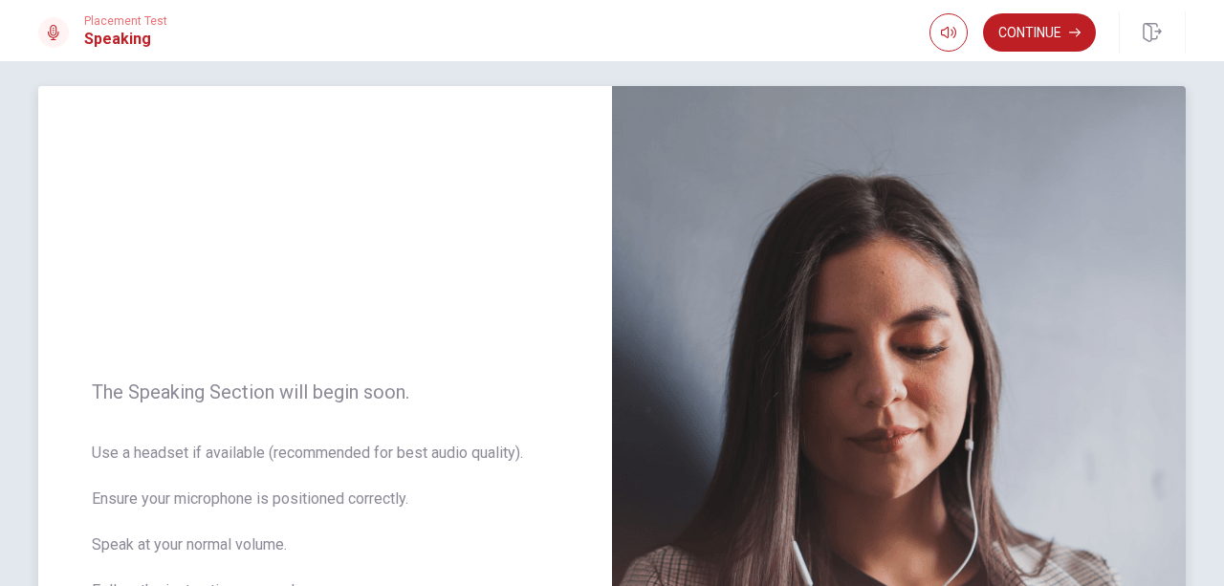
click at [723, 212] on img at bounding box center [899, 503] width 574 height 834
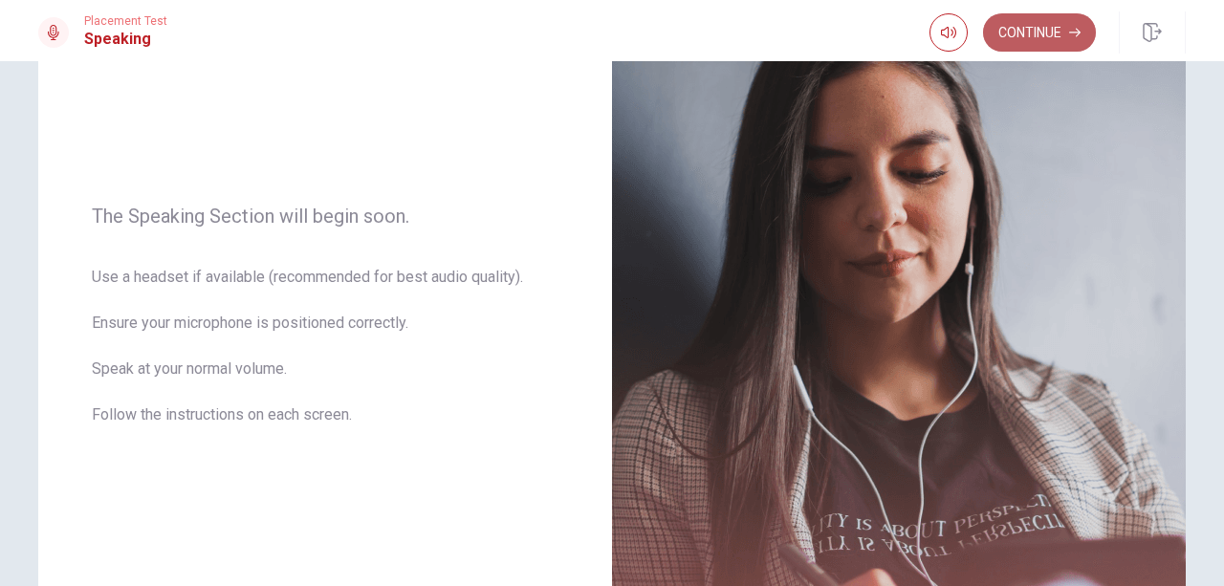
click at [1018, 29] on button "Continue" at bounding box center [1039, 32] width 113 height 38
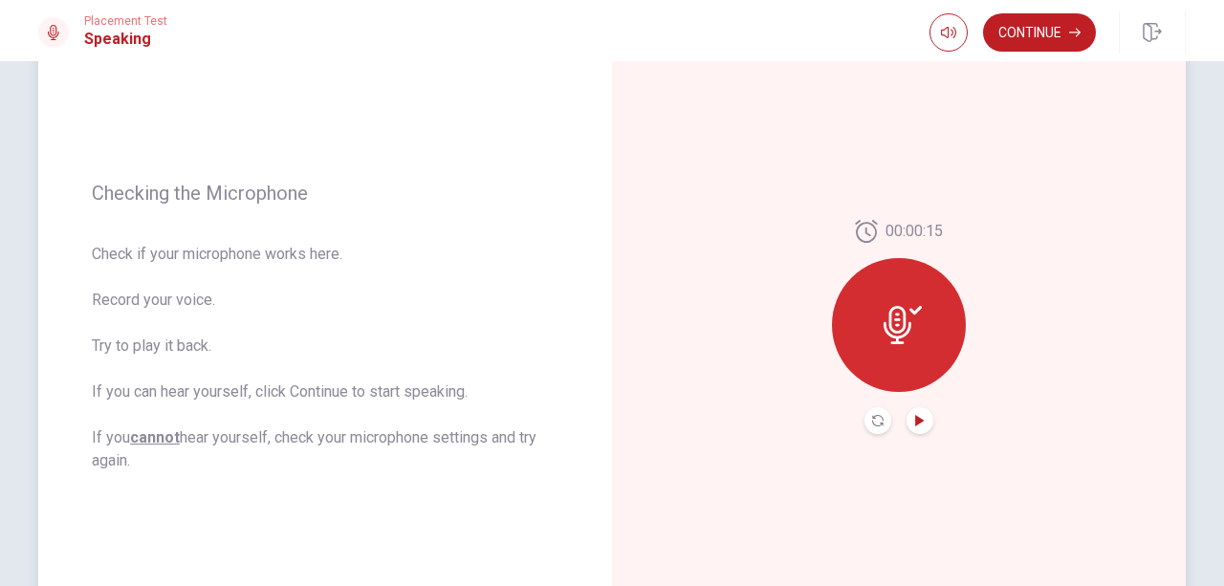
click at [920, 424] on icon "Play Audio" at bounding box center [919, 420] width 11 height 11
click at [915, 425] on icon "Pause Audio" at bounding box center [920, 420] width 10 height 11
click at [872, 425] on icon "Record Again" at bounding box center [877, 420] width 11 height 11
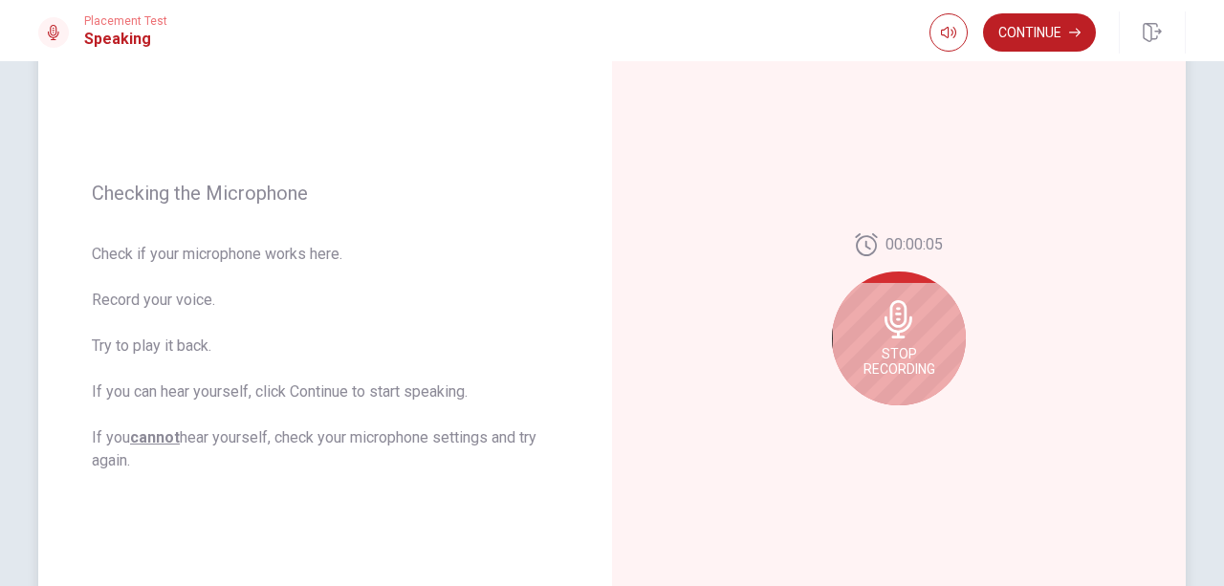
click at [888, 338] on div "Stop Recording" at bounding box center [899, 339] width 134 height 134
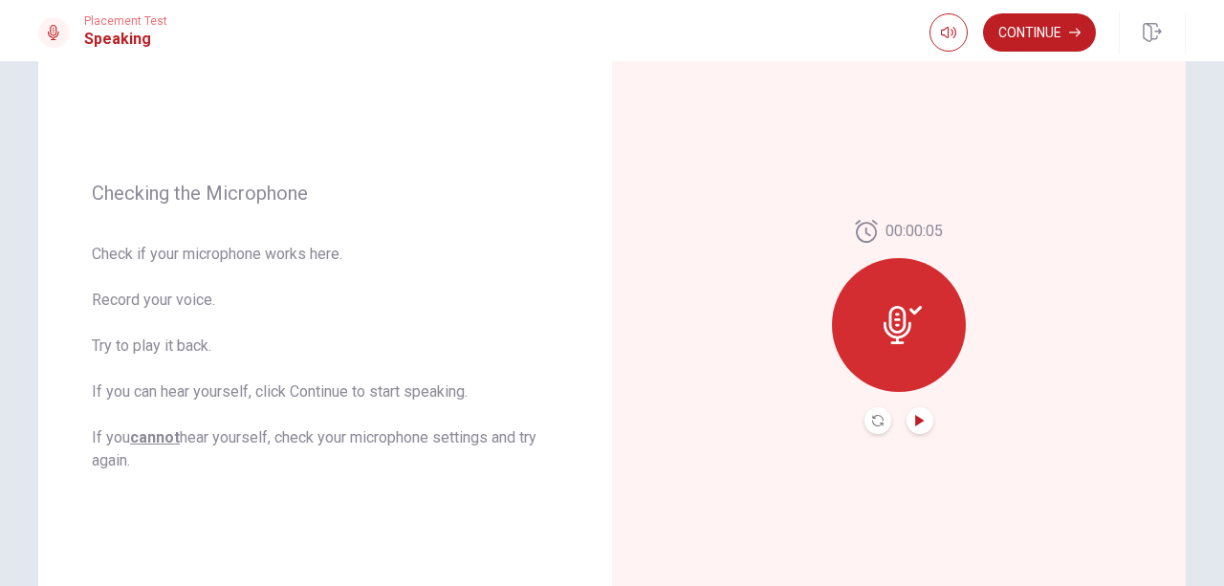
click at [915, 423] on icon "Play Audio" at bounding box center [919, 420] width 9 height 11
click at [915, 420] on icon "Play Audio" at bounding box center [919, 420] width 9 height 11
click at [897, 207] on div "00:00:05" at bounding box center [899, 327] width 574 height 834
click at [917, 423] on icon "Play Audio" at bounding box center [919, 420] width 9 height 11
click at [917, 423] on icon "Pause Audio" at bounding box center [920, 420] width 10 height 11
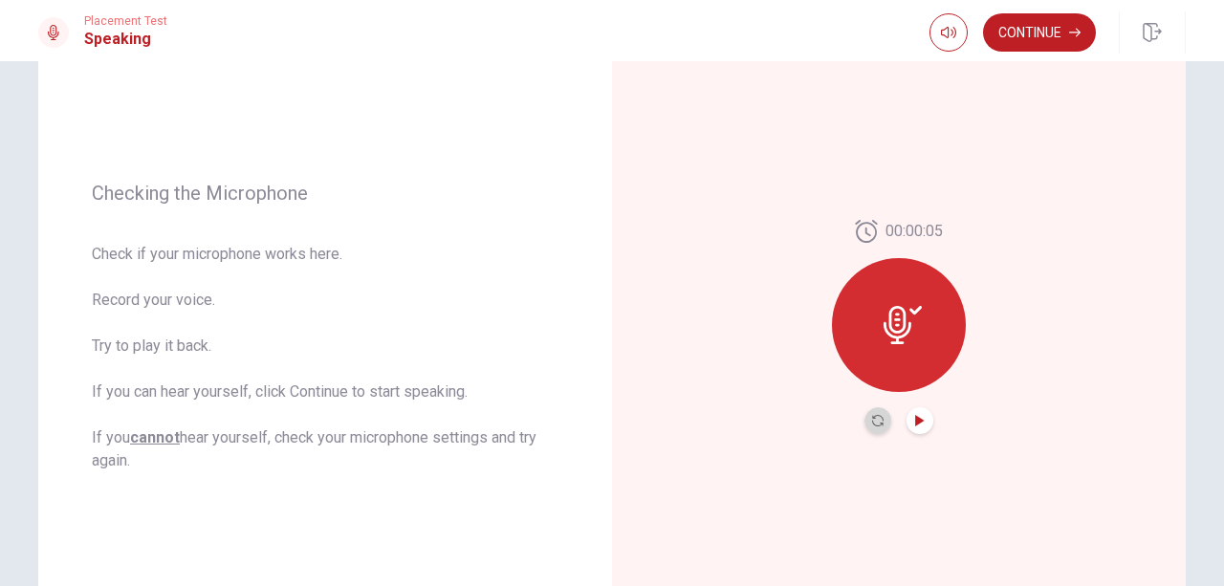
click at [866, 419] on button "Record Again" at bounding box center [877, 420] width 27 height 27
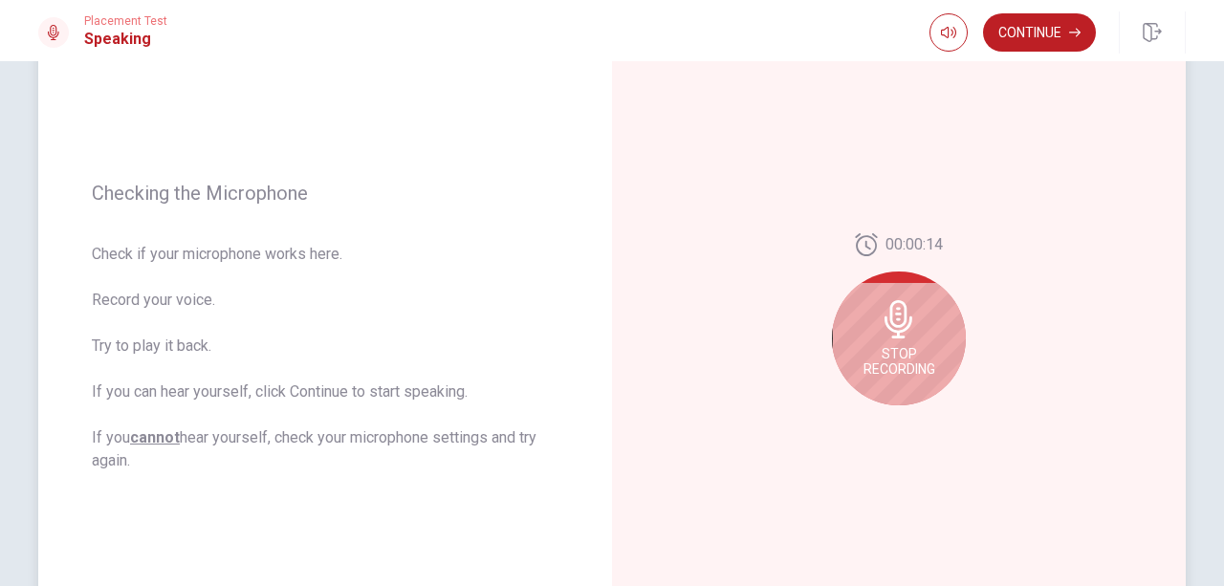
click at [892, 337] on icon at bounding box center [898, 319] width 28 height 38
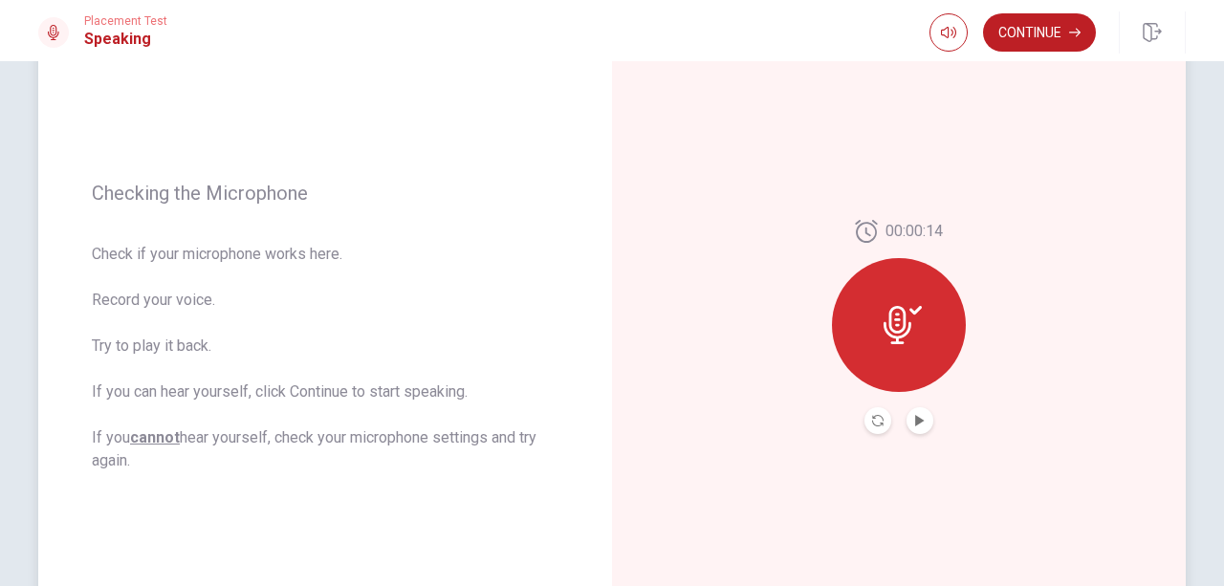
click at [892, 337] on icon at bounding box center [897, 325] width 28 height 38
click at [872, 417] on icon "Record Again" at bounding box center [877, 420] width 11 height 11
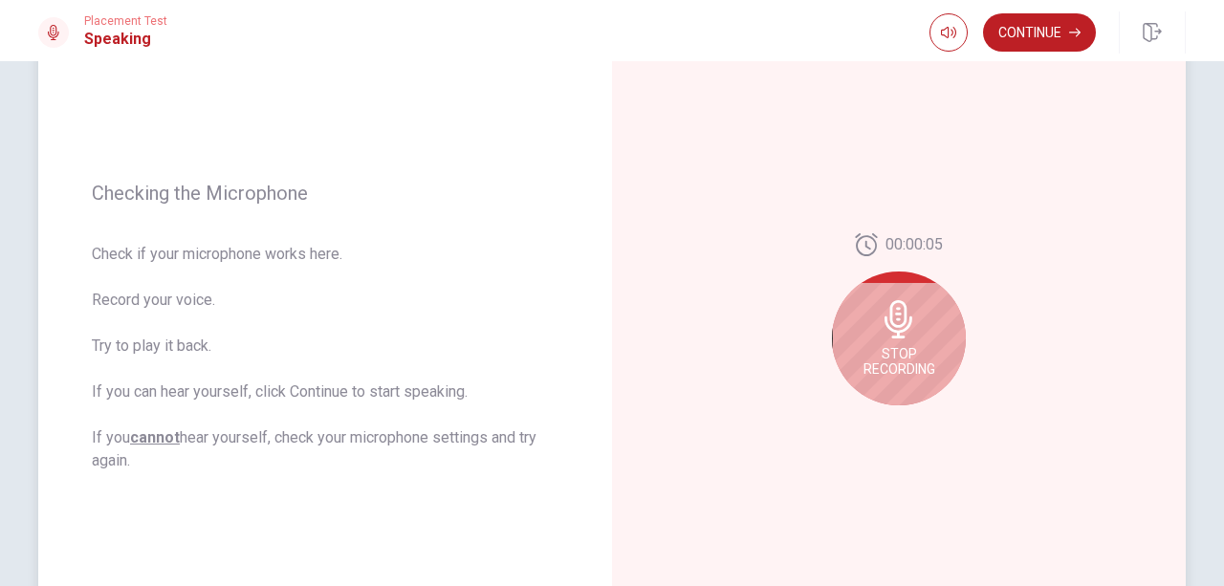
click at [899, 340] on div "Stop Recording" at bounding box center [899, 339] width 134 height 134
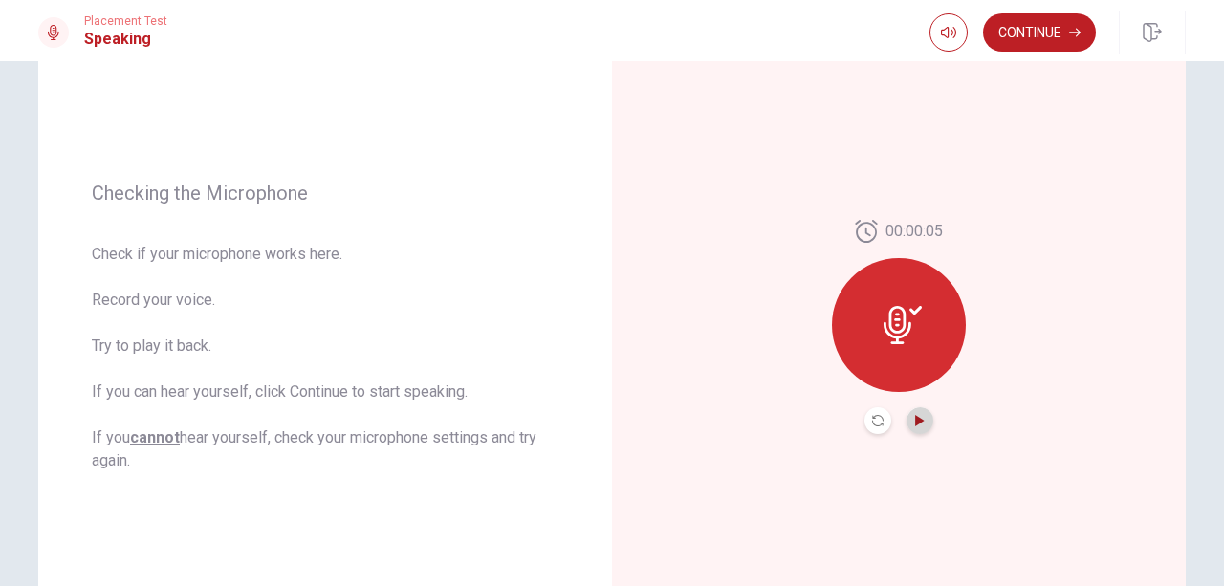
click at [917, 423] on icon "Play Audio" at bounding box center [919, 420] width 9 height 11
click at [915, 422] on icon "Play Audio" at bounding box center [919, 420] width 9 height 11
click at [914, 422] on icon "Pause Audio" at bounding box center [919, 420] width 11 height 11
click at [942, 32] on icon "button" at bounding box center [948, 32] width 15 height 15
click at [864, 89] on div "00:00:05" at bounding box center [899, 327] width 574 height 834
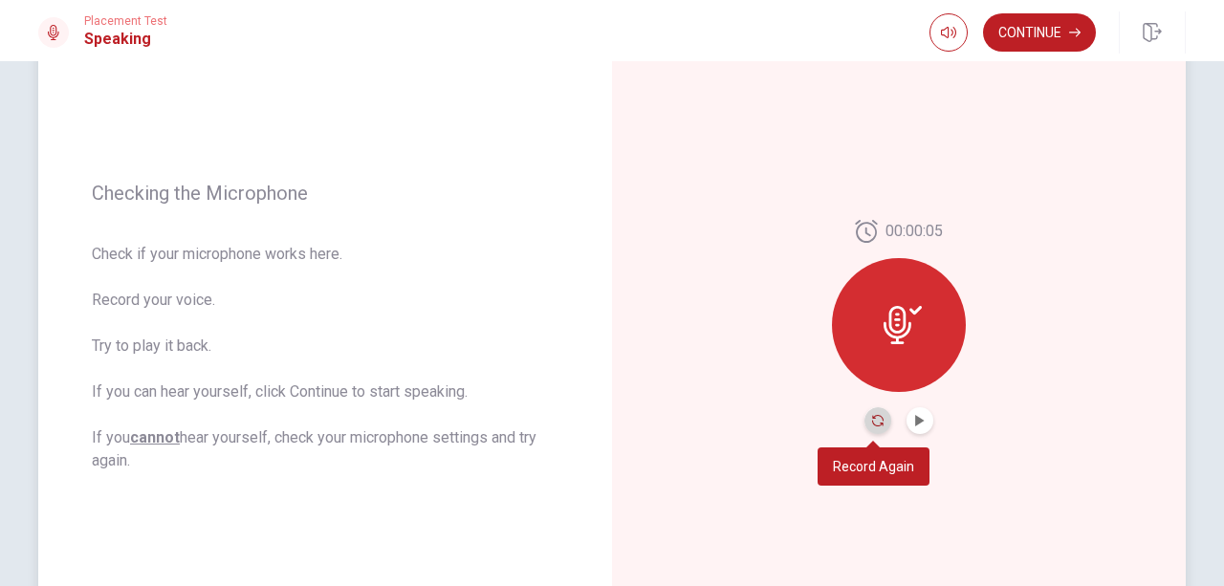
click at [872, 425] on icon "Record Again" at bounding box center [877, 420] width 11 height 11
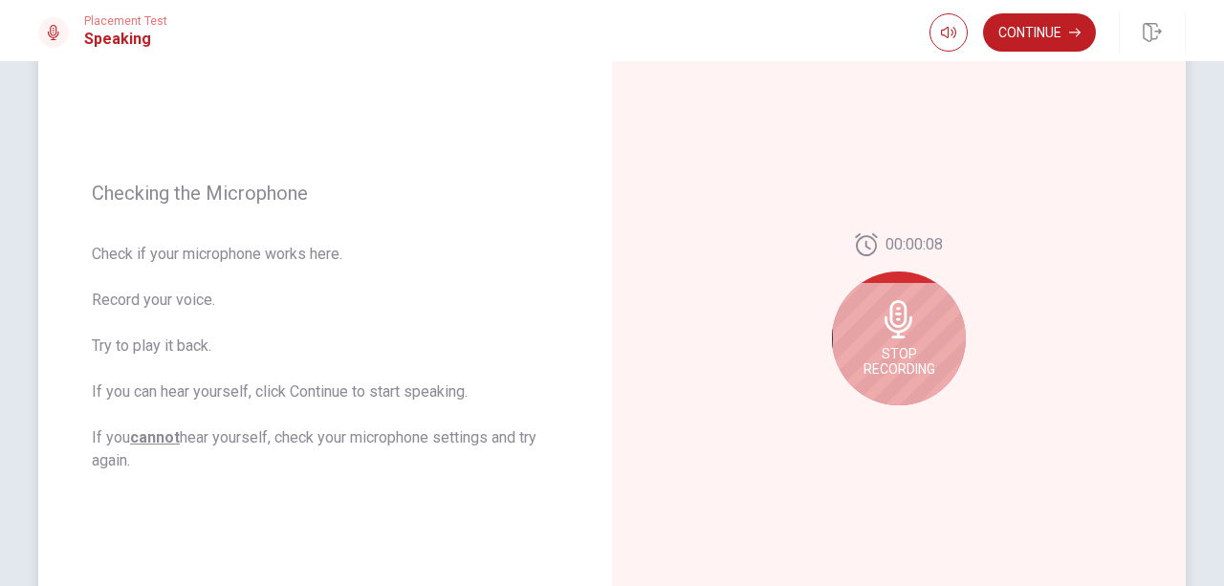
click at [902, 330] on icon at bounding box center [898, 319] width 28 height 38
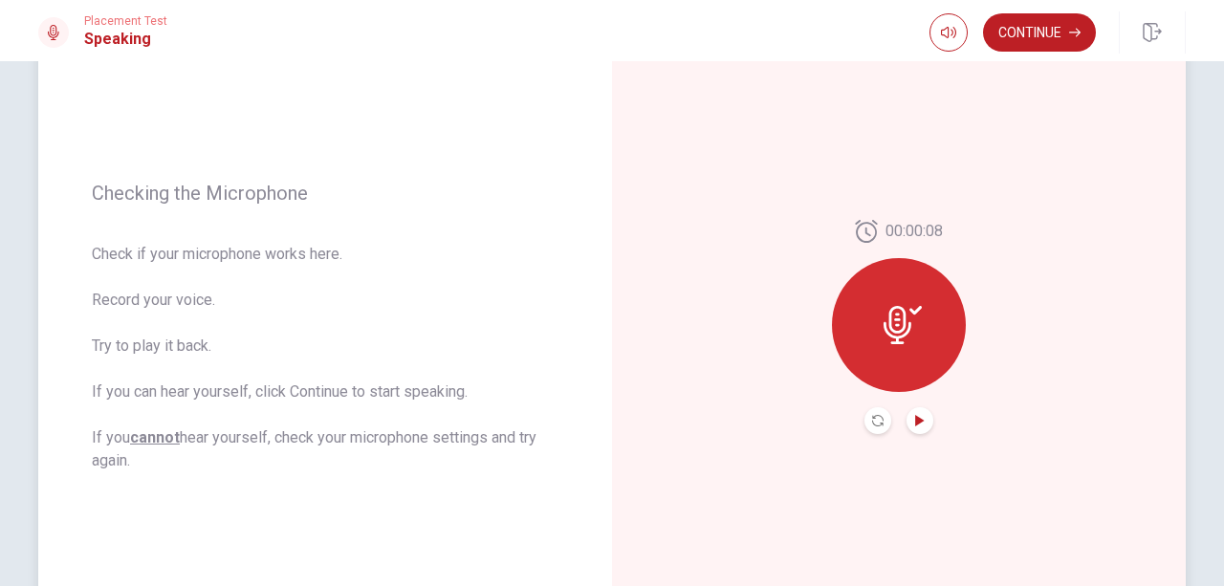
click at [915, 422] on icon "Play Audio" at bounding box center [919, 420] width 9 height 11
click at [915, 422] on icon "Pause Audio" at bounding box center [920, 420] width 10 height 11
click at [1041, 33] on button "Continue" at bounding box center [1039, 32] width 113 height 38
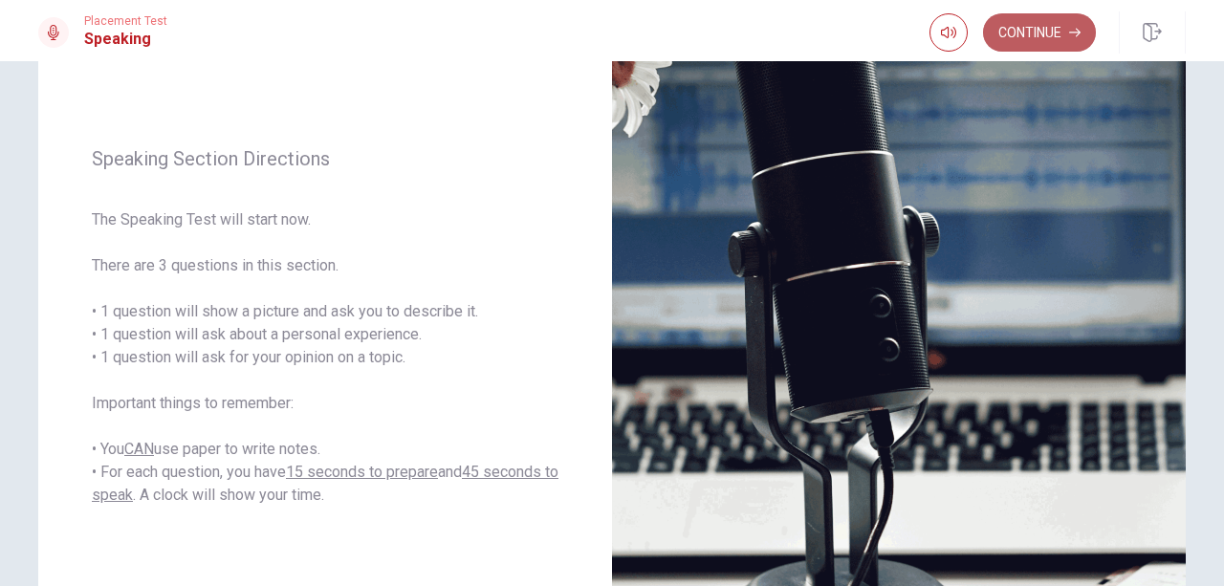
click at [1051, 31] on button "Continue" at bounding box center [1039, 32] width 113 height 38
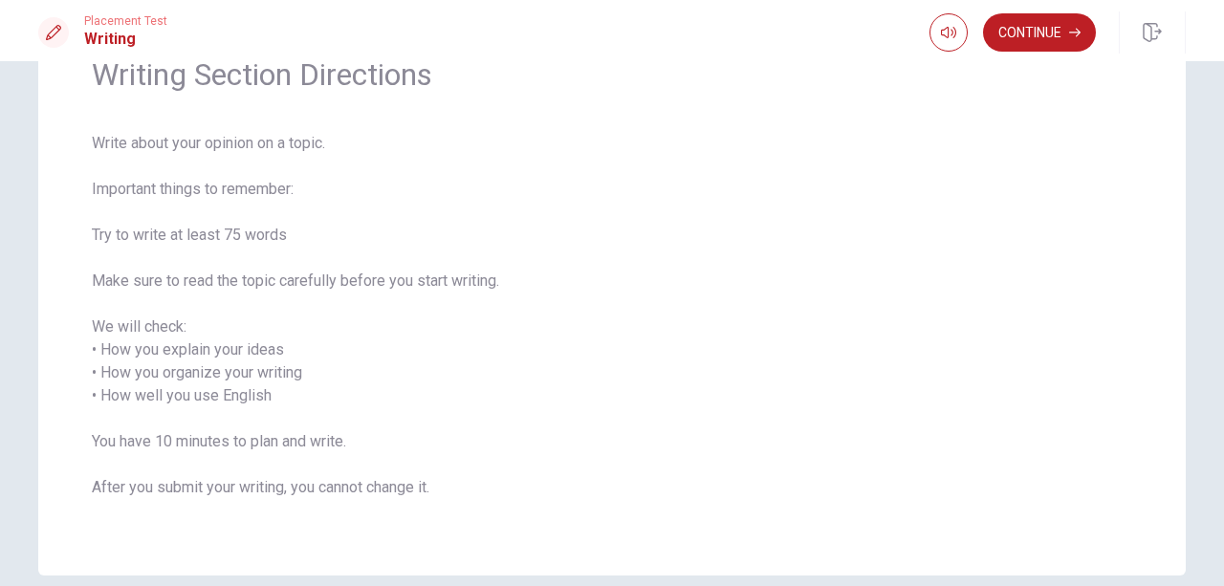
scroll to position [0, 0]
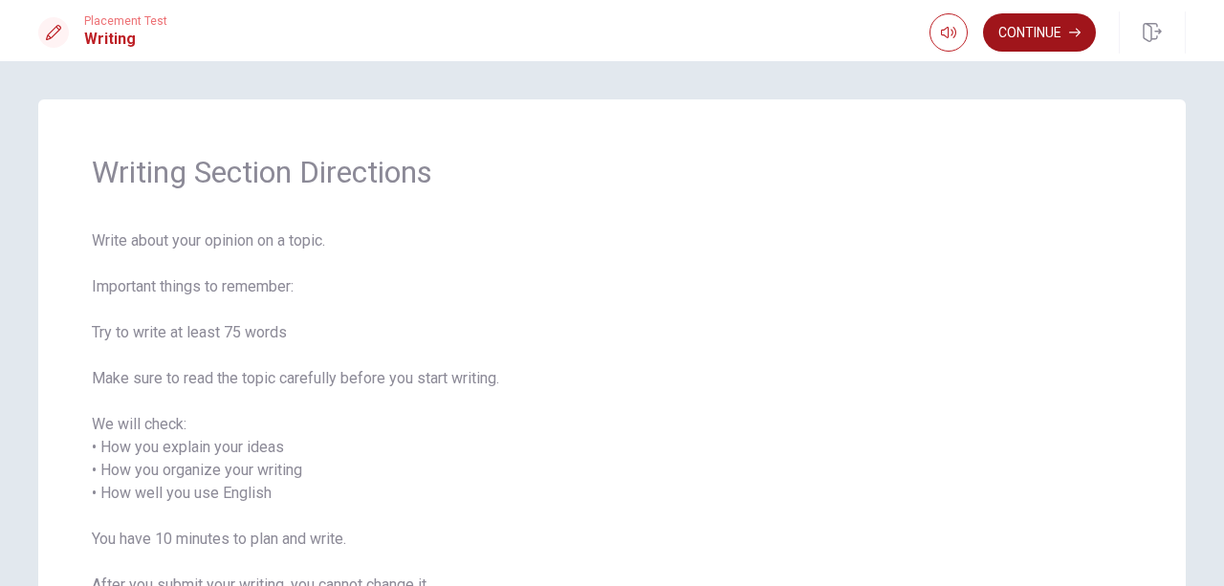
click at [1039, 49] on button "Continue" at bounding box center [1039, 32] width 113 height 38
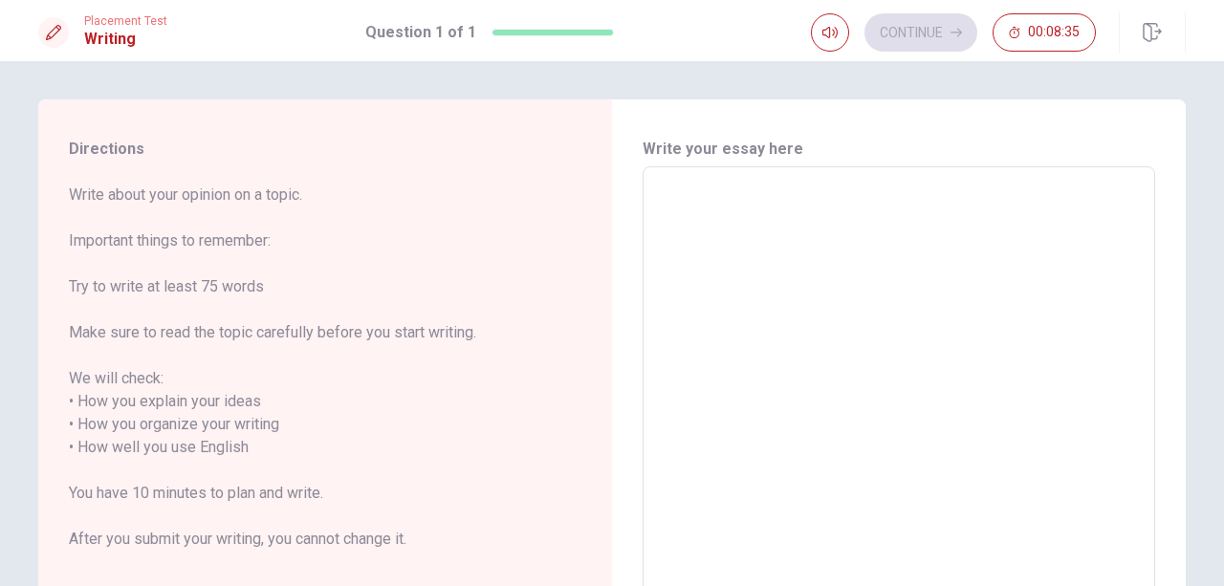
click at [702, 222] on textarea at bounding box center [899, 448] width 486 height 531
type textarea "O"
type textarea "x"
type textarea "OO"
type textarea "x"
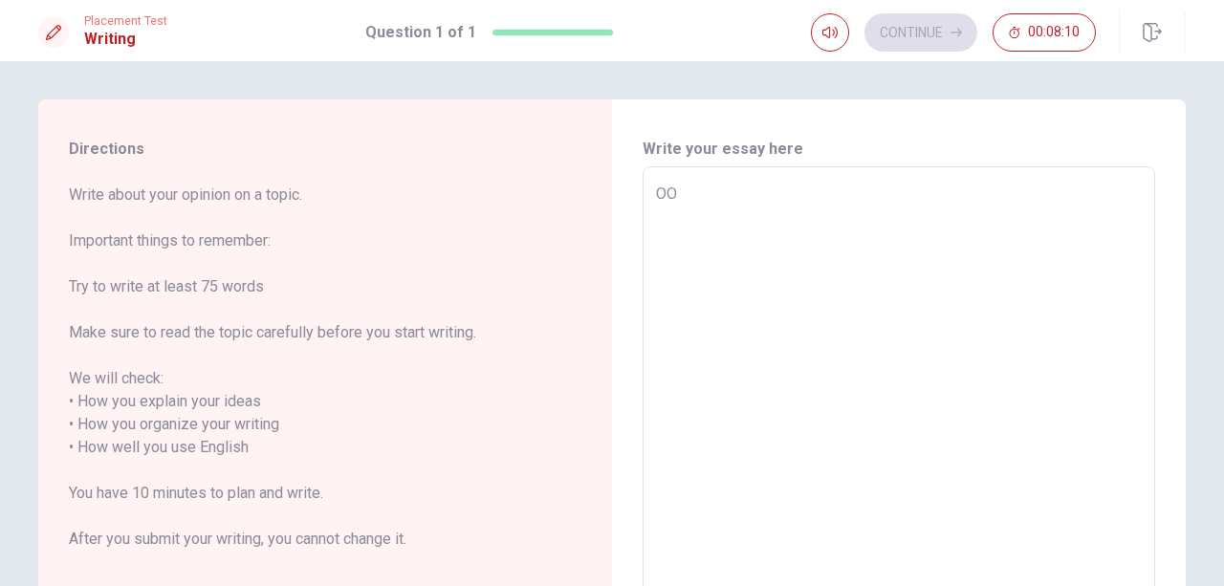
type textarea "O"
type textarea "x"
type textarea "I"
type textarea "x"
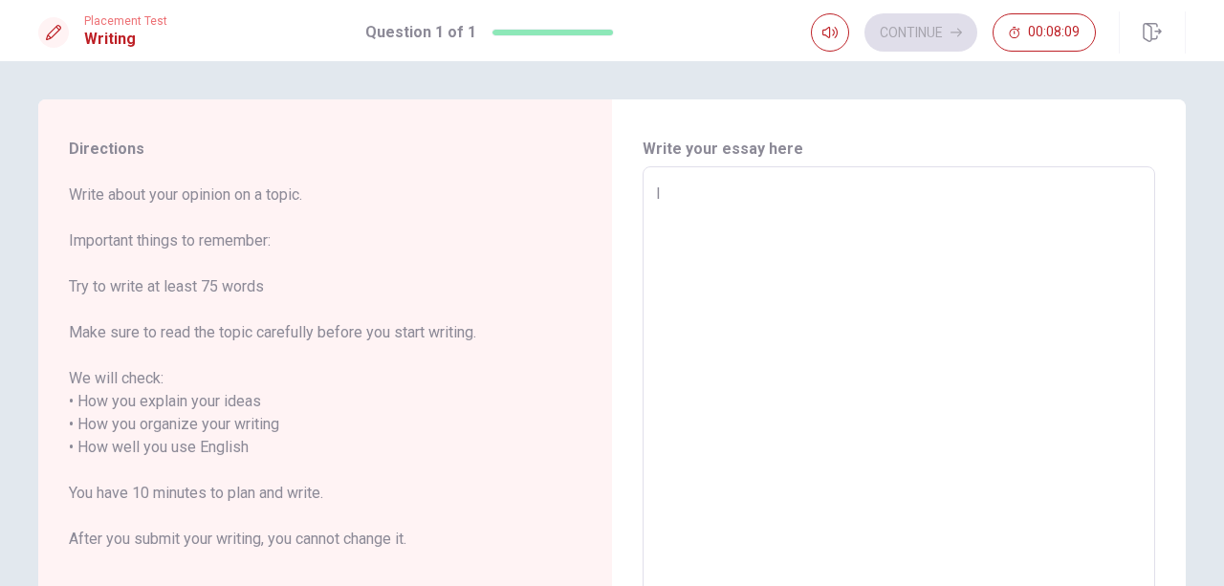
type textarea "I"
type textarea "x"
type textarea "I"
type textarea "x"
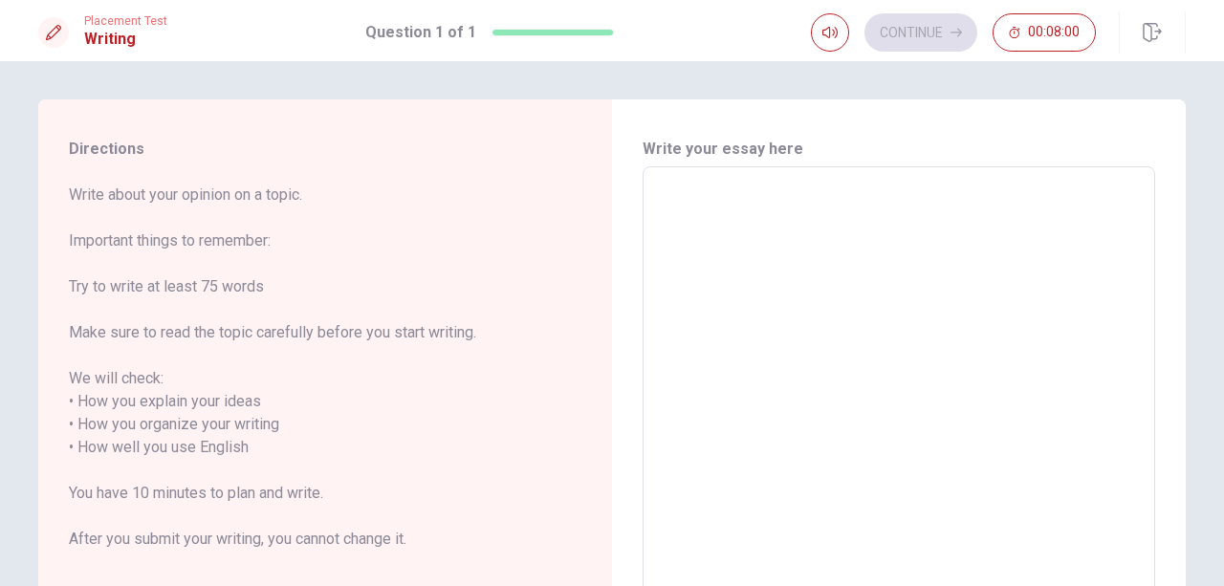
type textarea "T"
type textarea "x"
type textarea "Th"
type textarea "x"
type textarea "The"
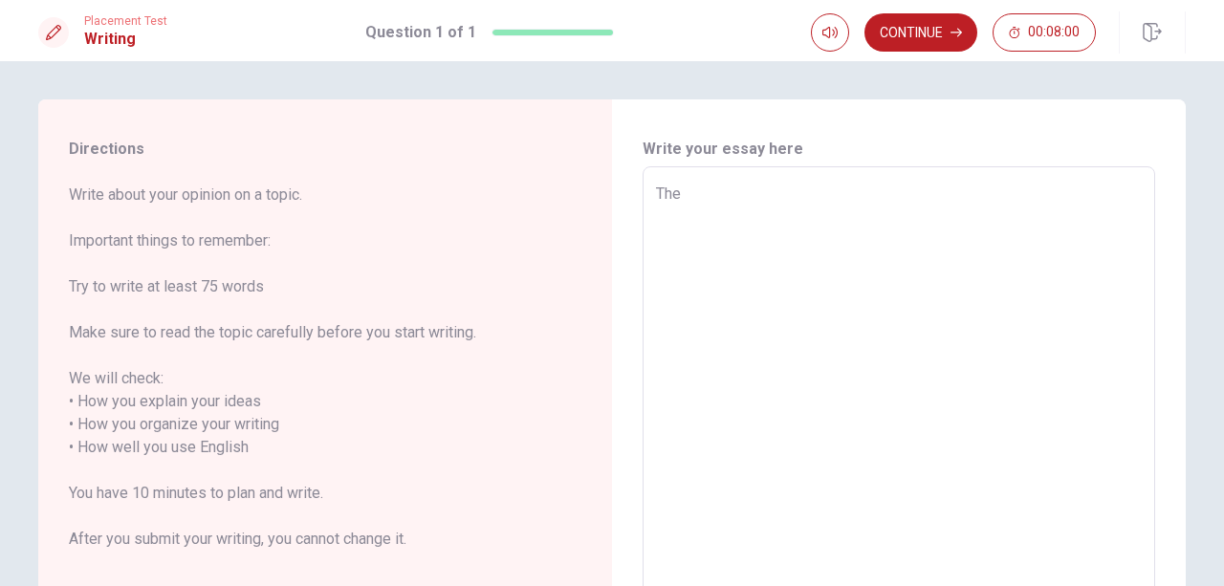
type textarea "x"
type textarea "The"
type textarea "x"
type textarea "The t"
type textarea "x"
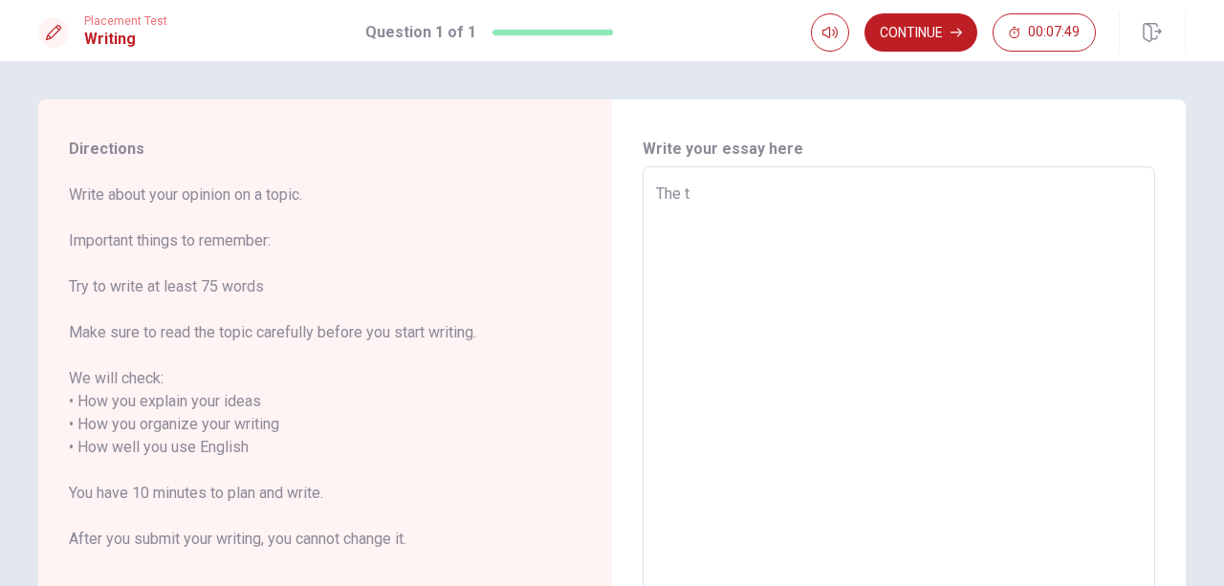
type textarea "The to"
type textarea "x"
type textarea "The top"
type textarea "x"
type textarea "The topc"
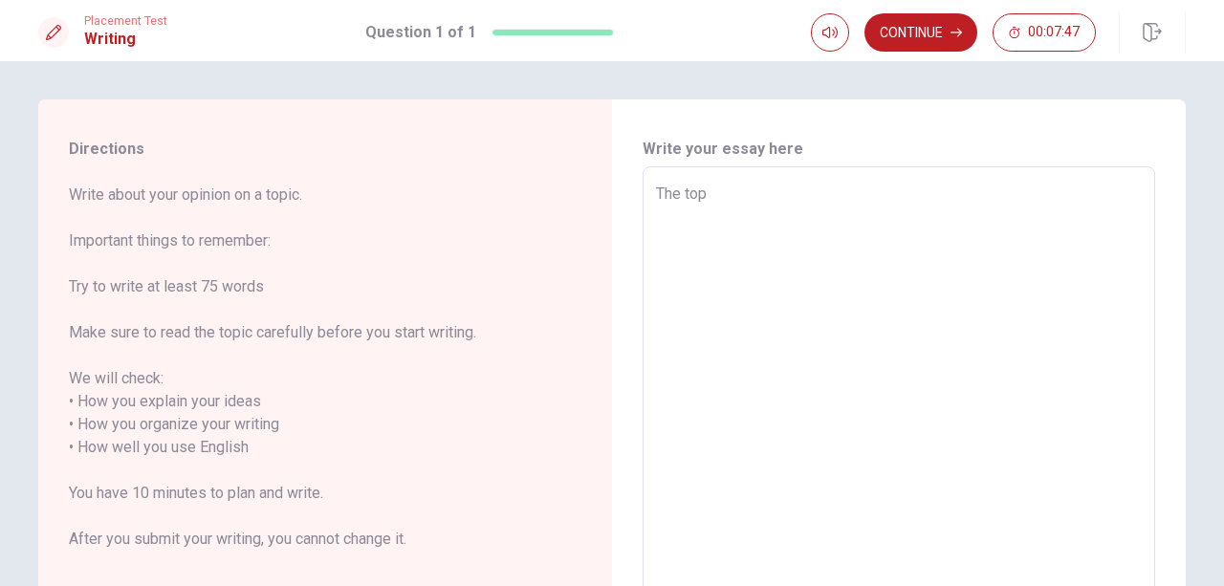
type textarea "x"
type textarea "The topck"
type textarea "x"
type textarea "The topc"
type textarea "x"
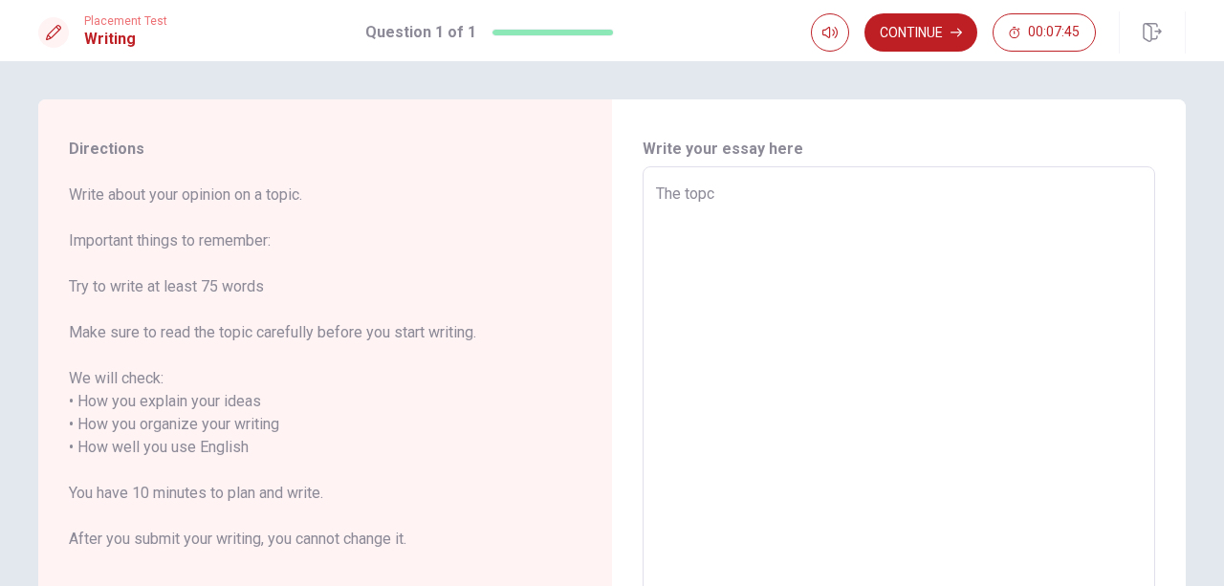
type textarea "The top"
type textarea "x"
type textarea "The to"
type textarea "x"
type textarea "The t"
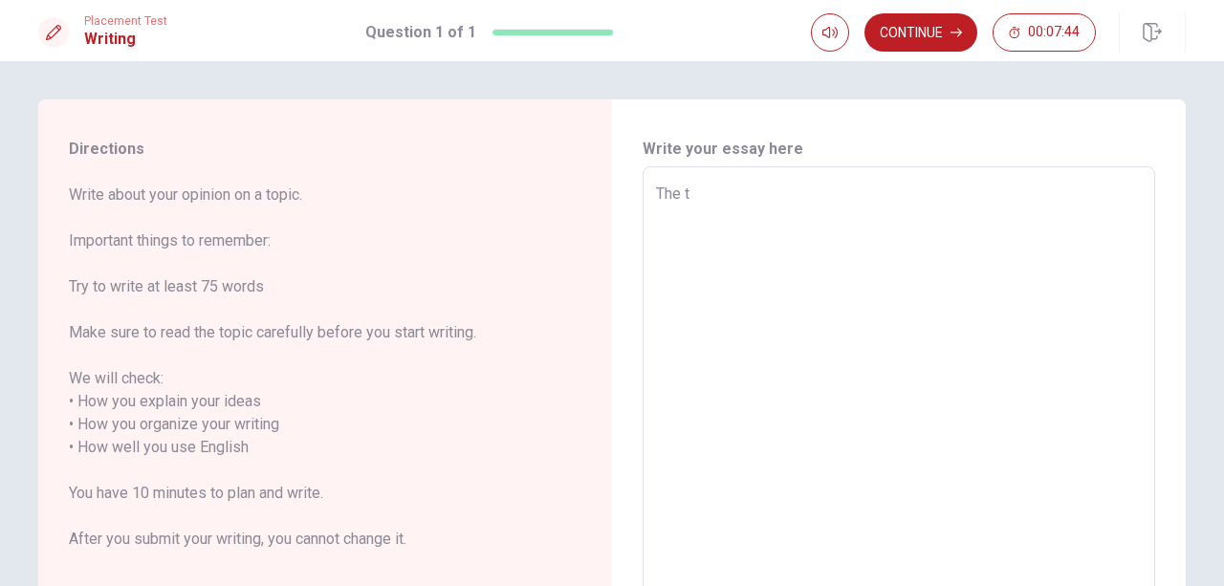
type textarea "x"
type textarea "The"
type textarea "x"
type textarea "The t"
type textarea "x"
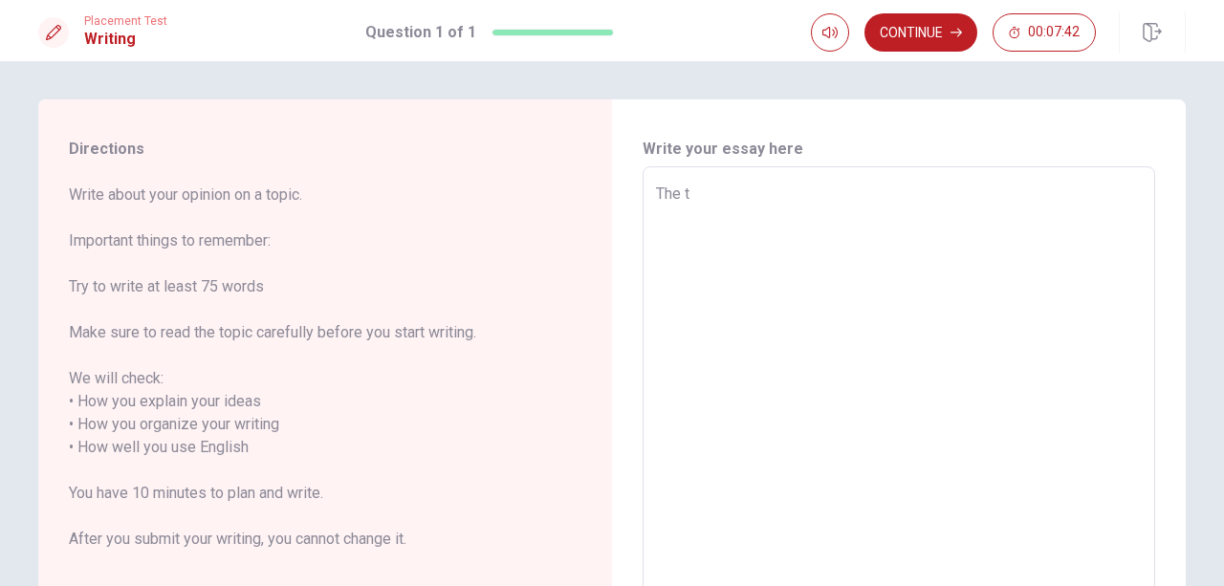
type textarea "The tp"
type textarea "x"
type textarea "The tpi"
type textarea "x"
type textarea "The tpic"
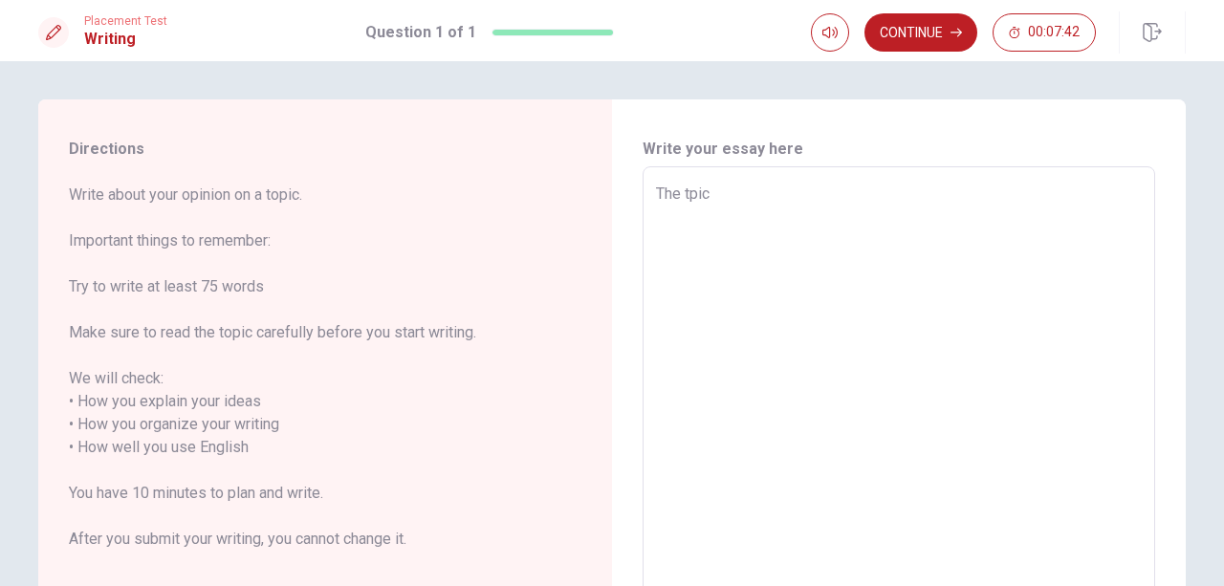
type textarea "x"
type textarea "The tpick"
type textarea "x"
type textarea "The tpick"
type textarea "x"
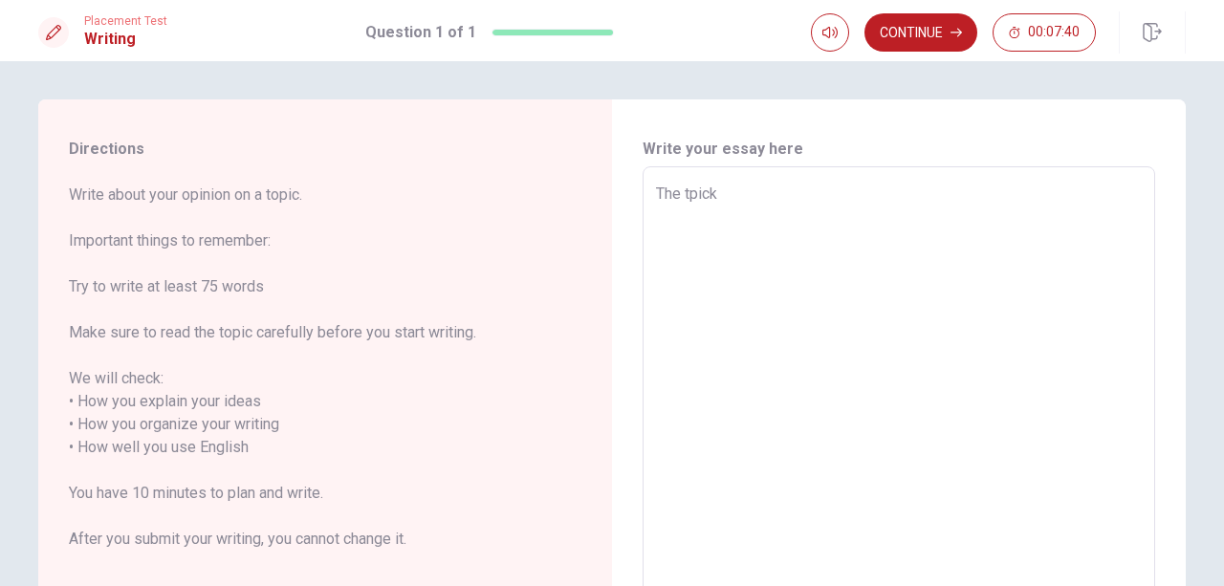
type textarea "The tpick i"
type textarea "x"
type textarea "The tpick is"
type textarea "x"
type textarea "The tpick is"
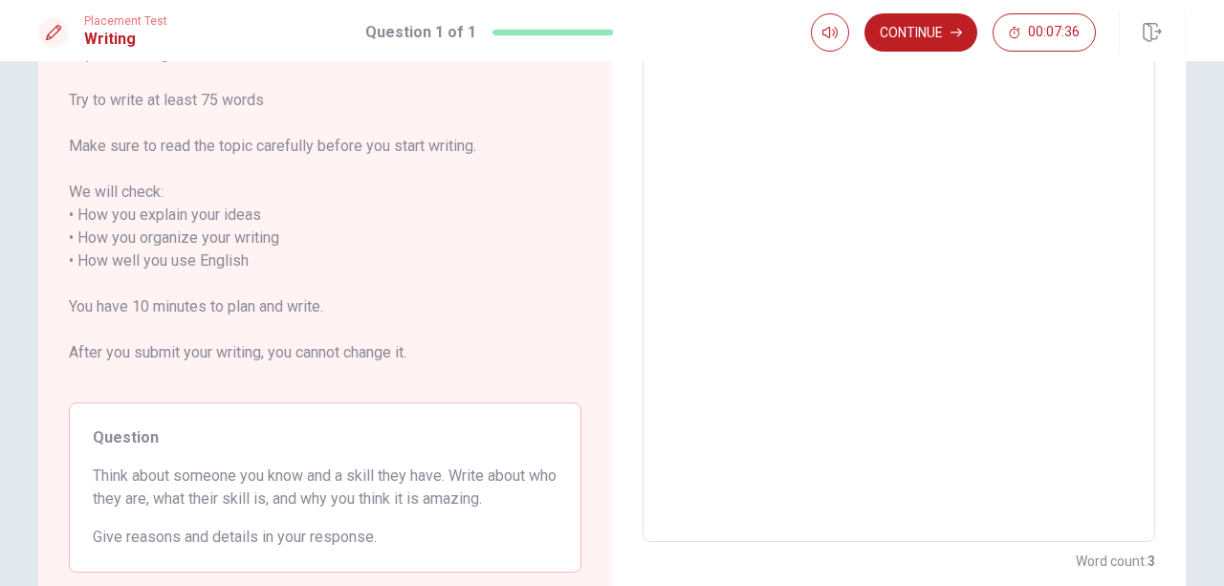
scroll to position [188, 0]
type textarea "x"
type textarea "The tpick is s"
type textarea "x"
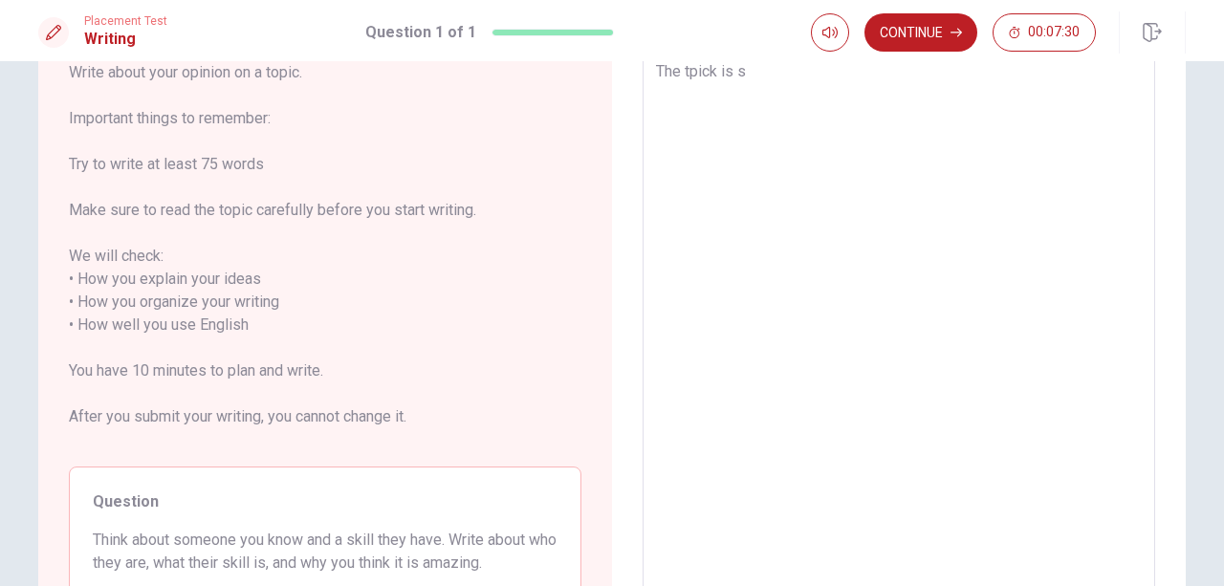
type textarea "The tpick is so"
type textarea "x"
type textarea "The tpick is som"
type textarea "x"
type textarea "The tpick is some"
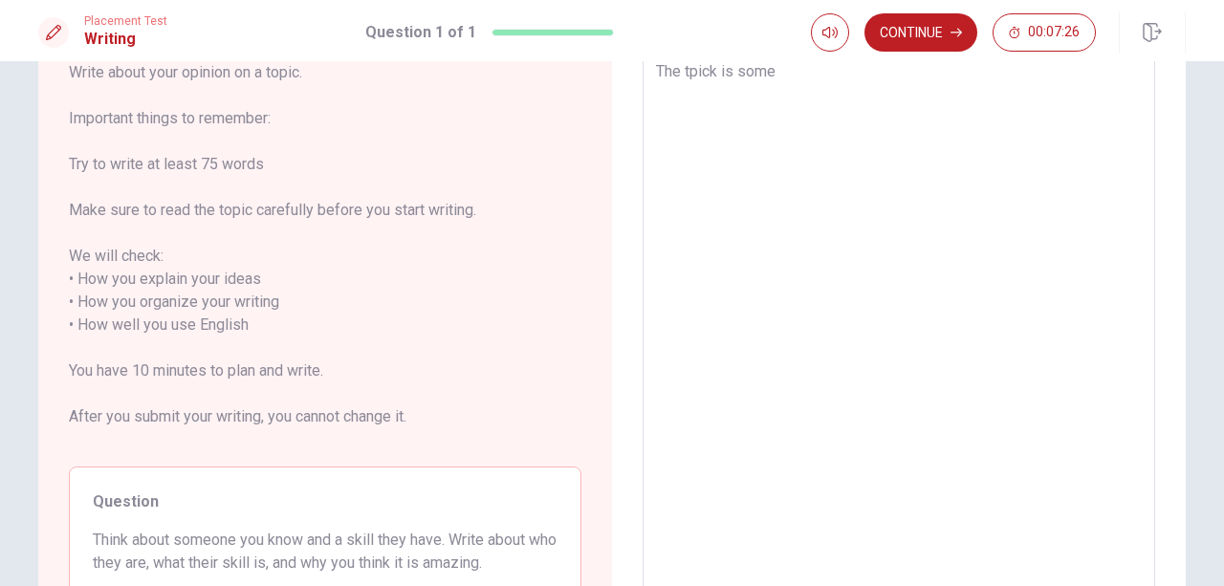
type textarea "x"
type textarea "The tpick is someo"
type textarea "x"
type textarea "The tpick is someon"
type textarea "x"
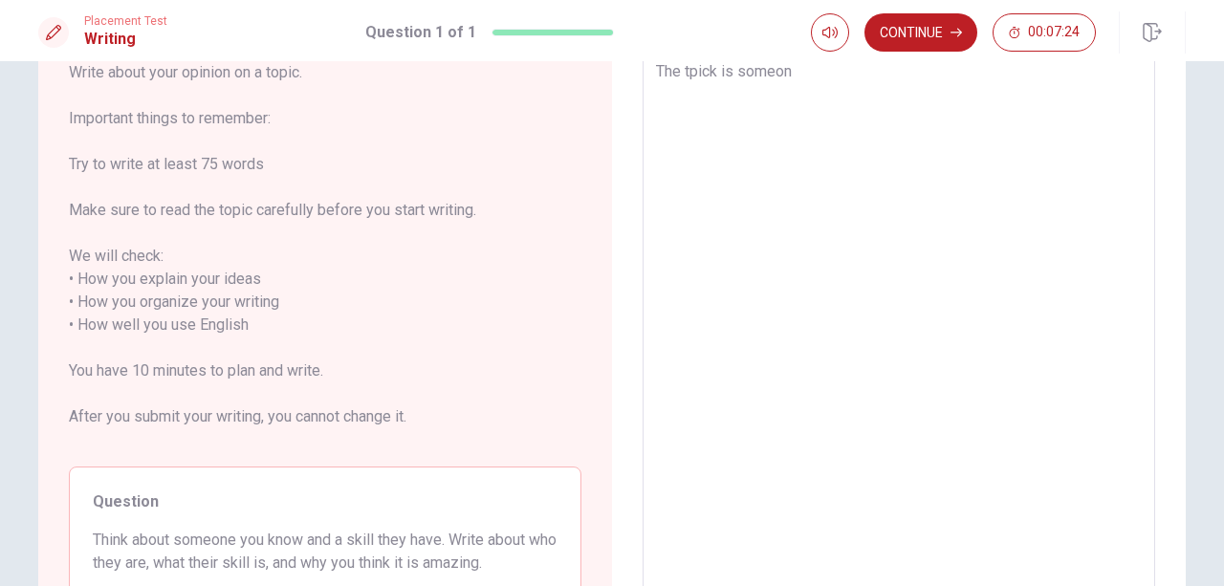
type textarea "The tpick is someone"
type textarea "x"
type textarea "The tpick is someone"
type textarea "x"
type textarea "The tpick is someone y"
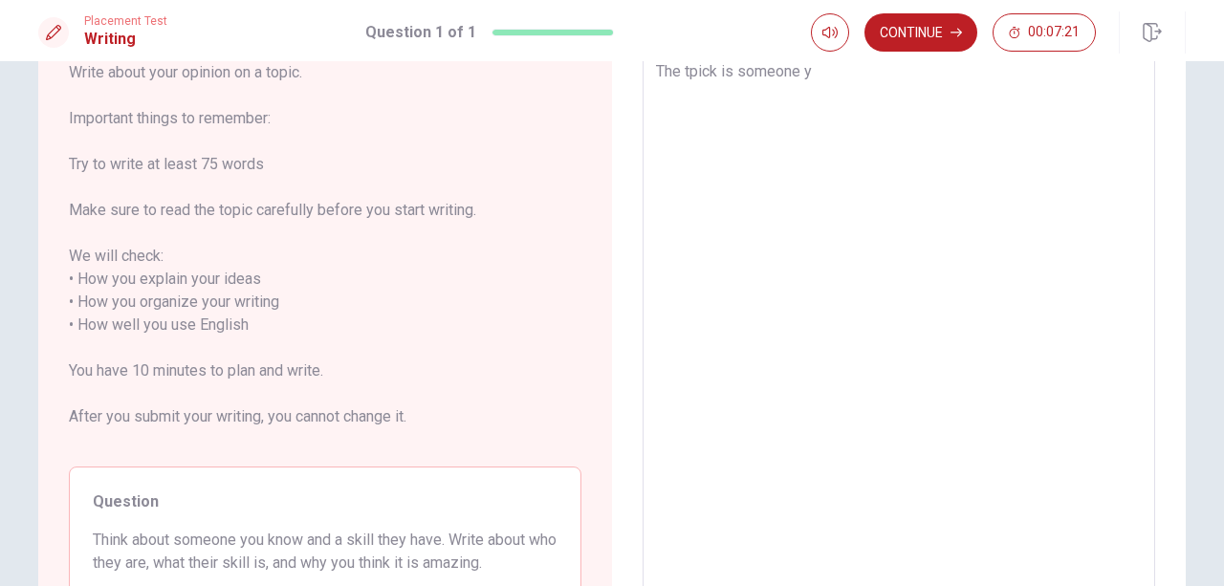
type textarea "x"
type textarea "The tpick is someone yo"
type textarea "x"
type textarea "The tpick is someone you"
type textarea "x"
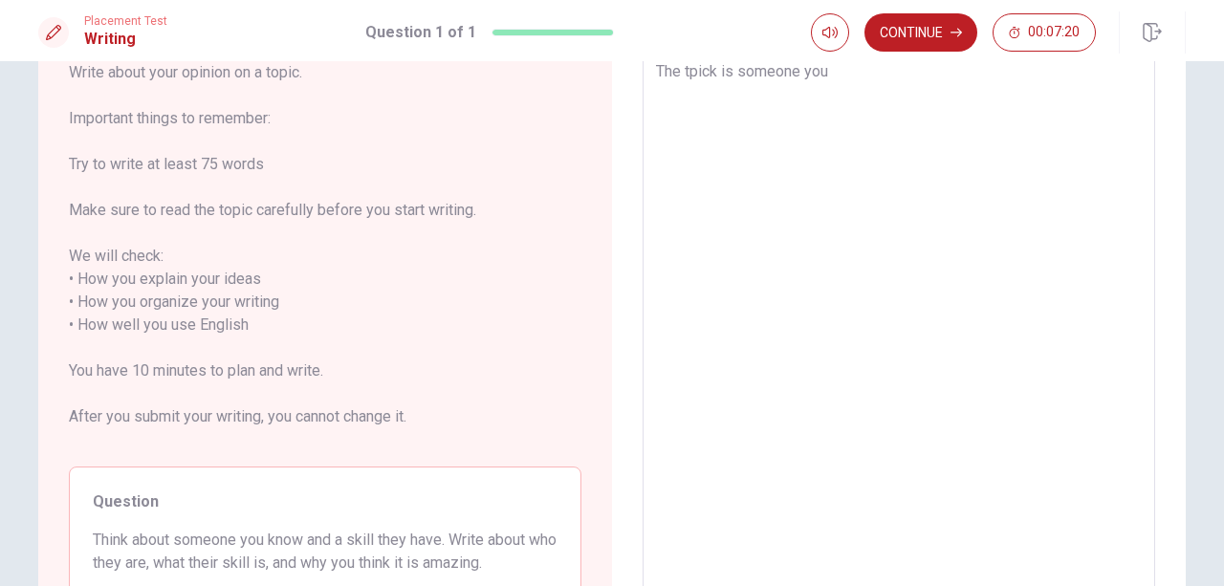
type textarea "The tpick is someone you"
type textarea "x"
type textarea "The tpick is someone you k"
type textarea "x"
type textarea "The tpick is someone you kn"
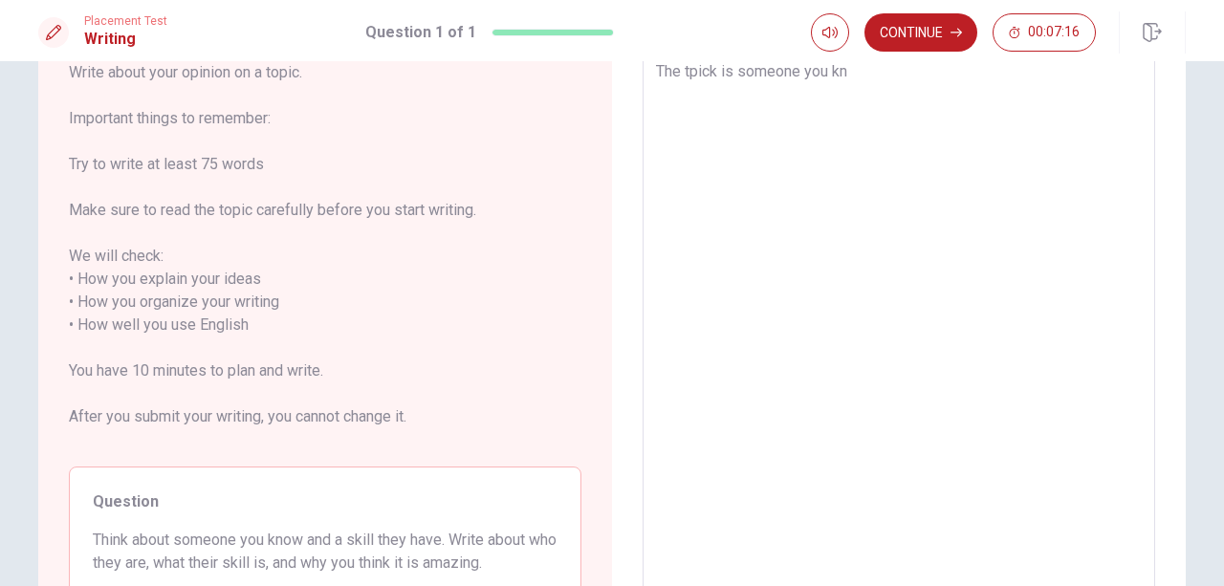
type textarea "x"
type textarea "The tpick is someone you kno"
type textarea "x"
type textarea "The tpick is someone you know"
type textarea "x"
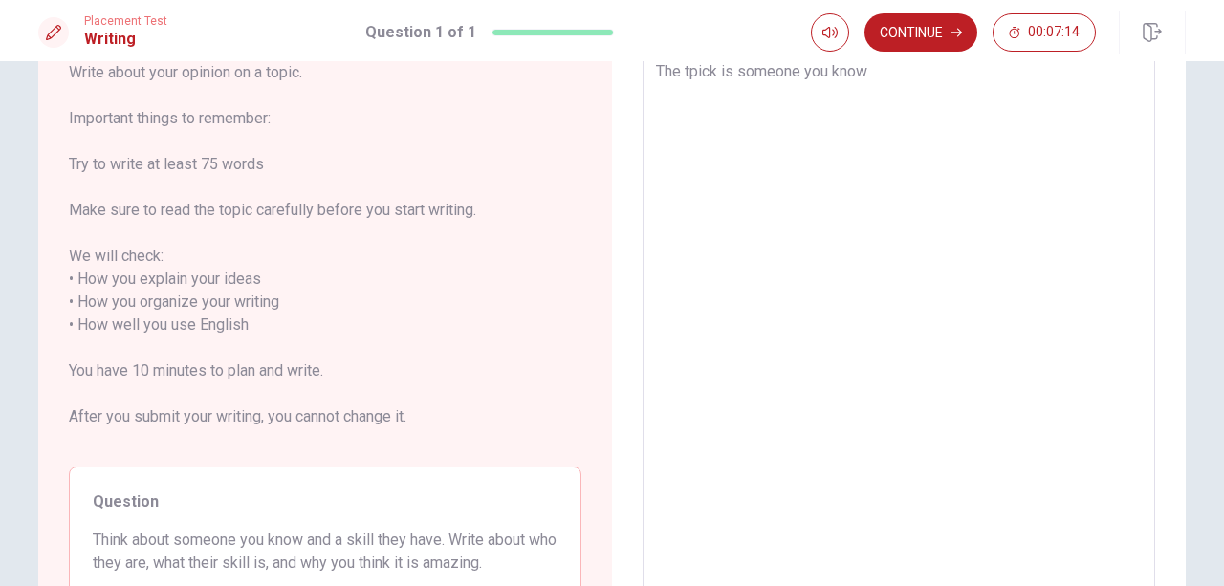
type textarea "The tpick is someone you know"
type textarea "x"
type textarea "The tpick is someone you know a"
type textarea "x"
type textarea "The tpick is someone you know an"
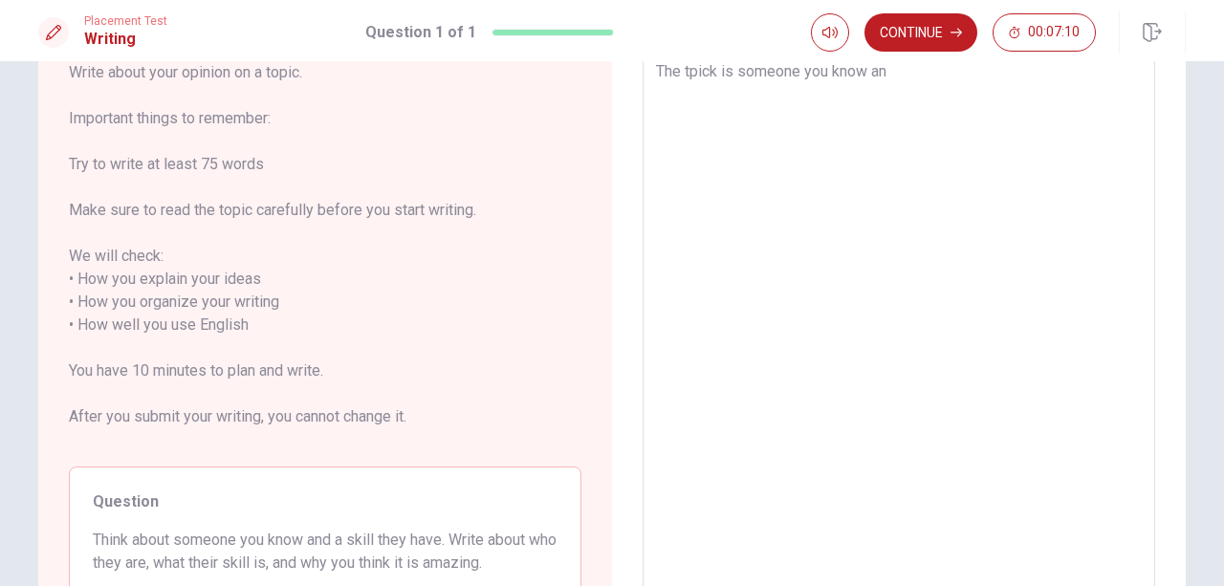
type textarea "x"
type textarea "The tpick is someone you know and"
type textarea "x"
type textarea "The tpick is someone you know and"
type textarea "x"
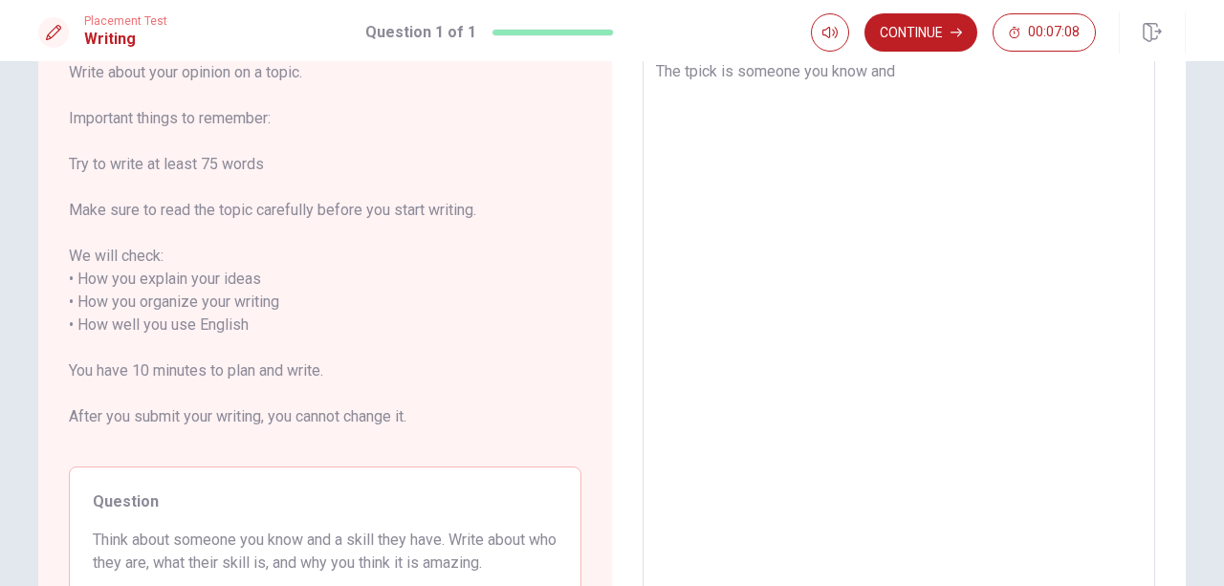
type textarea "The tpick is someone you know and"
type textarea "x"
type textarea "The tpick is someone you know and a"
type textarea "x"
type textarea "The tpick is someone you know and a"
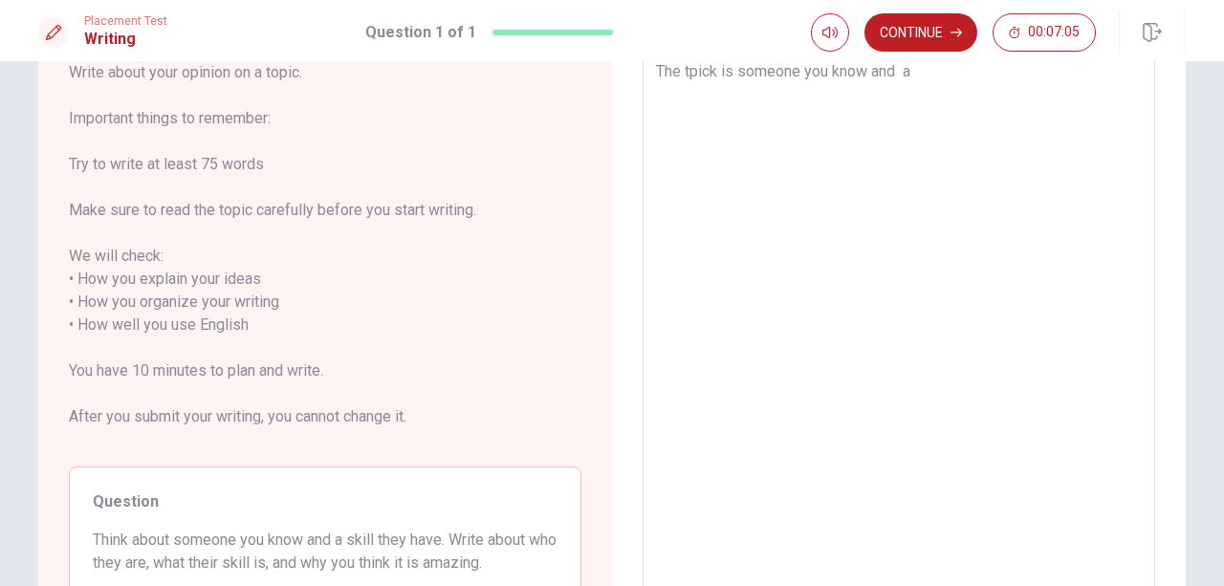
type textarea "x"
type textarea "The tpick is someone you know and a s"
type textarea "x"
type textarea "The tpick is someone you know and a sk"
type textarea "x"
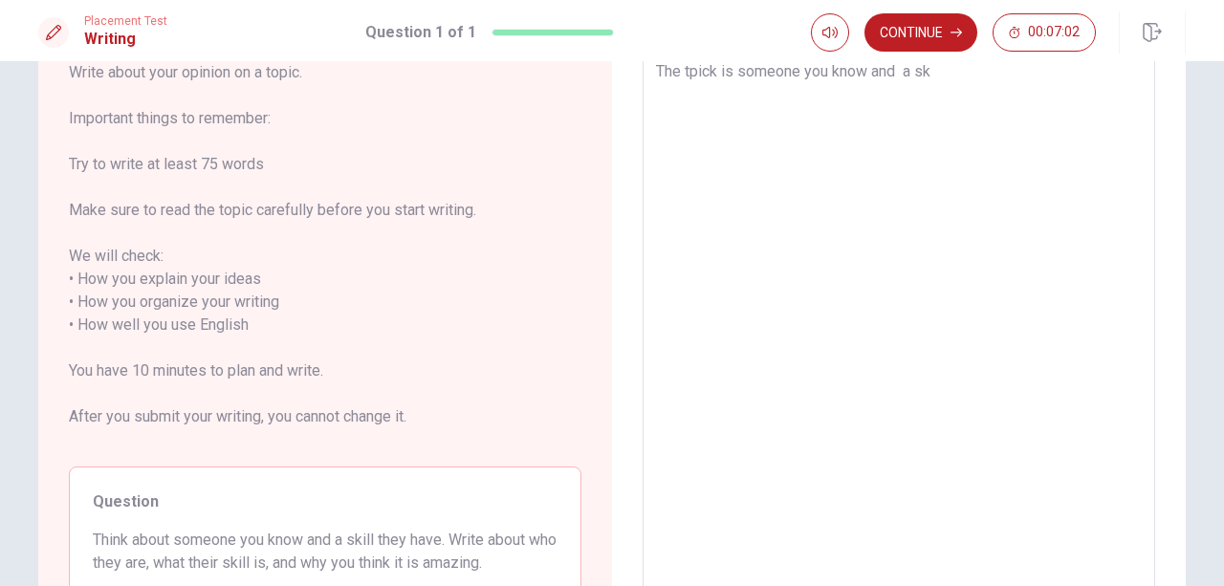
type textarea "The tpick is someone you know and a ski"
type textarea "x"
type textarea "The tpick is someone you know and a skil"
type textarea "x"
type textarea "The tpick is someone you know and a skil"
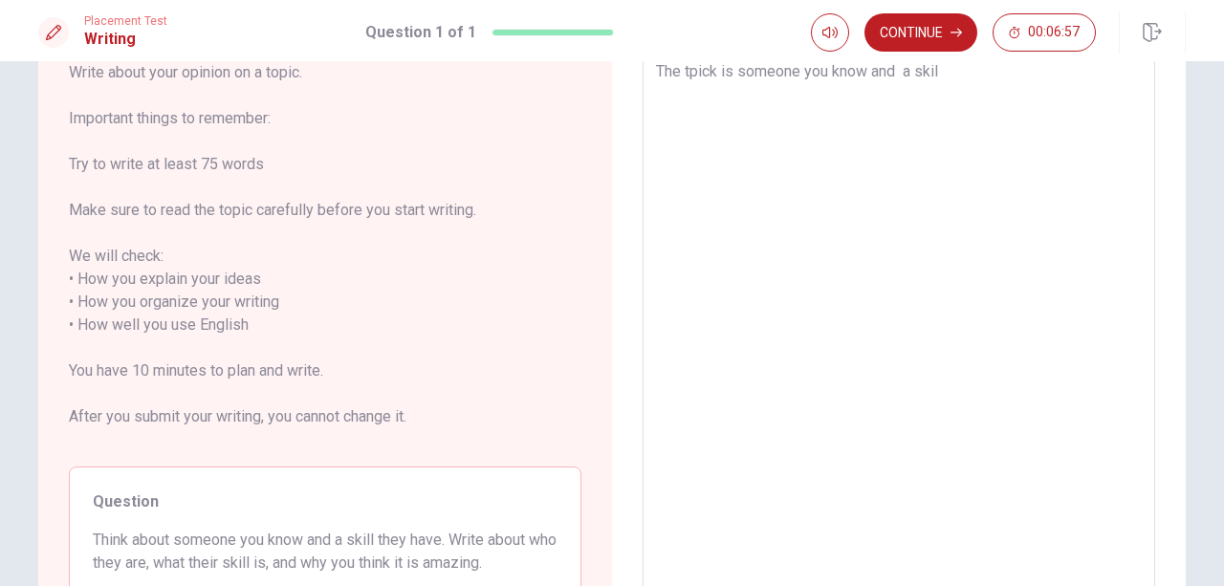
type textarea "x"
type textarea "The tpick is someone you know and a skil t"
type textarea "x"
type textarea "The tpick is someone you know and a skil th"
type textarea "x"
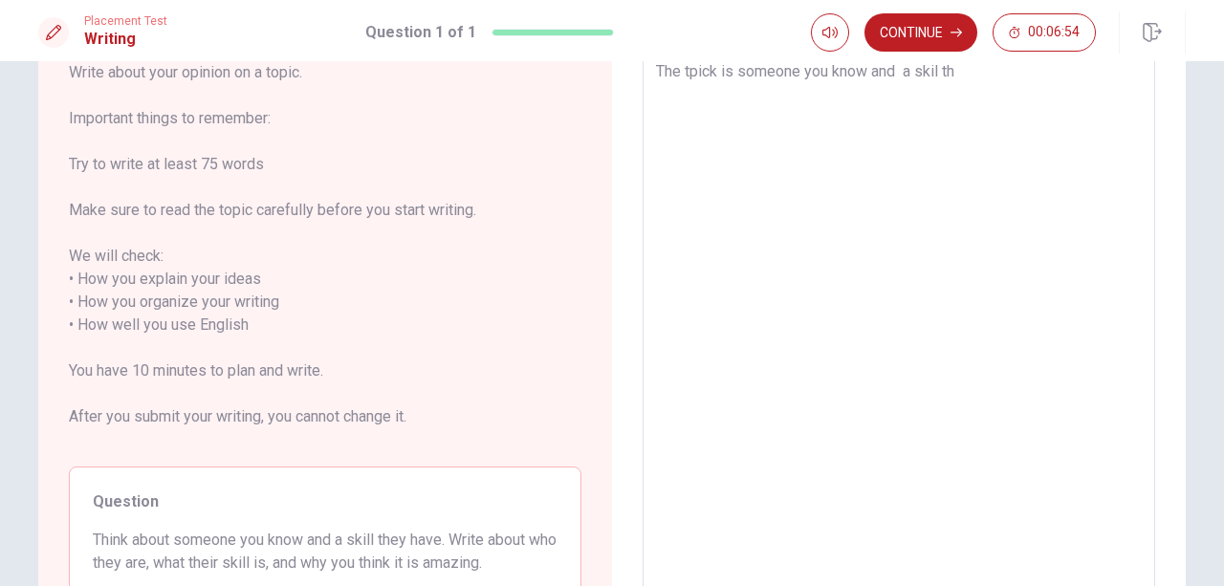
type textarea "The tpick is someone you know and a skil the"
type textarea "x"
type textarea "The tpick is someone you know and a skil they"
type textarea "x"
type textarea "The tpick is someone you know and a skil they"
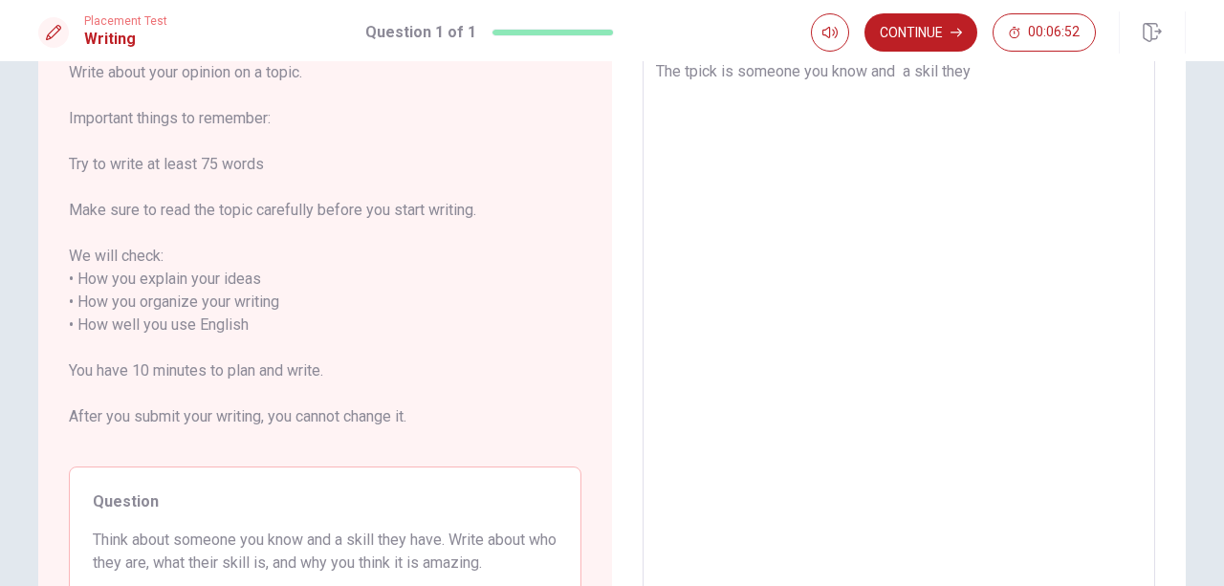
type textarea "x"
type textarea "The tpick is someone you know and a skil they h"
type textarea "x"
type textarea "The tpick is someone you know and a skil they ha"
type textarea "x"
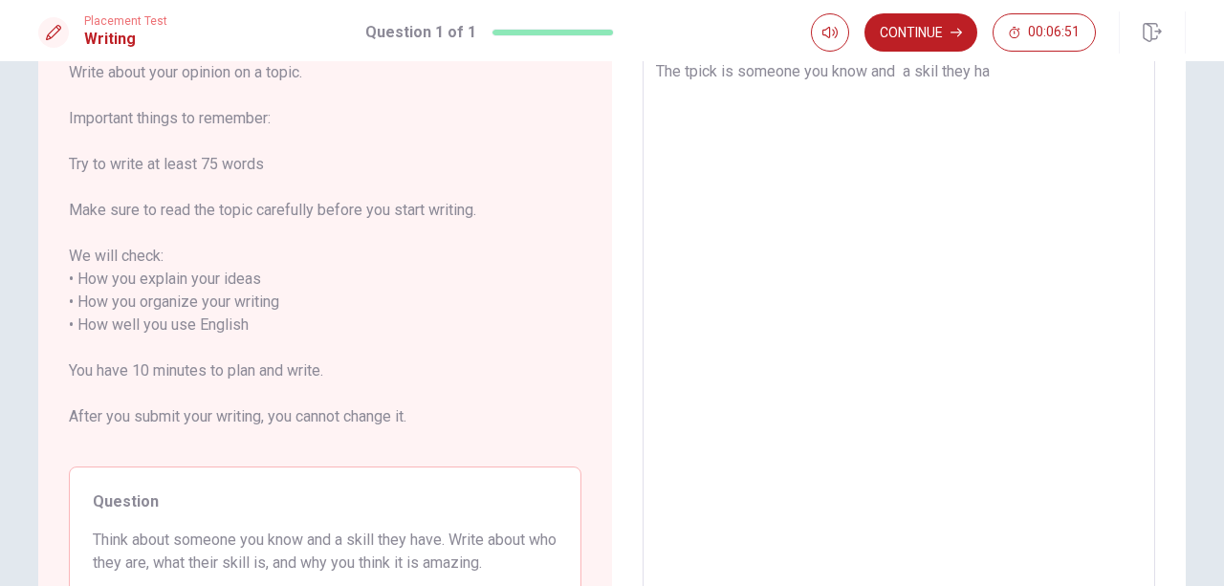
type textarea "The tpick is someone you know and a skil they hav"
type textarea "x"
type textarea "The tpick is someone you know and a skil they have"
type textarea "x"
type textarea "The tpick is someone you know and a skil they have."
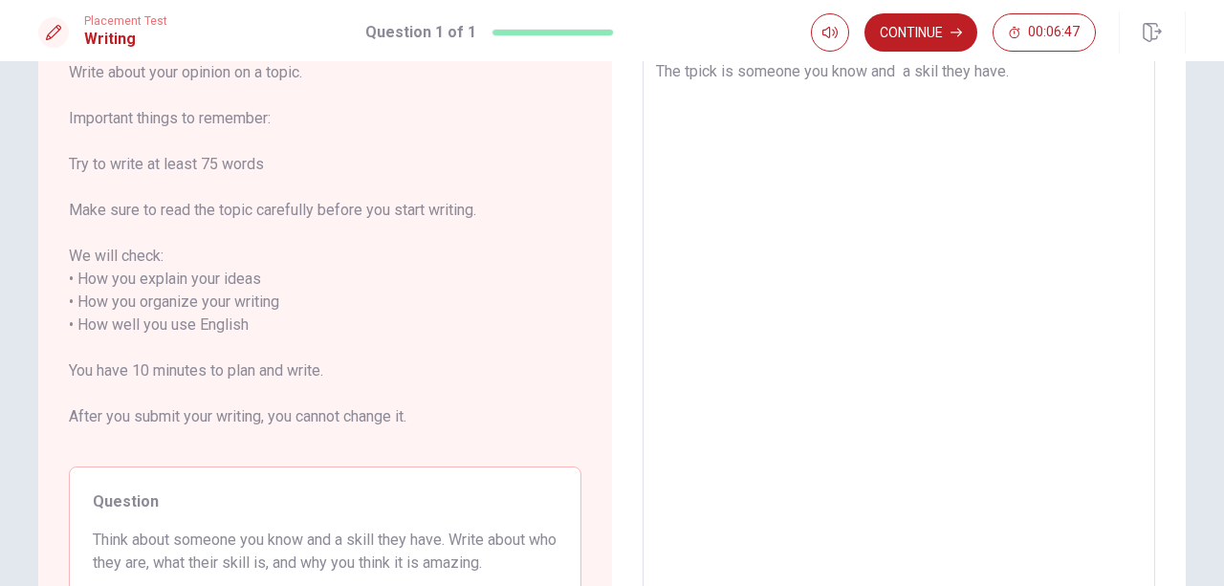
type textarea "x"
type textarea "The tpick is someone you know and a skil they have."
type textarea "x"
type textarea "The tpick is someone you know and a skil they have."
type textarea "x"
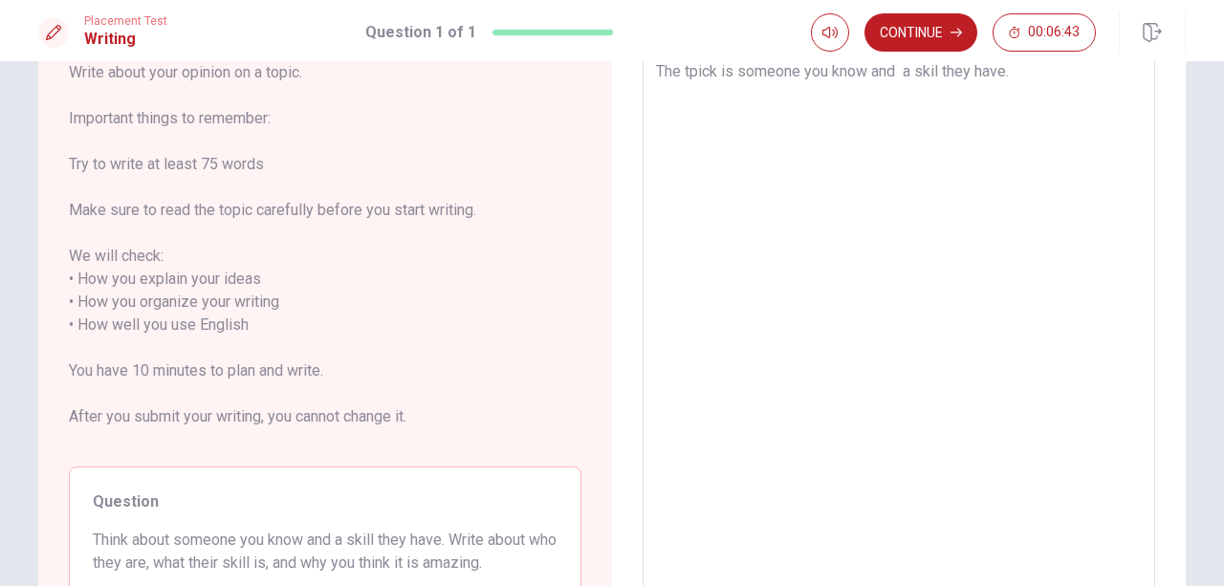
type textarea "The tpick is someone you know and a skil they have."
type textarea "x"
type textarea "The tpick is someone you know and a skil they have. I"
type textarea "x"
type textarea "The tpick is someone you know and a skil they have. I"
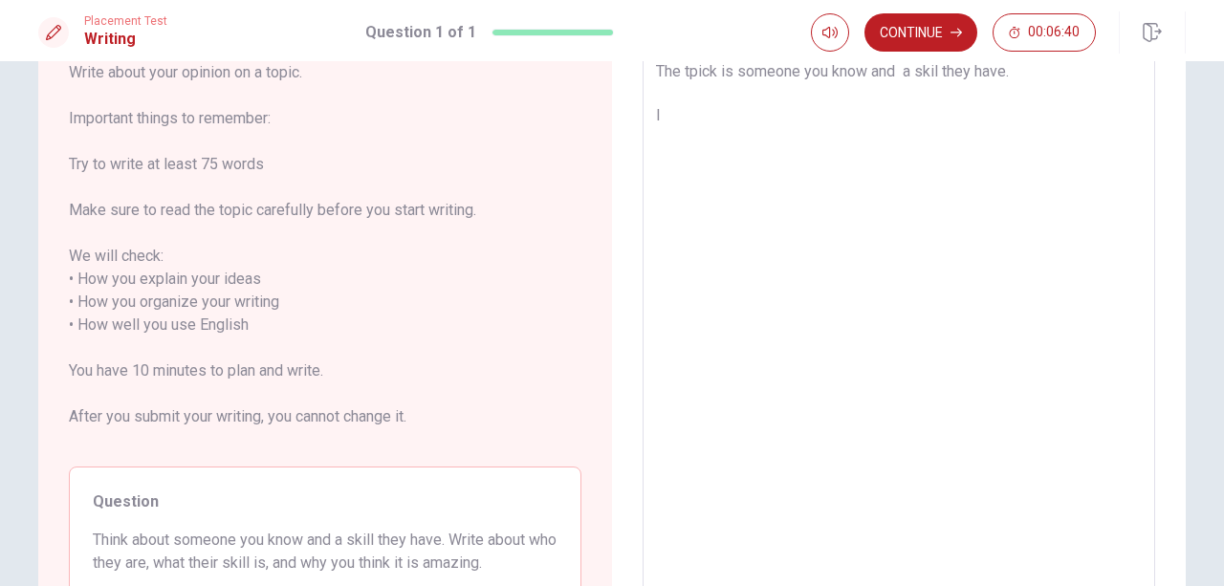
type textarea "x"
type textarea "The tpick is someone you know and a skil they have. I t"
type textarea "x"
type textarea "The tpick is someone you know and a skil they have. I th"
type textarea "x"
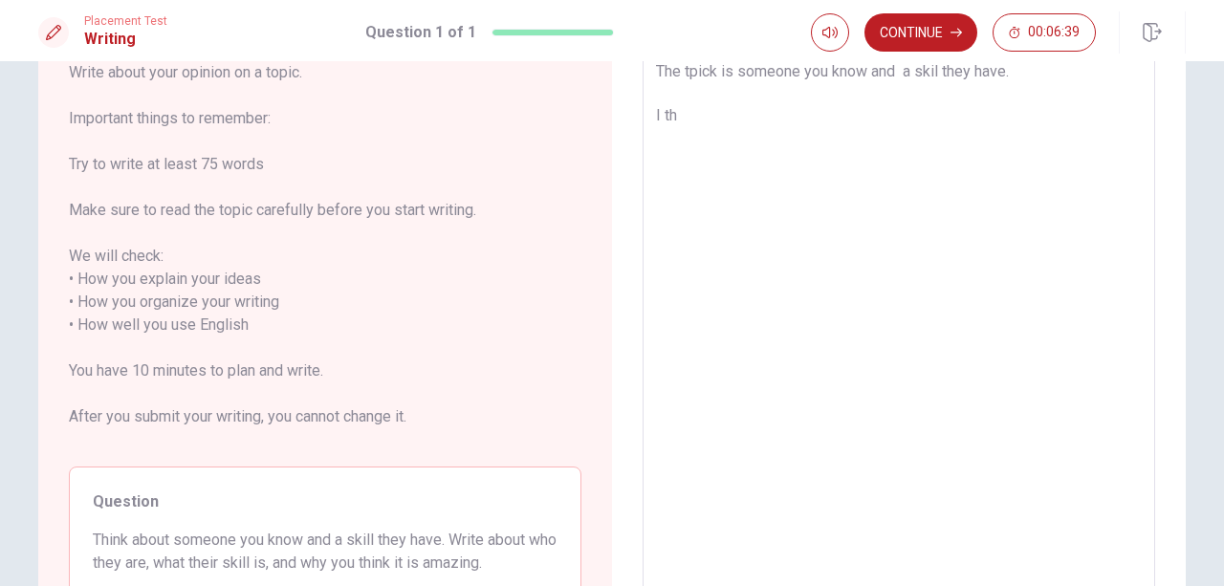
type textarea "The tpick is someone you know and a skil they have. I thi"
type textarea "x"
type textarea "The tpick is someone you know and a skil they have. I thin"
type textarea "x"
type textarea "The tpick is someone you know and a skil they have. I think"
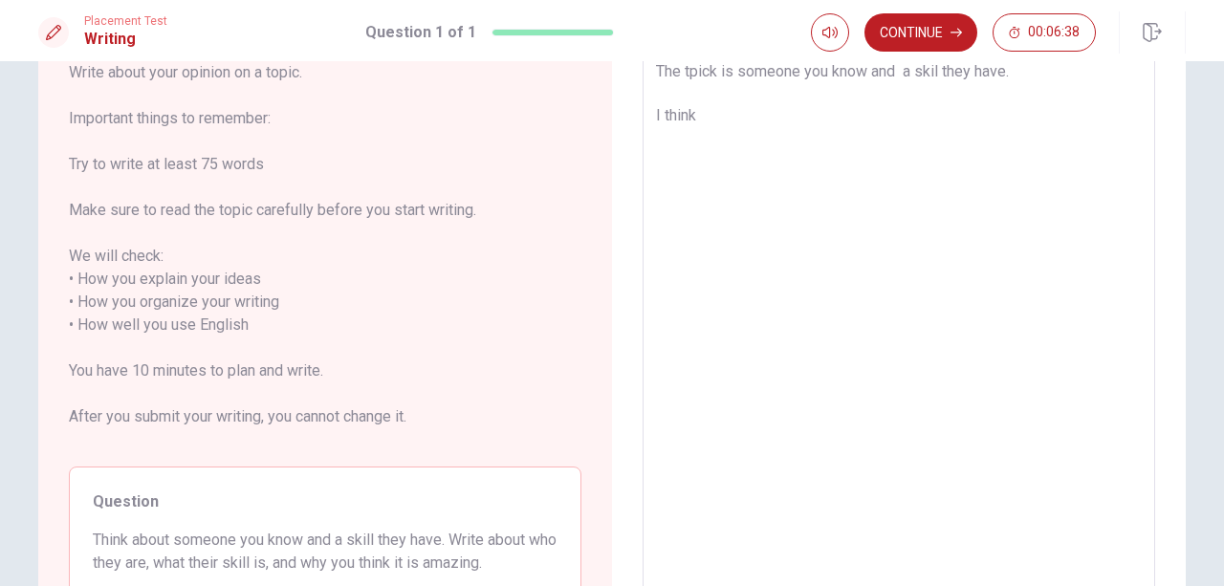
type textarea "x"
type textarea "The tpick is someone you know and a skil they have. I think"
type textarea "x"
type textarea "The tpick is someone you know and a skil they have. I think"
type textarea "x"
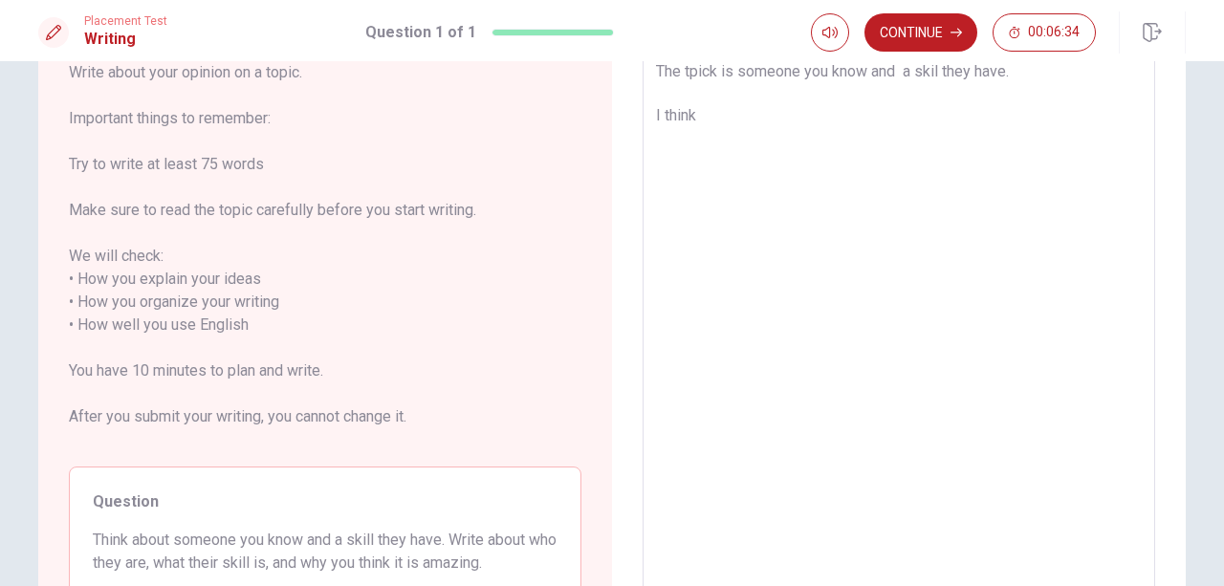
type textarea "The tpick is someone you know and a skil they have. I thin"
type textarea "x"
type textarea "The tpick is someone you know and a skil they have. I thi"
type textarea "x"
type textarea "The tpick is someone you know and a skil they have. I th"
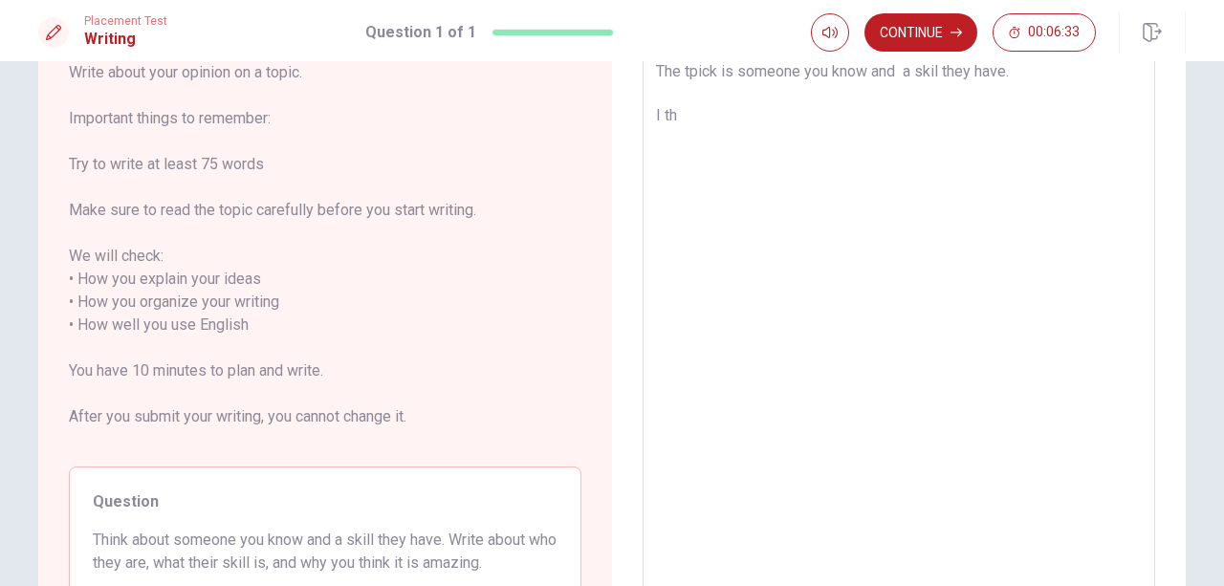
type textarea "x"
type textarea "The tpick is someone you know and a skil they have. I t"
type textarea "x"
type textarea "The tpick is someone you know and a skil they have. I"
type textarea "x"
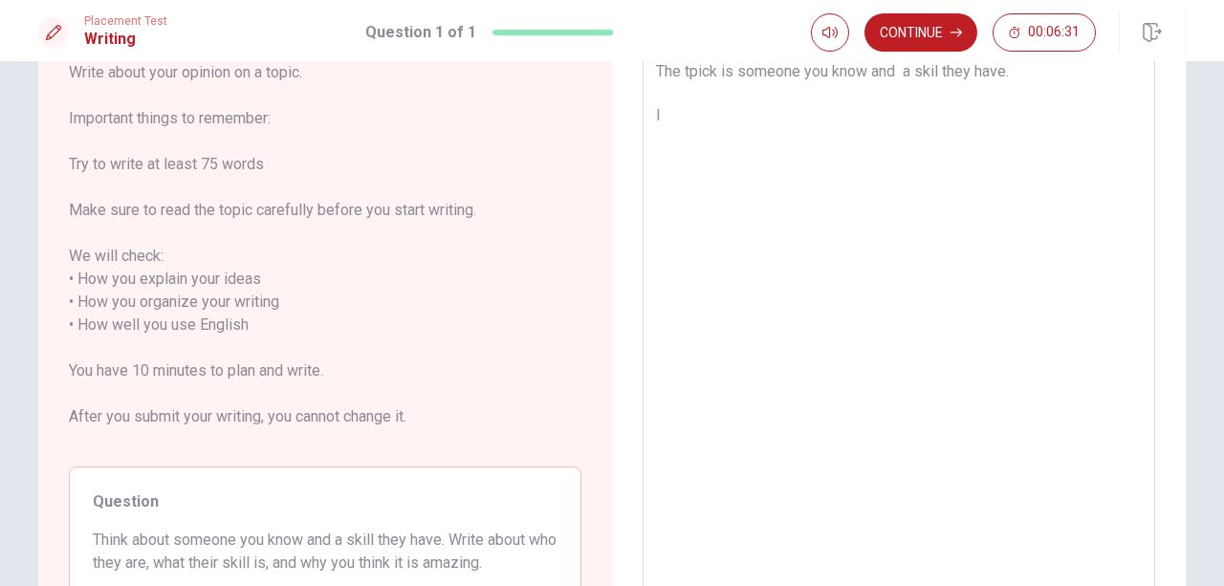
type textarea "The tpick is someone you know and a skil they have. I r"
type textarea "x"
type textarea "The tpick is someone you know and a skil they have. I re"
type textarea "x"
type textarea "The tpick is someone you know and a skil they have. I rec"
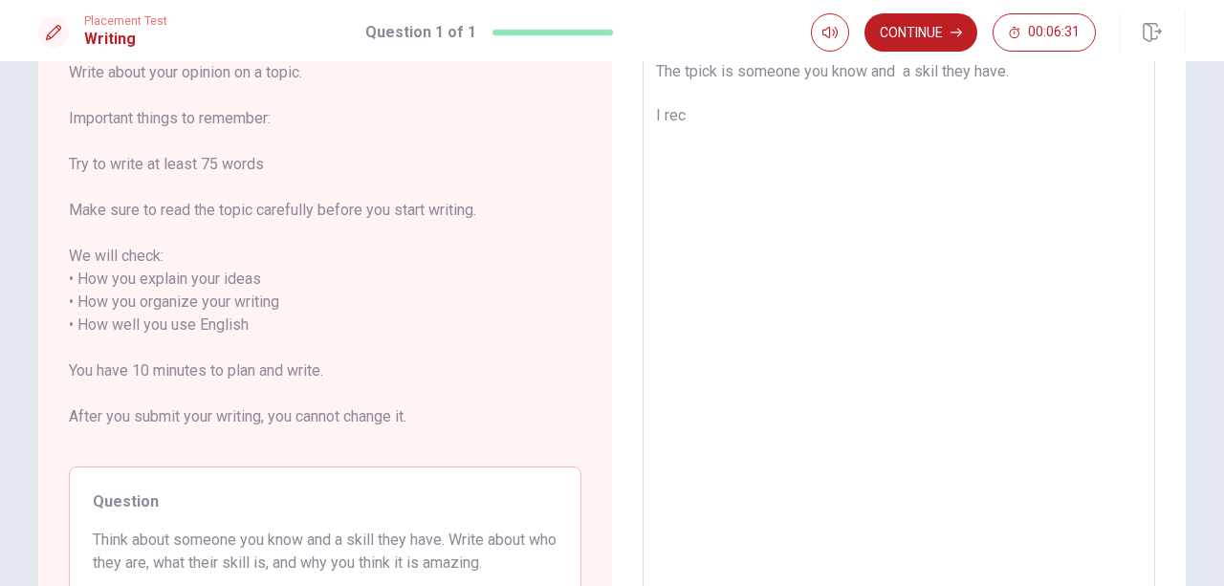
type textarea "x"
type textarea "The tpick is someone you know and a skil they have. I reco"
type textarea "x"
type textarea "The tpick is someone you know and a skil they have. I recom"
type textarea "x"
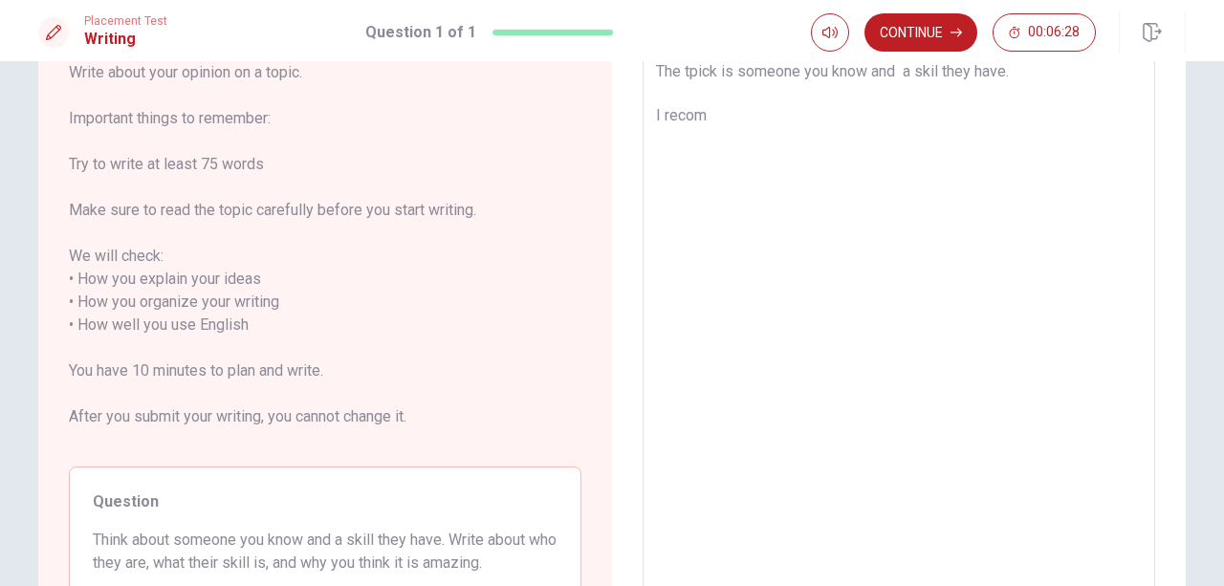
type textarea "The tpick is someone you know and a skil they have. I recome"
type textarea "x"
type textarea "The tpick is someone you know and a skil they have. I recomen"
type textarea "x"
type textarea "The tpick is someone you know and a skil they have. I recomend"
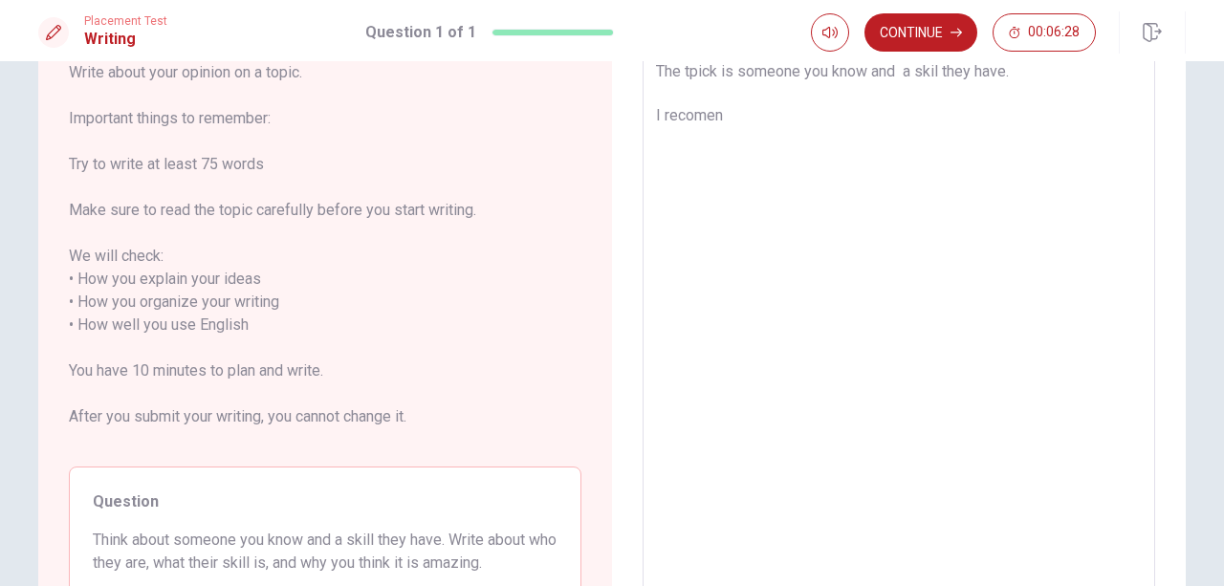
type textarea "x"
type textarea "The tpick is someone you know and a skil they have. I recomend"
type textarea "x"
type textarea "The tpick is someone you know and a skil they have. I recomend p"
type textarea "x"
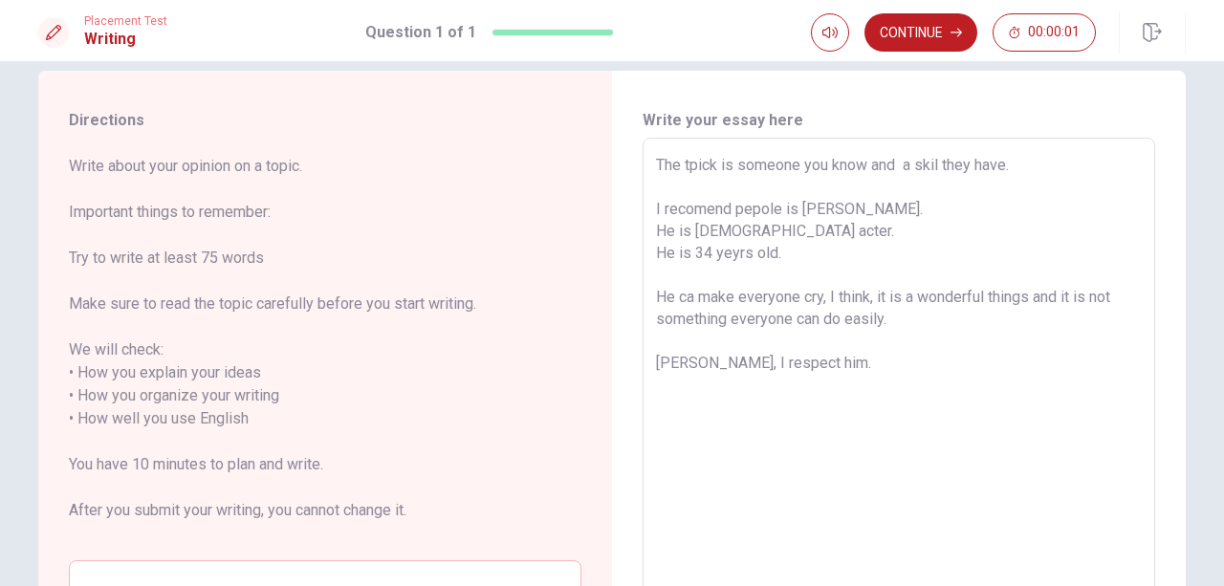
scroll to position [28, 0]
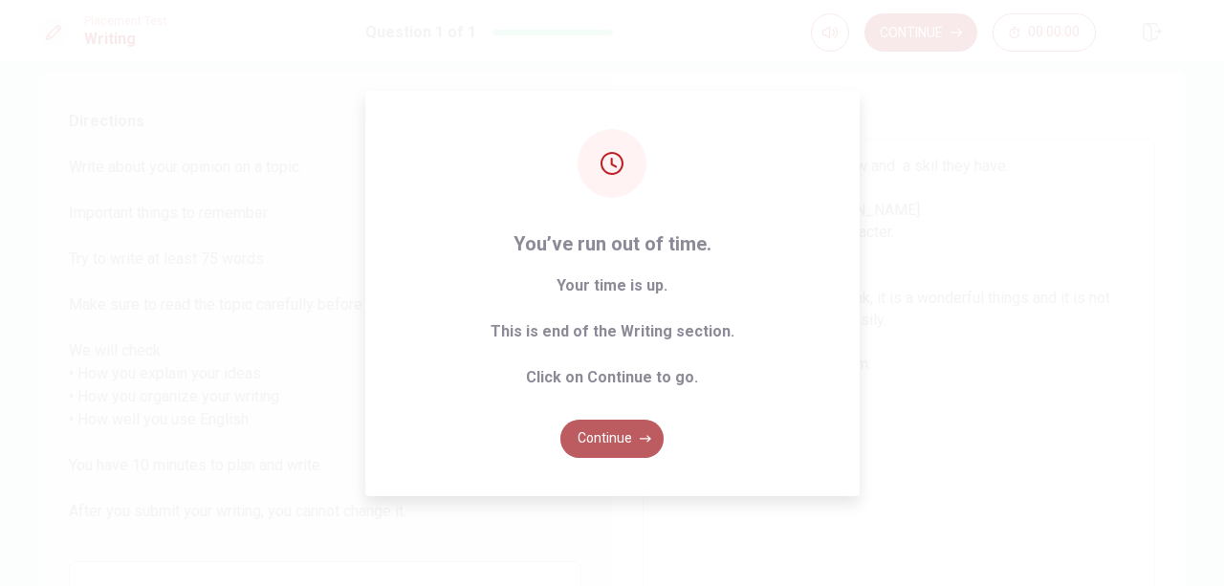
click at [623, 434] on button "Continue" at bounding box center [611, 439] width 103 height 38
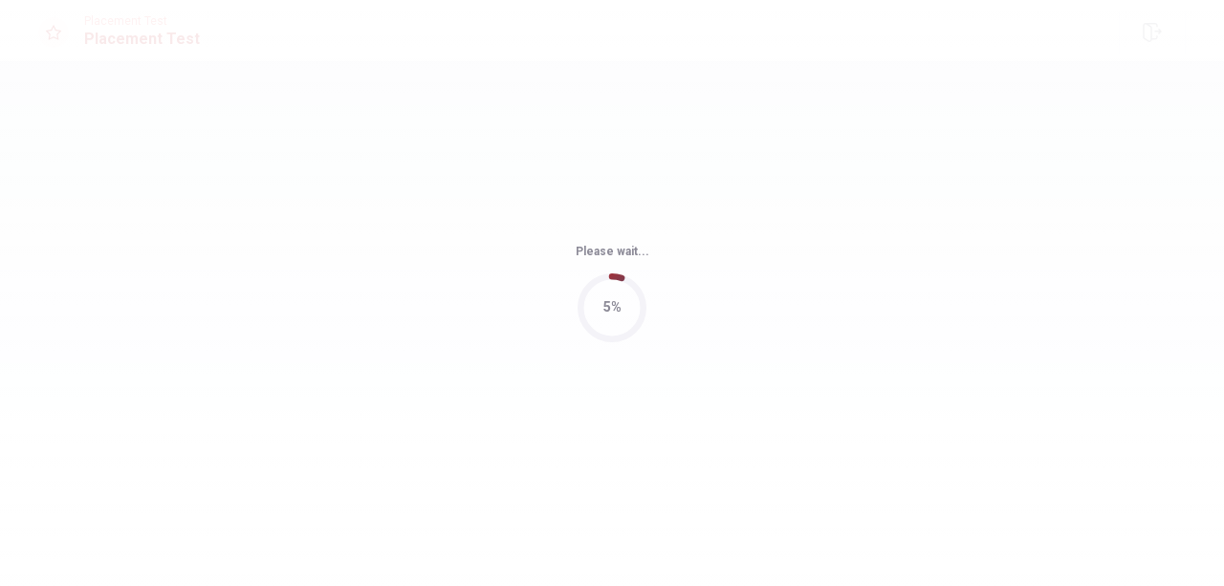
scroll to position [0, 0]
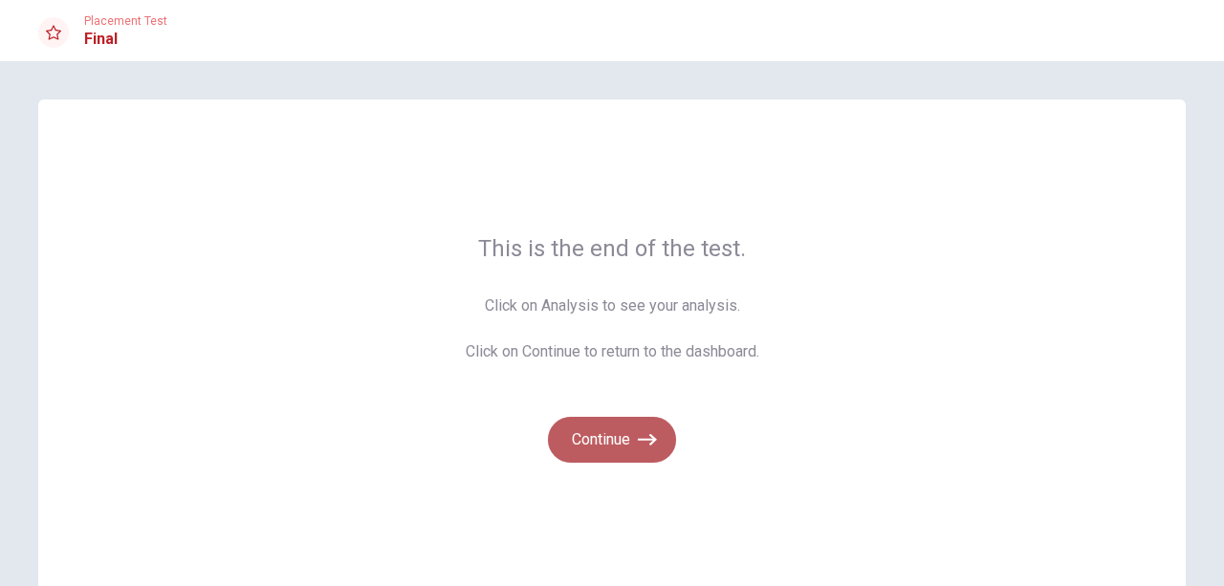
click at [614, 441] on button "Continue" at bounding box center [612, 440] width 128 height 46
